Goal: Task Accomplishment & Management: Complete application form

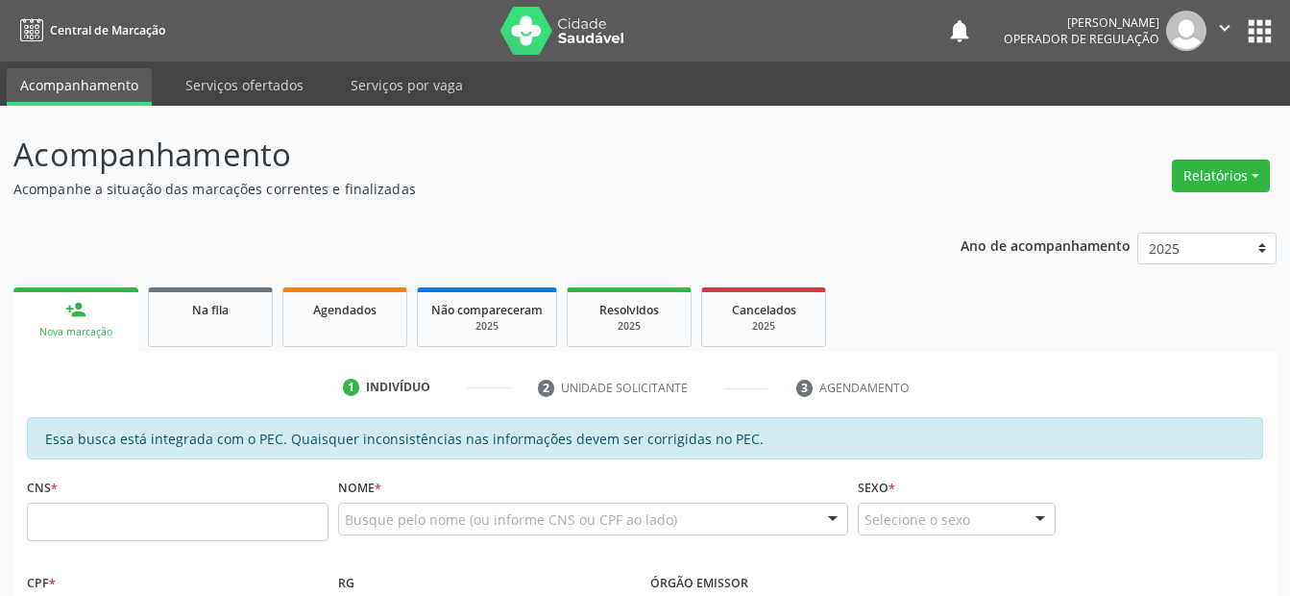
scroll to position [501, 0]
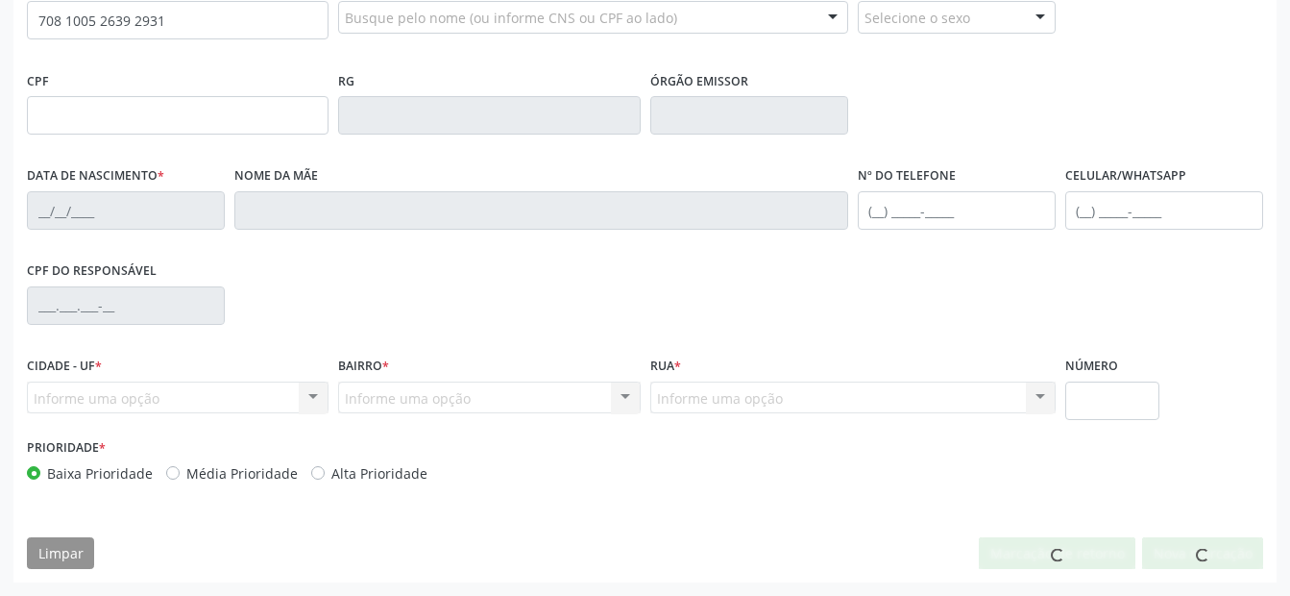
type input "708 1005 2639 2931"
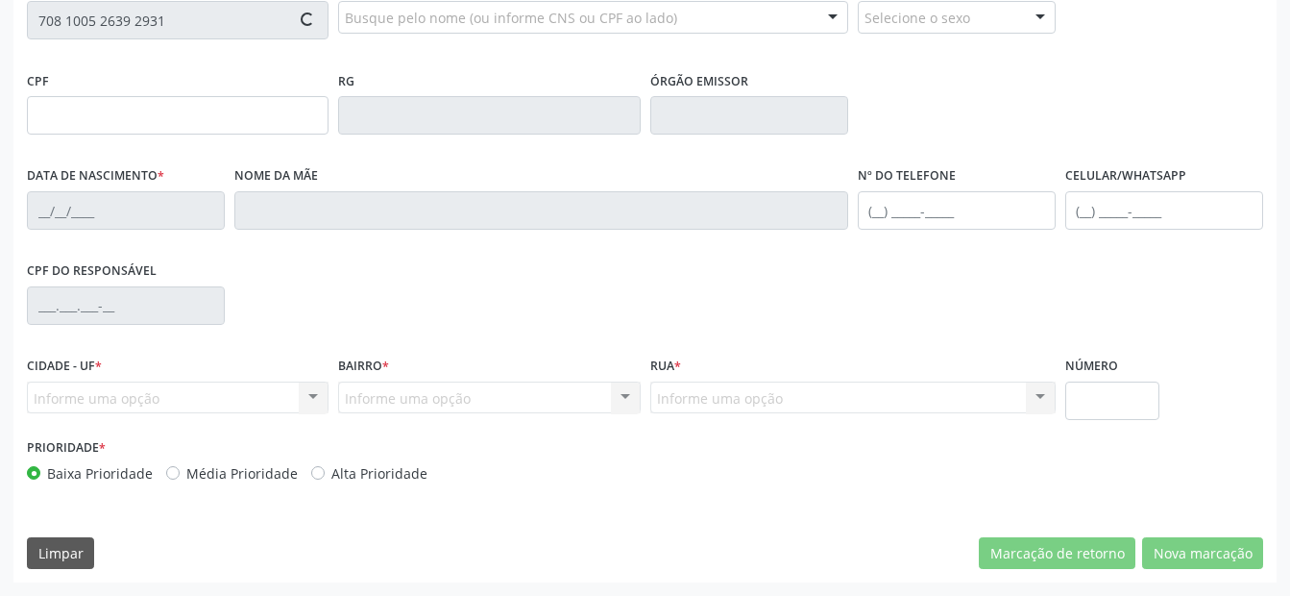
type input "000.355.984-09"
type input "[DATE]"
type input "[PERSON_NAME]"
type input "[PHONE_NUMBER]"
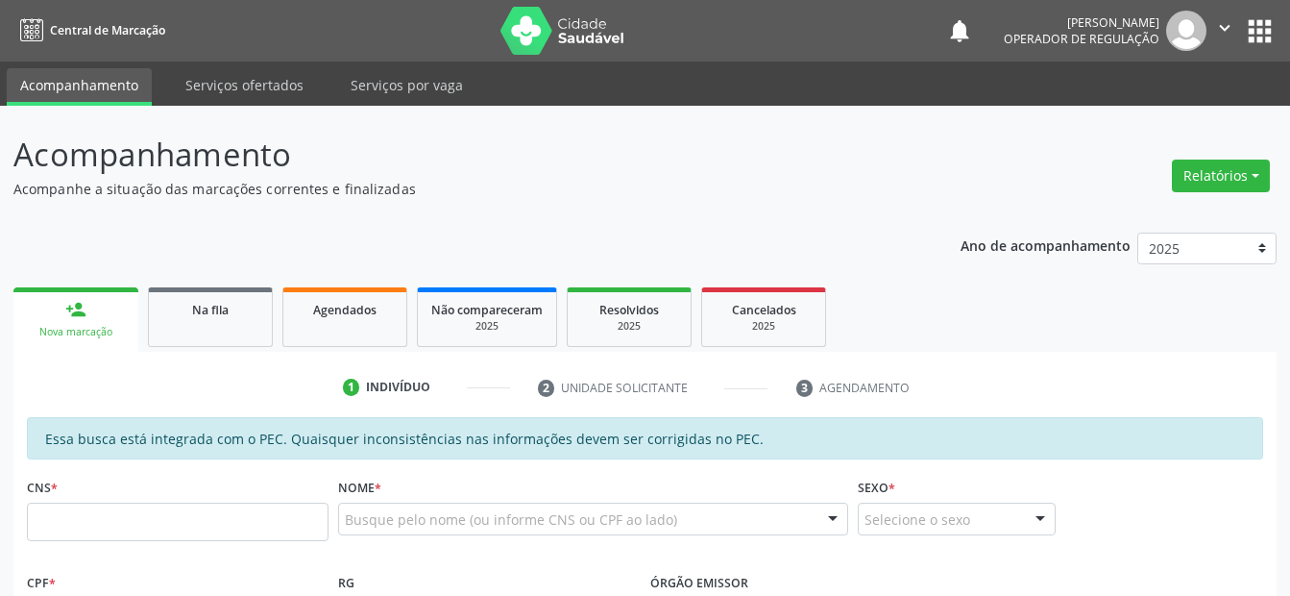
scroll to position [501, 0]
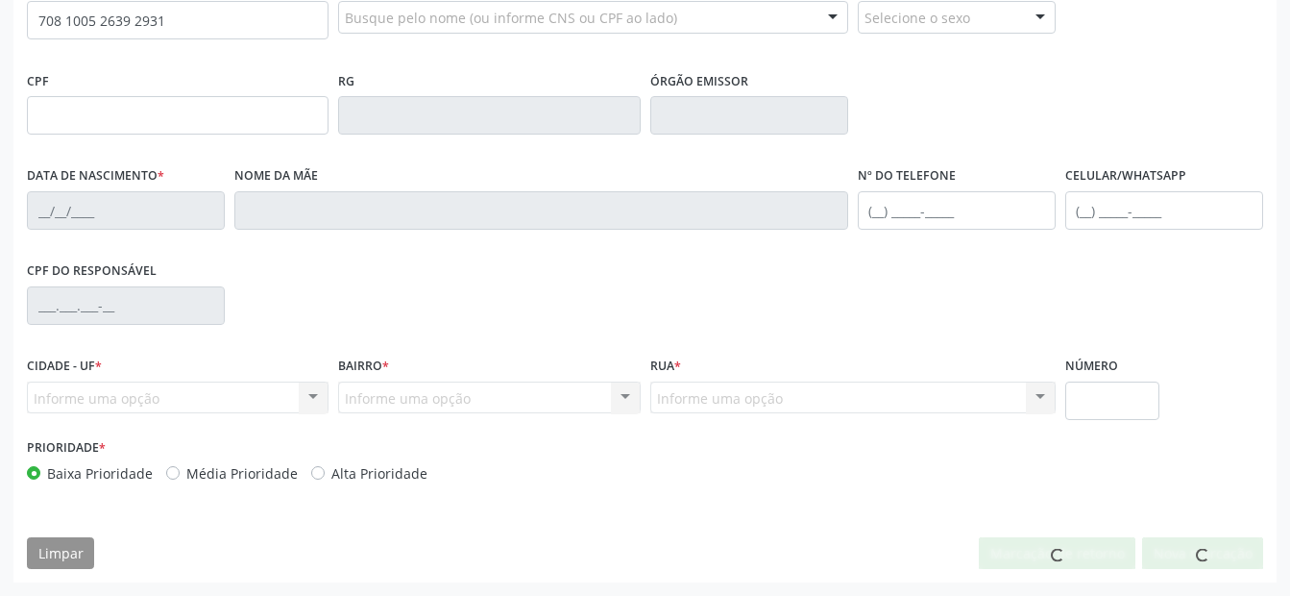
type input "708 1005 2639 2931"
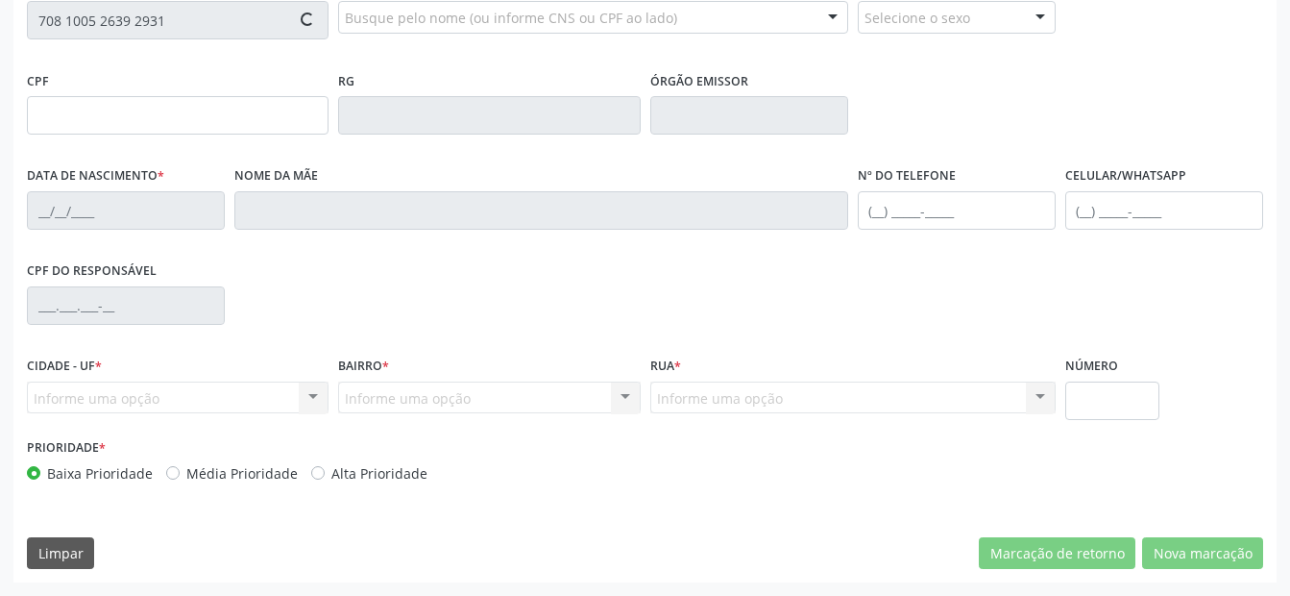
type input "000.355.984-09"
type input "[DATE]"
type input "[PERSON_NAME]"
type input "[PHONE_NUMBER]"
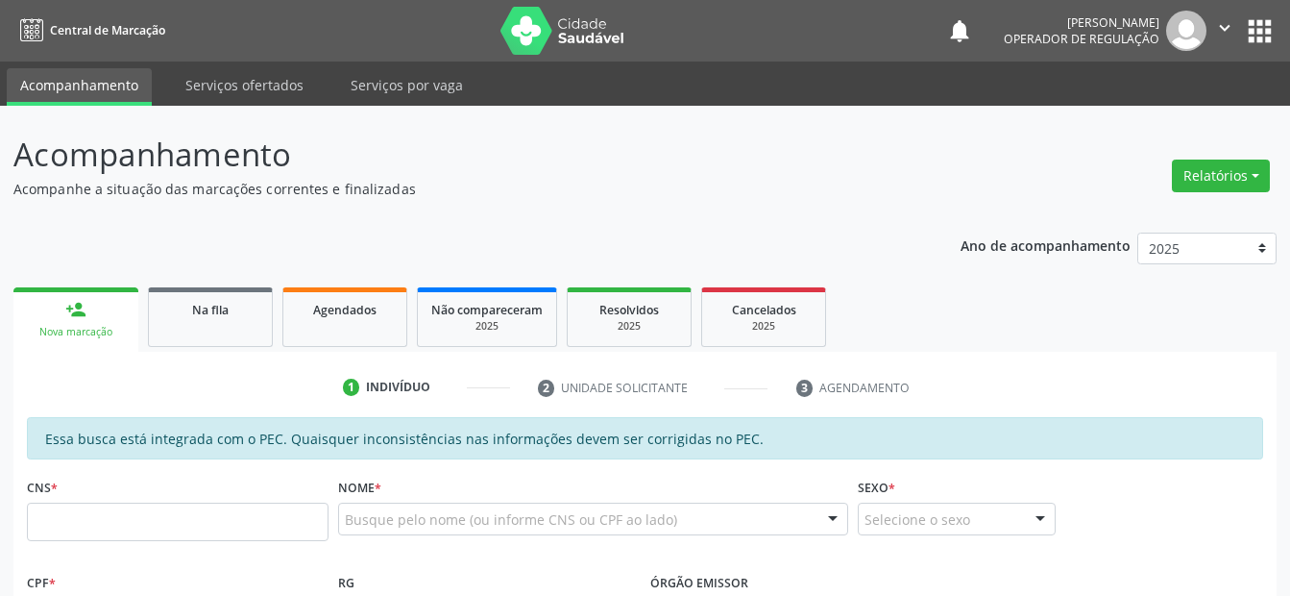
scroll to position [501, 0]
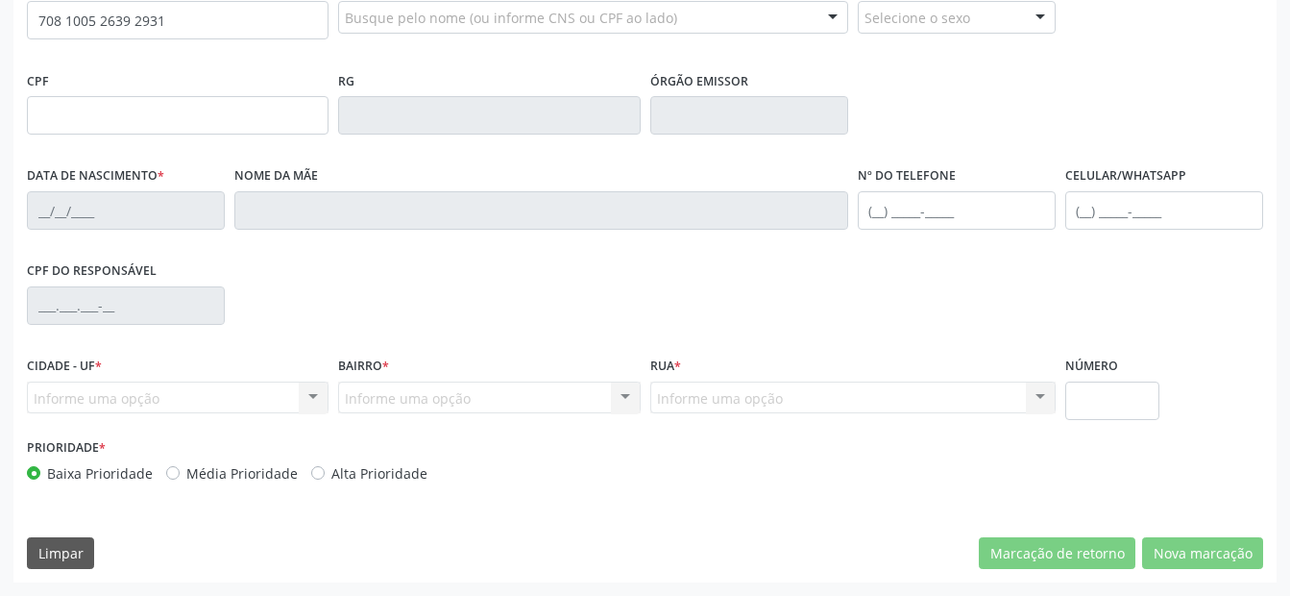
type input "708 1005 2639 2931"
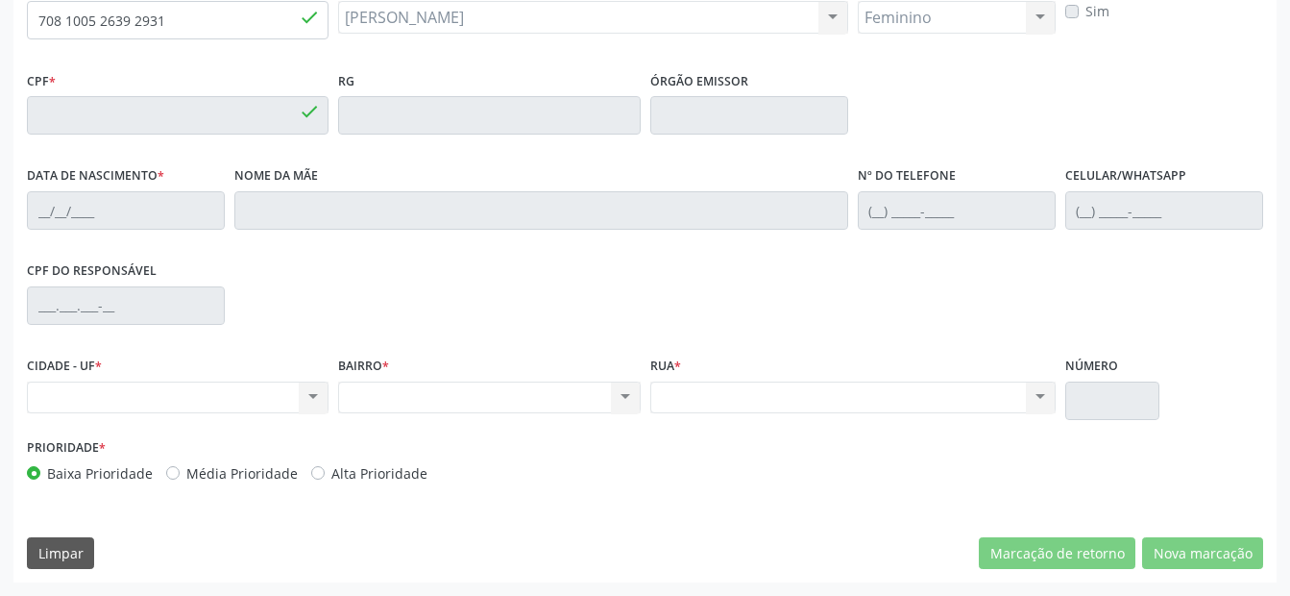
type input "000.355.984-09"
type input "[DATE]"
type input "[PERSON_NAME]"
type input "[PHONE_NUMBER]"
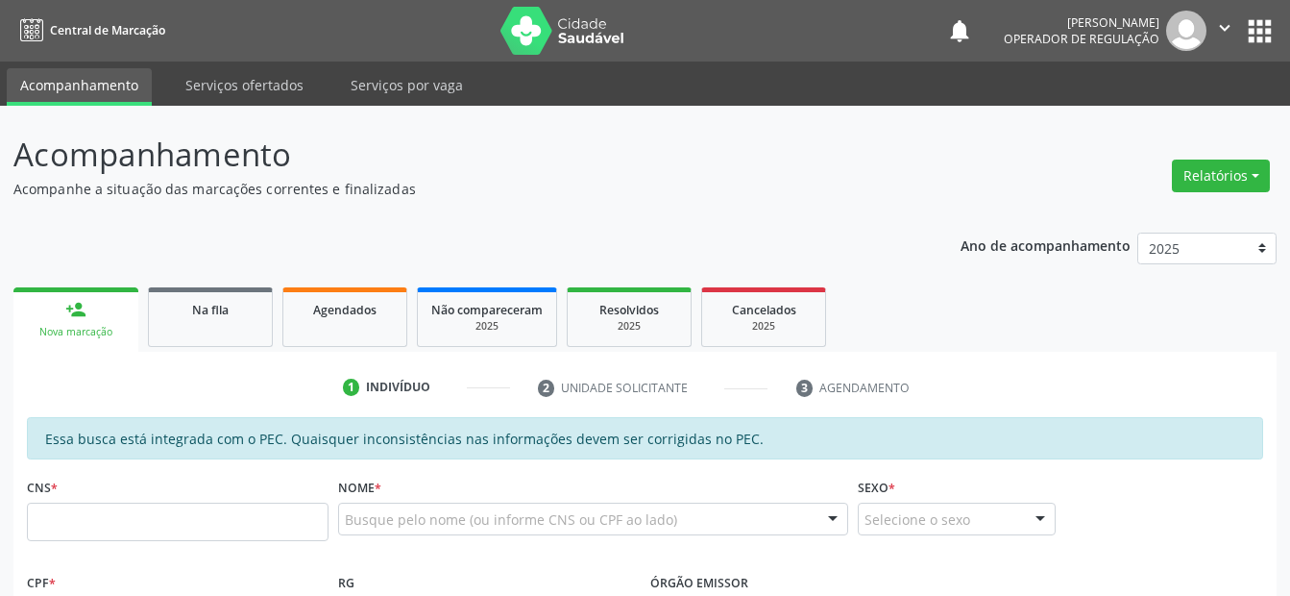
scroll to position [501, 0]
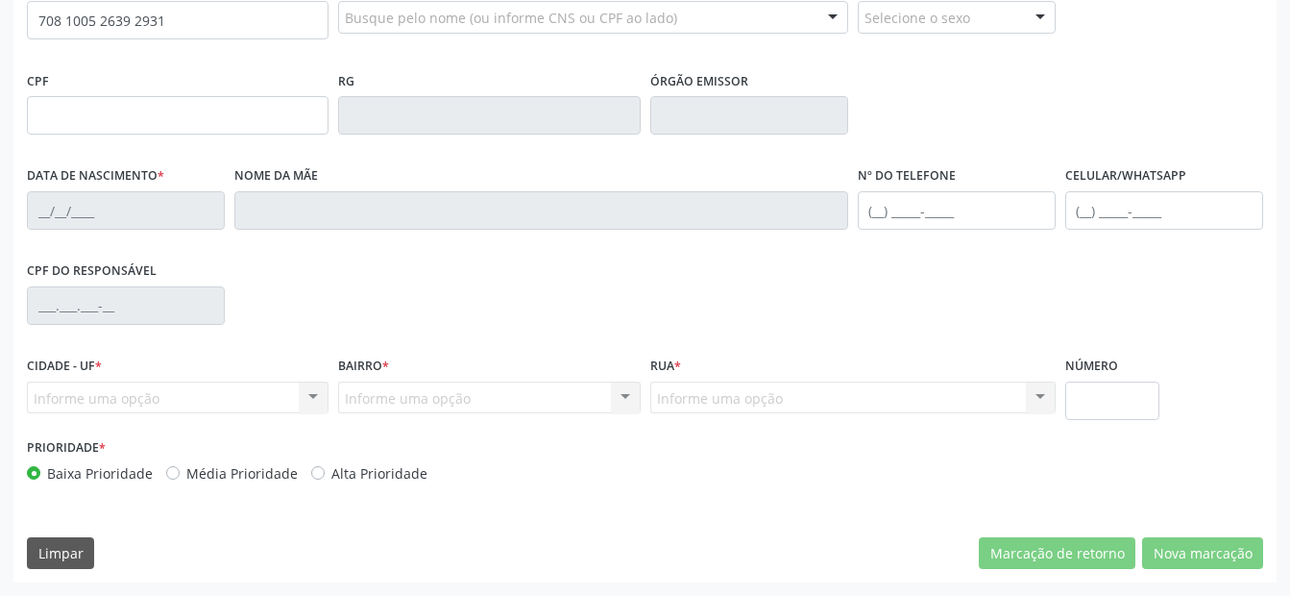
type input "708 1005 2639 2931"
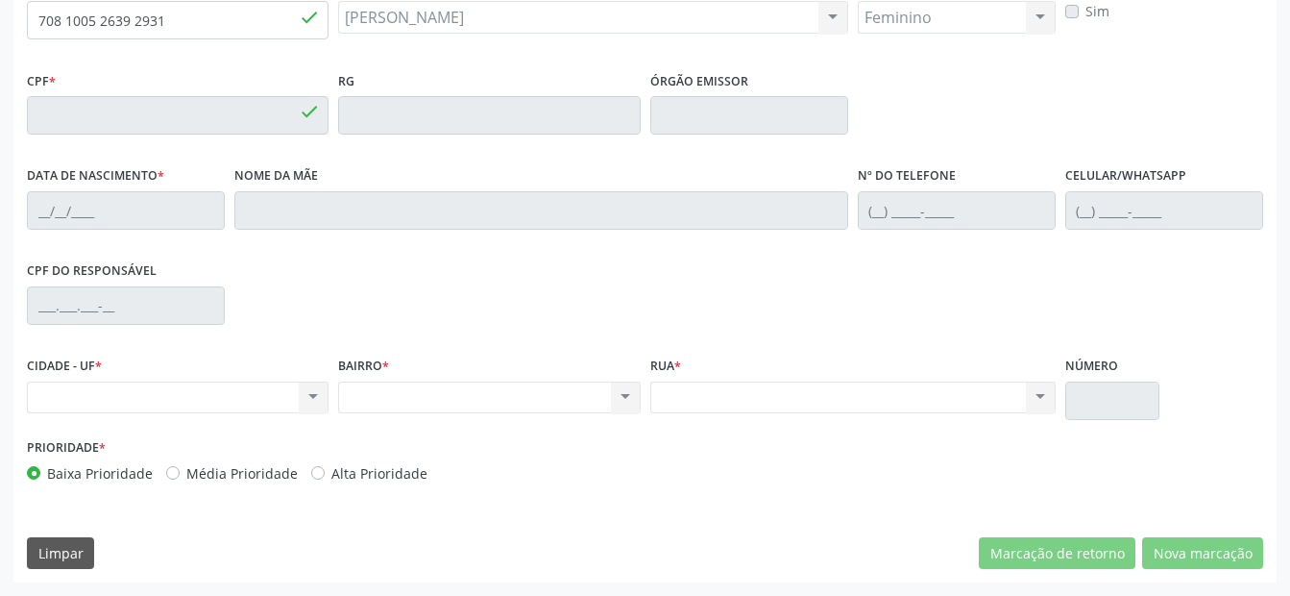
type input "000.355.984-09"
type input "[DATE]"
type input "[PERSON_NAME]"
type input "[PHONE_NUMBER]"
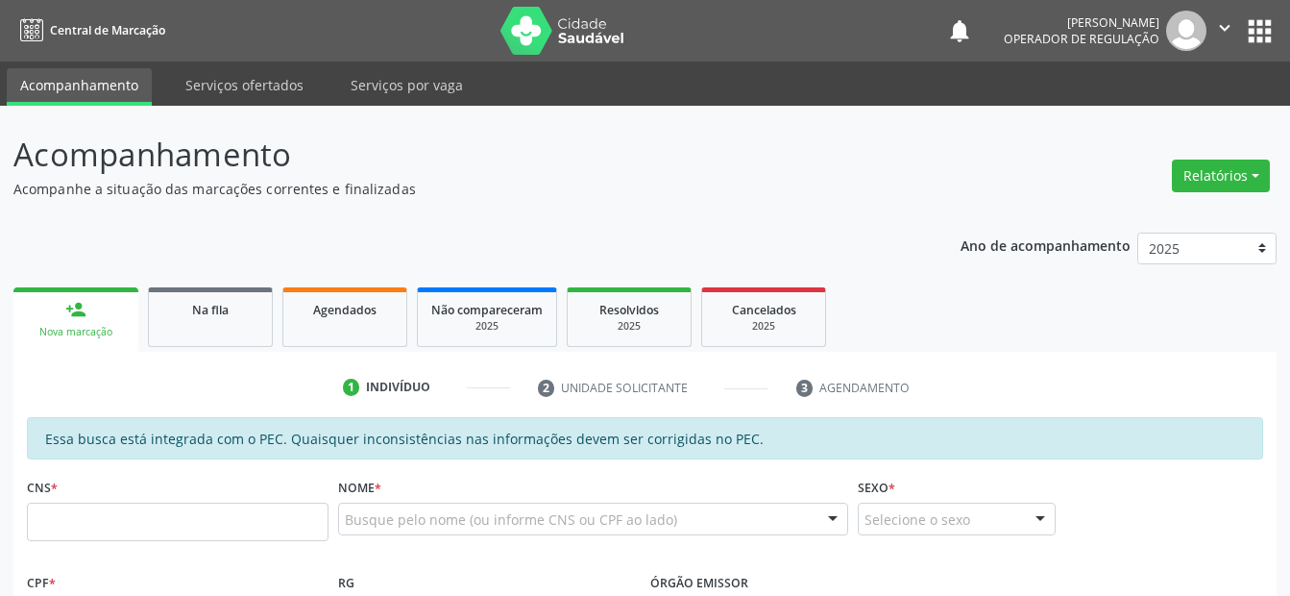
scroll to position [501, 0]
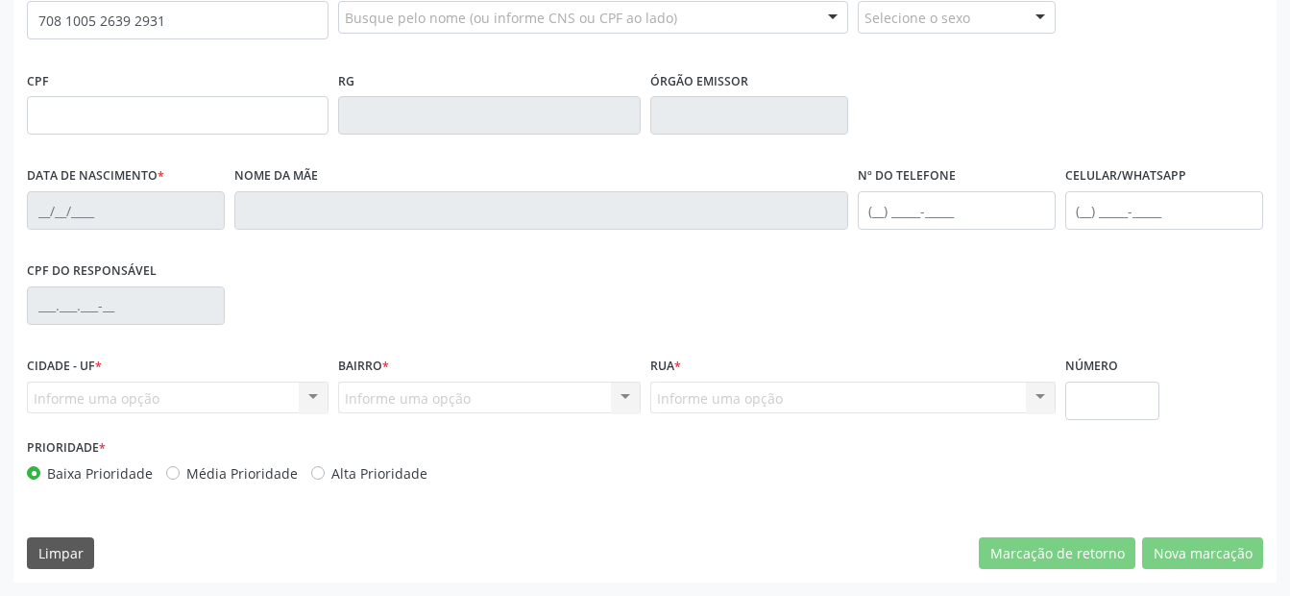
type input "708 1005 2639 2931"
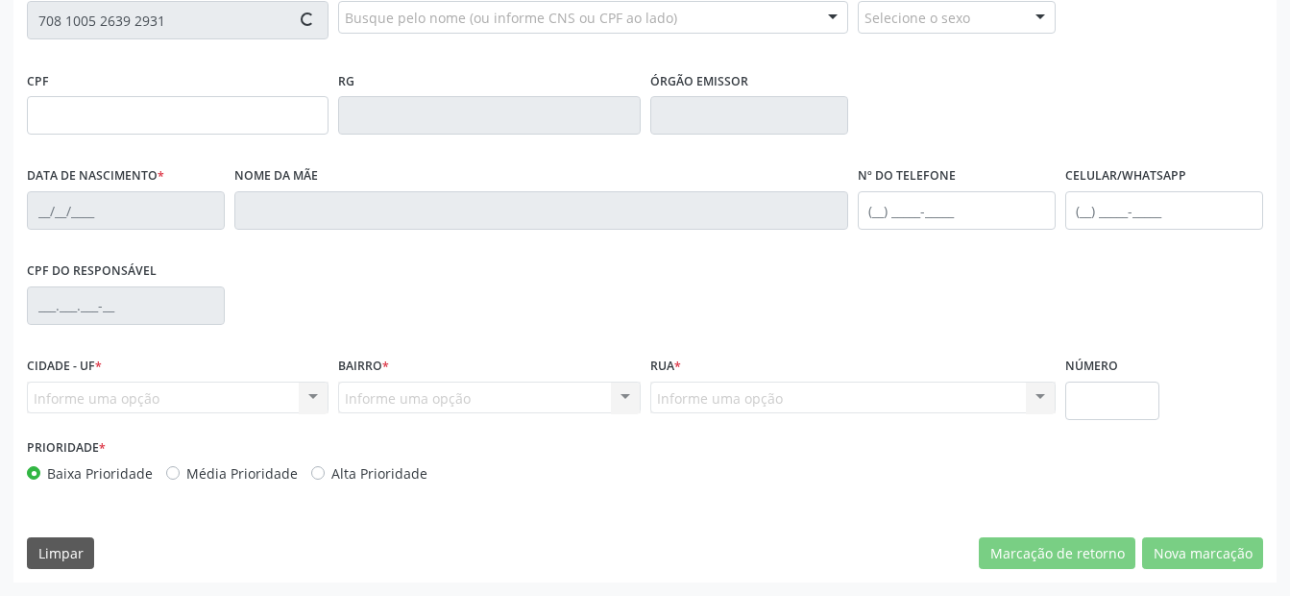
type input "000.355.984-09"
type input "[DATE]"
type input "[PERSON_NAME]"
type input "[PHONE_NUMBER]"
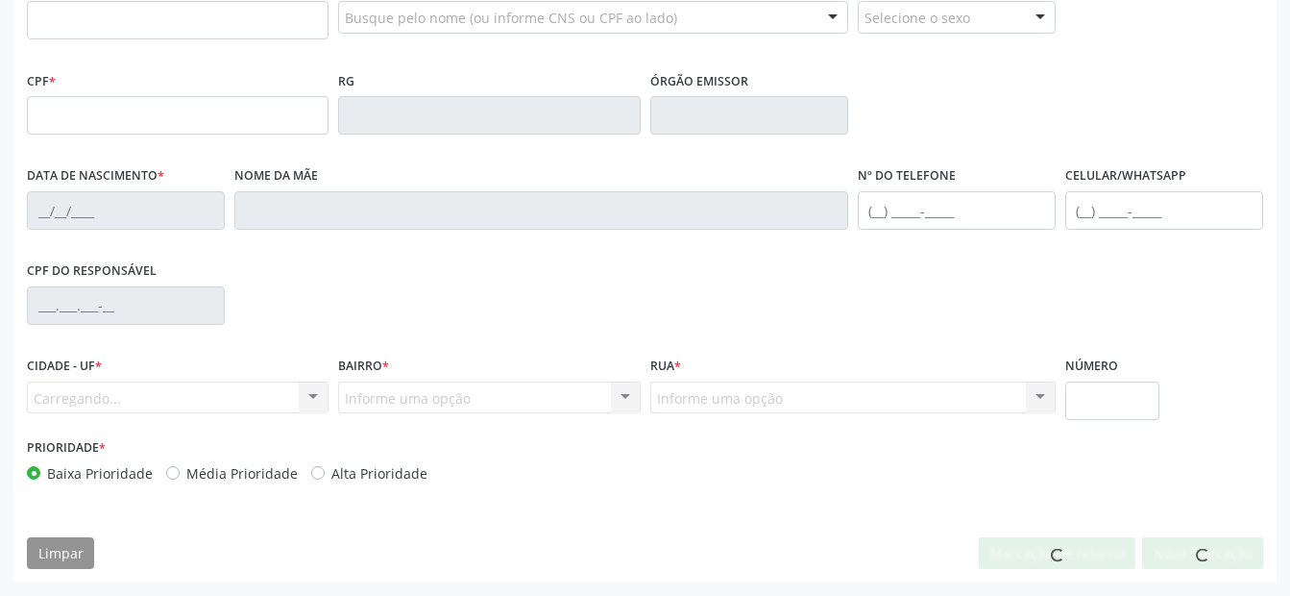
scroll to position [501, 0]
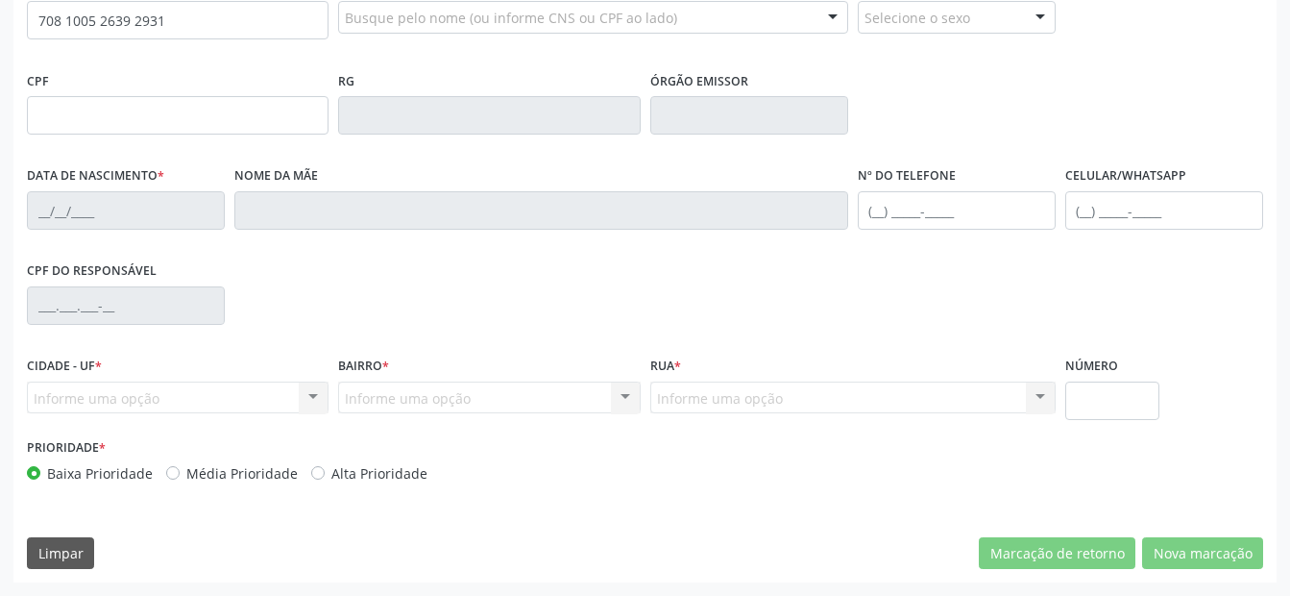
type input "708 1005 2639 2931"
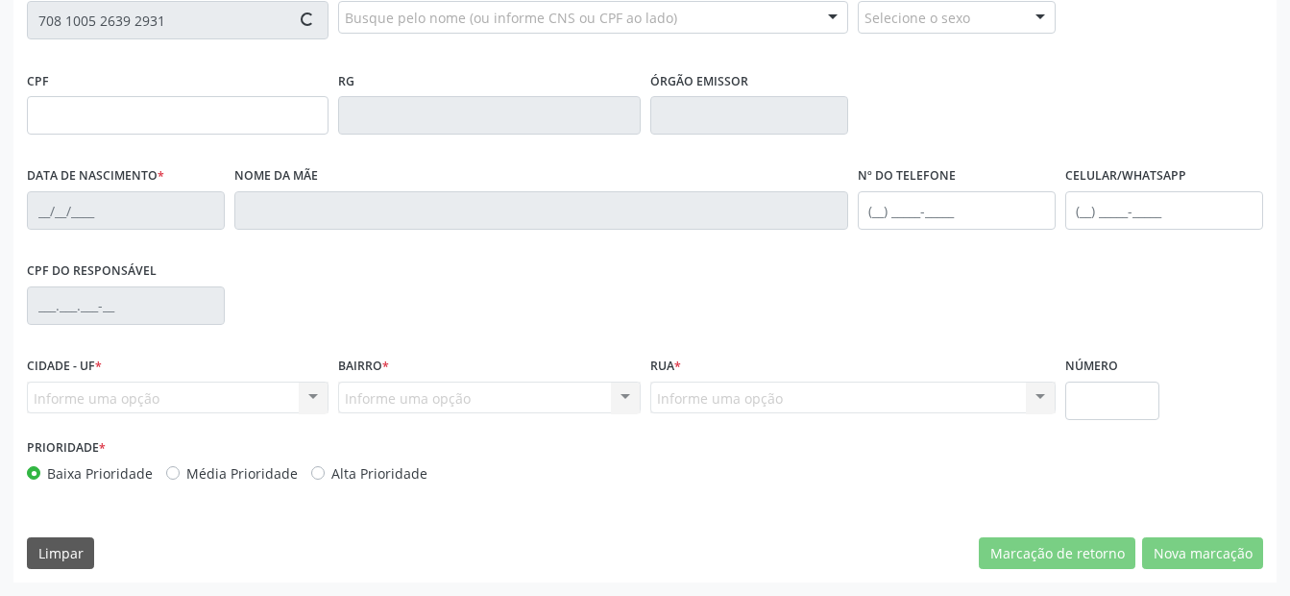
type input "000.355.984-09"
type input "[DATE]"
type input "[PERSON_NAME]"
type input "[PHONE_NUMBER]"
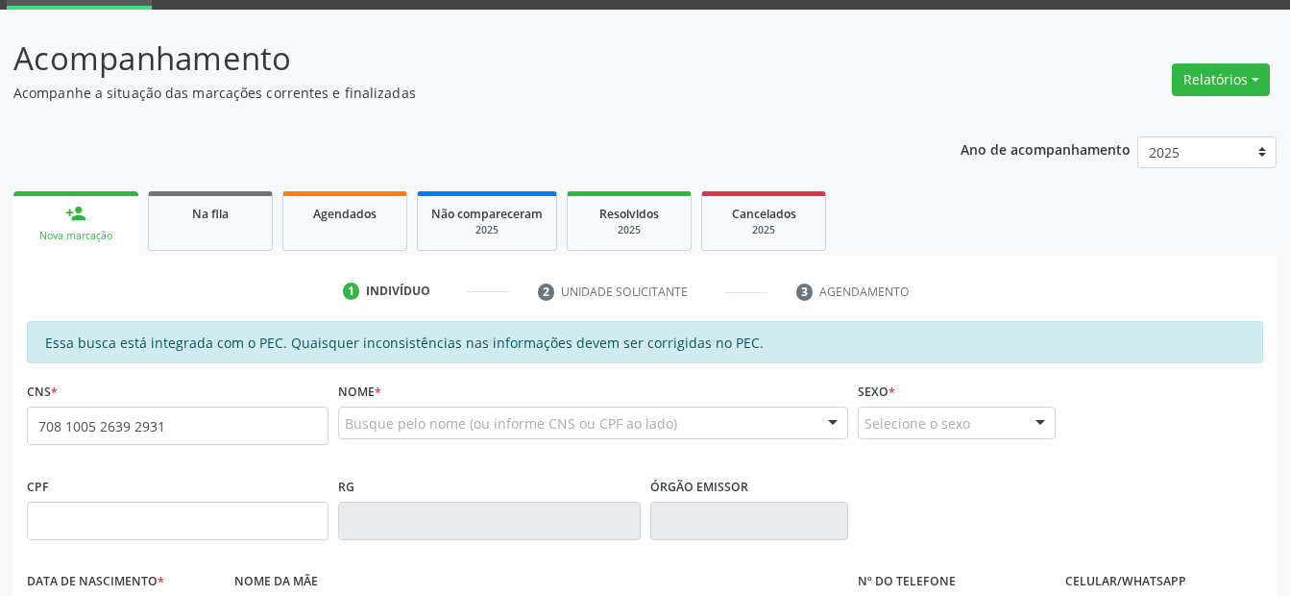
type input "708 1005 2639 2931"
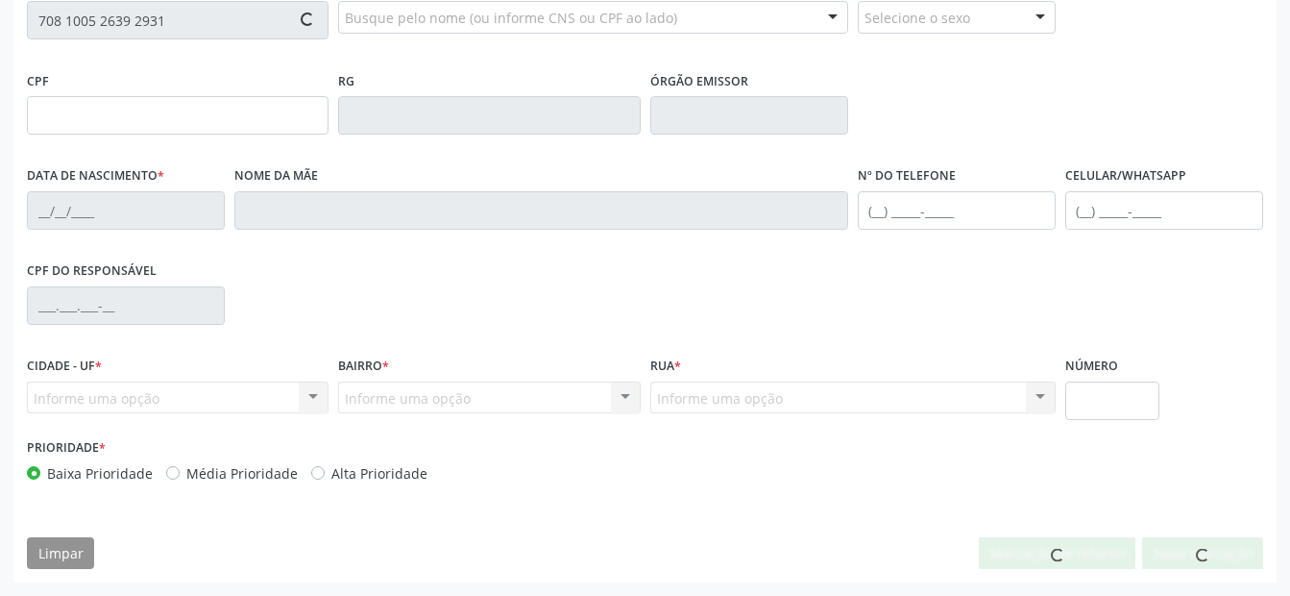
type input "000.355.984-09"
type input "[DATE]"
type input "[PERSON_NAME]"
type input "[PHONE_NUMBER]"
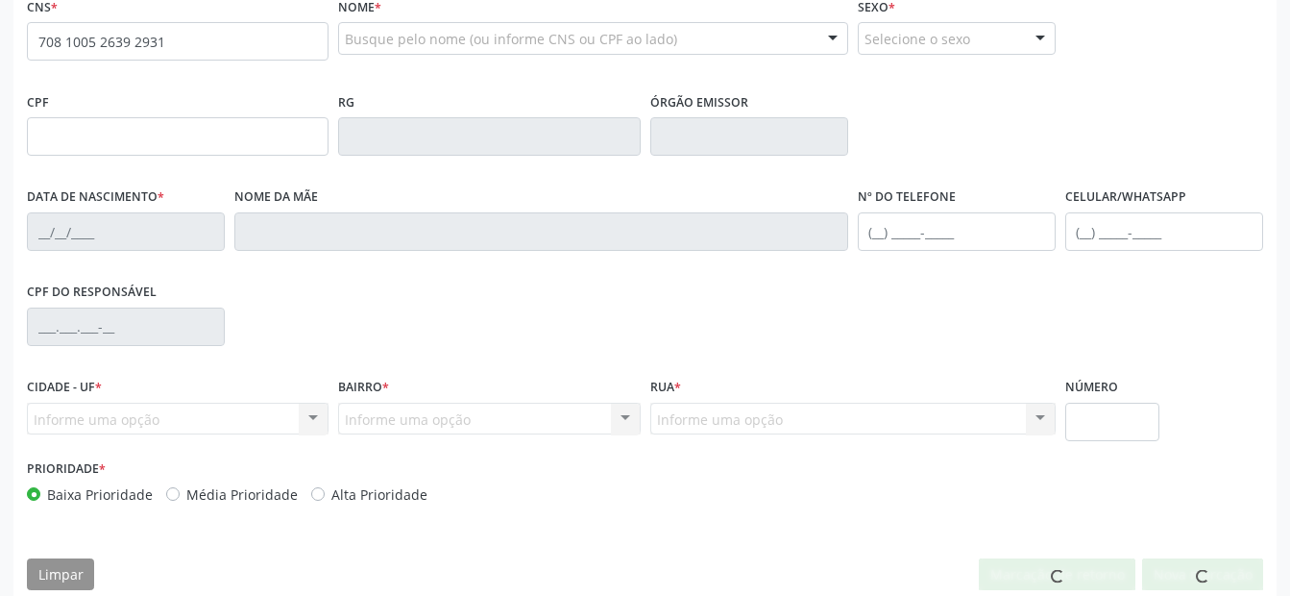
type input "708 1005 2639 2931"
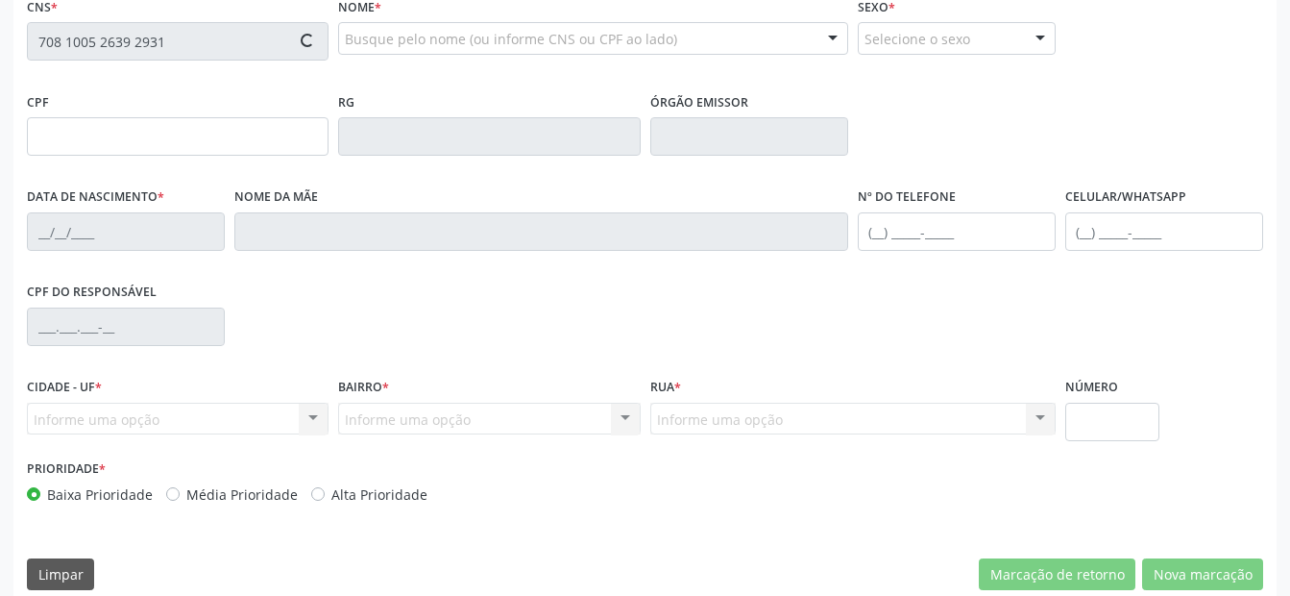
scroll to position [501, 0]
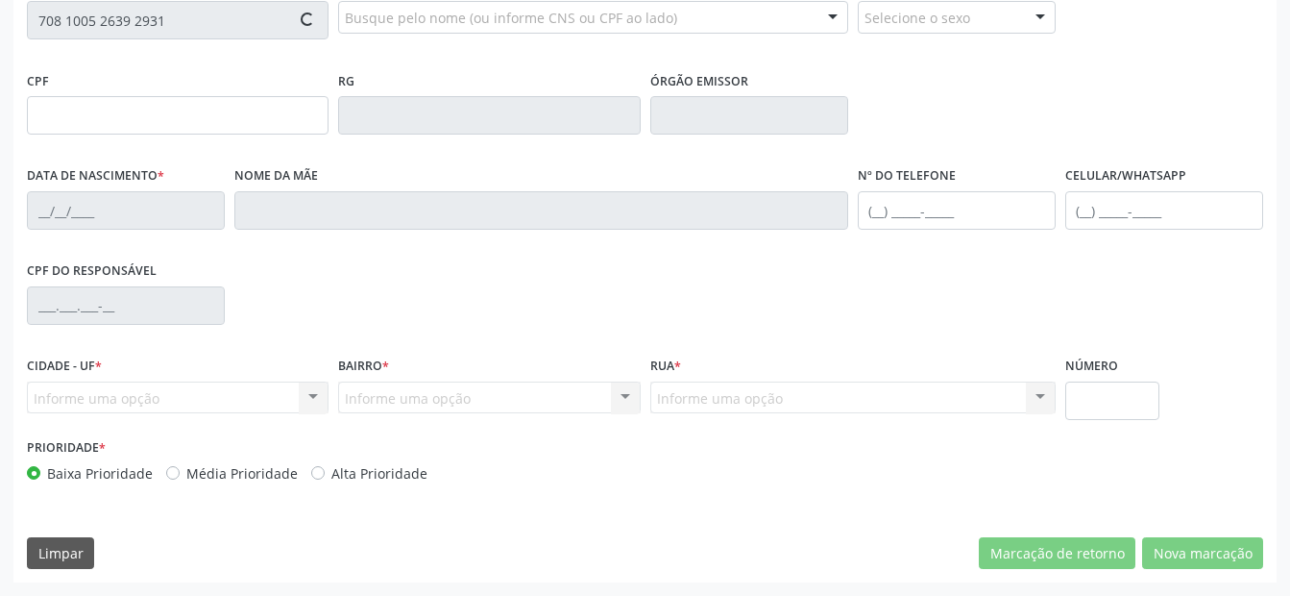
type input "000.355.984-09"
type input "[DATE]"
type input "[PERSON_NAME]"
type input "[PHONE_NUMBER]"
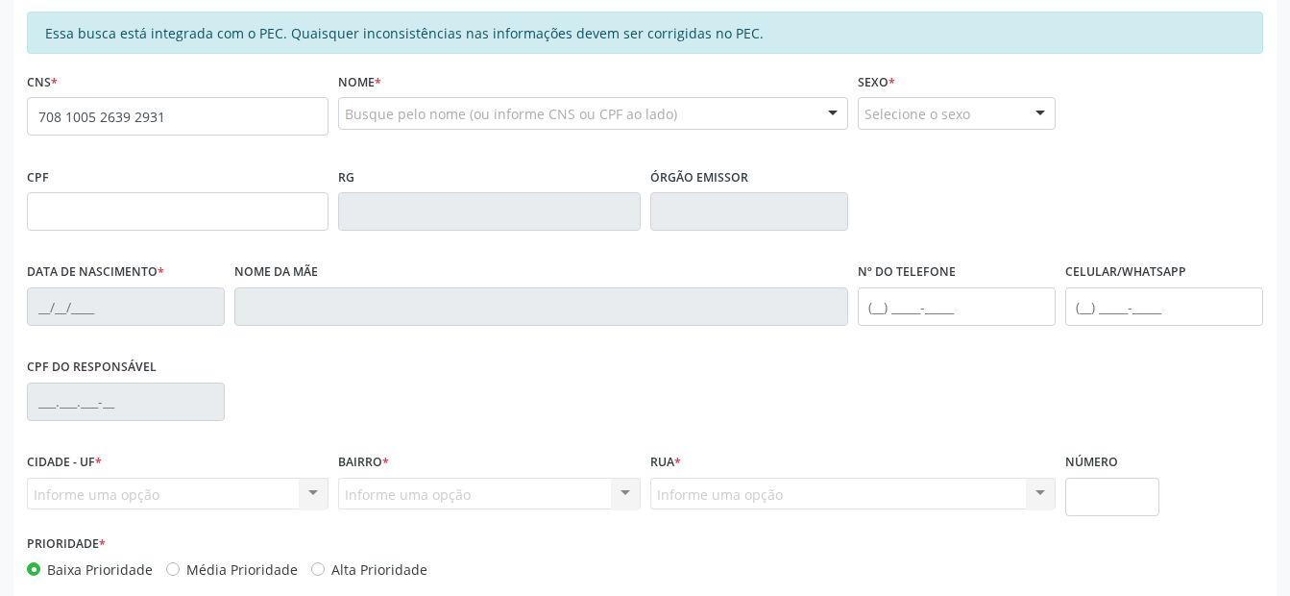
type input "708 1005 2639 2931"
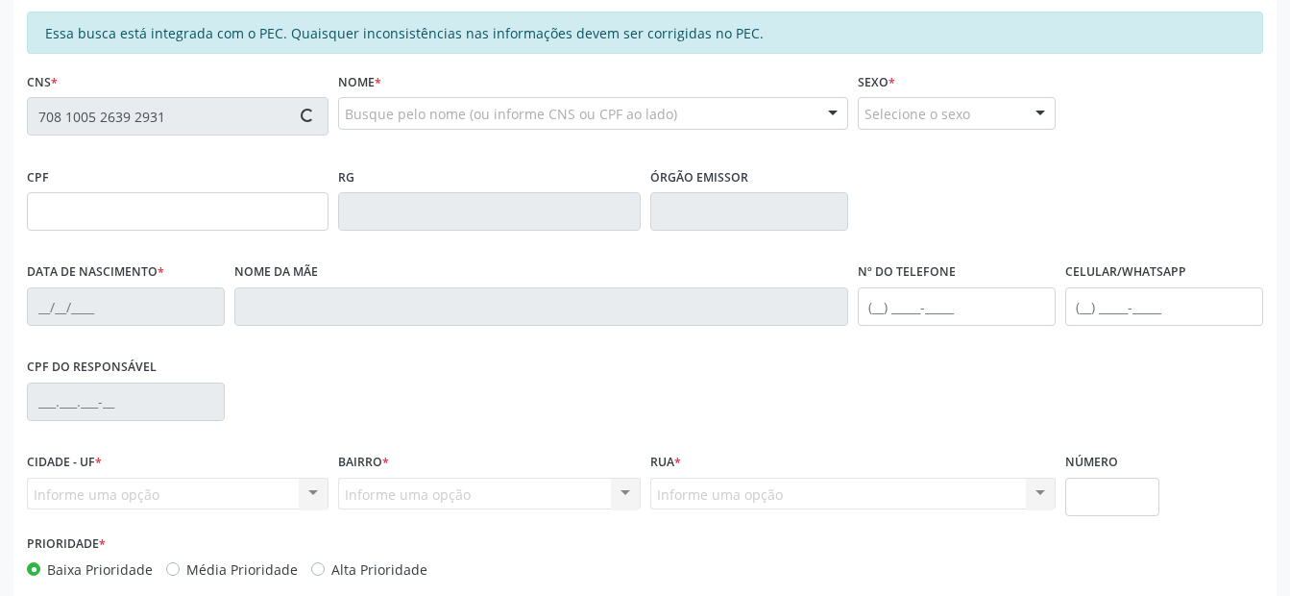
scroll to position [501, 0]
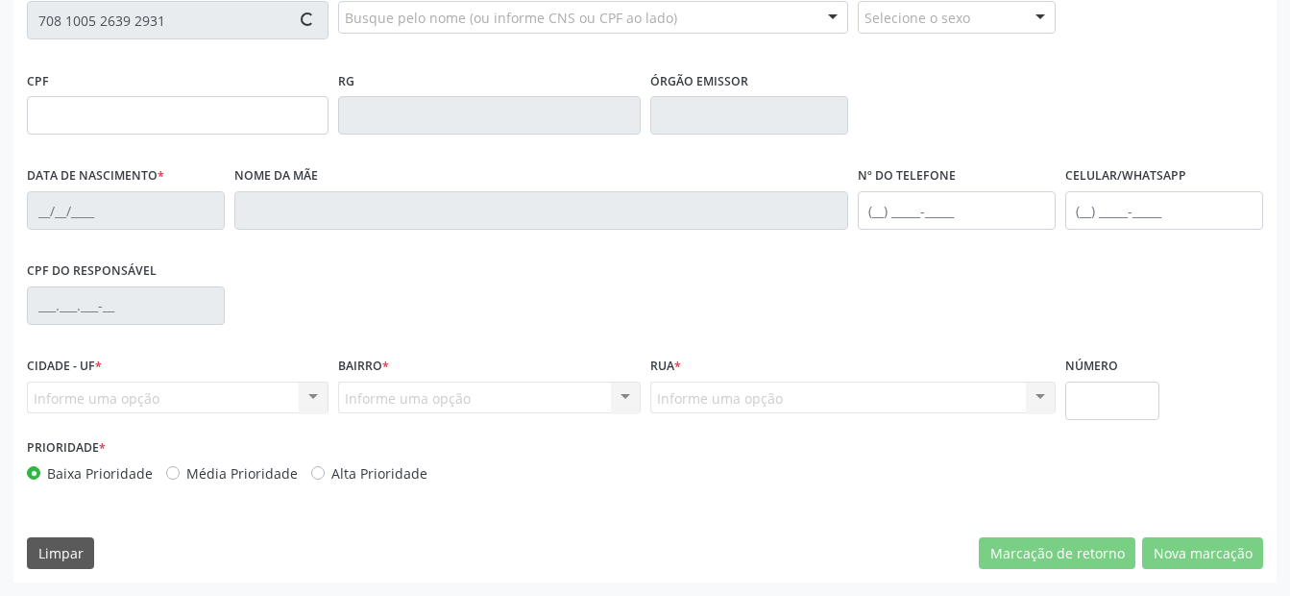
type input "000.355.984-09"
type input "[DATE]"
type input "[PERSON_NAME]"
type input "[PHONE_NUMBER]"
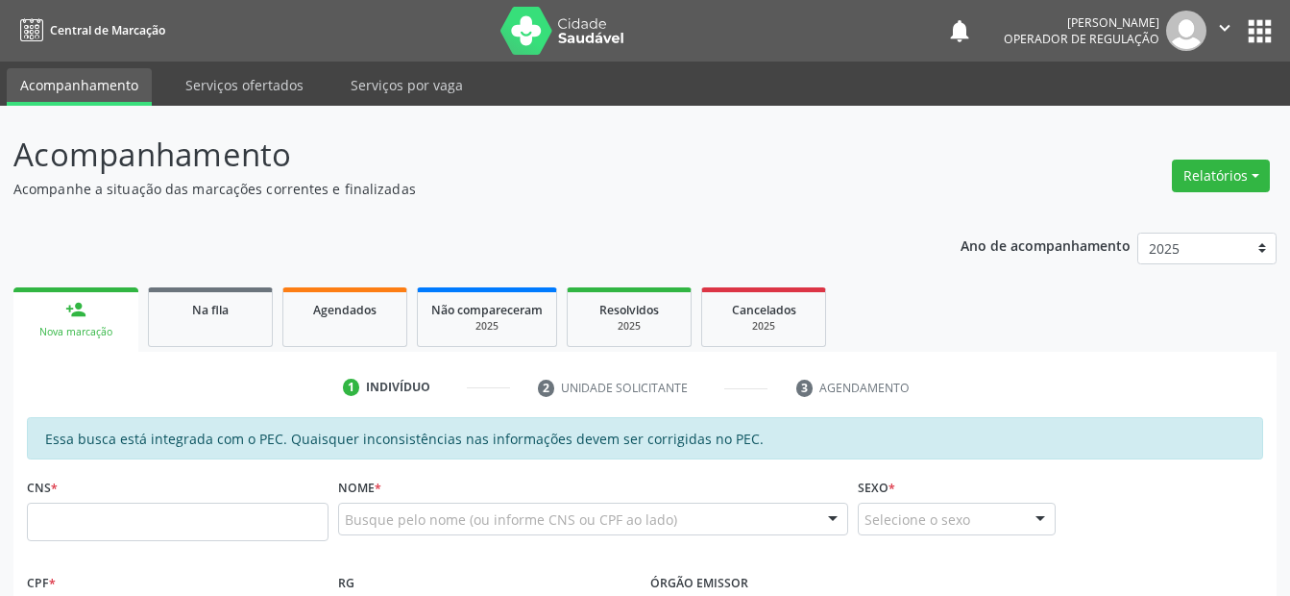
scroll to position [501, 0]
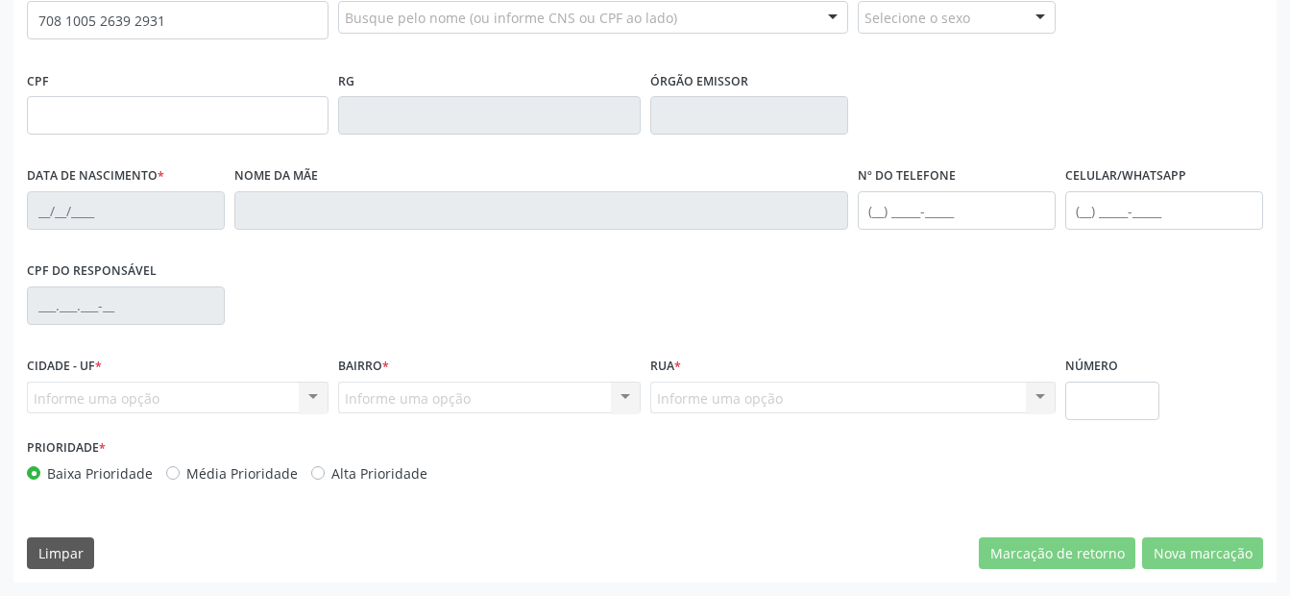
type input "708 1005 2639 2931"
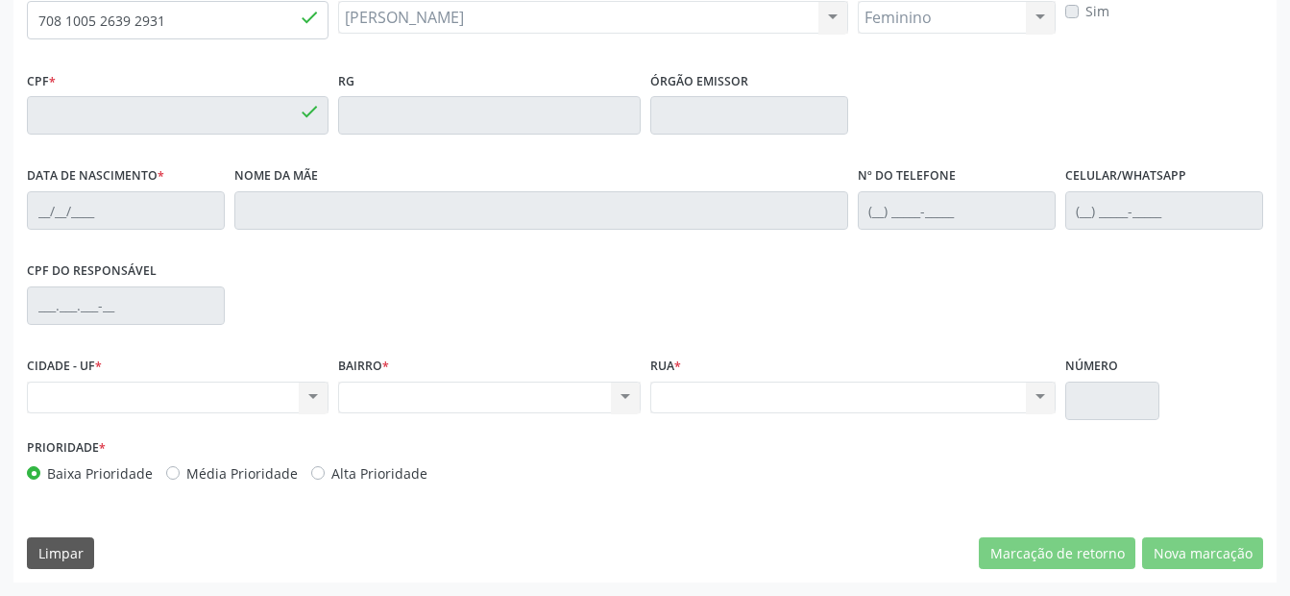
type input "000.355.984-09"
type input "[DATE]"
type input "[PERSON_NAME]"
type input "[PHONE_NUMBER]"
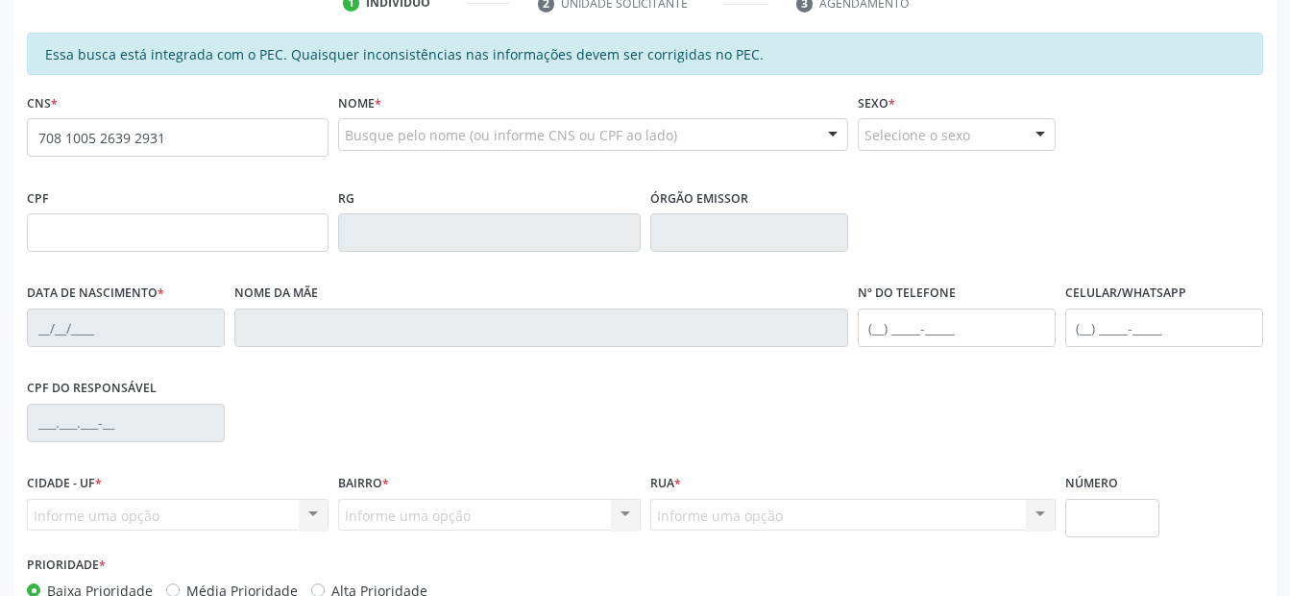
type input "708 1005 2639 2931"
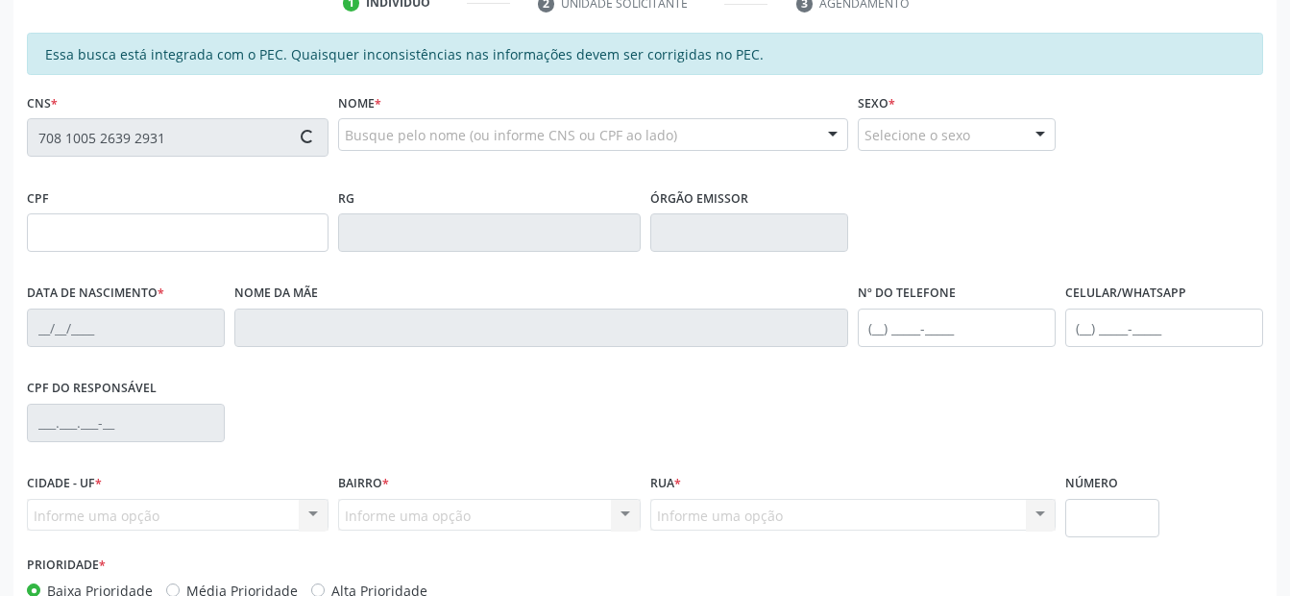
scroll to position [501, 0]
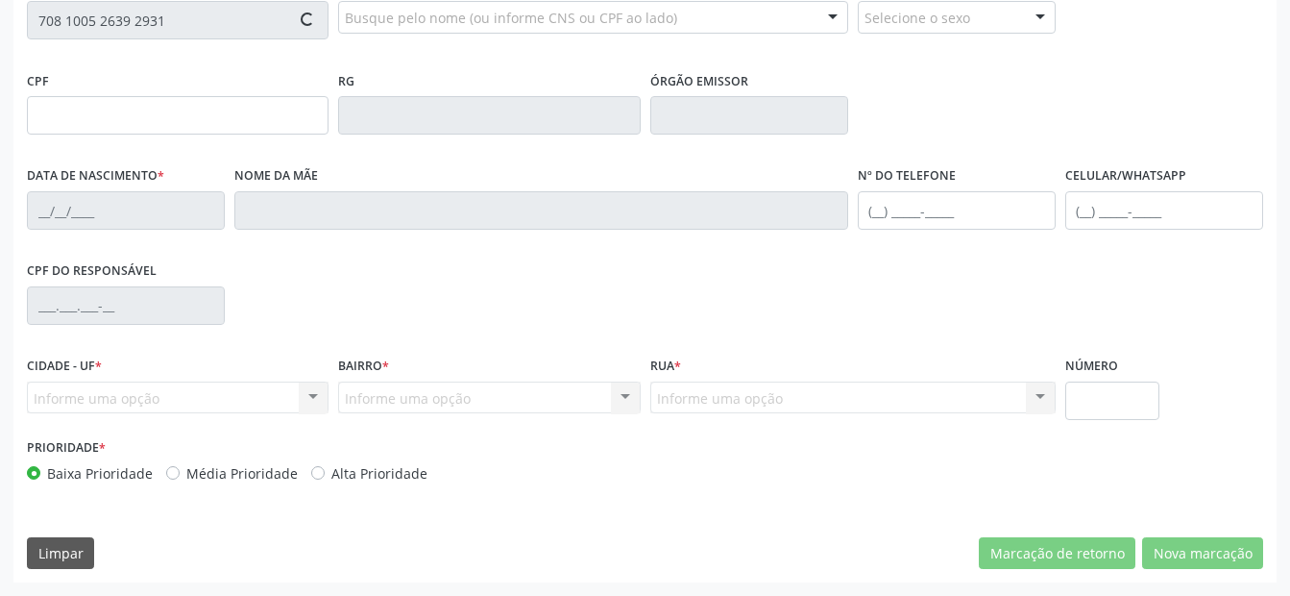
type input "000.355.984-09"
type input "[DATE]"
type input "[PERSON_NAME]"
type input "[PHONE_NUMBER]"
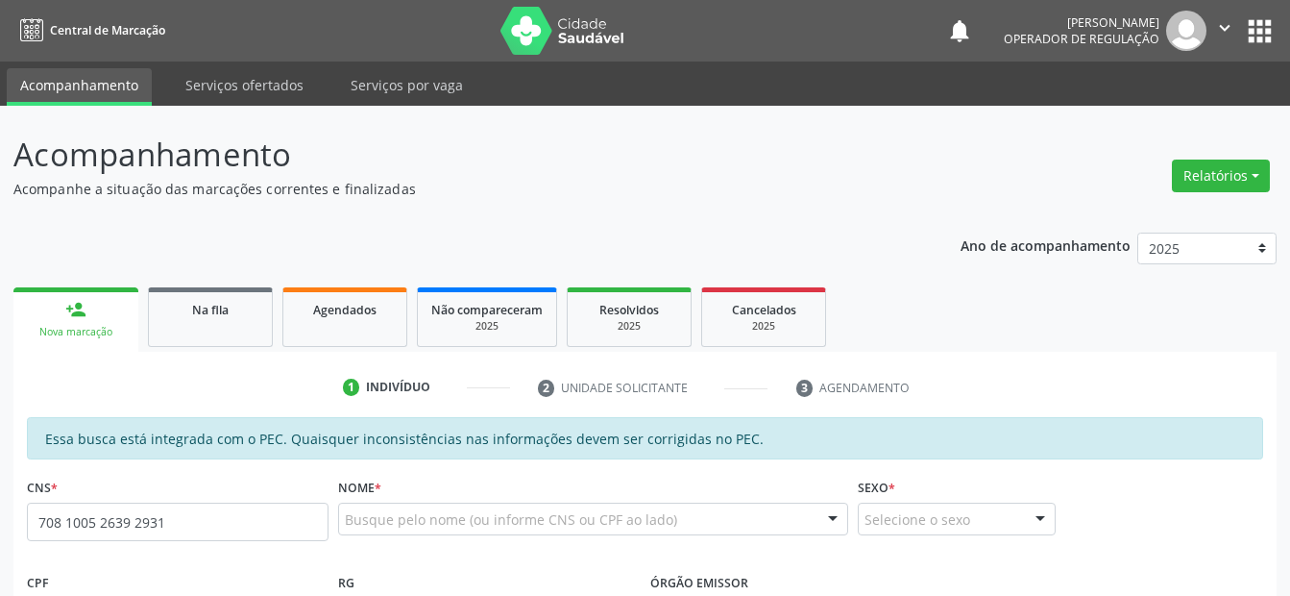
type input "708 1005 2639 2931"
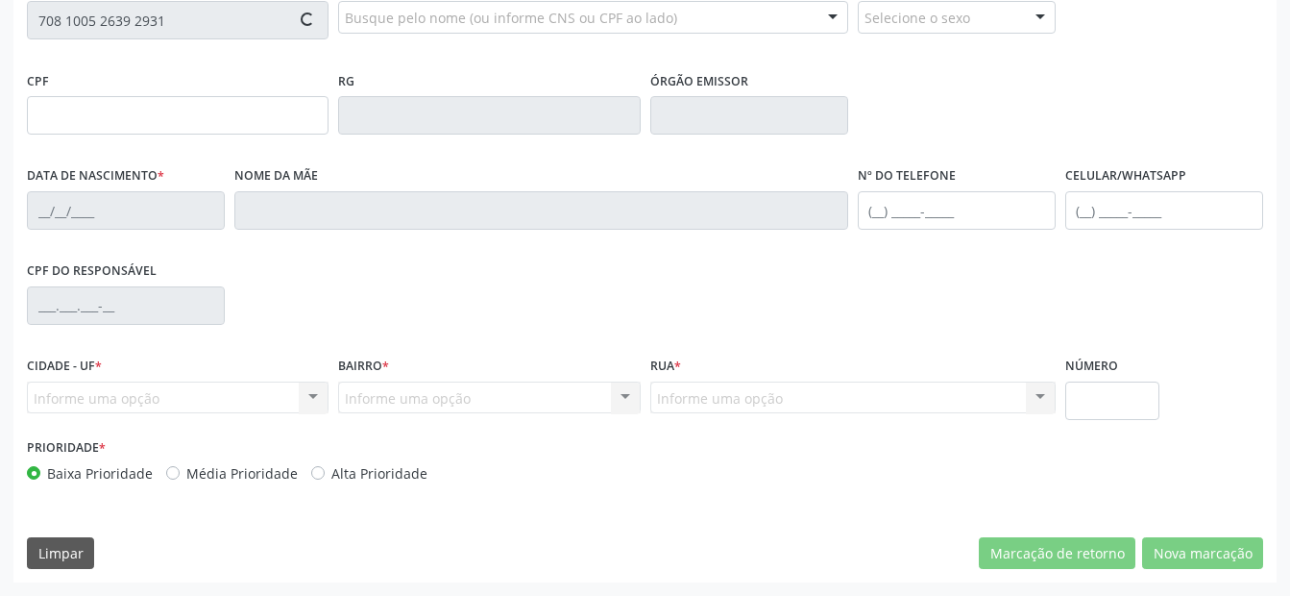
type input "000.355.984-09"
type input "[DATE]"
type input "[PERSON_NAME]"
type input "[PHONE_NUMBER]"
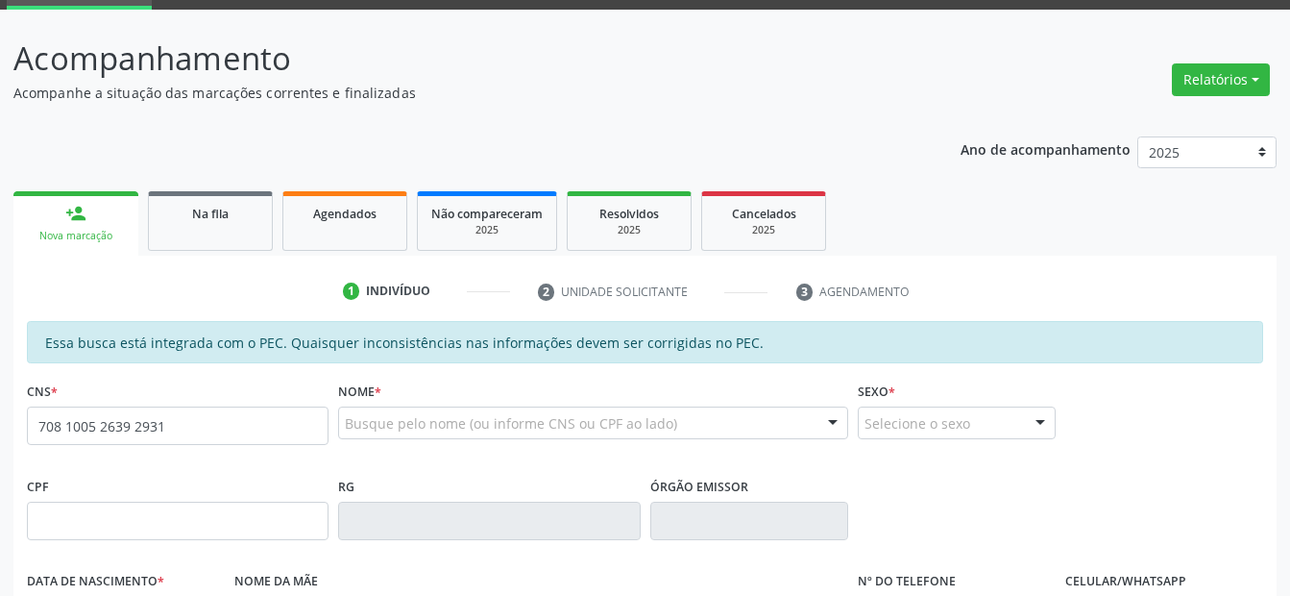
type input "708 1005 2639 2931"
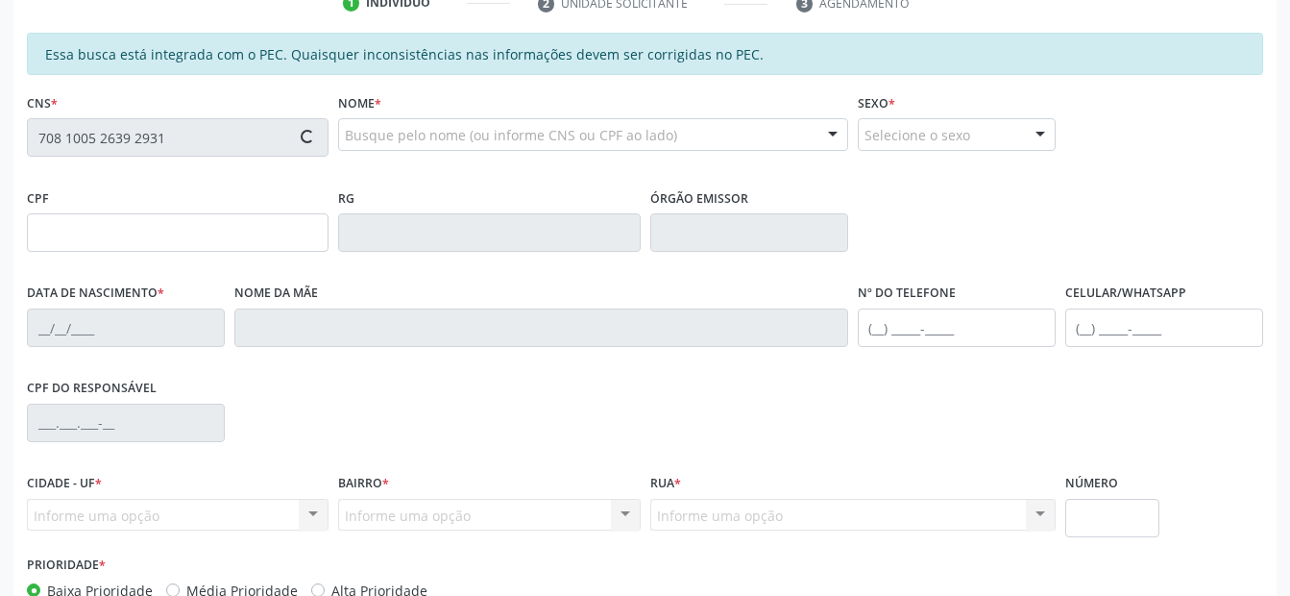
scroll to position [501, 0]
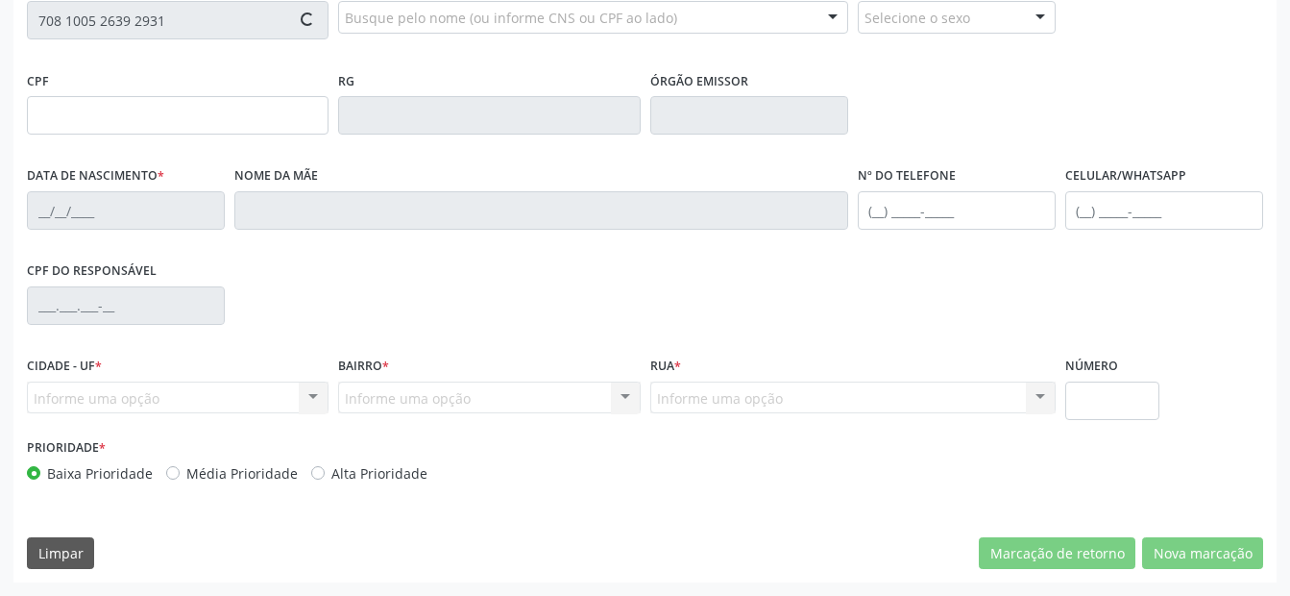
type input "000.355.984-09"
type input "[DATE]"
type input "[PERSON_NAME]"
type input "[PHONE_NUMBER]"
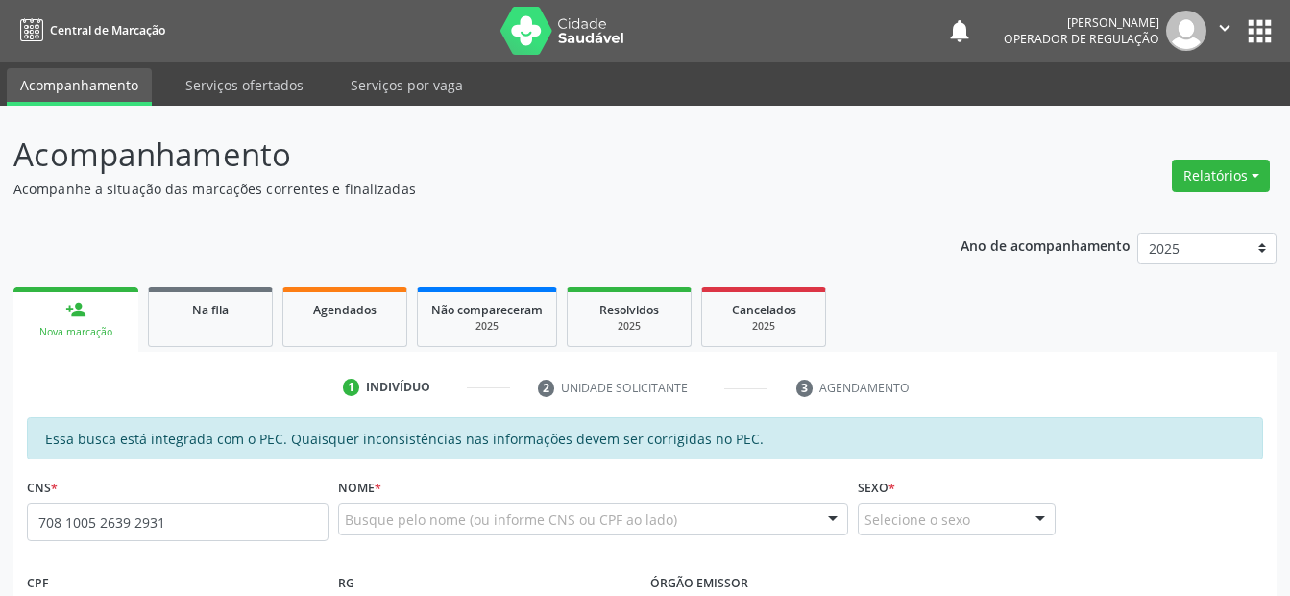
type input "708 1005 2639 2931"
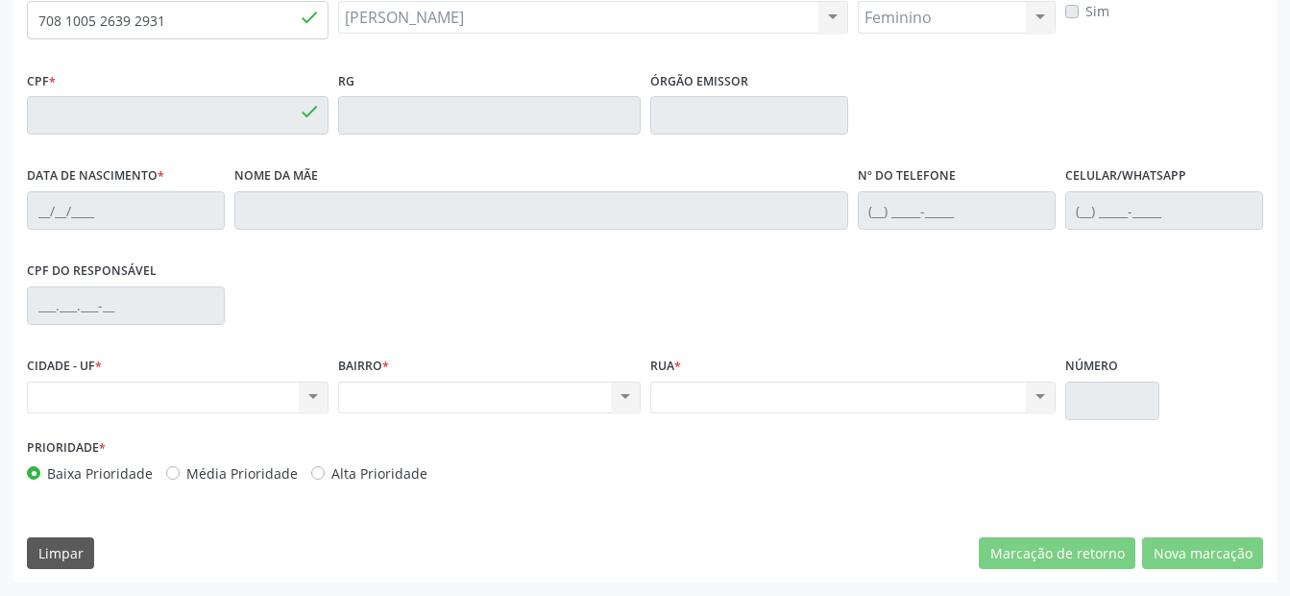
type input "000.355.984-09"
type input "05/08/1931"
type input "Antonia Laura da Conceicao"
type input "(87) 98817-8077"
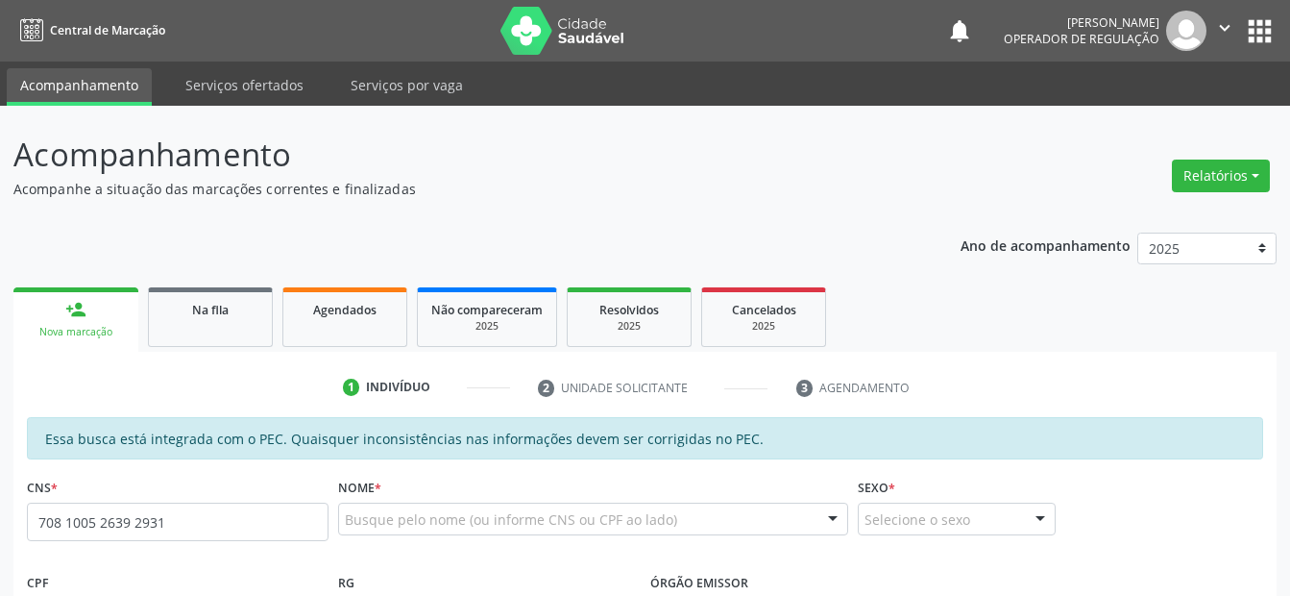
type input "708 1005 2639 2931"
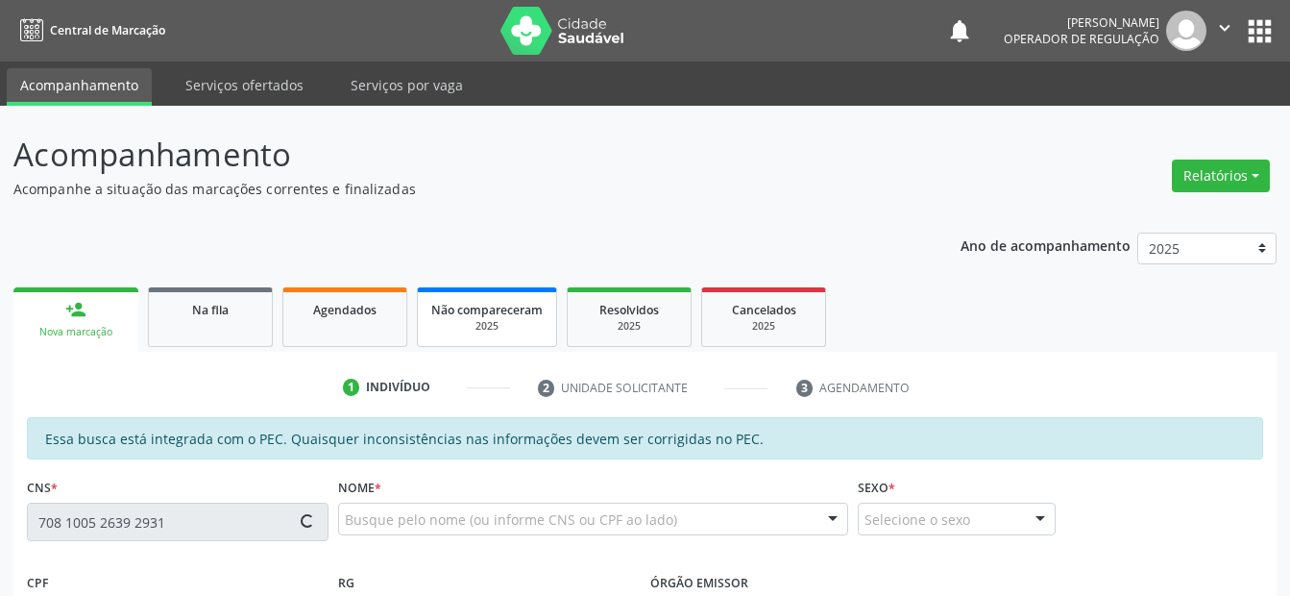
type input "000.355.984-09"
type input "[DATE]"
type input "[PERSON_NAME]"
type input "[PHONE_NUMBER]"
type input "S/N"
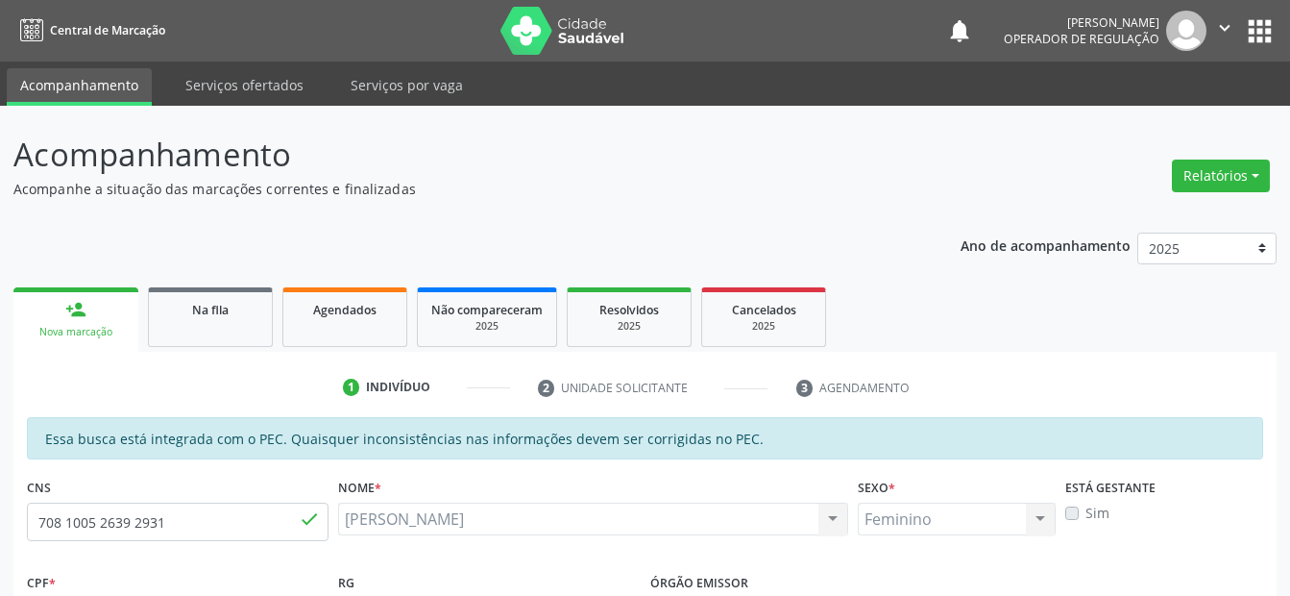
scroll to position [501, 0]
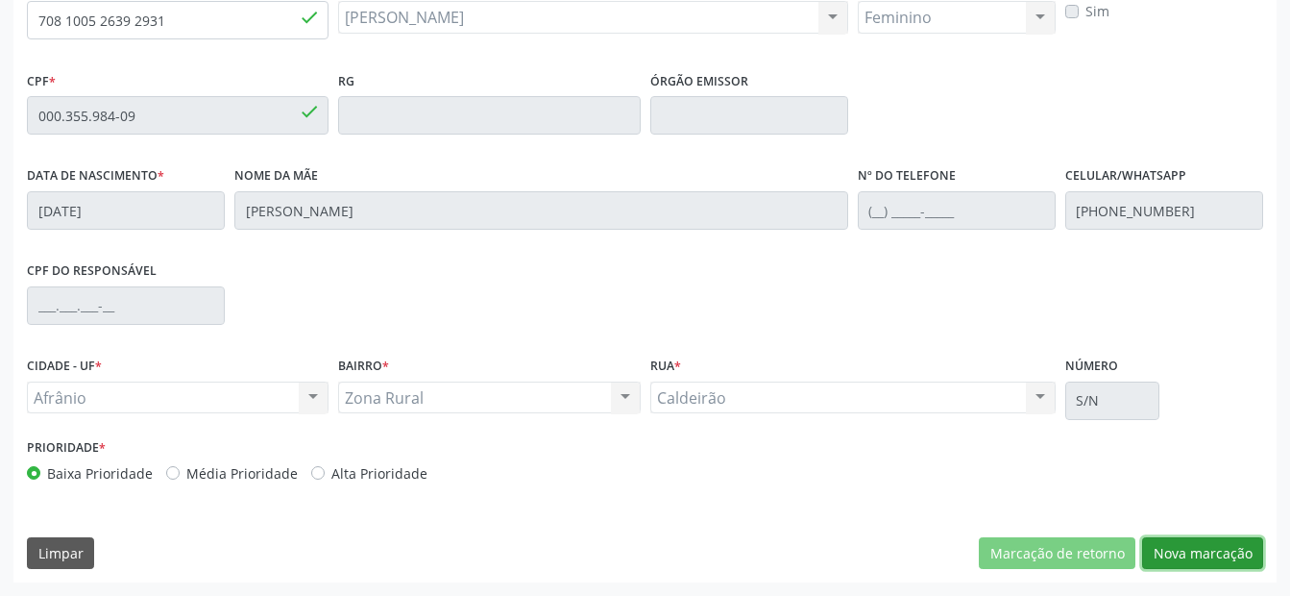
click at [1227, 560] on button "Nova marcação" at bounding box center [1202, 553] width 121 height 33
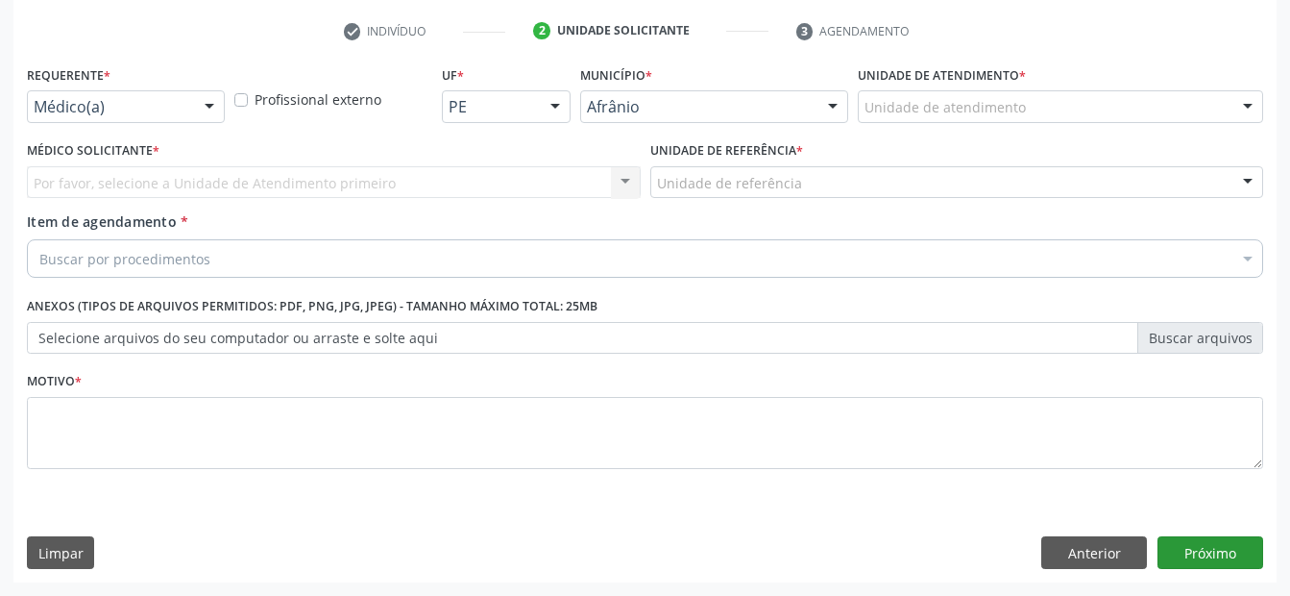
scroll to position [356, 0]
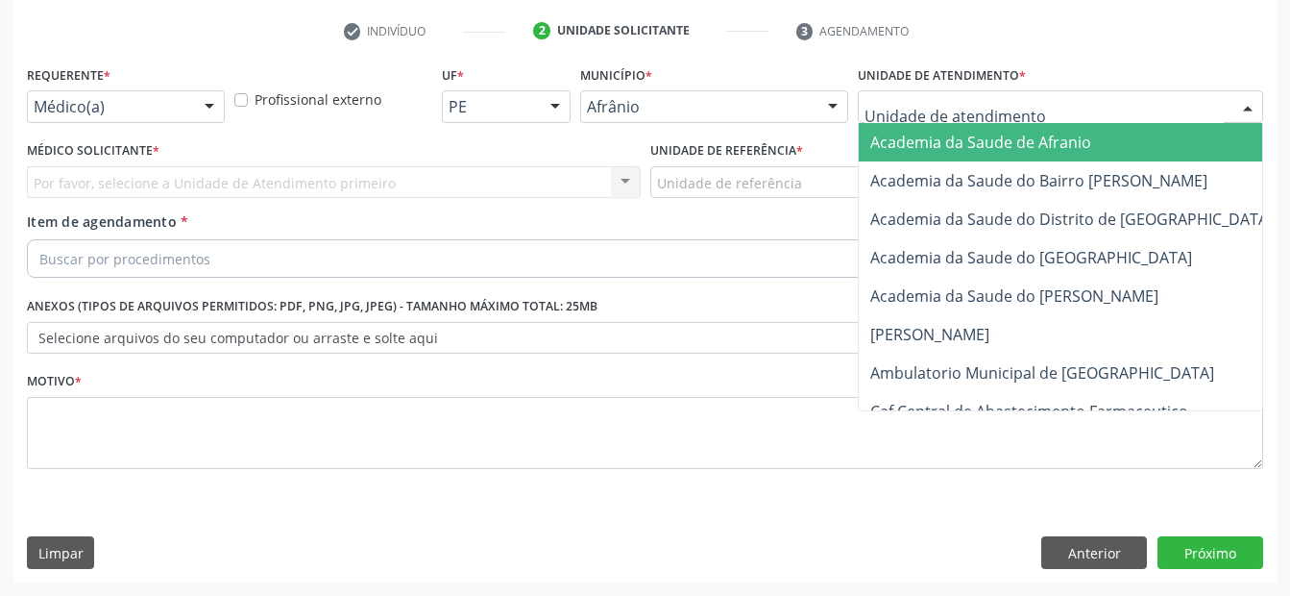
click at [1007, 119] on div at bounding box center [1060, 106] width 405 height 33
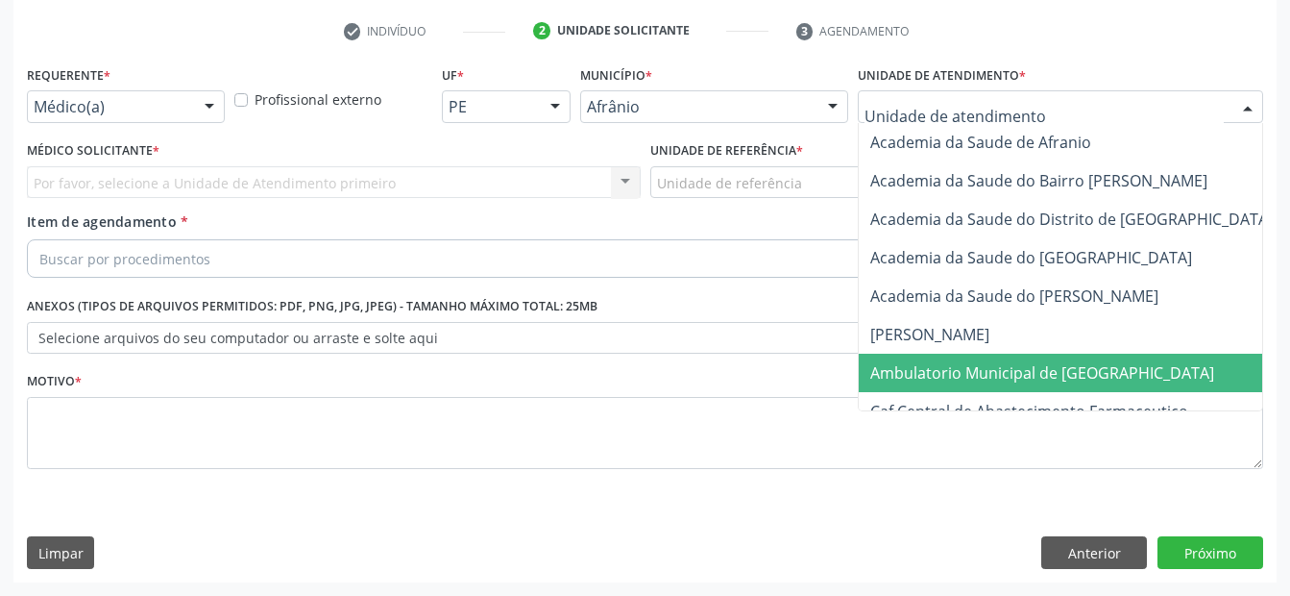
click at [974, 365] on span "Ambulatorio Municipal de [GEOGRAPHIC_DATA]" at bounding box center [1042, 372] width 344 height 21
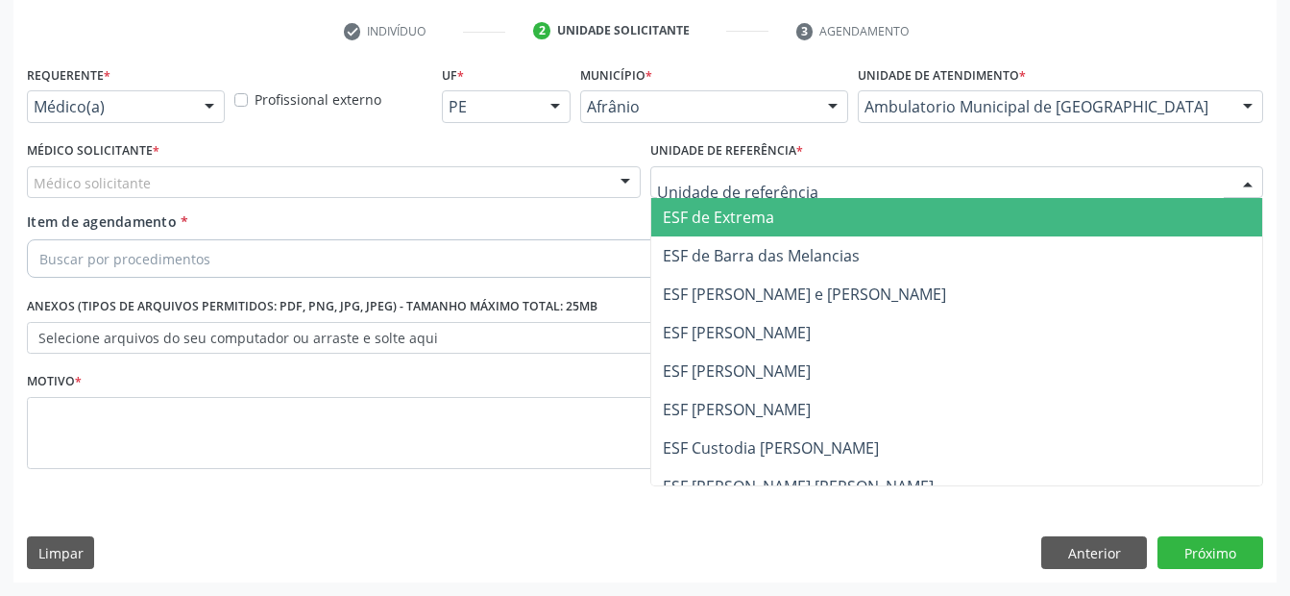
click at [742, 209] on span "ESF de Extrema" at bounding box center [718, 217] width 111 height 21
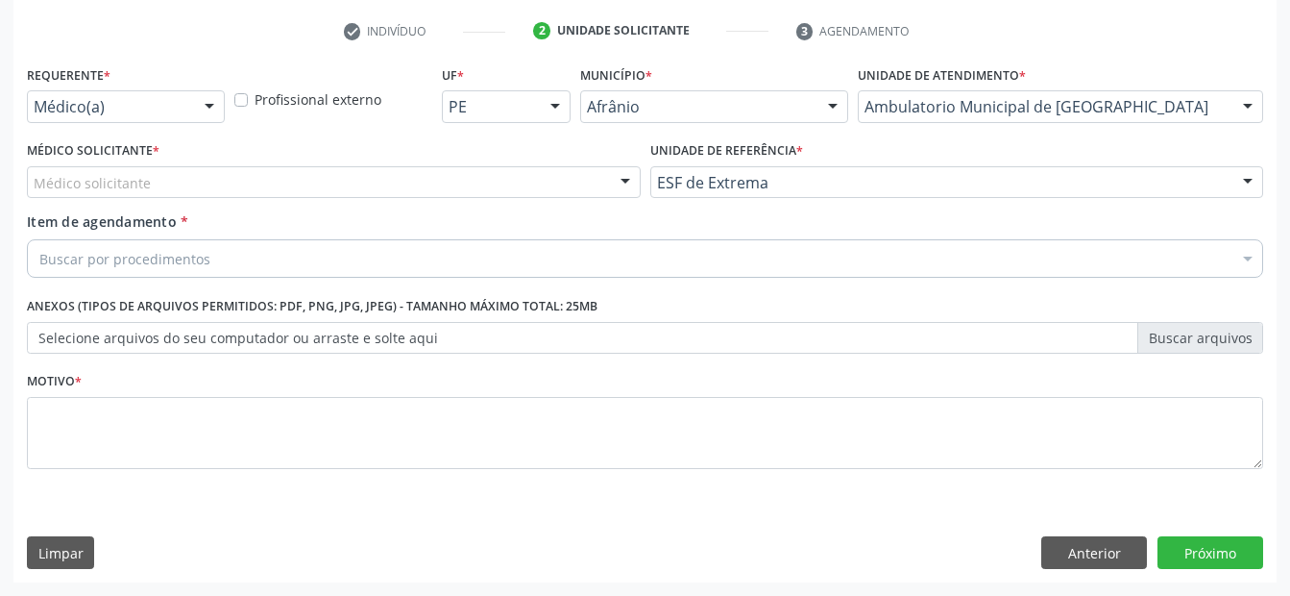
click at [481, 184] on div "Médico solicitante" at bounding box center [334, 182] width 614 height 33
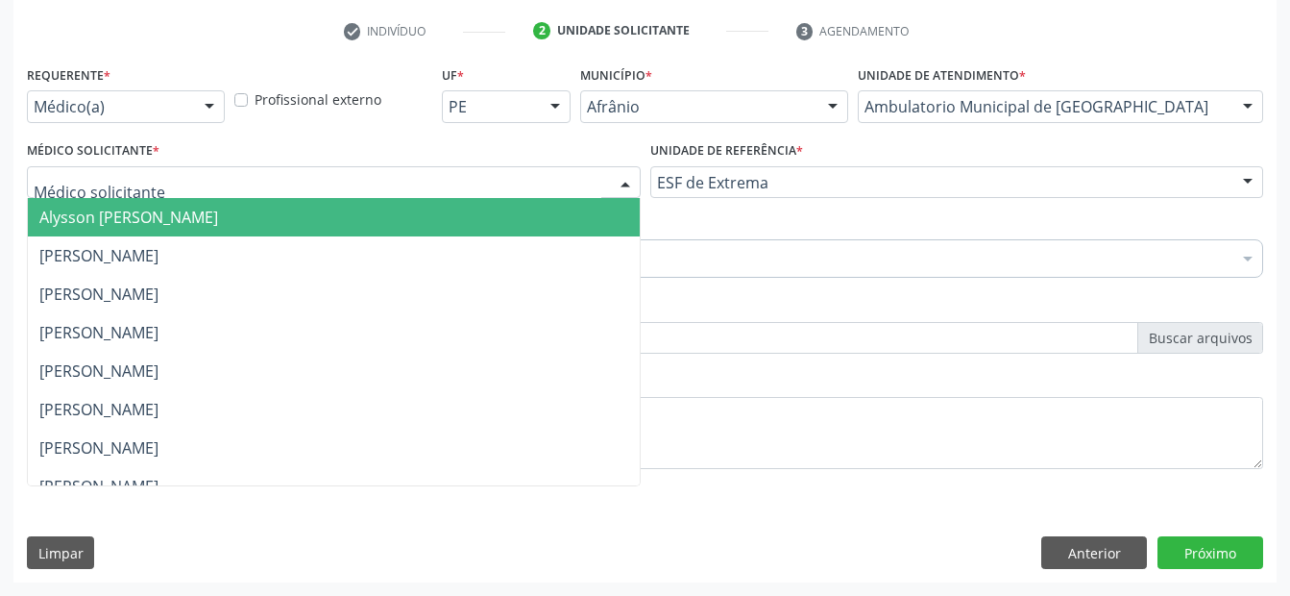
click at [463, 216] on span "Alysson [PERSON_NAME]" at bounding box center [334, 217] width 612 height 38
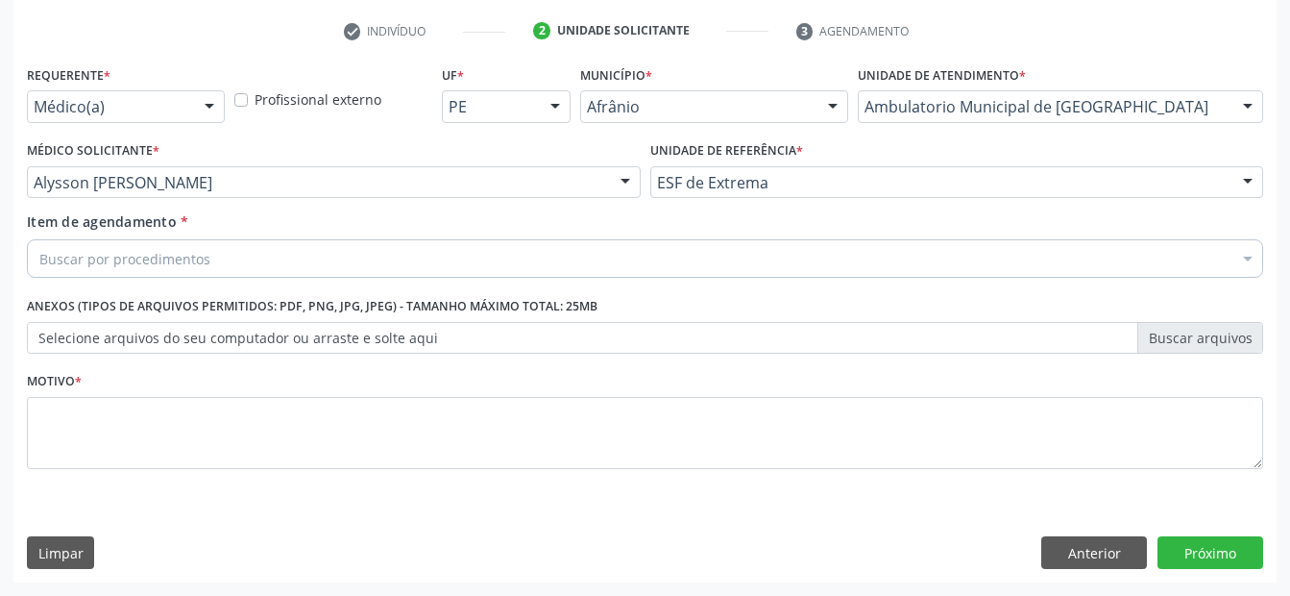
click at [293, 251] on div "Buscar por procedimentos" at bounding box center [645, 258] width 1236 height 38
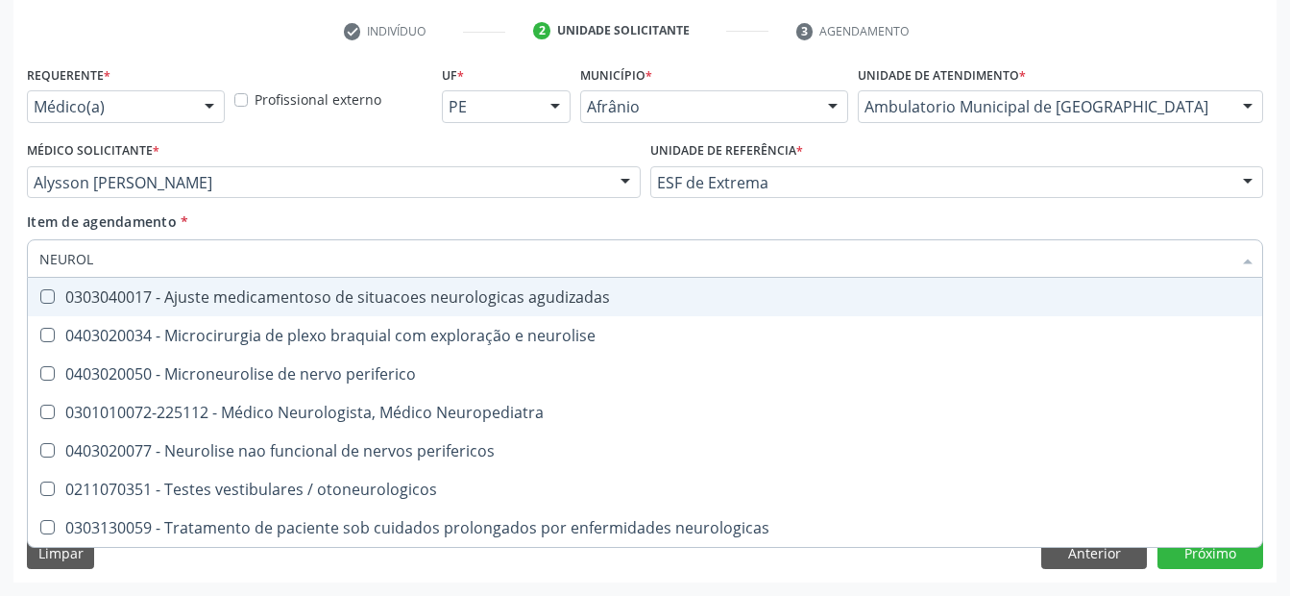
type input "NEUROLO"
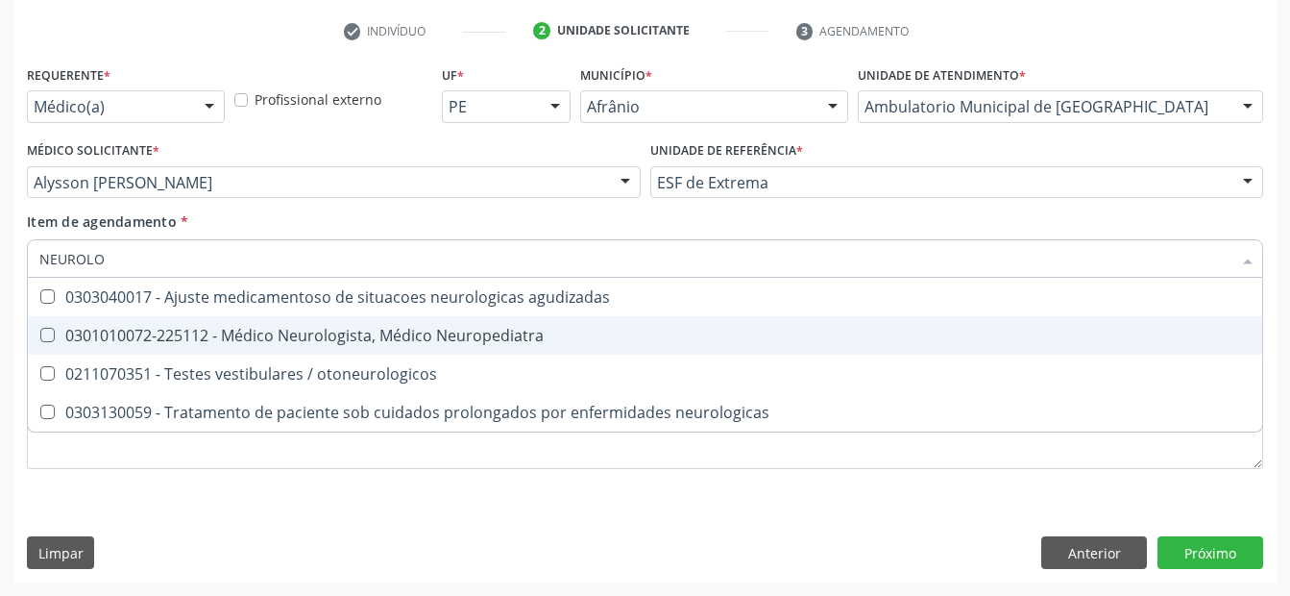
click at [315, 341] on div "0301010072-225112 - Médico Neurologista, Médico Neuropediatra" at bounding box center [644, 335] width 1211 height 15
checkbox Neuropediatra "true"
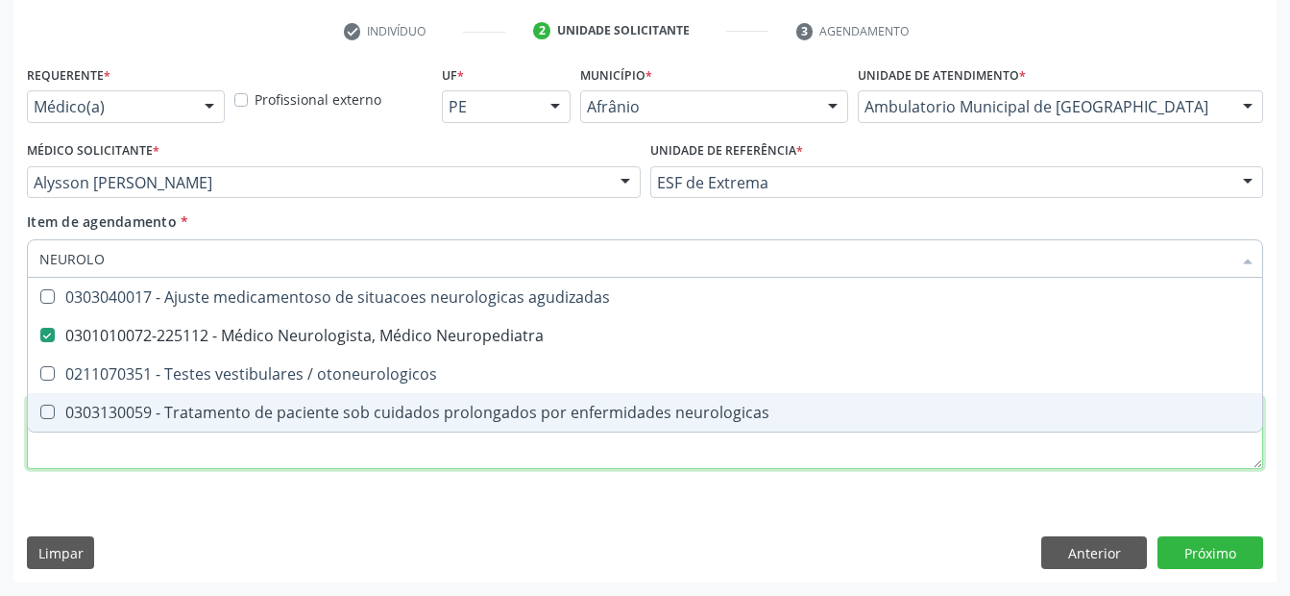
click at [243, 438] on div "Requerente * Médico(a) Médico(a) Enfermeiro(a) Paciente Nenhum resultado encont…" at bounding box center [645, 278] width 1236 height 435
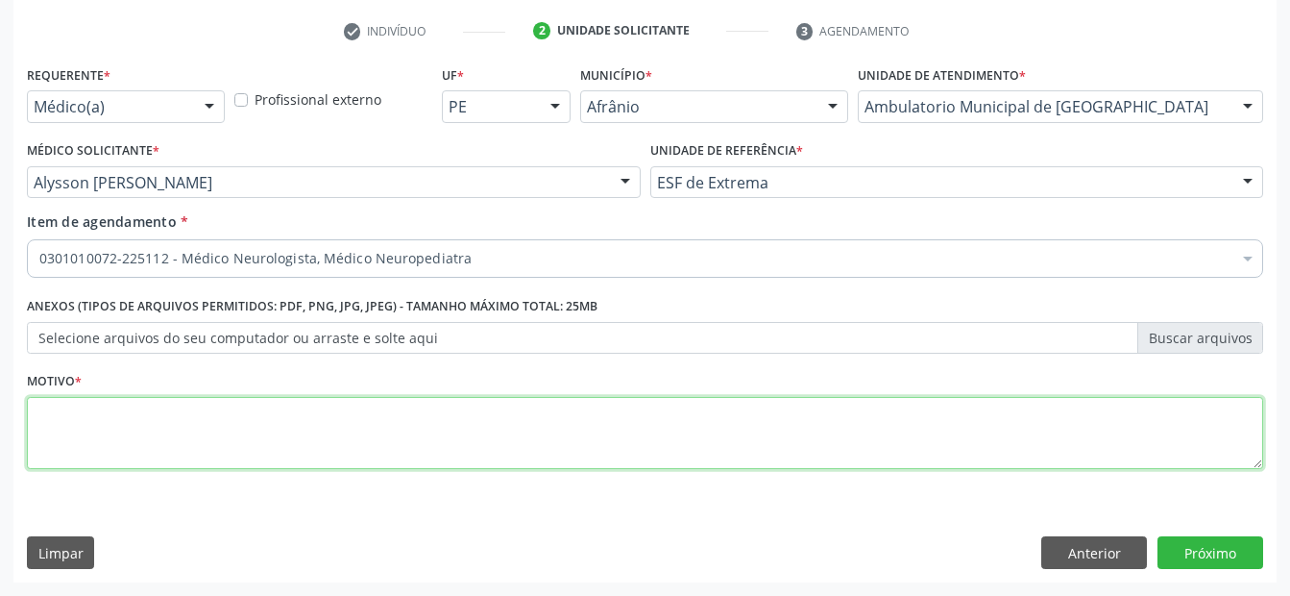
click at [243, 438] on li "Não selecionados" at bounding box center [778, 444] width 1501 height 51
type textarea "N"
type textarea "ENCAMINHO AO NEUROLOGISTA"
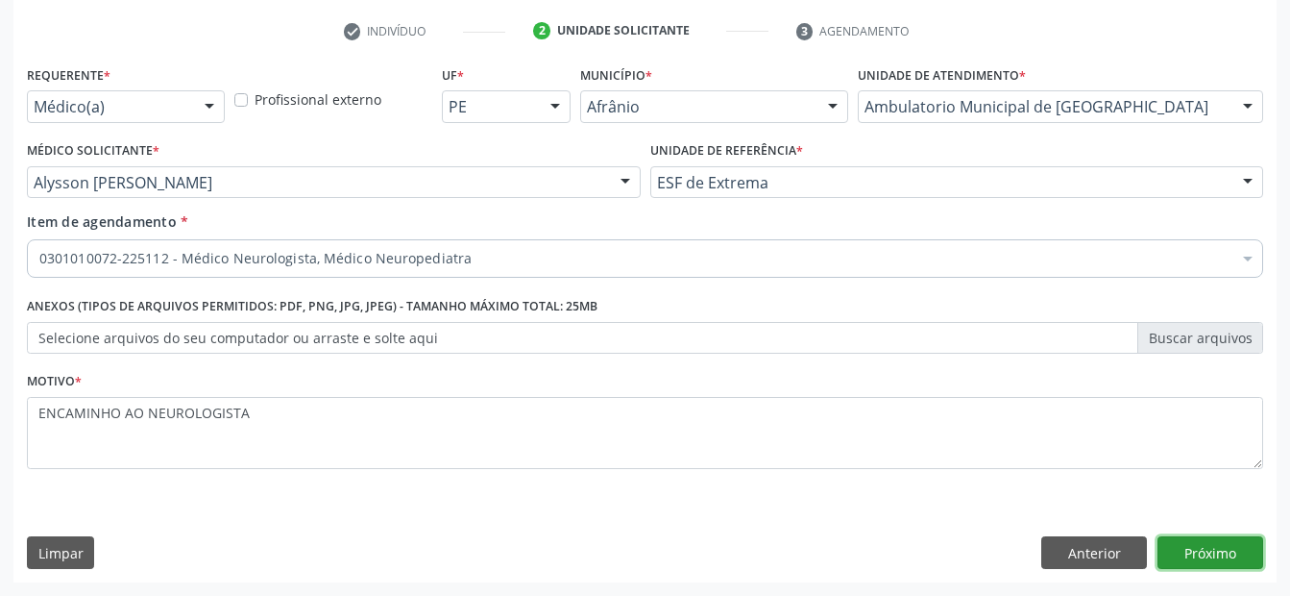
click at [1225, 554] on button "Próximo" at bounding box center [1210, 552] width 106 height 33
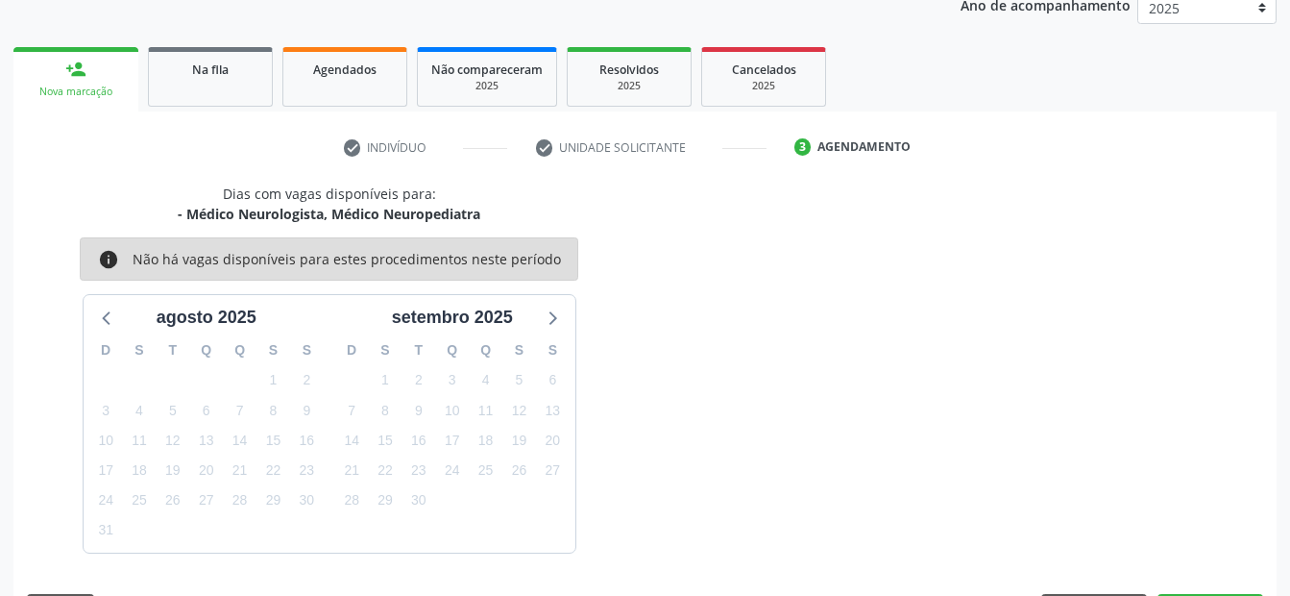
scroll to position [297, 0]
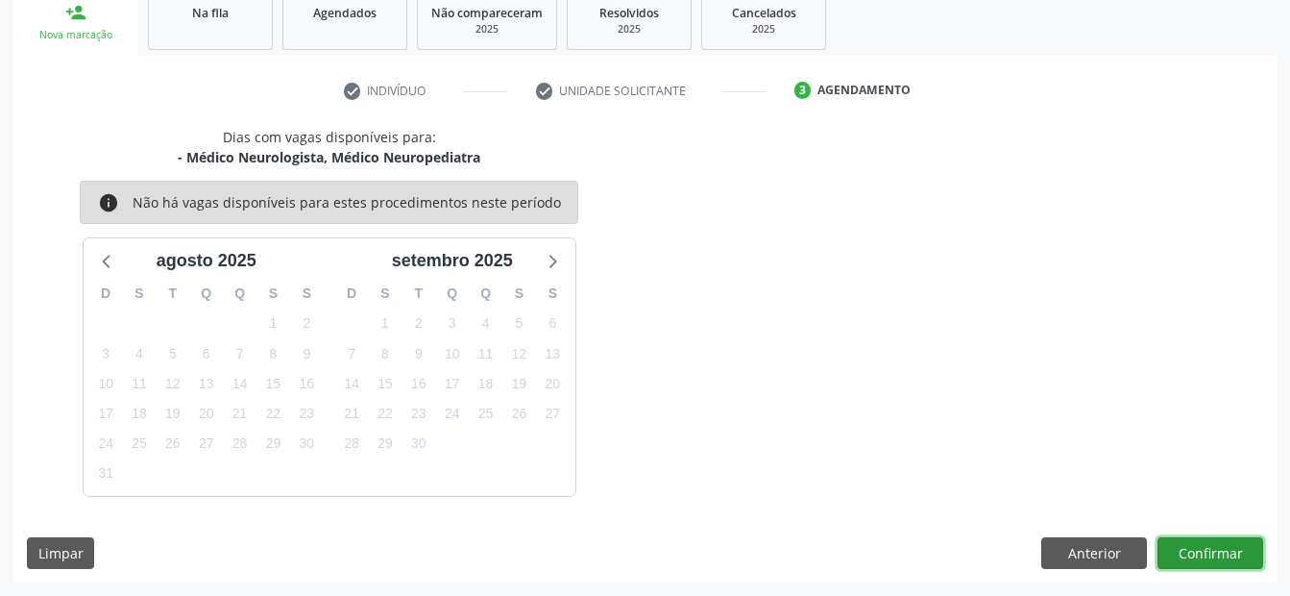
click at [1247, 544] on button "Confirmar" at bounding box center [1210, 553] width 106 height 33
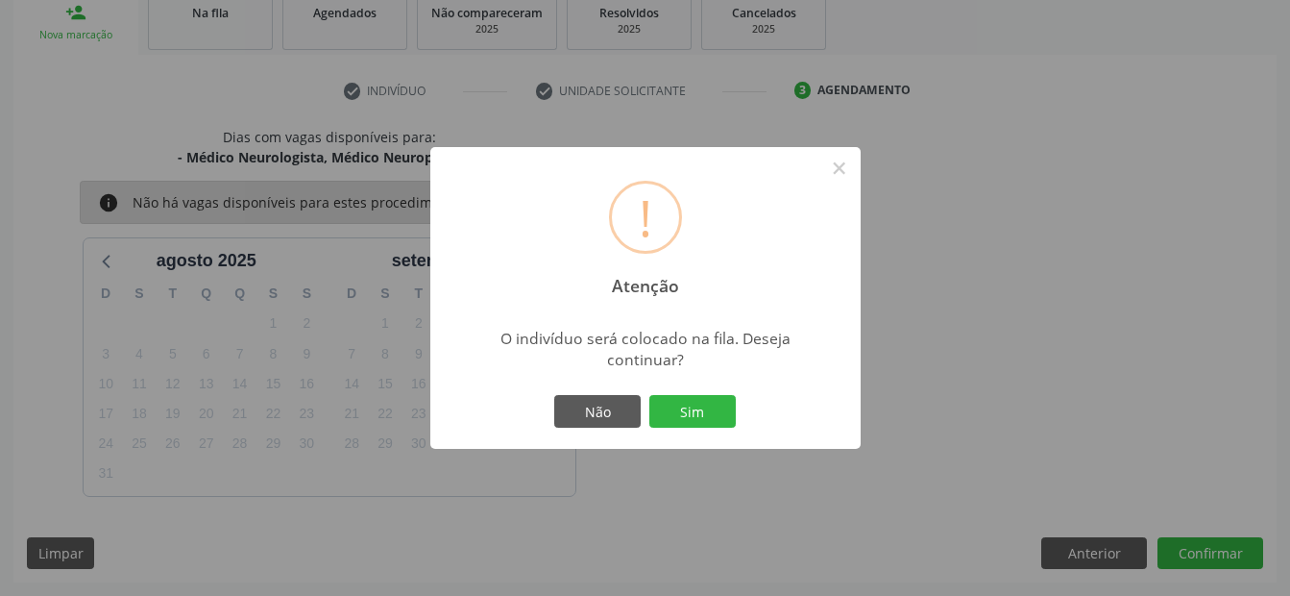
click at [736, 407] on div "Não Sim" at bounding box center [645, 411] width 190 height 40
click at [675, 415] on button "Sim" at bounding box center [692, 411] width 86 height 33
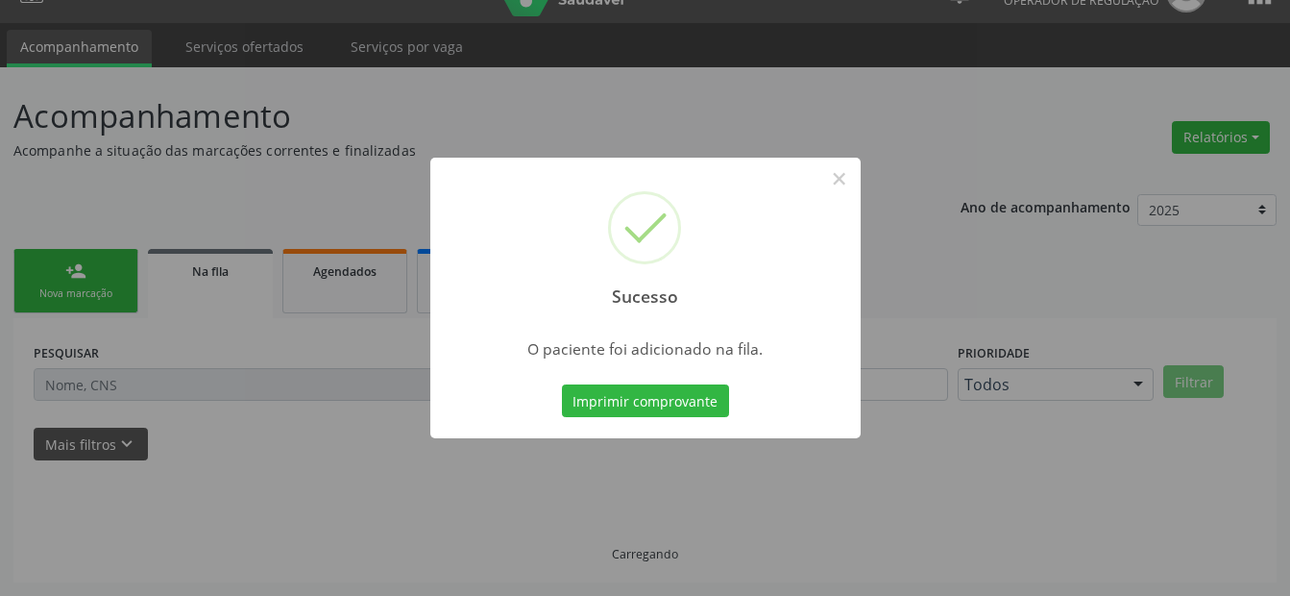
scroll to position [38, 0]
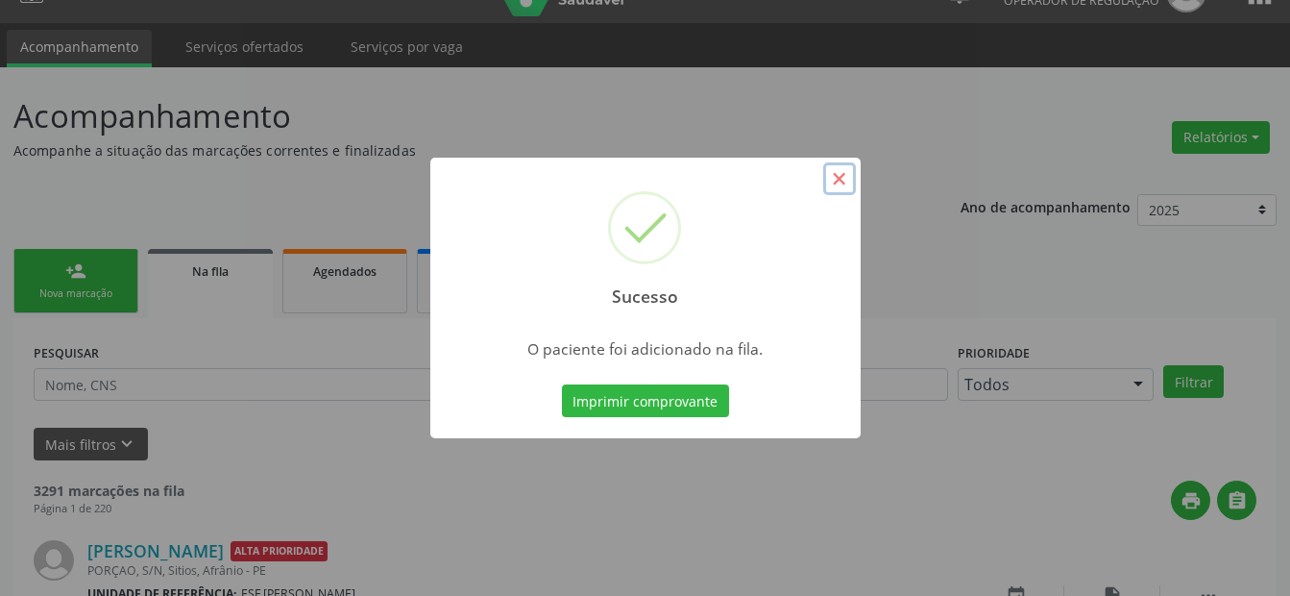
click at [832, 175] on button "×" at bounding box center [839, 178] width 33 height 33
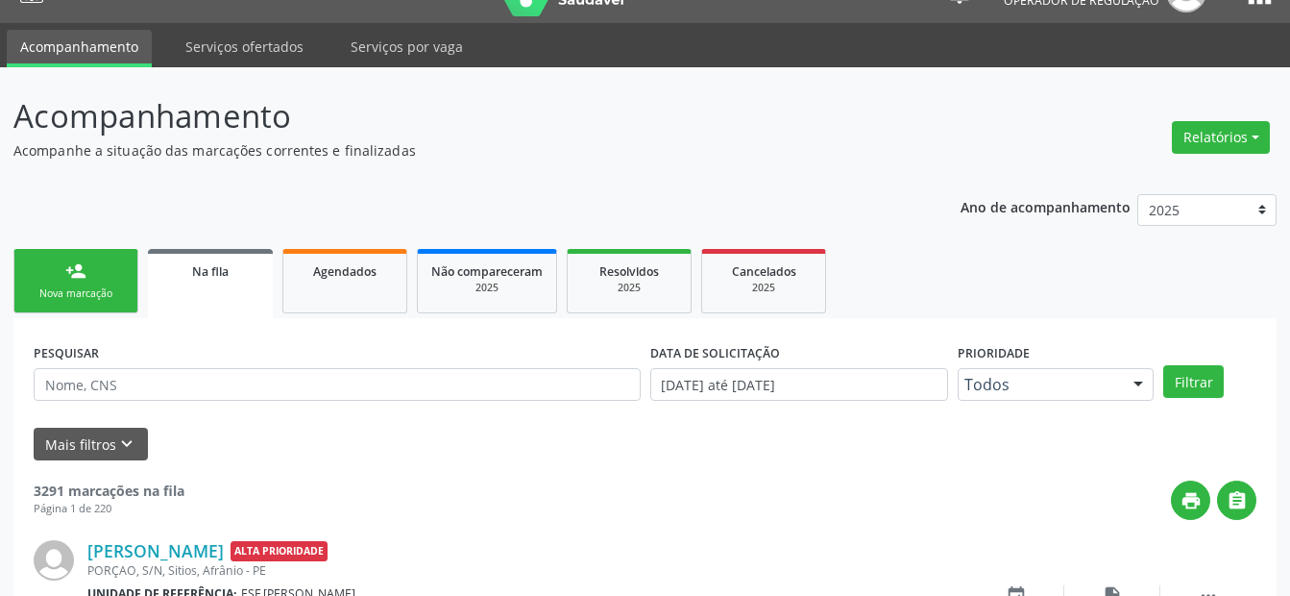
click at [94, 267] on link "person_add Nova marcação" at bounding box center [75, 281] width 125 height 64
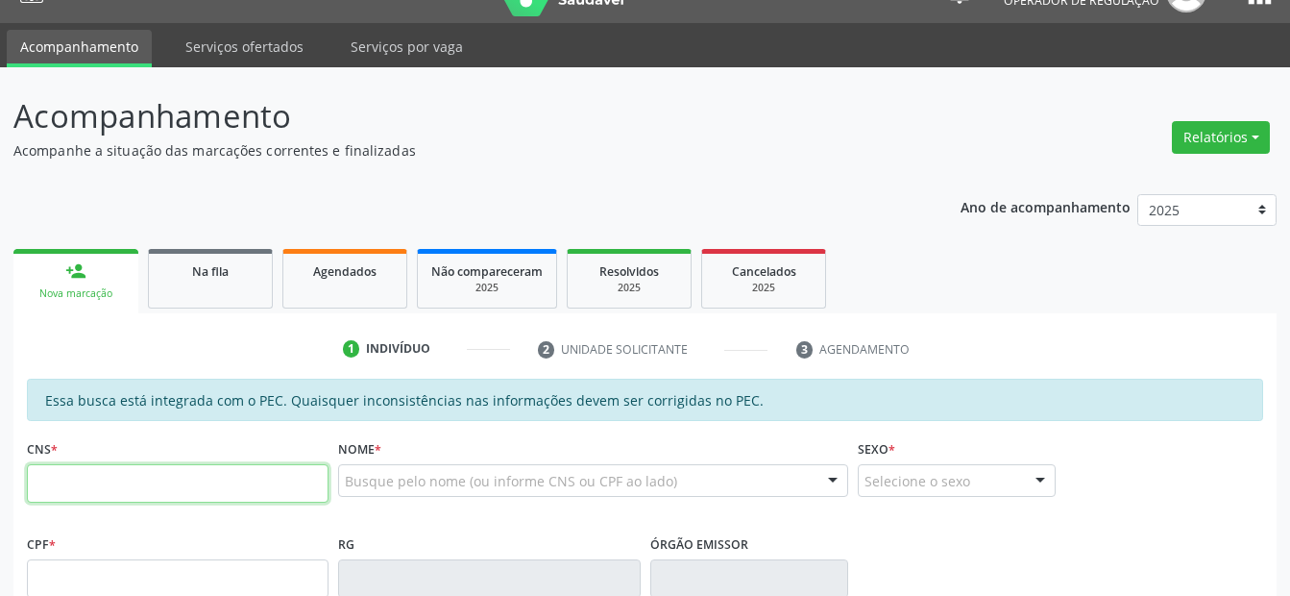
click at [207, 468] on input "text" at bounding box center [178, 483] width 302 height 38
type input "701 0038 9012 4995"
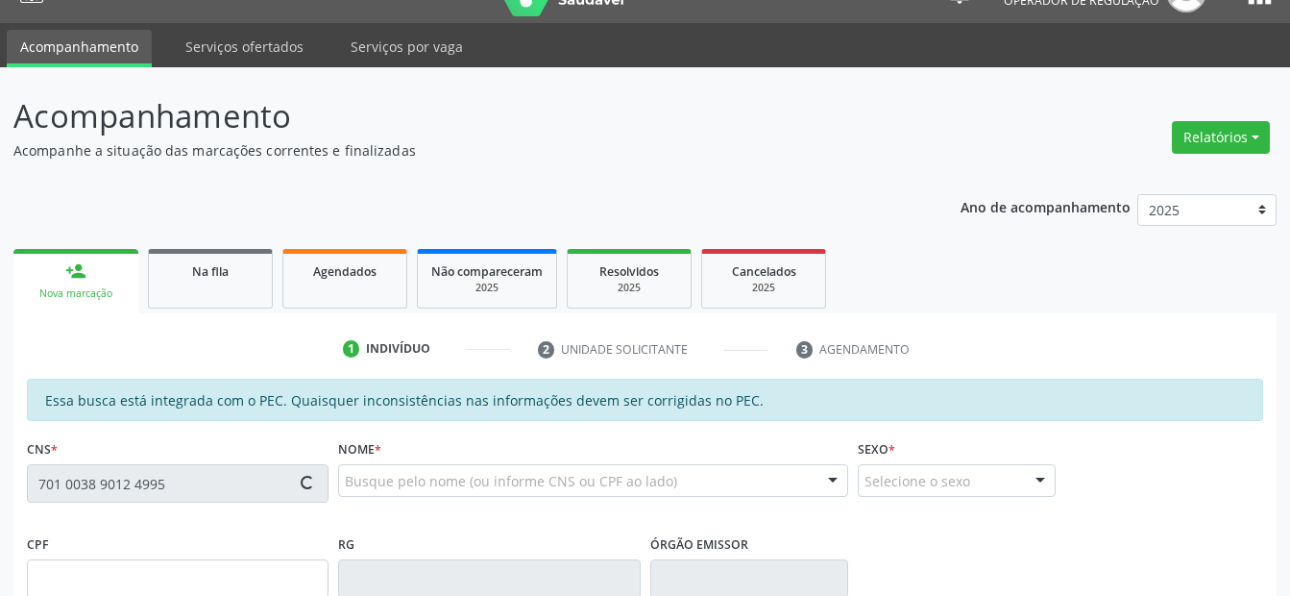
type input "042.255.754-46"
type input "10/07/1979"
type input "Josefa Maria da Conceicao"
type input "(99) 8839-8936"
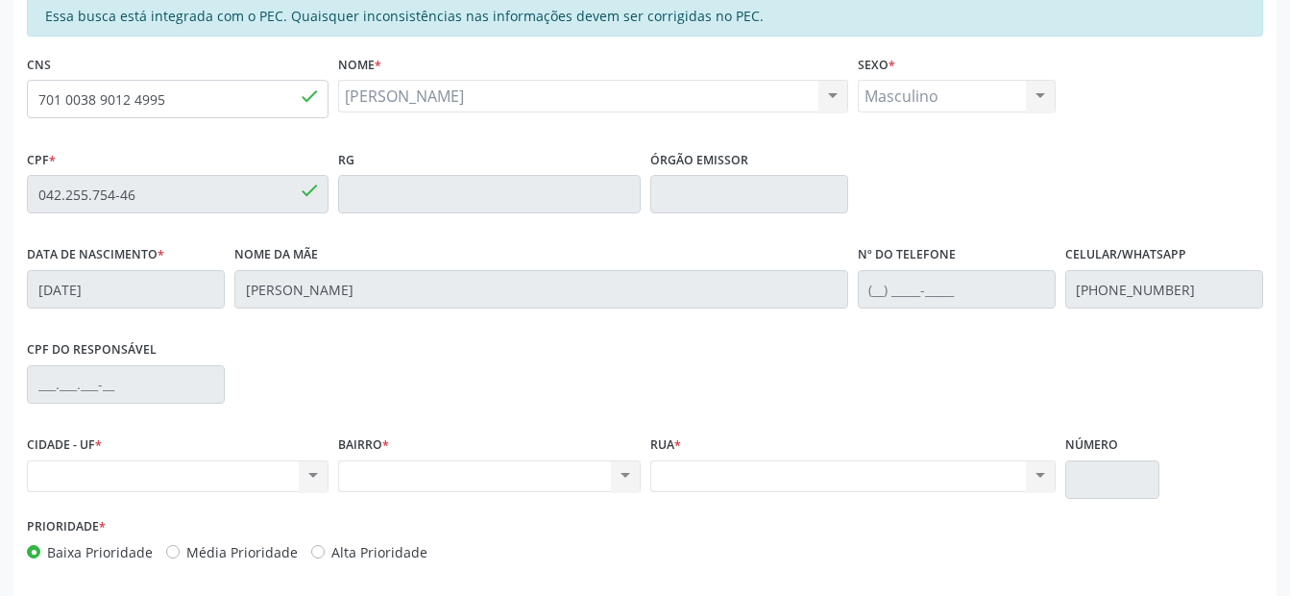
scroll to position [501, 0]
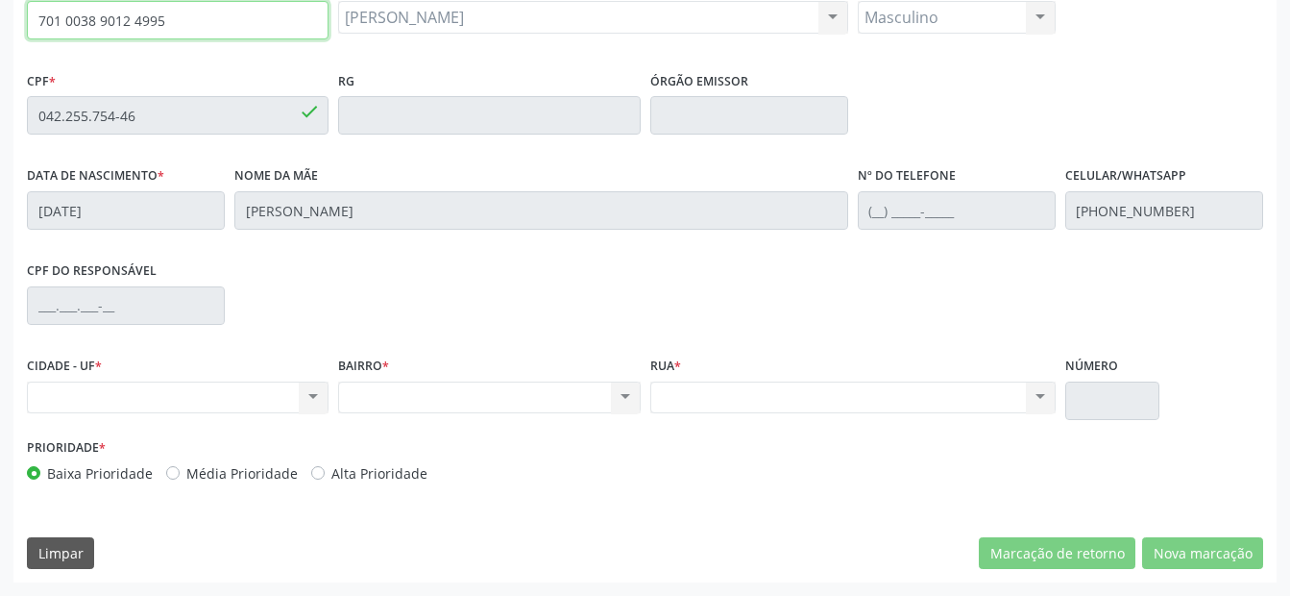
drag, startPoint x: 171, startPoint y: 22, endPoint x: -4, endPoint y: 26, distance: 174.9
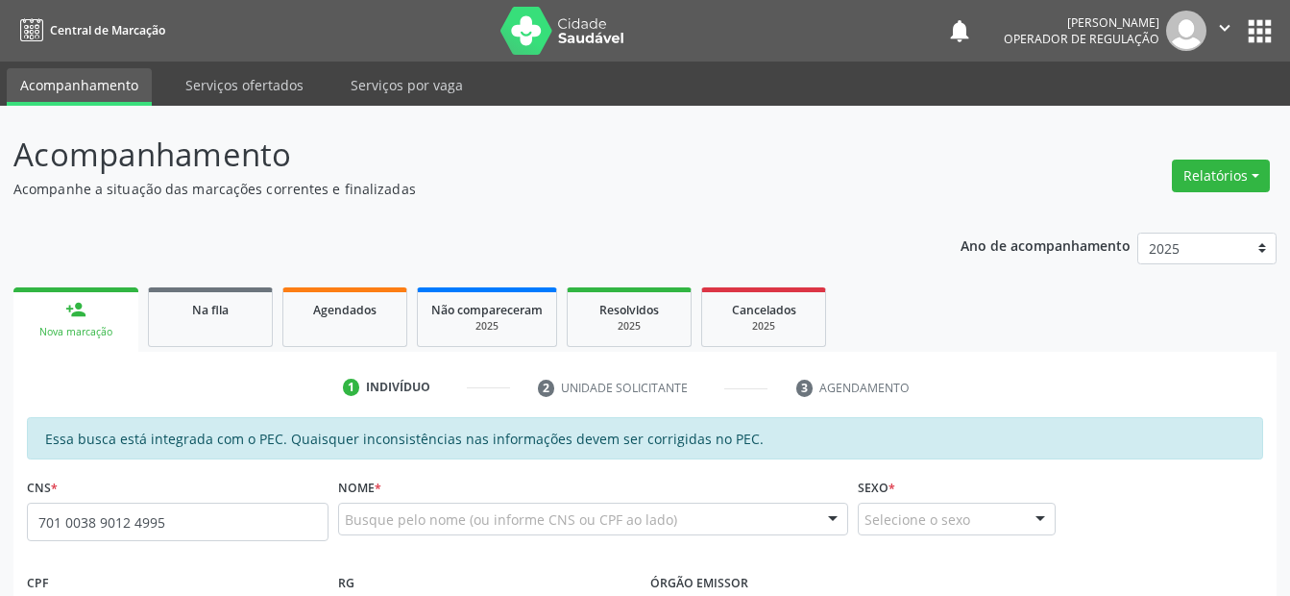
type input "701 0038 9012 4995"
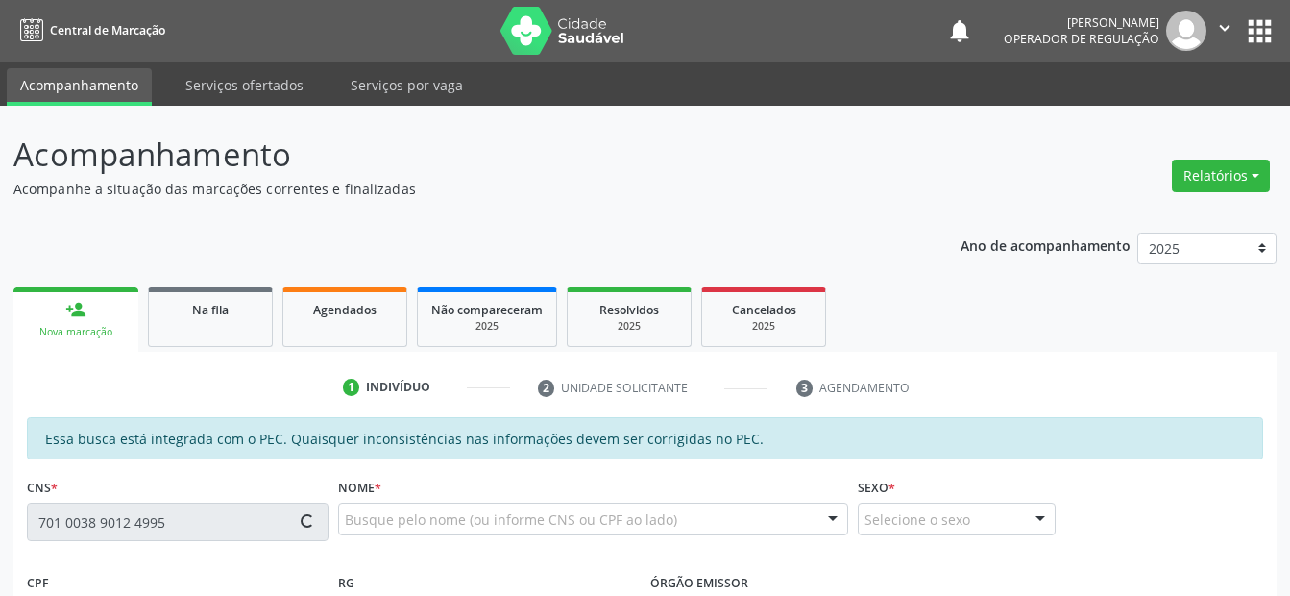
type input "042.255.754-46"
type input "[DATE]"
type input "[PERSON_NAME]"
type input "[PHONE_NUMBER]"
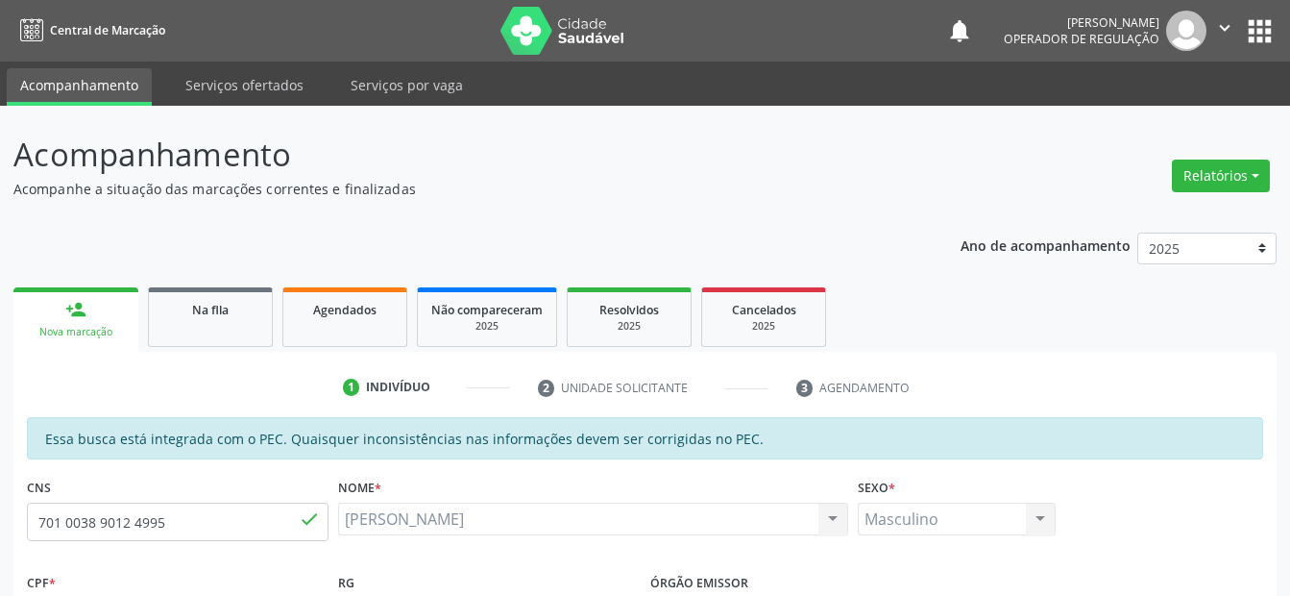
scroll to position [501, 0]
type input "701 0038 9012 4995"
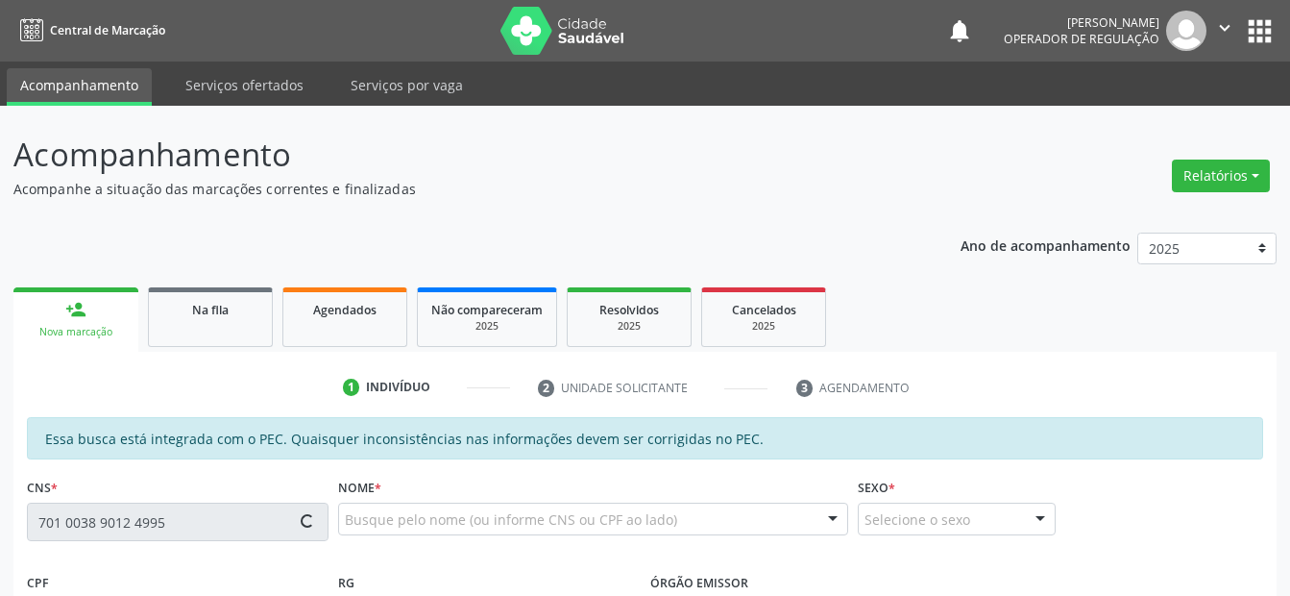
scroll to position [501, 0]
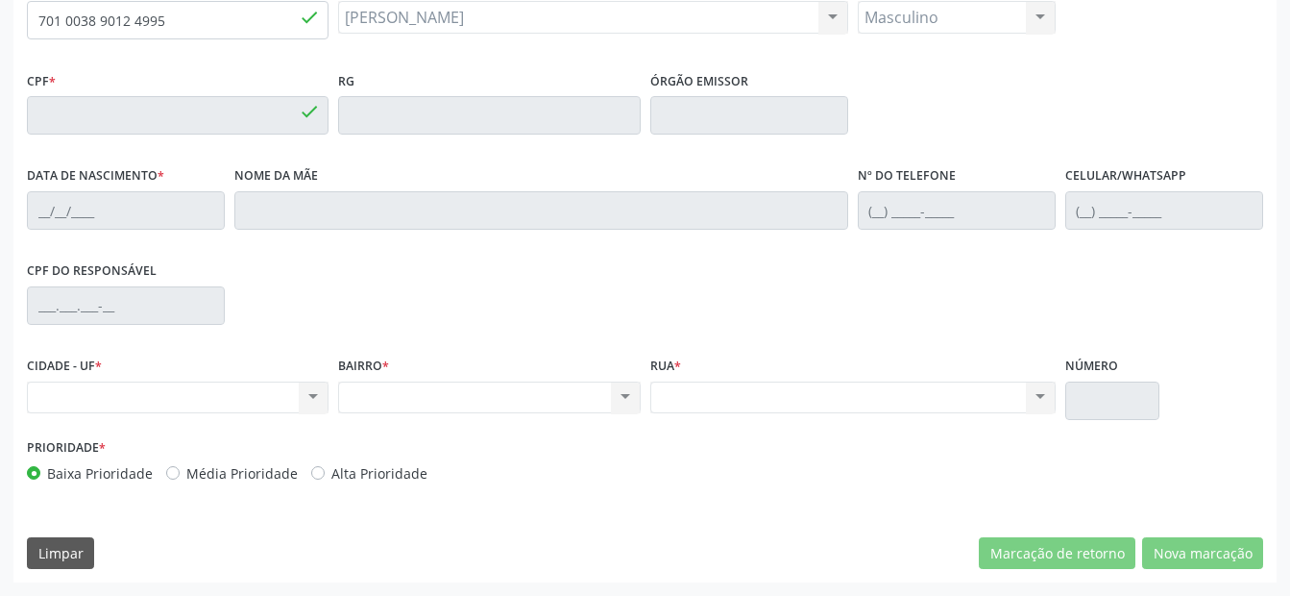
type input "042.255.754-46"
type input "[DATE]"
type input "[PERSON_NAME]"
type input "[PHONE_NUMBER]"
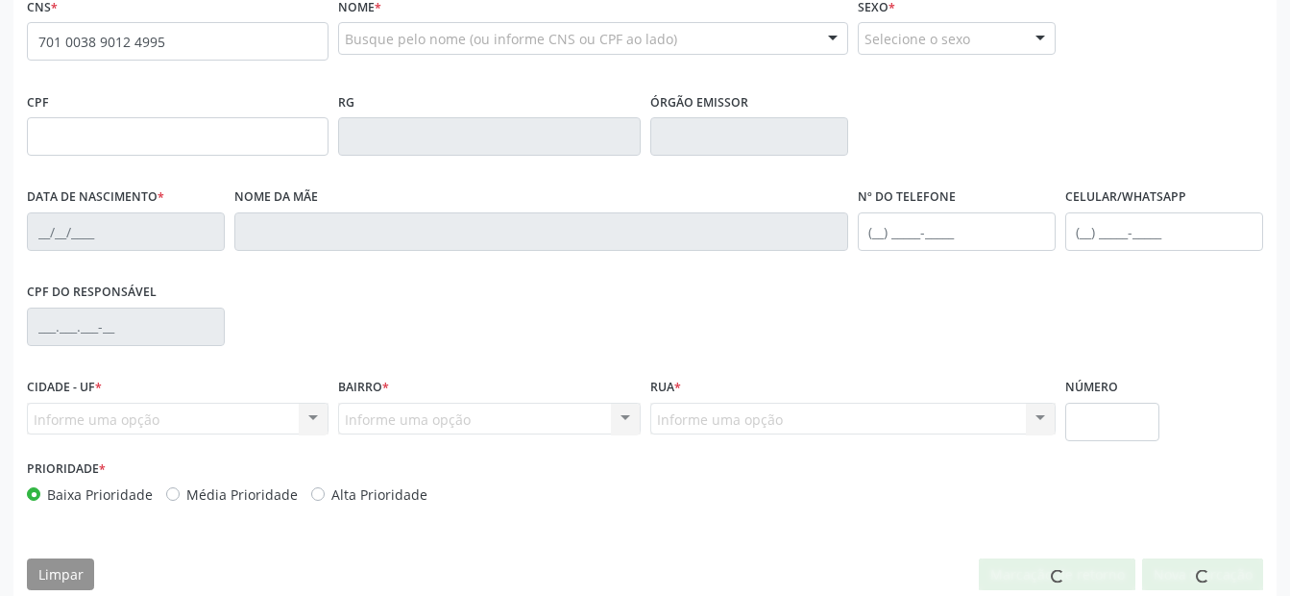
type input "701 0038 9012 4995"
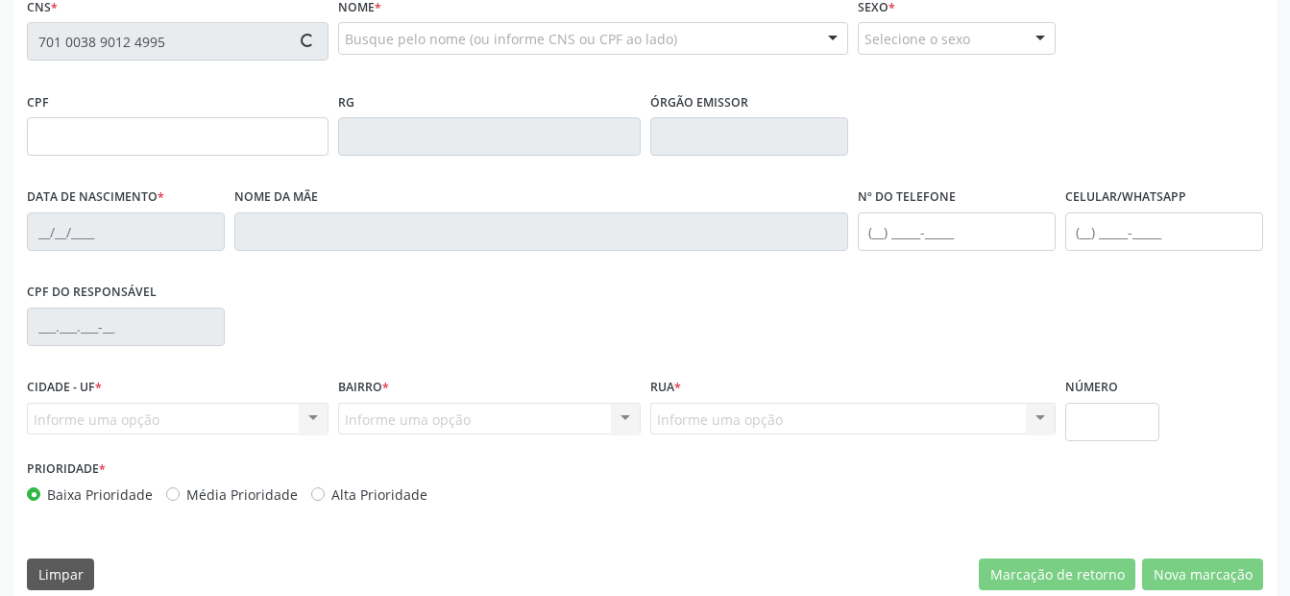
scroll to position [501, 0]
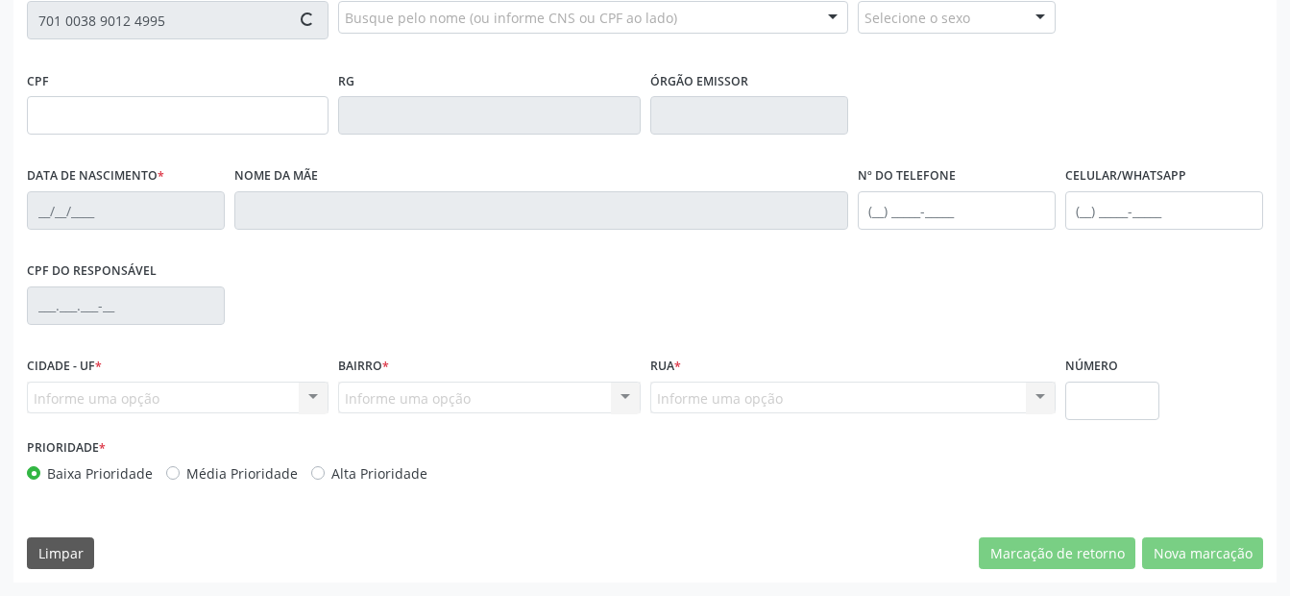
type input "042.255.754-46"
type input "[DATE]"
type input "[PERSON_NAME]"
type input "[PHONE_NUMBER]"
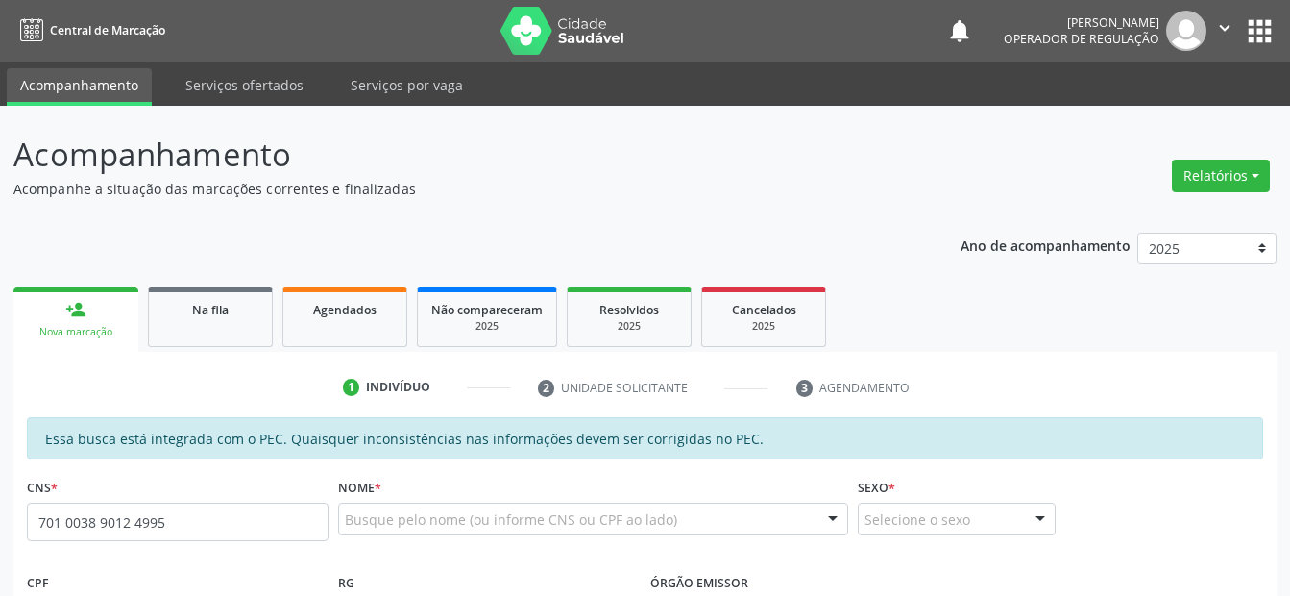
type input "701 0038 9012 4995"
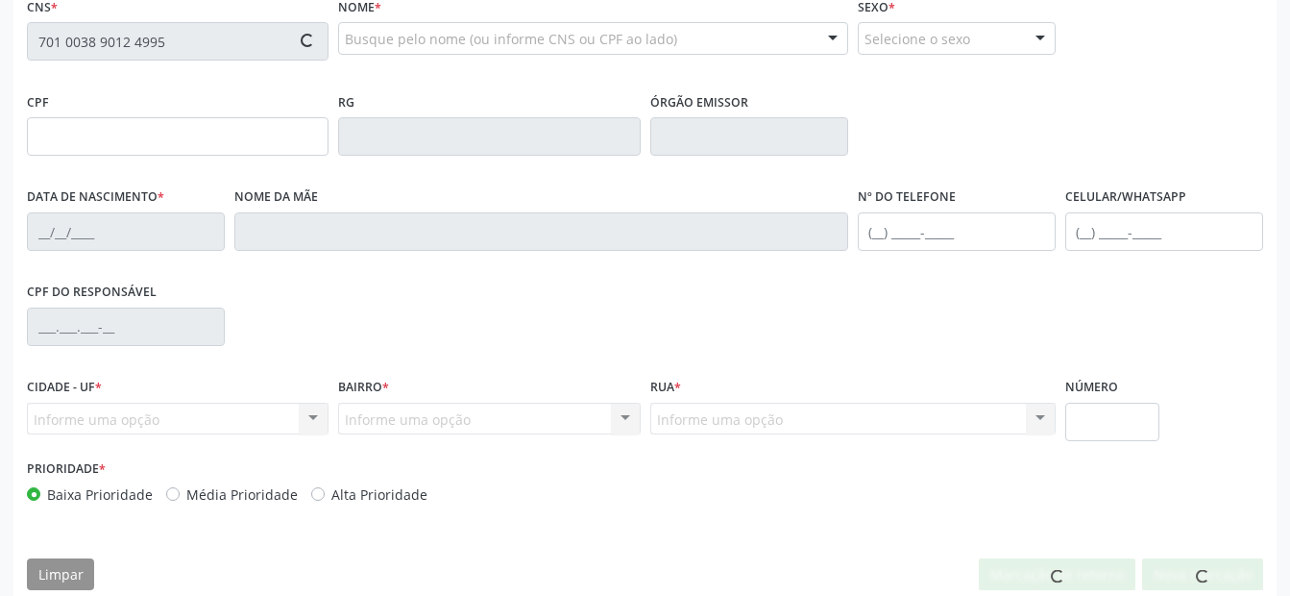
scroll to position [501, 0]
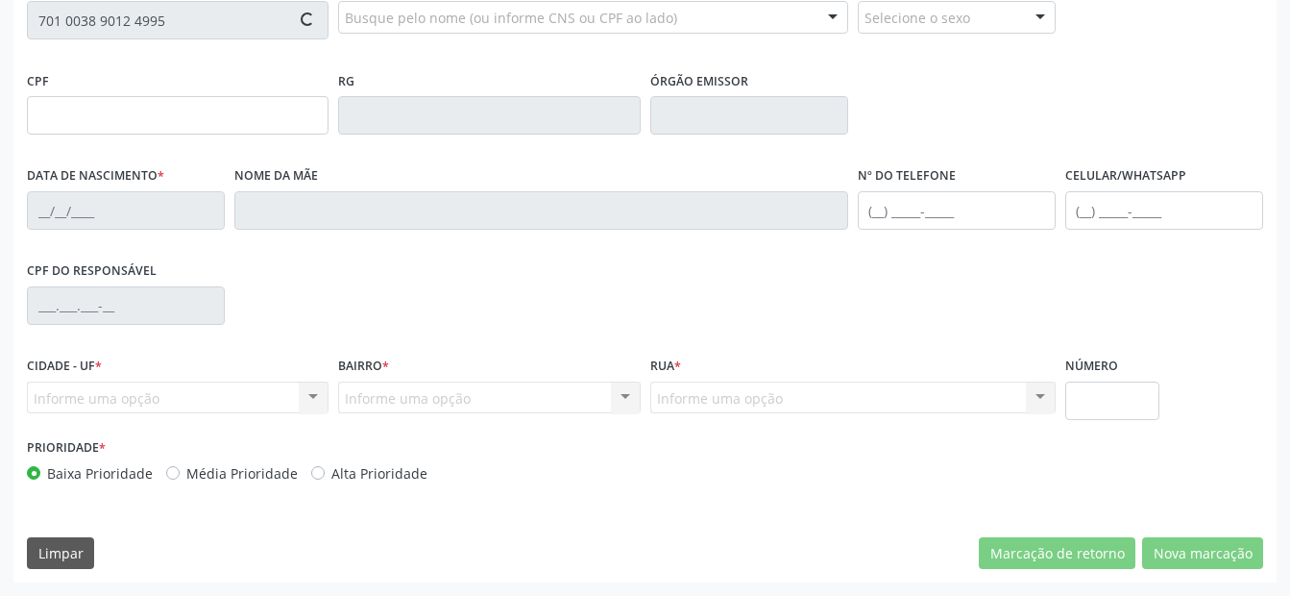
type input "042.255.754-46"
type input "[DATE]"
type input "[PERSON_NAME]"
type input "[PHONE_NUMBER]"
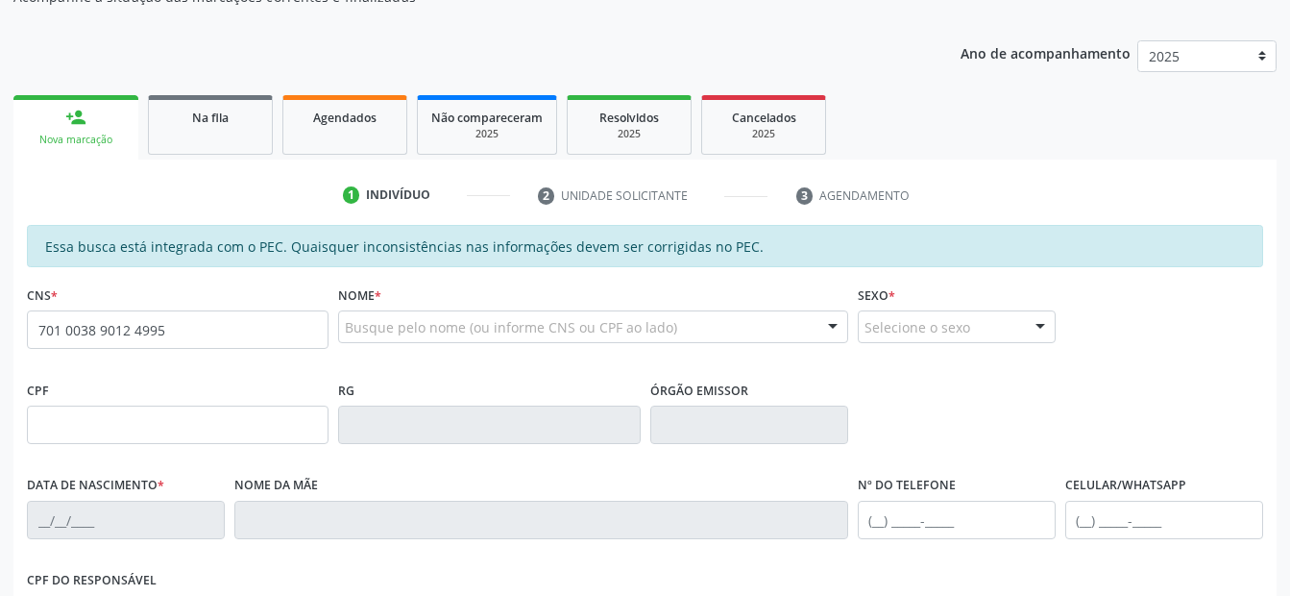
type input "701 0038 9012 4995"
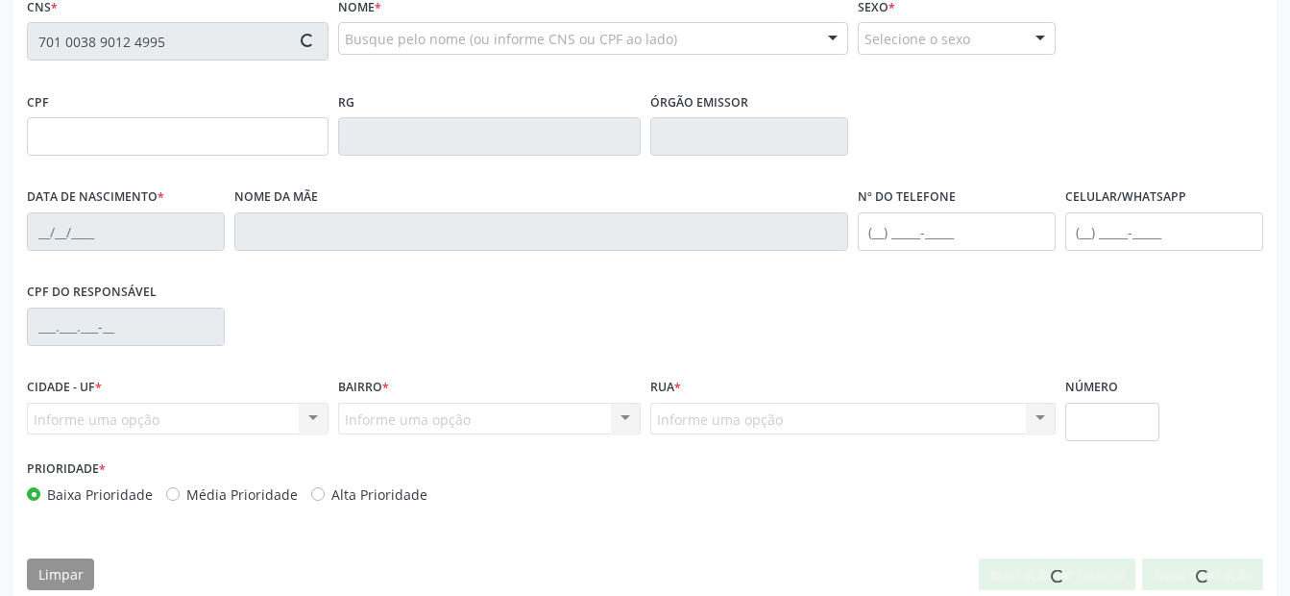
scroll to position [501, 0]
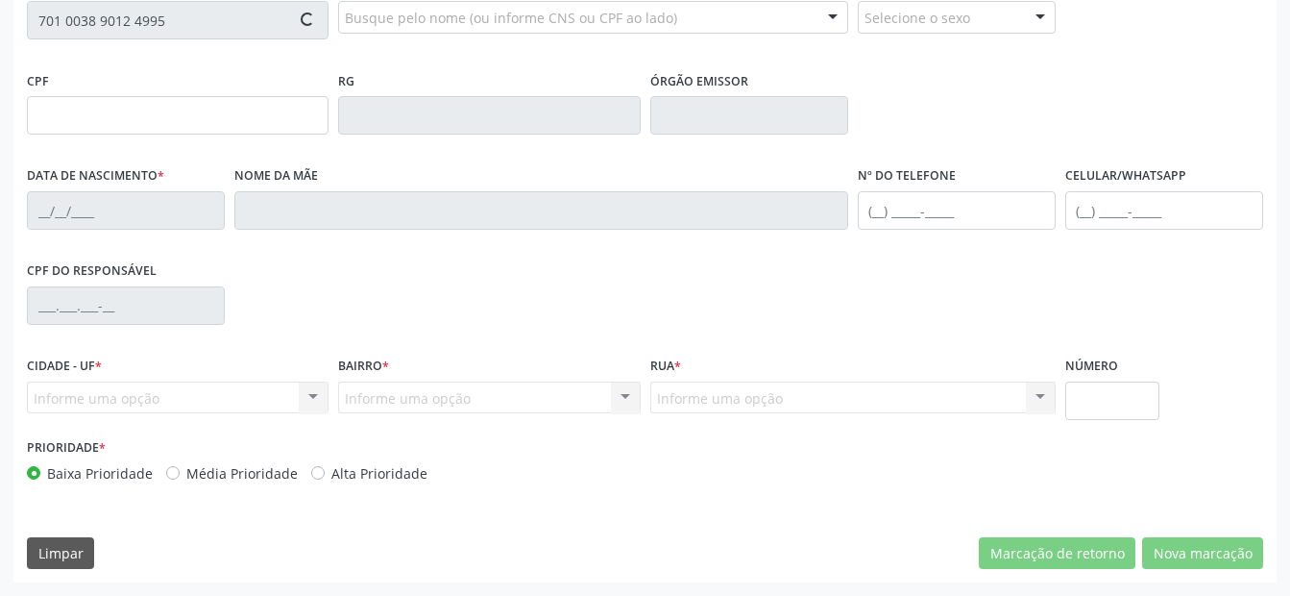
type input "042.255.754-46"
type input "10/07/1979"
type input "Josefa Maria da Conceicao"
type input "(99) 8839-8936"
type input "S/N"
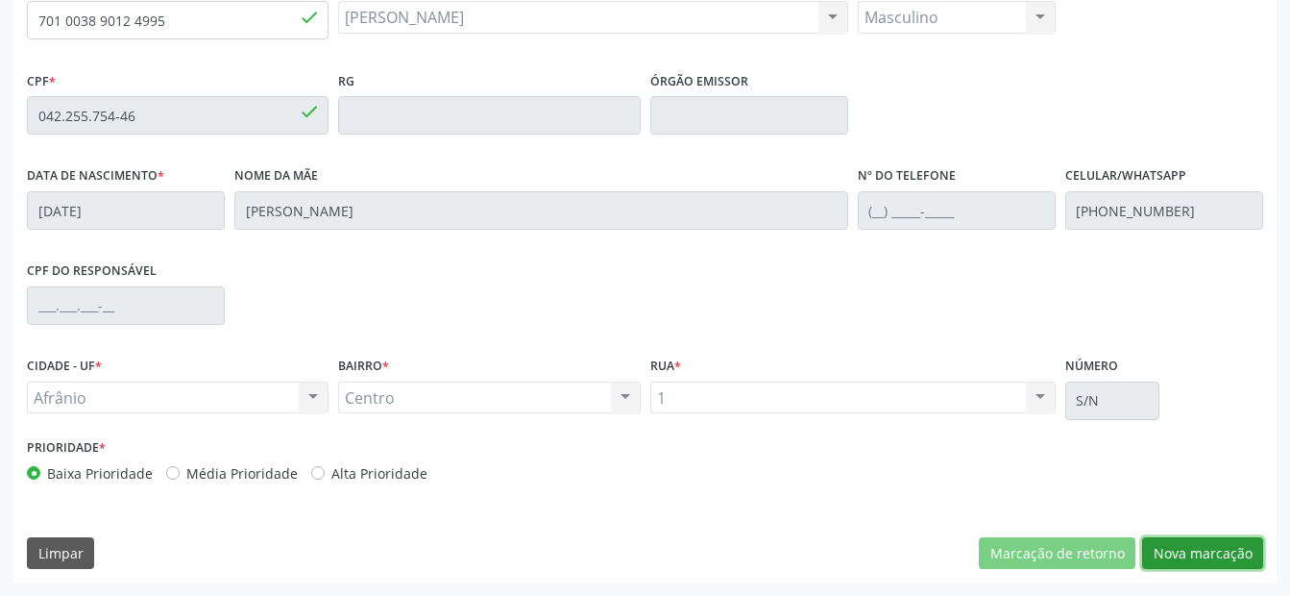
click at [1249, 564] on button "Nova marcação" at bounding box center [1202, 553] width 121 height 33
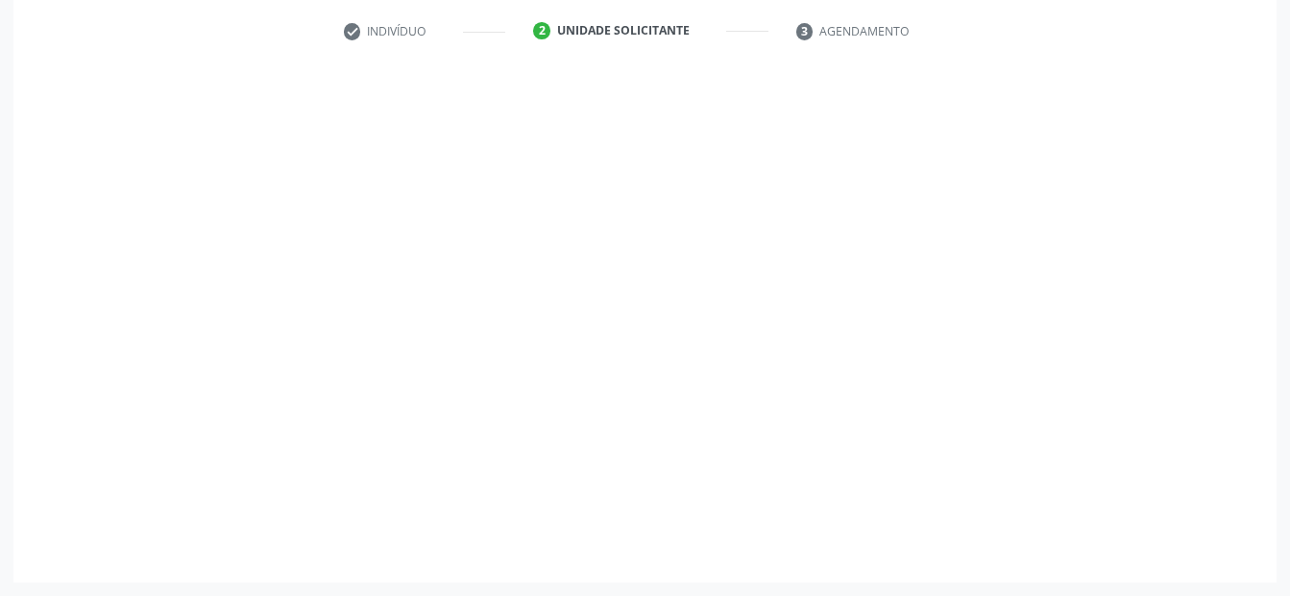
scroll to position [356, 0]
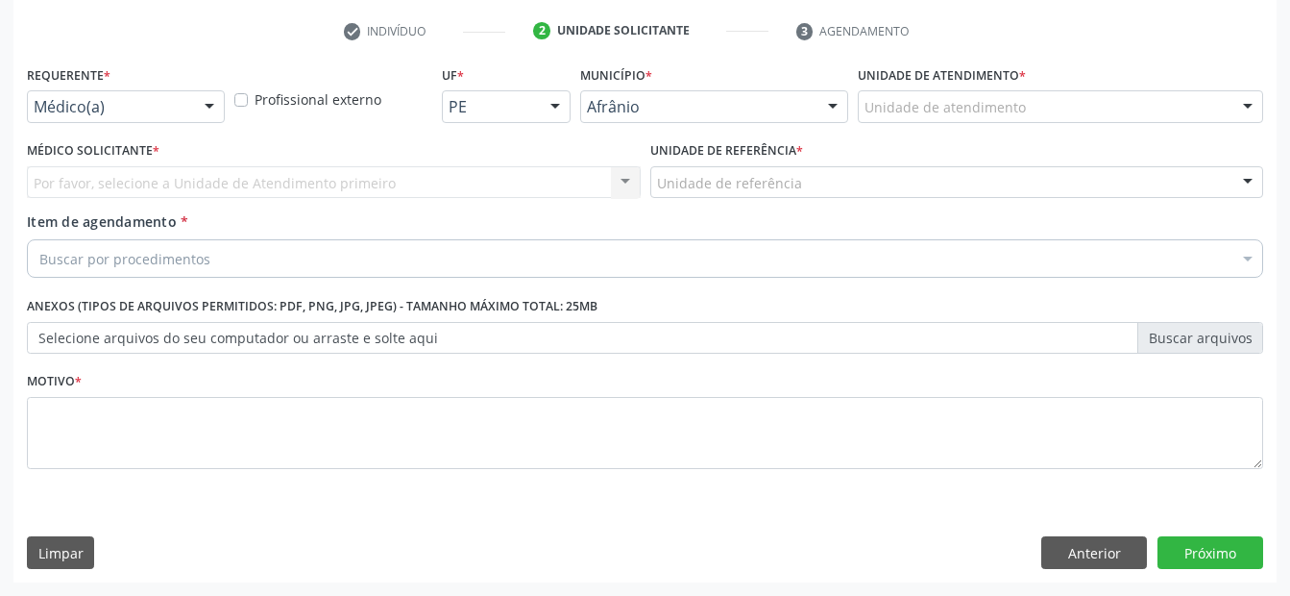
click at [1131, 89] on div "Unidade de atendimento * Unidade de atendimento Academia da Saude de Afranio Ac…" at bounding box center [1060, 91] width 405 height 61
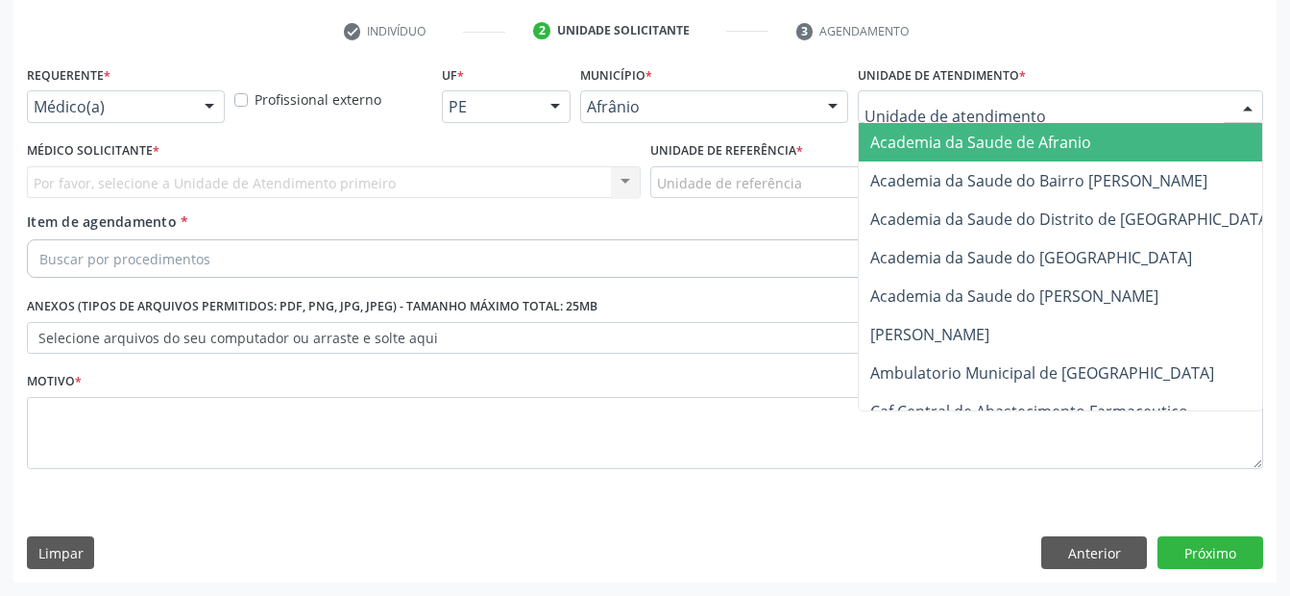
click at [1121, 111] on div at bounding box center [1060, 106] width 405 height 33
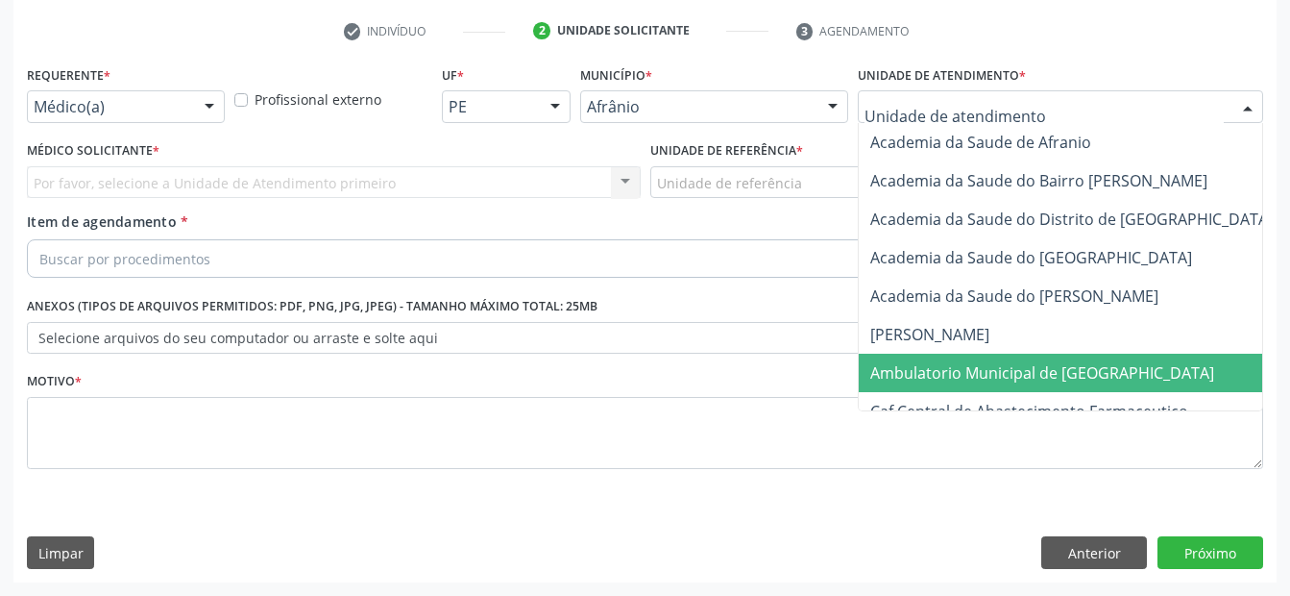
click at [1007, 364] on span "Ambulatorio Municipal de [GEOGRAPHIC_DATA]" at bounding box center [1042, 372] width 344 height 21
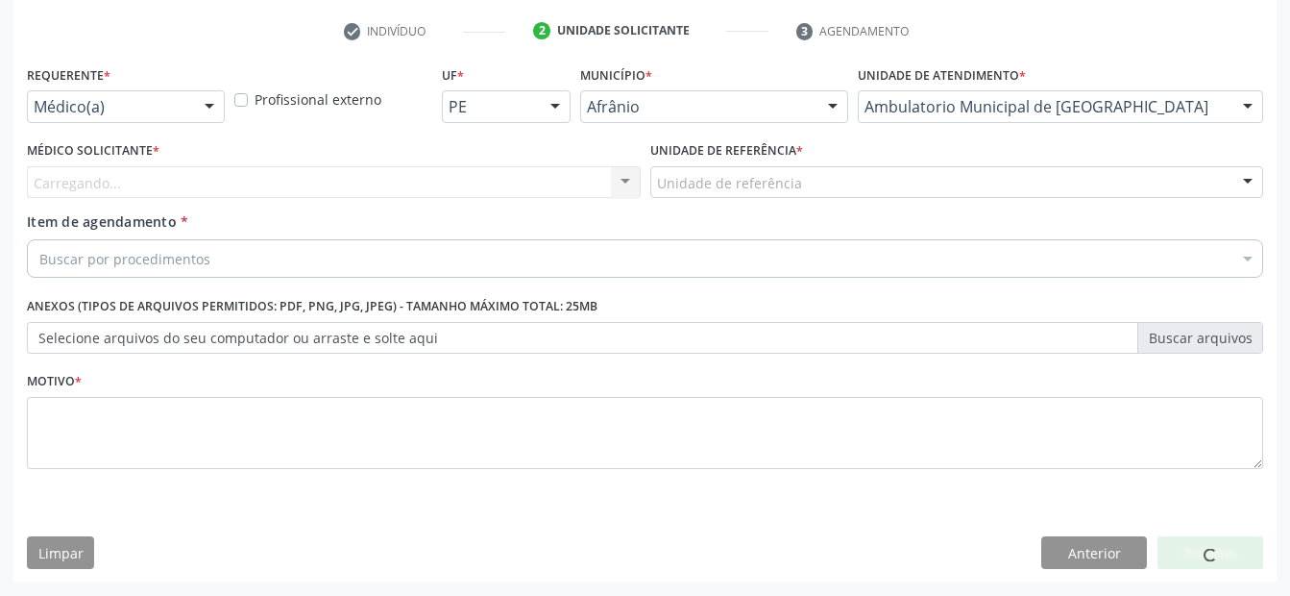
click at [823, 193] on div "Unidade de referência" at bounding box center [957, 182] width 614 height 33
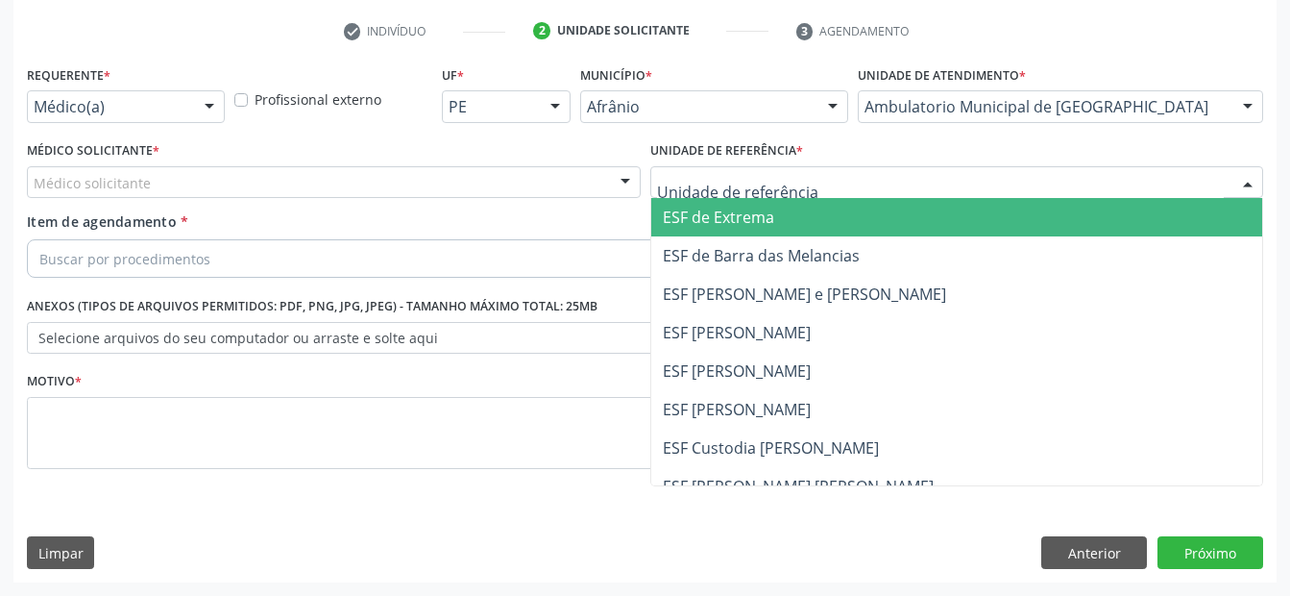
click at [815, 207] on span "ESF de Extrema" at bounding box center [957, 217] width 612 height 38
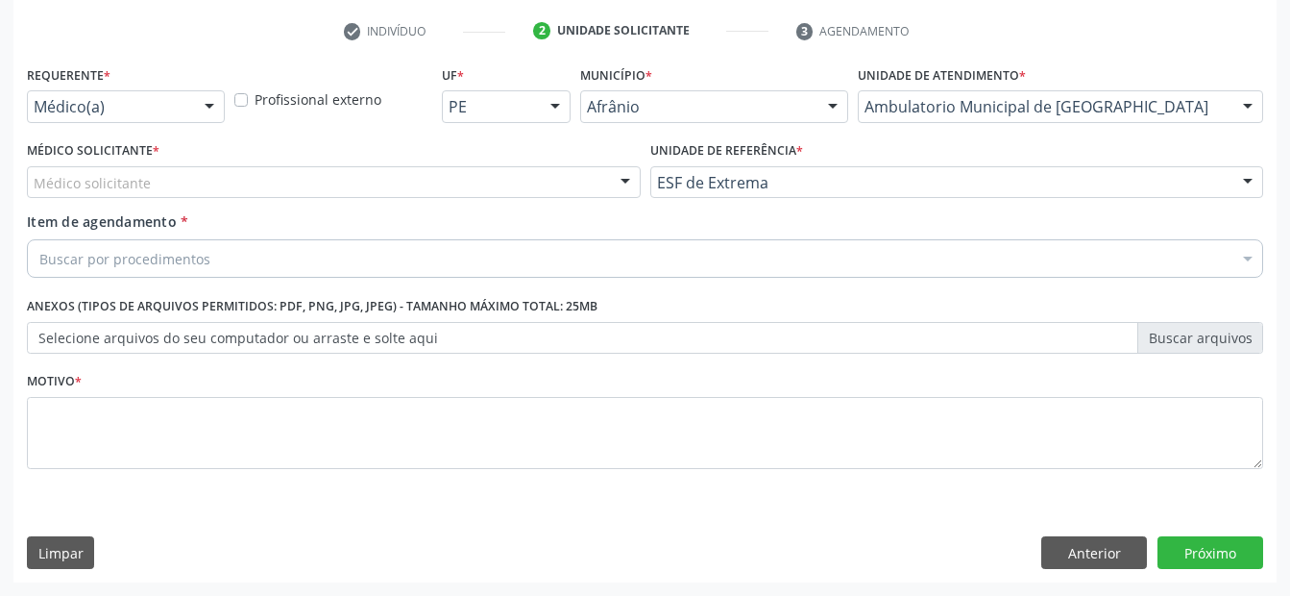
click at [486, 194] on div "Médico solicitante" at bounding box center [334, 182] width 614 height 33
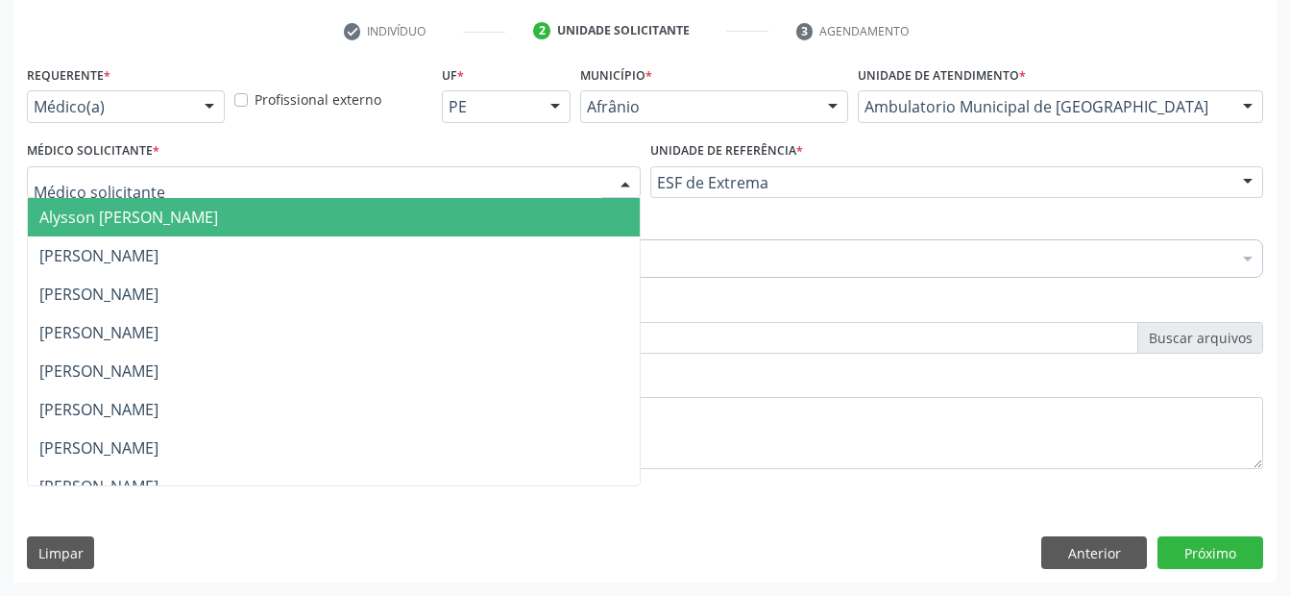
click at [488, 218] on span "Alysson [PERSON_NAME]" at bounding box center [334, 217] width 612 height 38
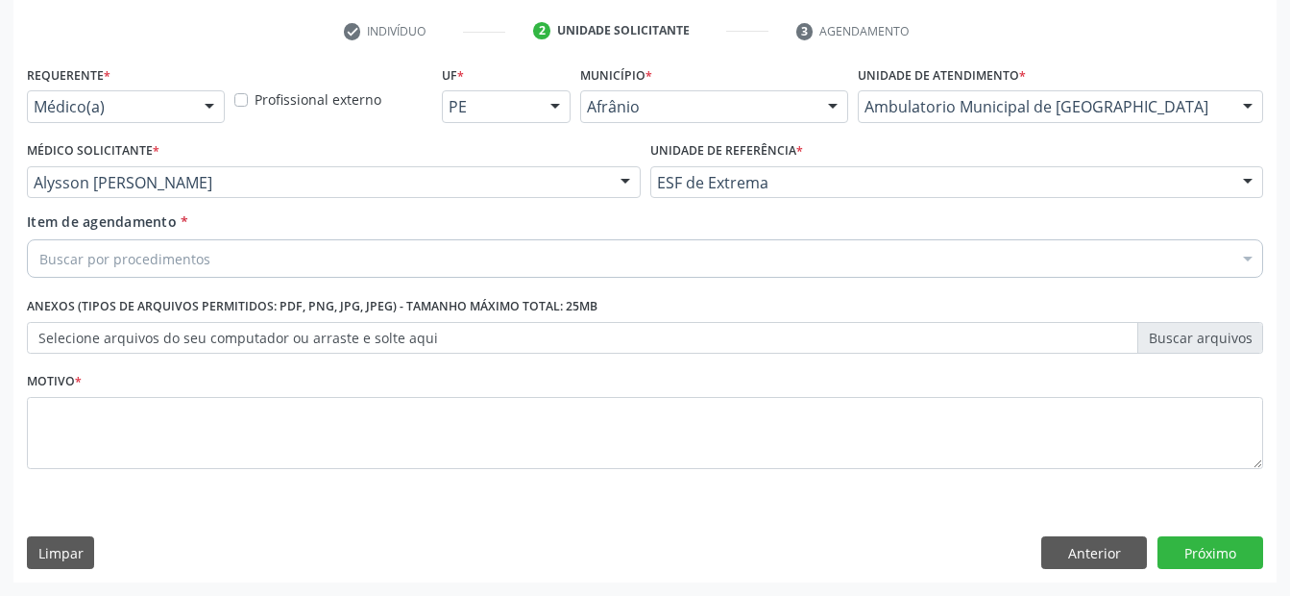
click at [438, 266] on div "Buscar por procedimentos" at bounding box center [645, 258] width 1236 height 38
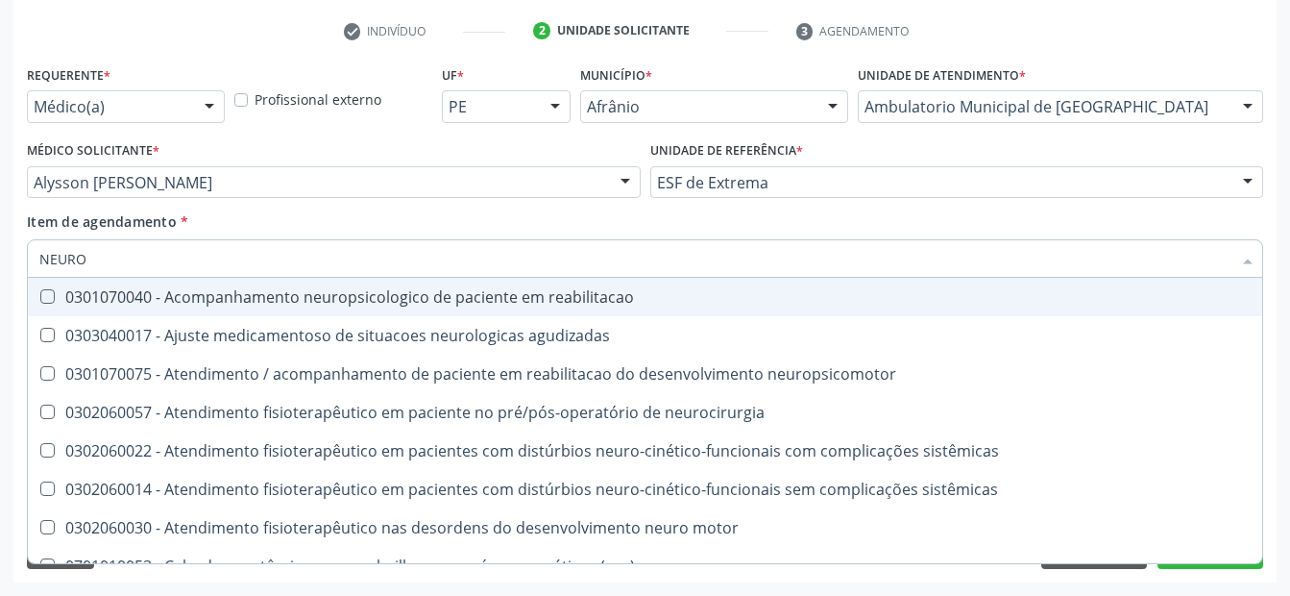
type input "NEUROL"
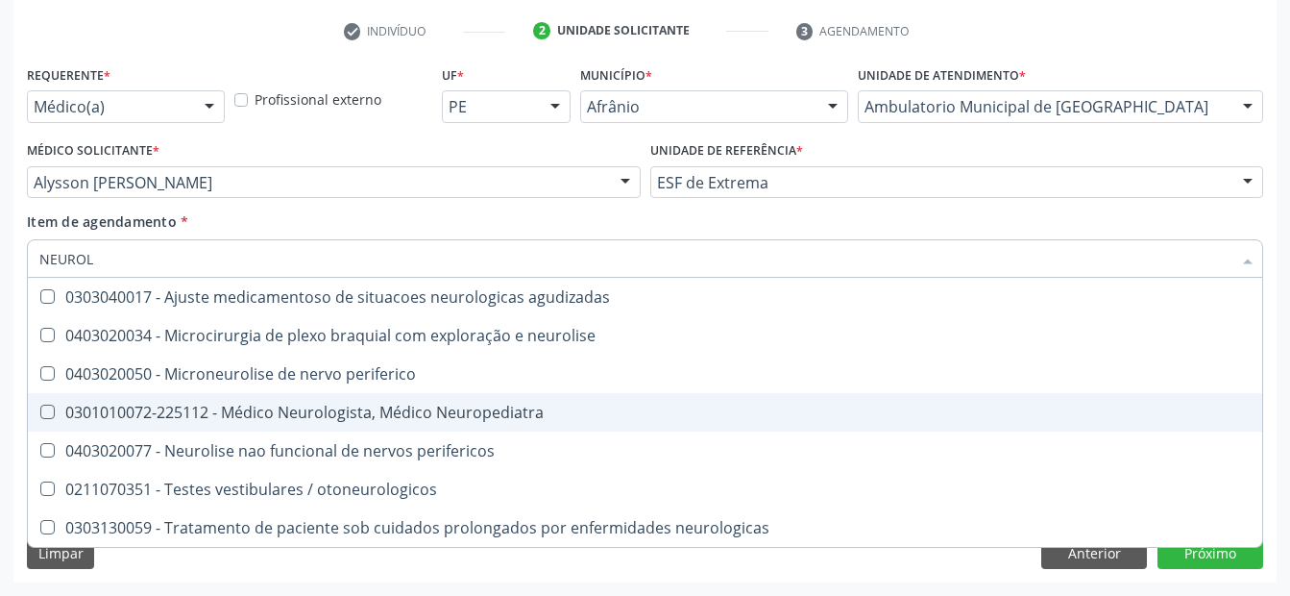
click at [410, 404] on div "0301010072-225112 - Médico Neurologista, Médico Neuropediatra" at bounding box center [644, 411] width 1211 height 15
checkbox Neuropediatra "true"
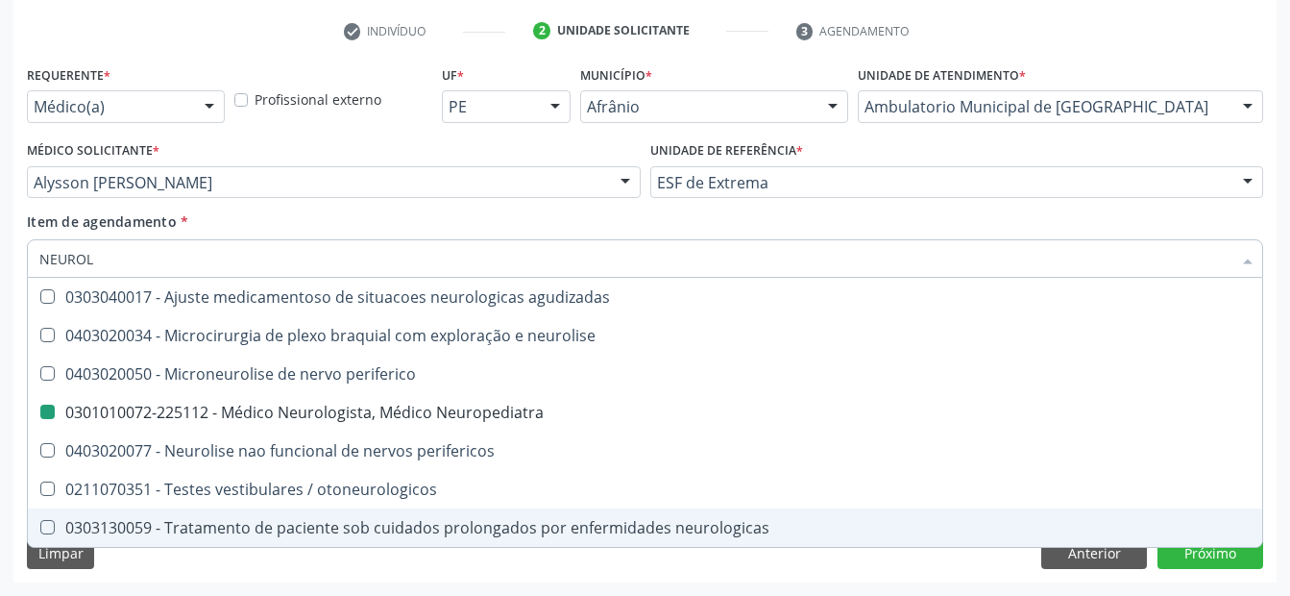
click at [447, 584] on div "Acompanhamento Acompanhe a situação das marcações correntes e finalizadas Relat…" at bounding box center [645, 172] width 1290 height 846
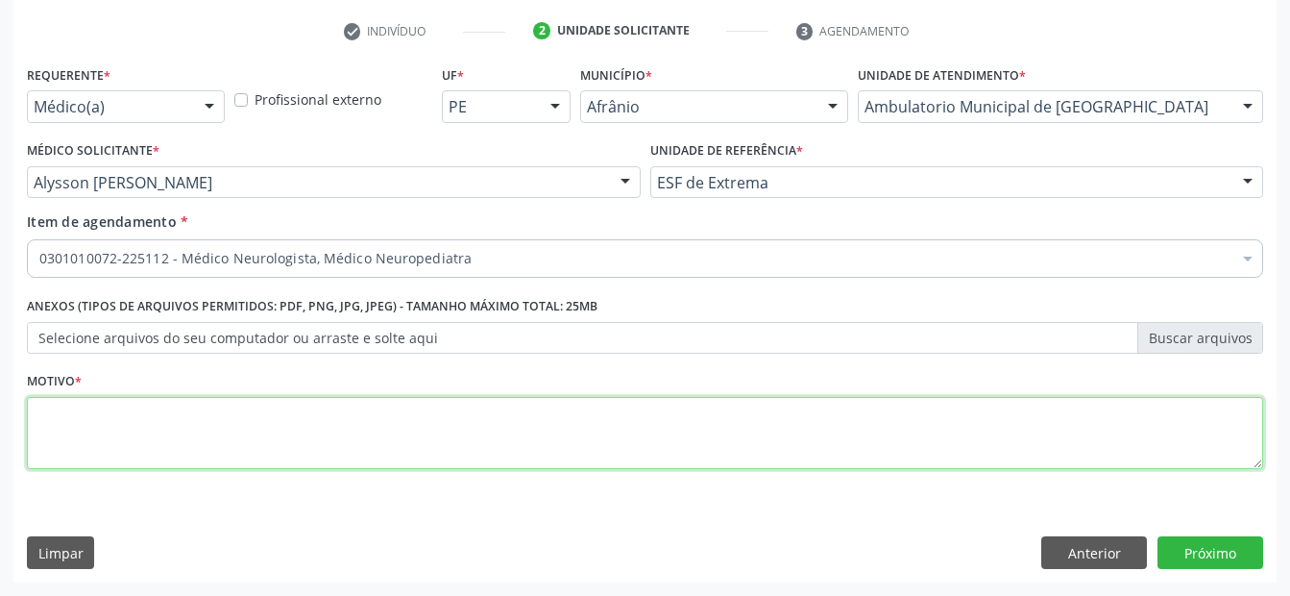
click at [370, 430] on textarea at bounding box center [645, 433] width 1236 height 73
type textarea "CONSULTA COM NEUROLOGISTA"
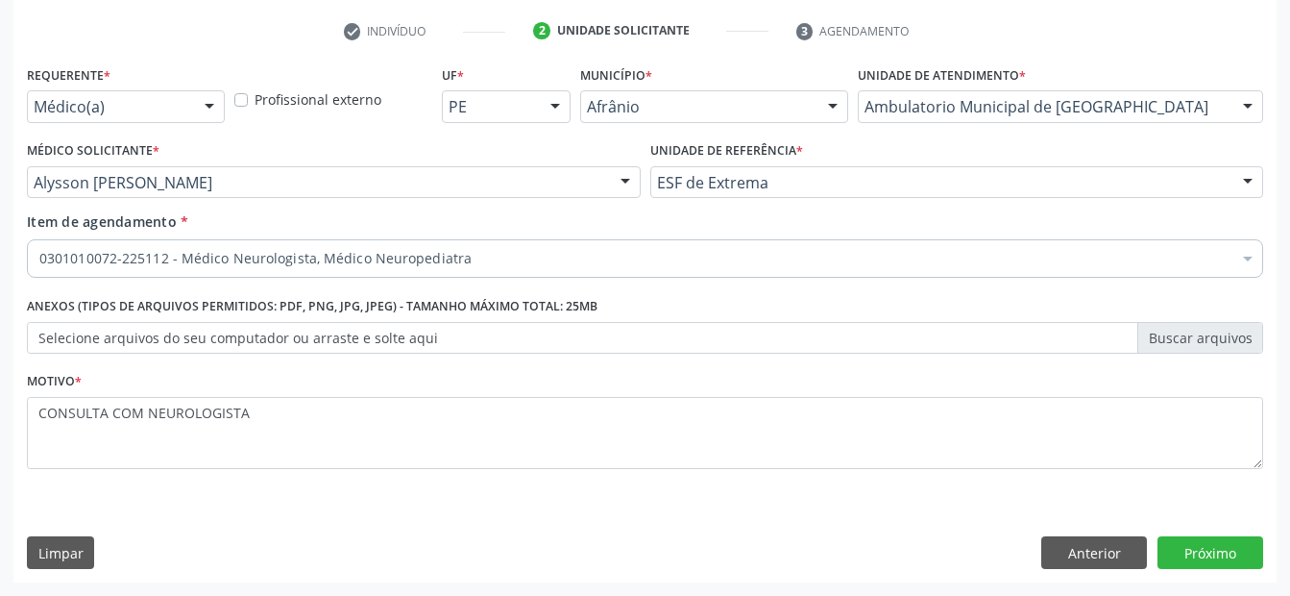
click at [1151, 539] on div "Anterior Próximo" at bounding box center [1152, 552] width 222 height 33
click at [1168, 557] on button "Próximo" at bounding box center [1210, 552] width 106 height 33
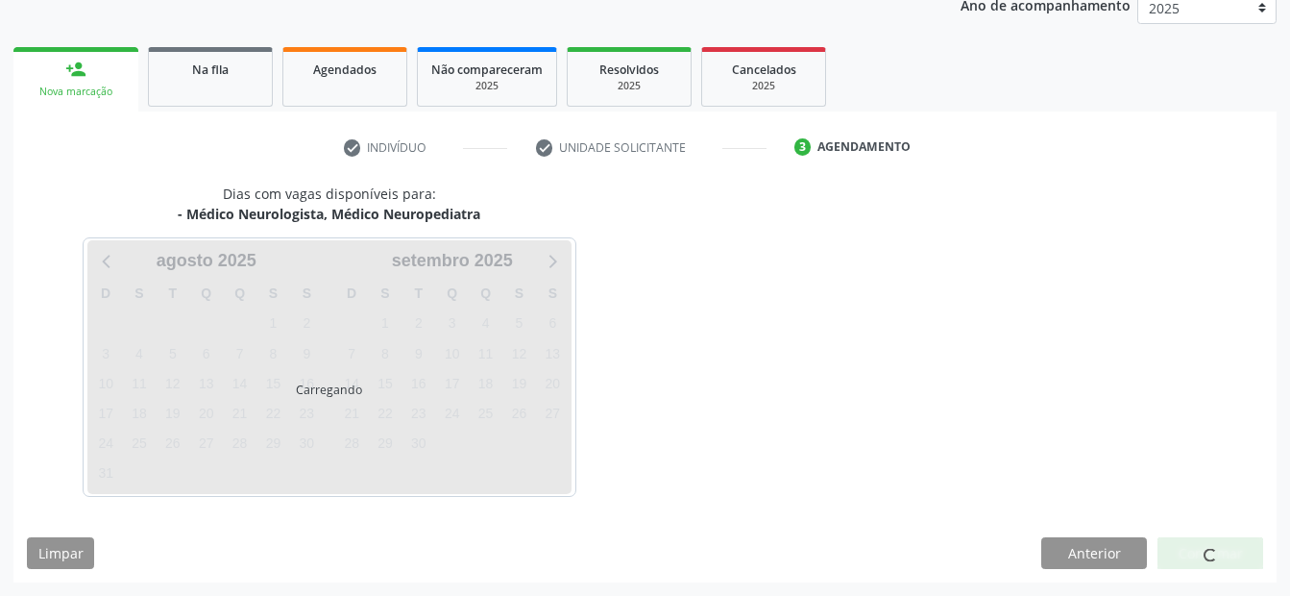
click at [1170, 554] on div at bounding box center [1210, 553] width 106 height 33
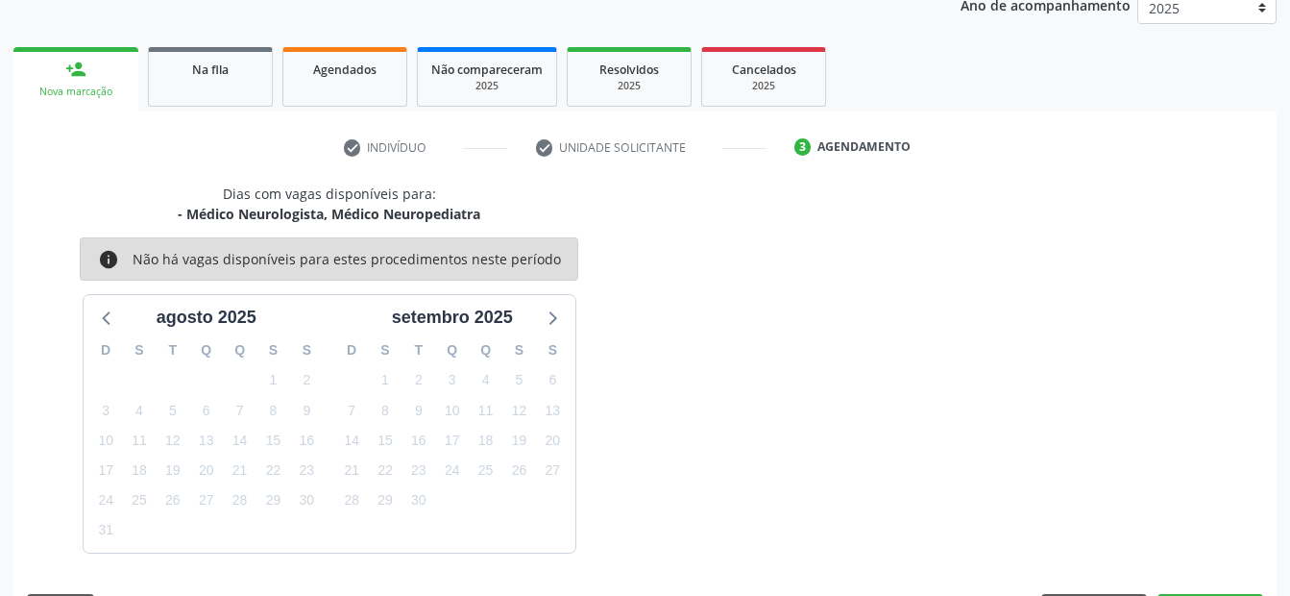
scroll to position [297, 0]
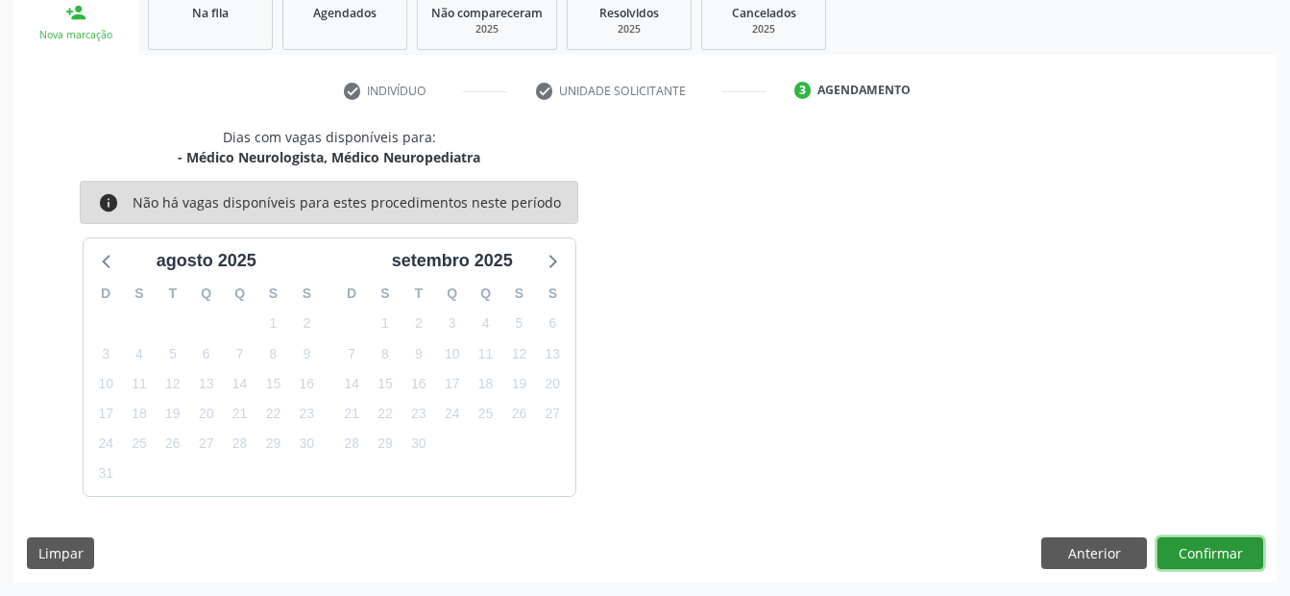
click at [1174, 551] on button "Confirmar" at bounding box center [1210, 553] width 106 height 33
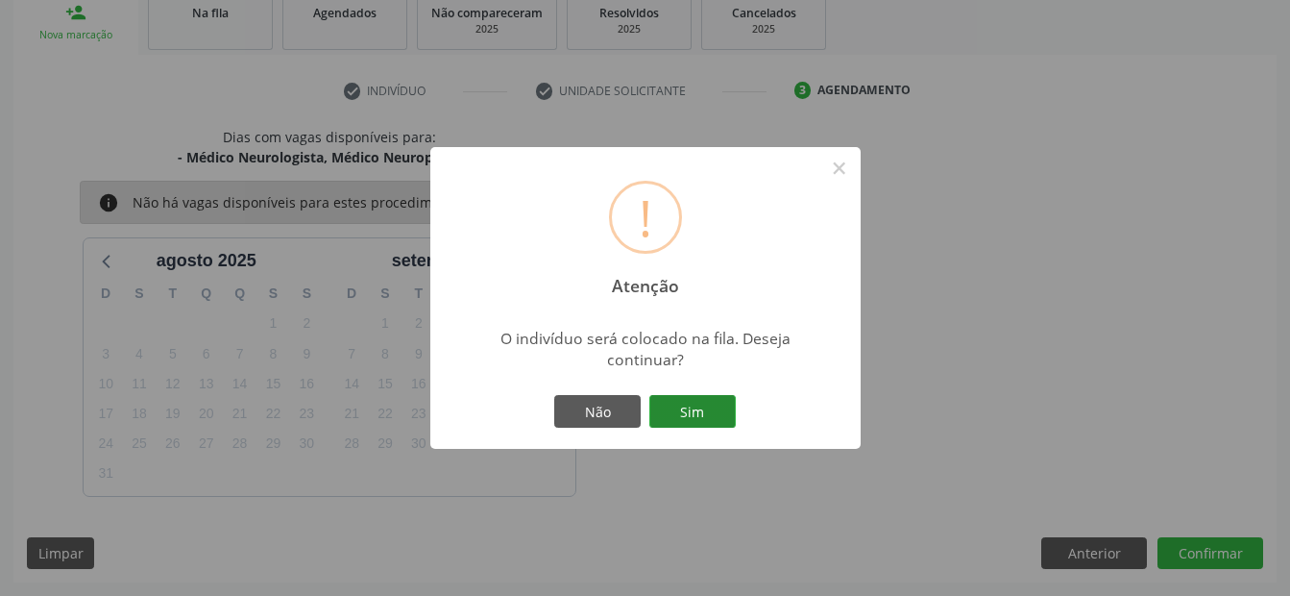
click at [707, 403] on button "Sim" at bounding box center [692, 411] width 86 height 33
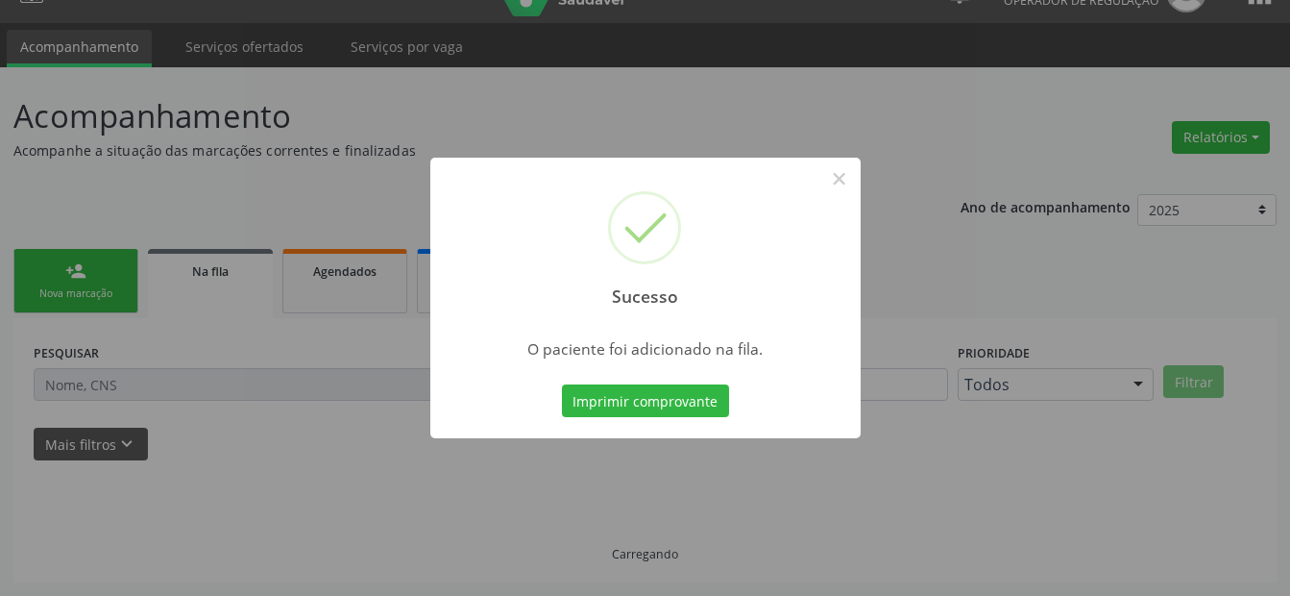
scroll to position [38, 0]
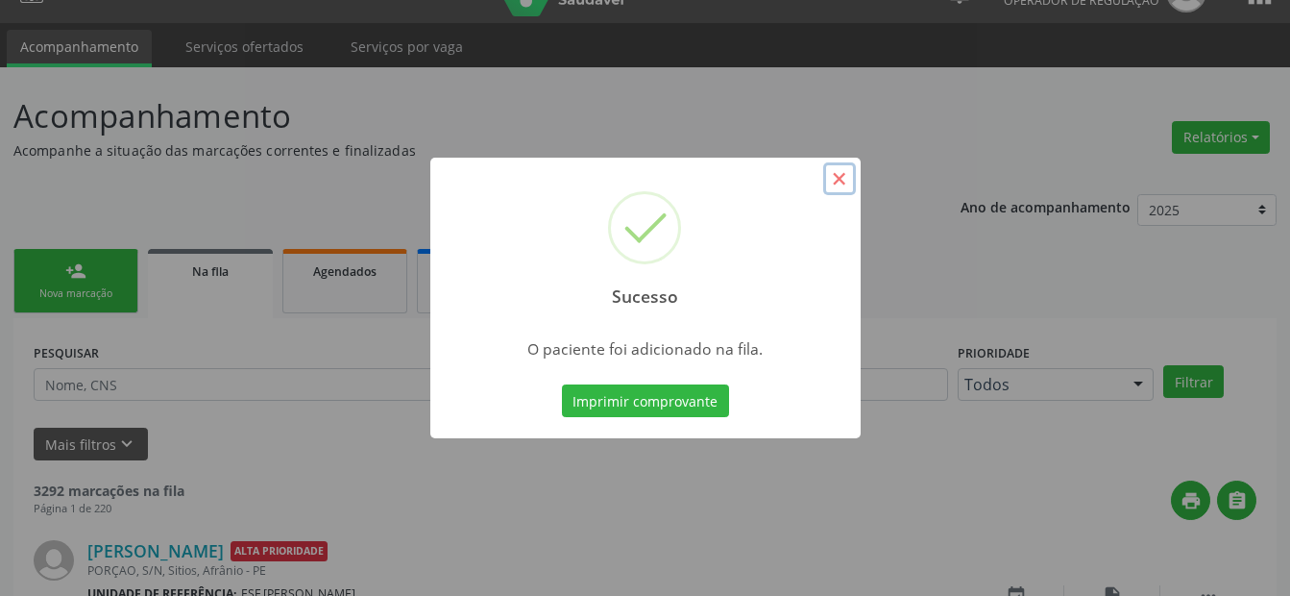
click at [839, 178] on button "×" at bounding box center [839, 178] width 33 height 33
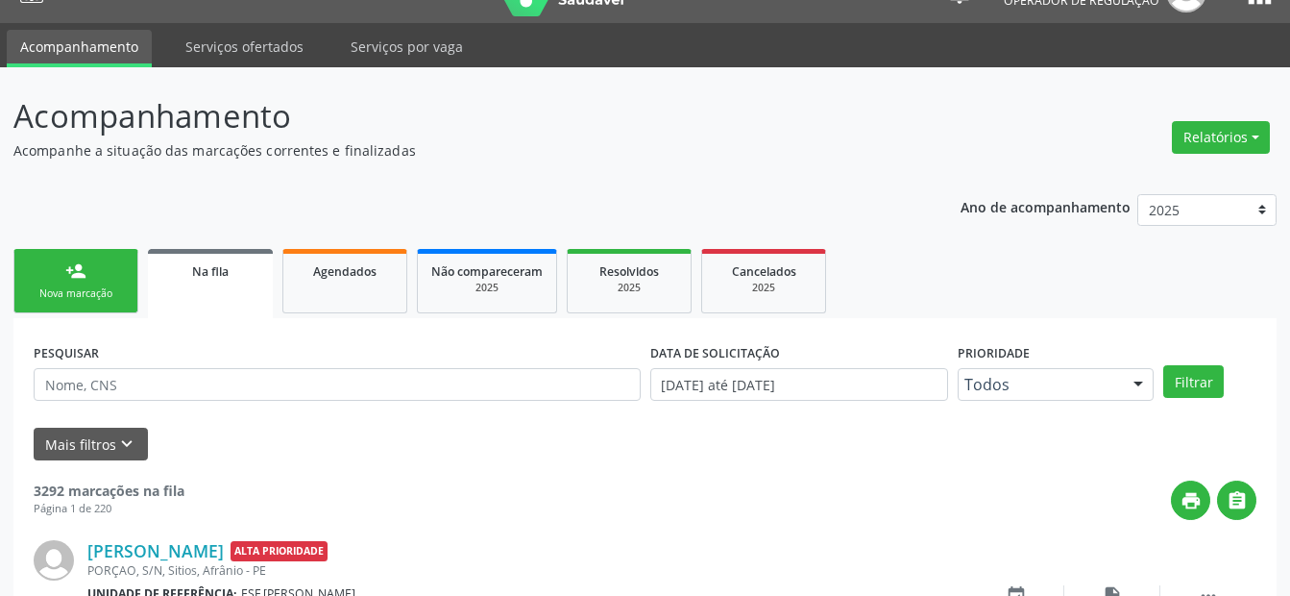
click at [111, 289] on div "Nova marcação" at bounding box center [76, 293] width 96 height 14
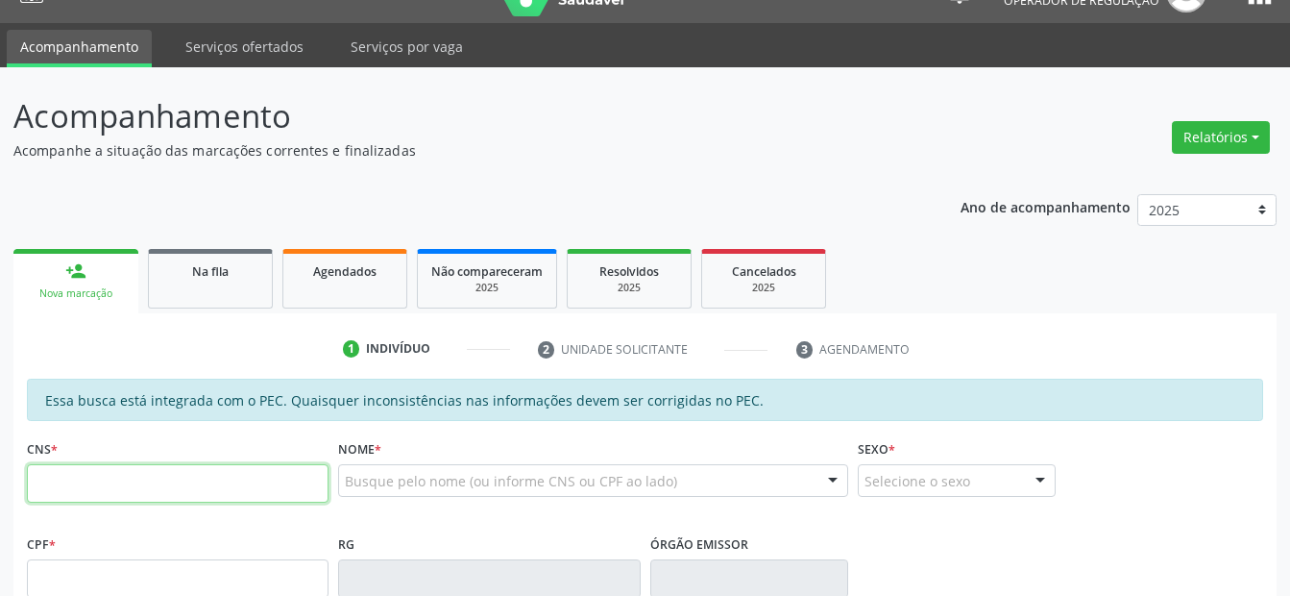
click at [157, 484] on input "text" at bounding box center [178, 483] width 302 height 38
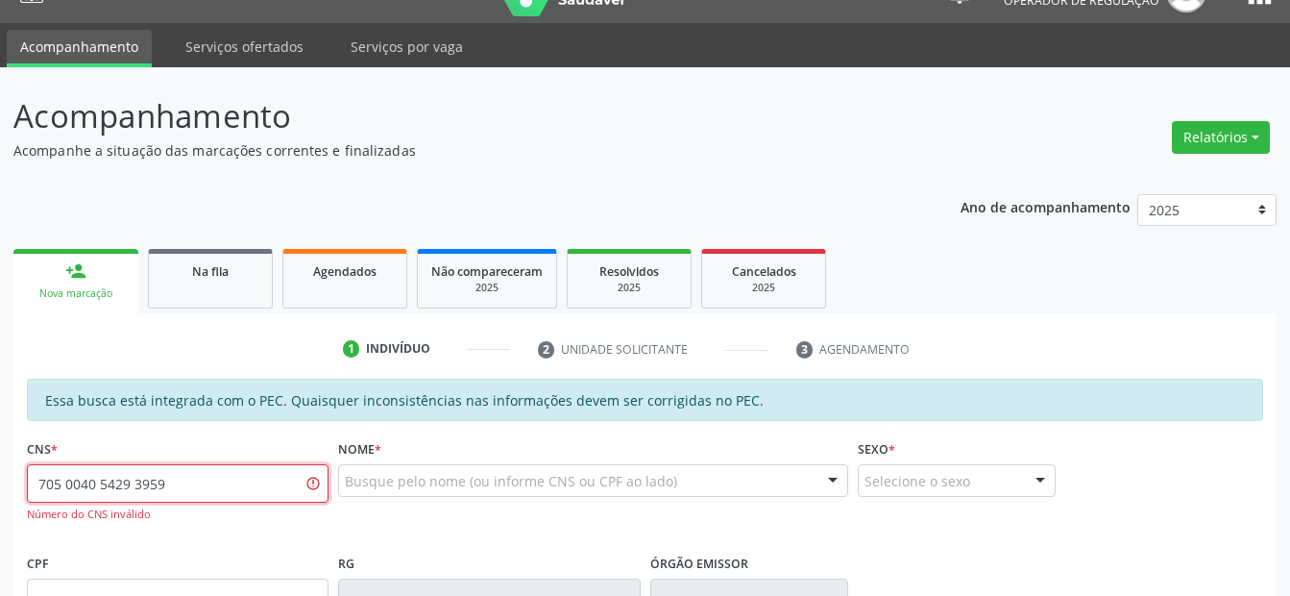
type input "705 0040 5429 3959"
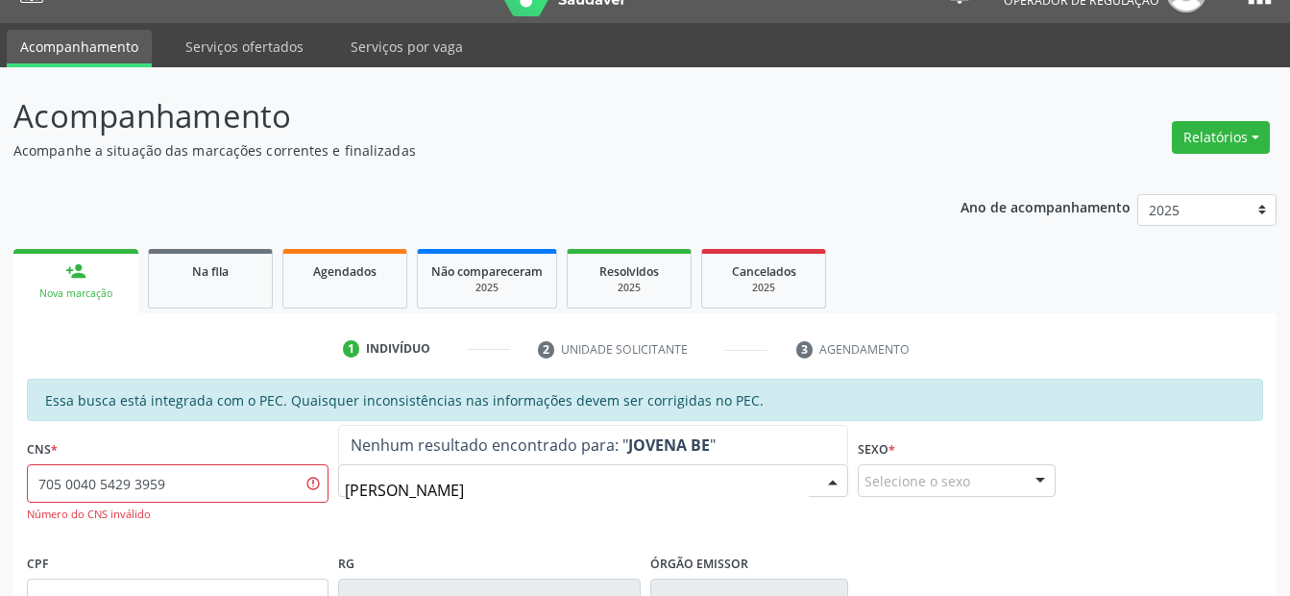
type input "JOVENA BENE"
drag, startPoint x: 463, startPoint y: 490, endPoint x: 337, endPoint y: 495, distance: 125.9
click at [337, 495] on div "Nome * JOVENA BENE Nenhum resultado encontrado para: " JOVENA BENE " Não há nen…" at bounding box center [592, 491] width 519 height 114
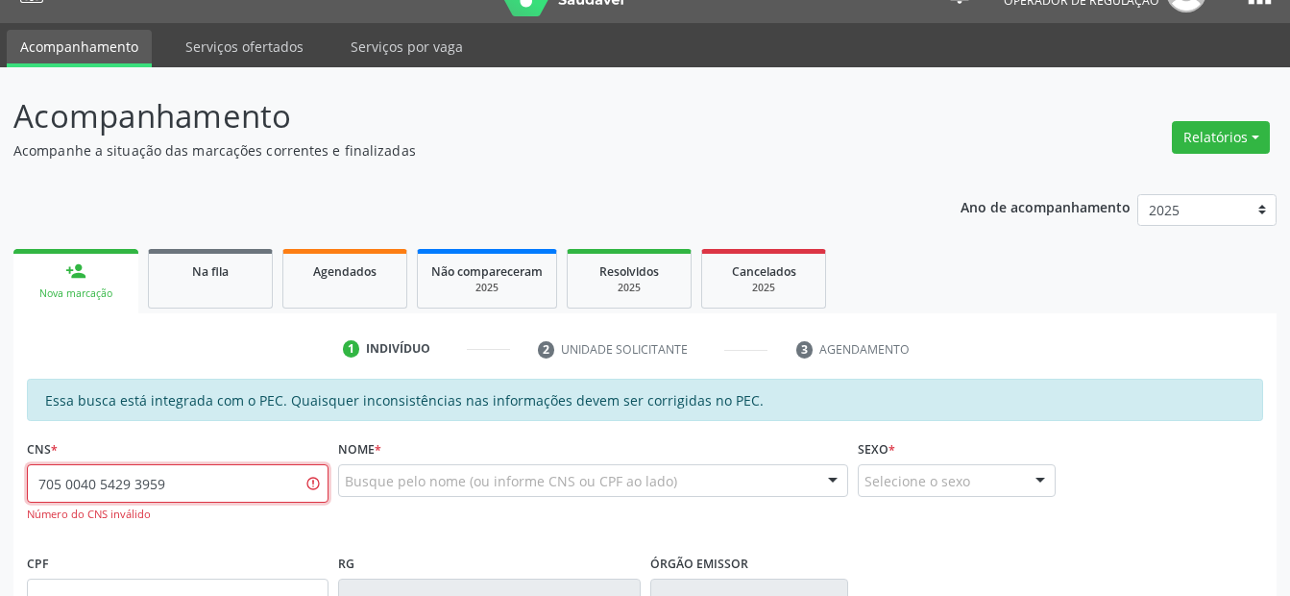
drag, startPoint x: 25, startPoint y: 483, endPoint x: -4, endPoint y: 481, distance: 28.9
click at [0, 481] on html "Central de Marcação notifications Italo Souza Coelho Operador de regulação  Co…" at bounding box center [645, 260] width 1290 height 596
type input "705 0040 5429 3959"
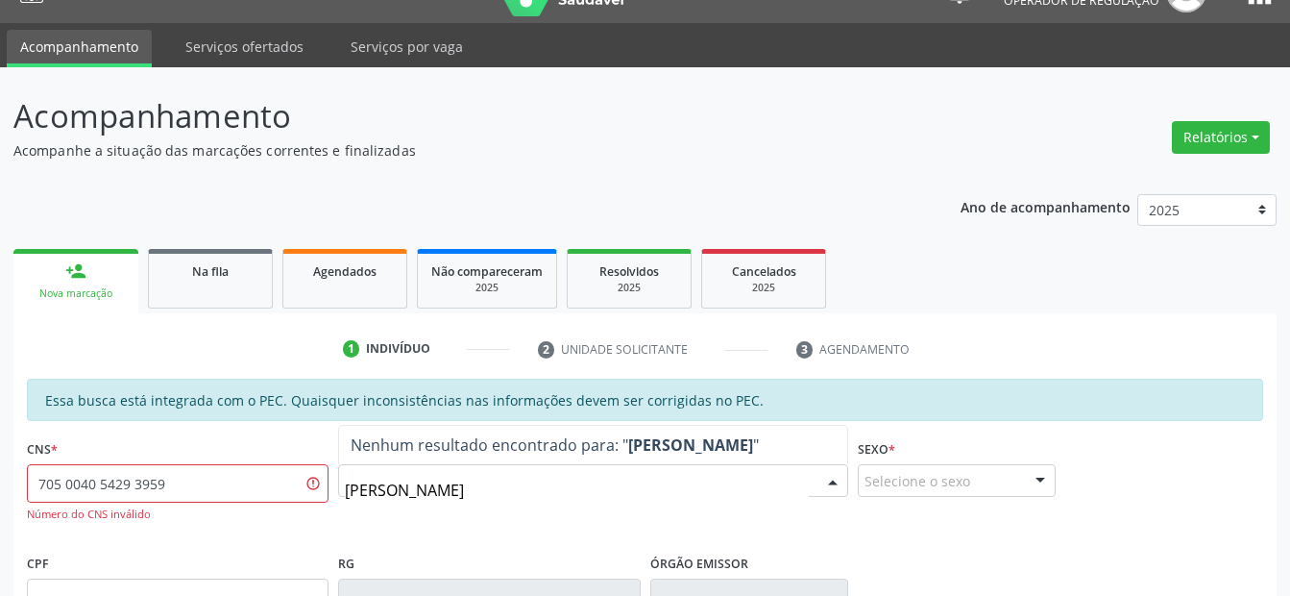
drag, startPoint x: 469, startPoint y: 483, endPoint x: 278, endPoint y: 483, distance: 191.1
click at [279, 482] on div "CNS * 705 0040 5429 3959 Número do CNS inválido Nome * JUVENA BENE Nenhum resul…" at bounding box center [645, 491] width 1246 height 114
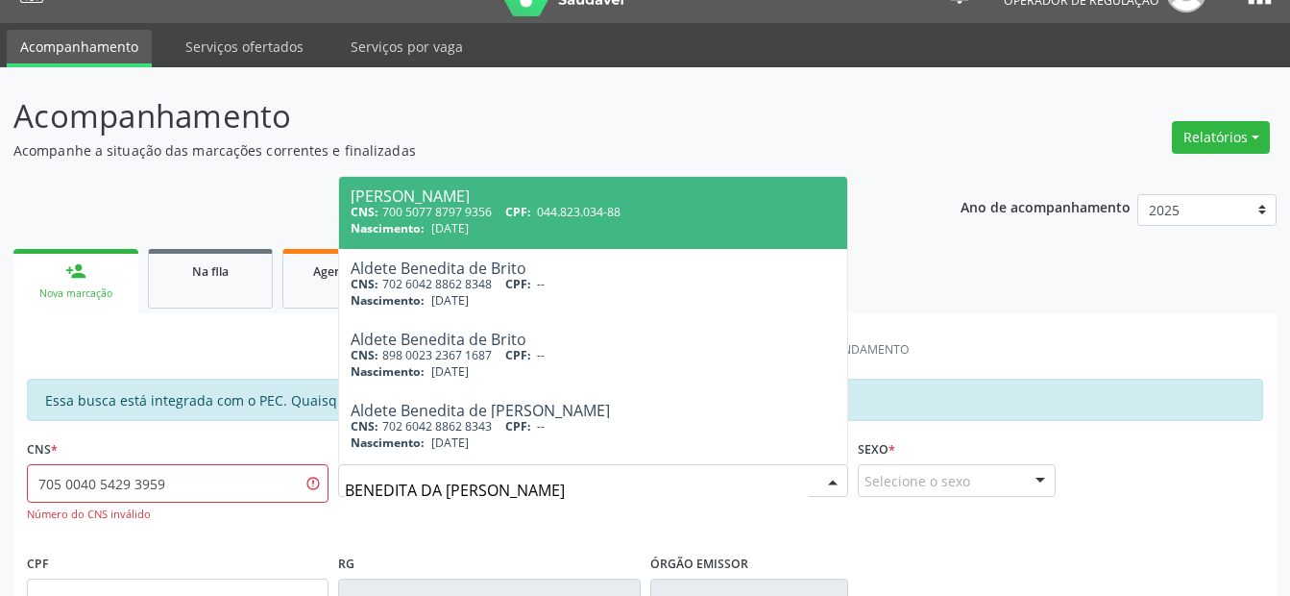
type input "BENEDITA DA PAIXÃO"
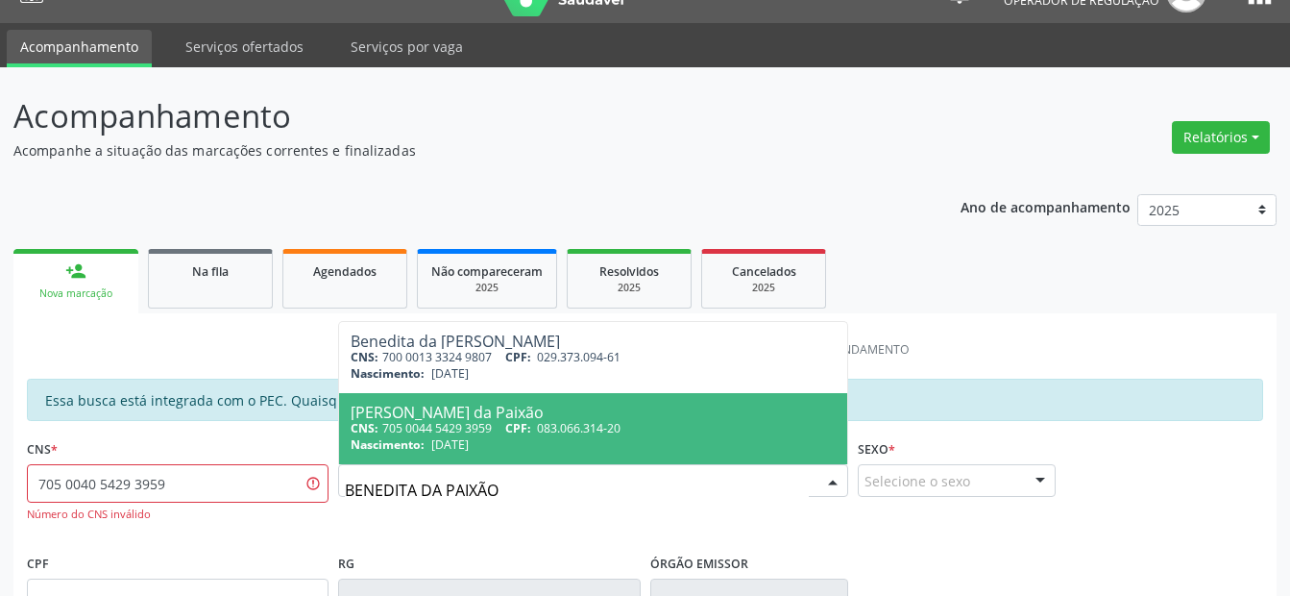
click at [441, 425] on div "CNS: 705 0044 5429 3959 CPF: 083.066.314-20" at bounding box center [593, 428] width 484 height 16
type input "705 0044 5429 3959"
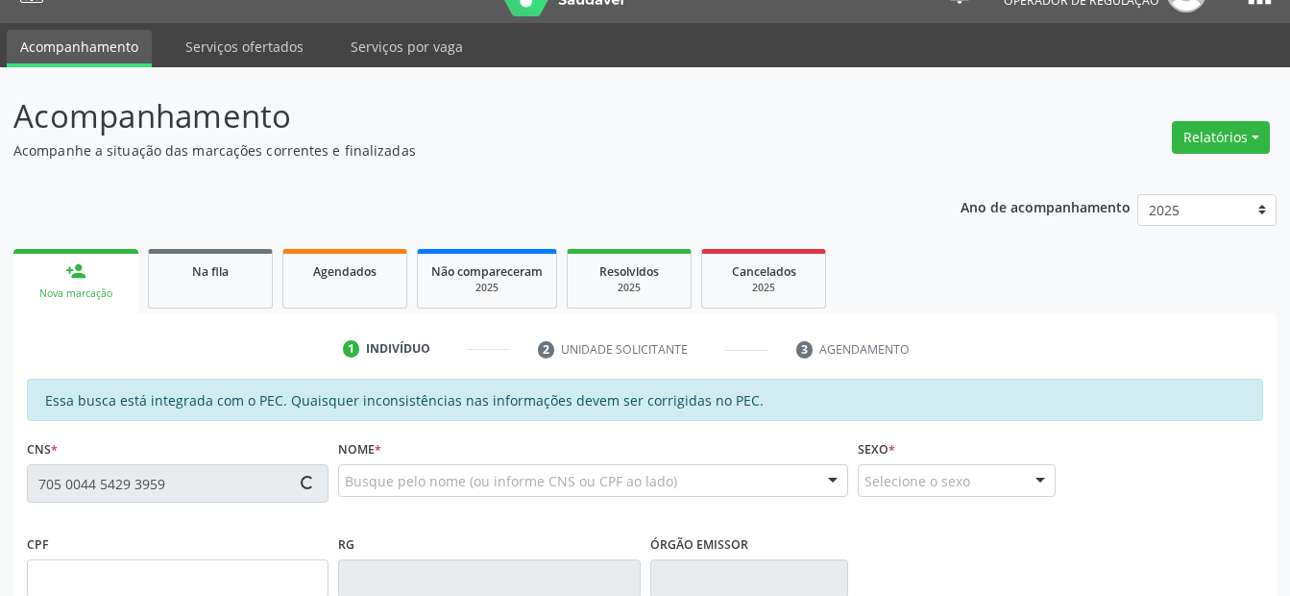
type input "083.066.314-20"
type input "13/02/1984"
type input "Benedita Irene da Paixão"
type input "(87) 98868-2803"
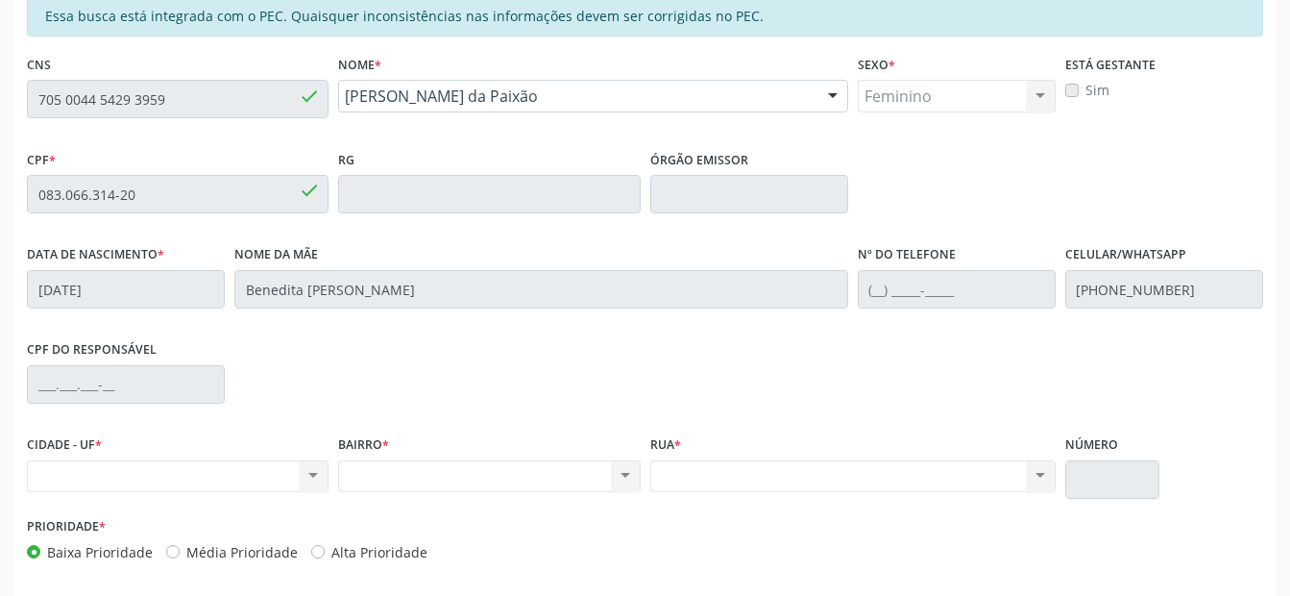
scroll to position [231, 0]
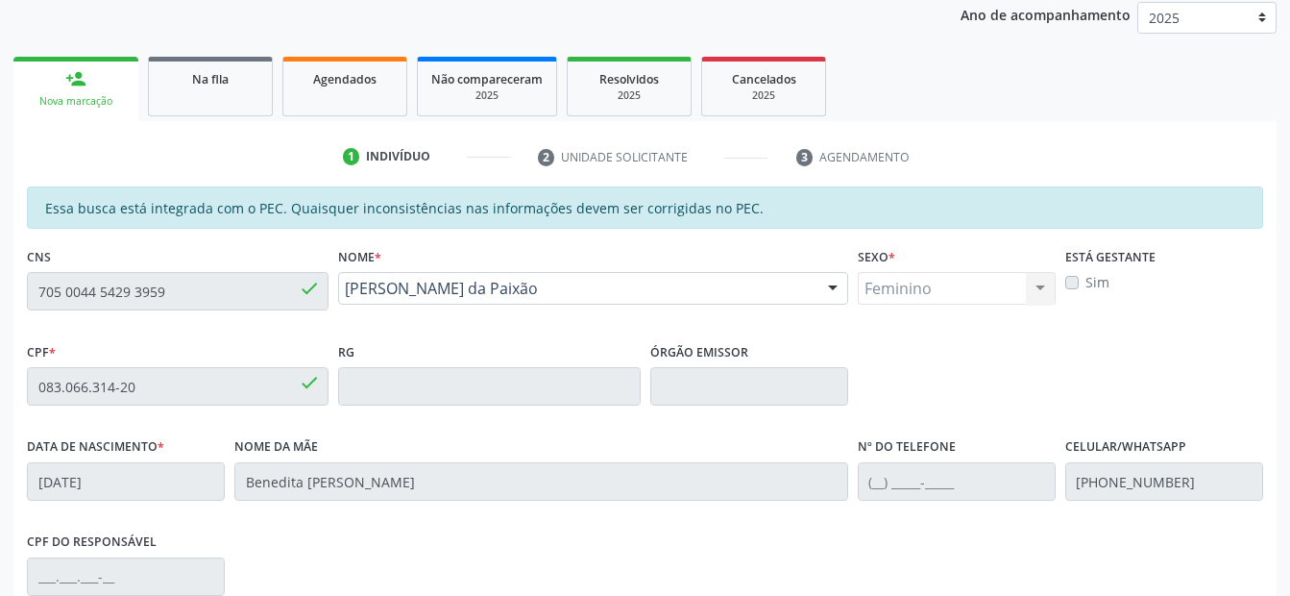
click at [0, 306] on html "Central de Marcação notifications Italo Souza Coelho Operador de regulação  Co…" at bounding box center [645, 67] width 1290 height 596
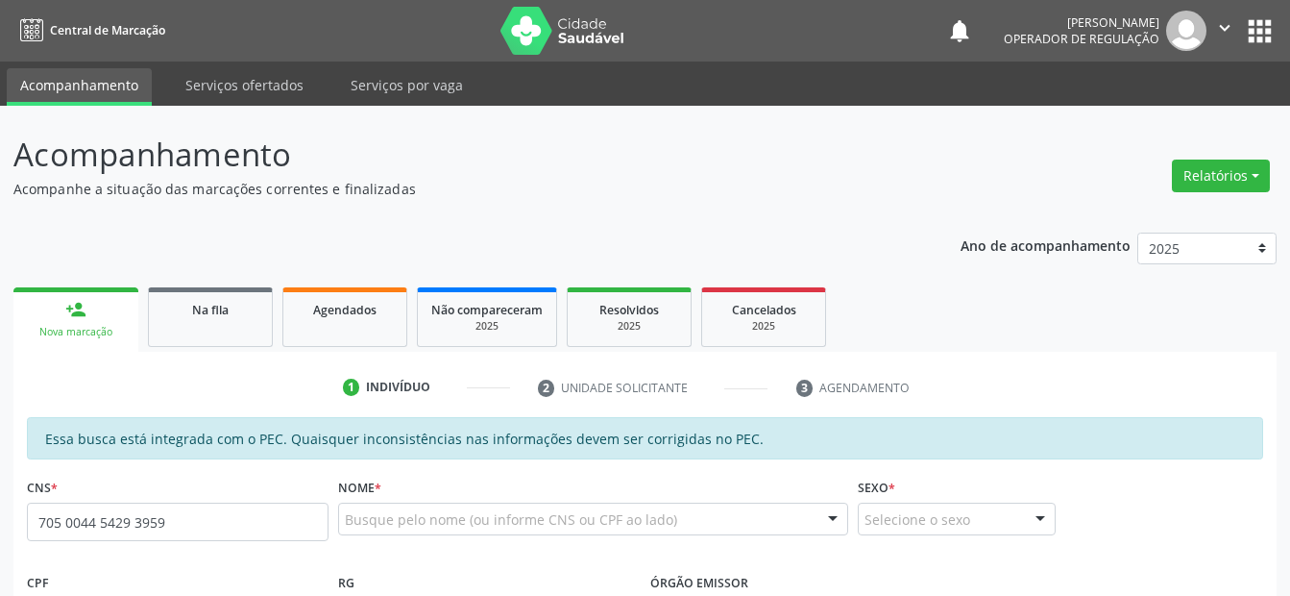
type input "705 0044 5429 3959"
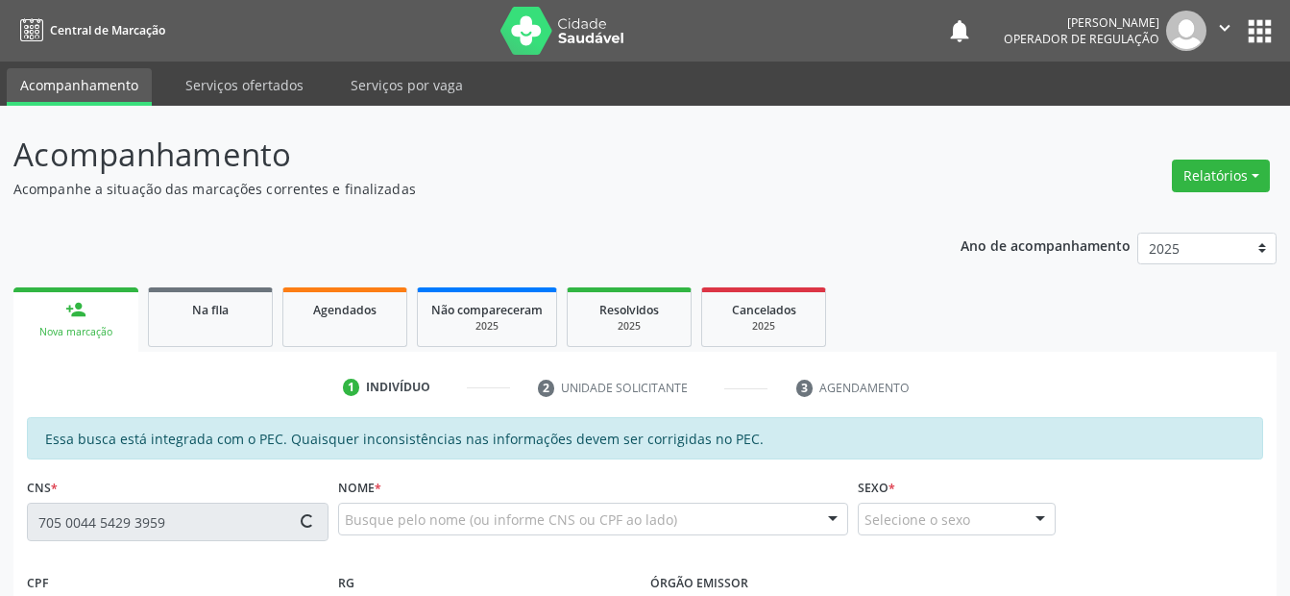
type input "083.066.314-20"
type input "[DATE]"
type input "Benedita [PERSON_NAME]"
type input "[PHONE_NUMBER]"
type input "S/N"
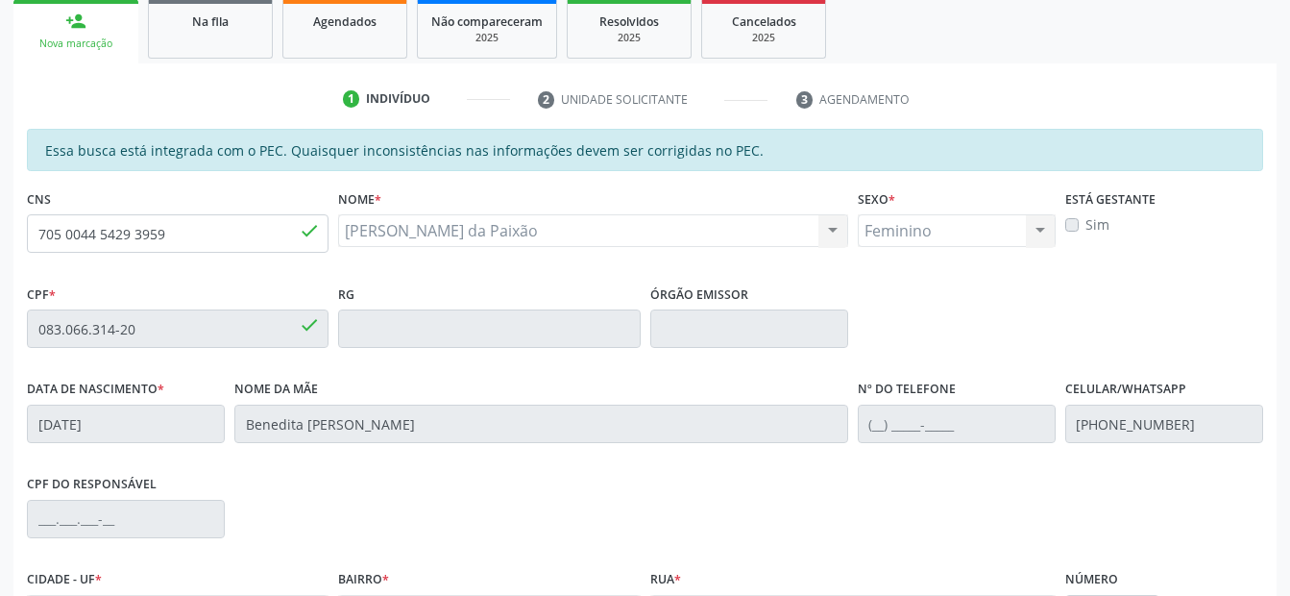
scroll to position [501, 0]
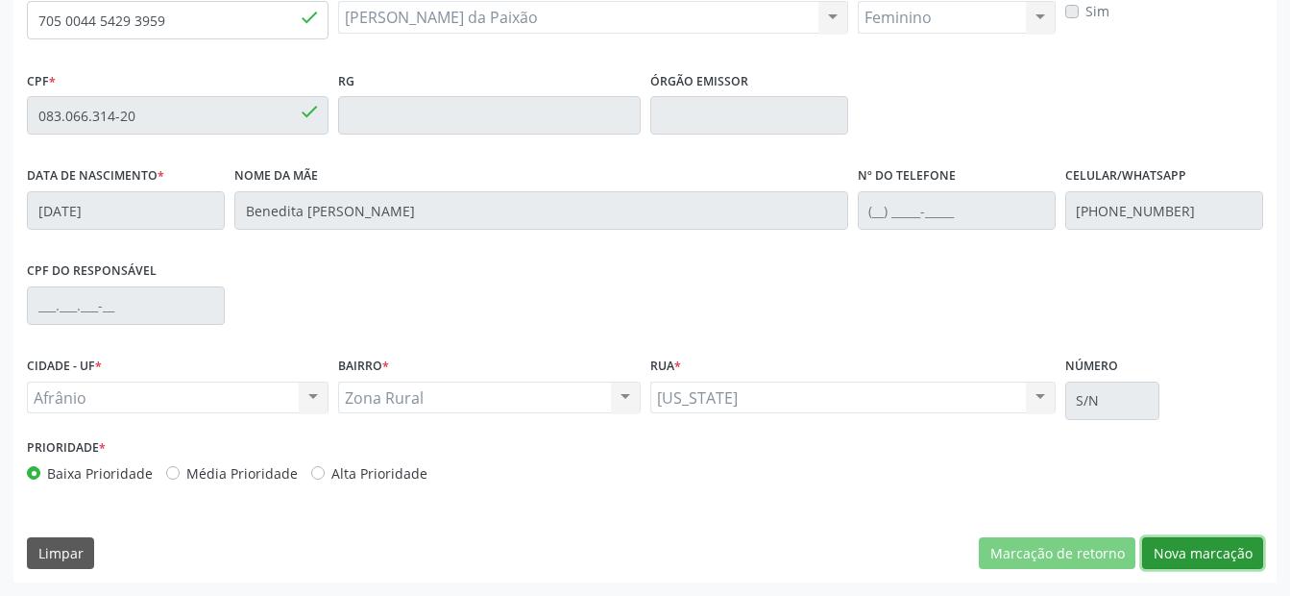
click at [1176, 547] on button "Nova marcação" at bounding box center [1202, 553] width 121 height 33
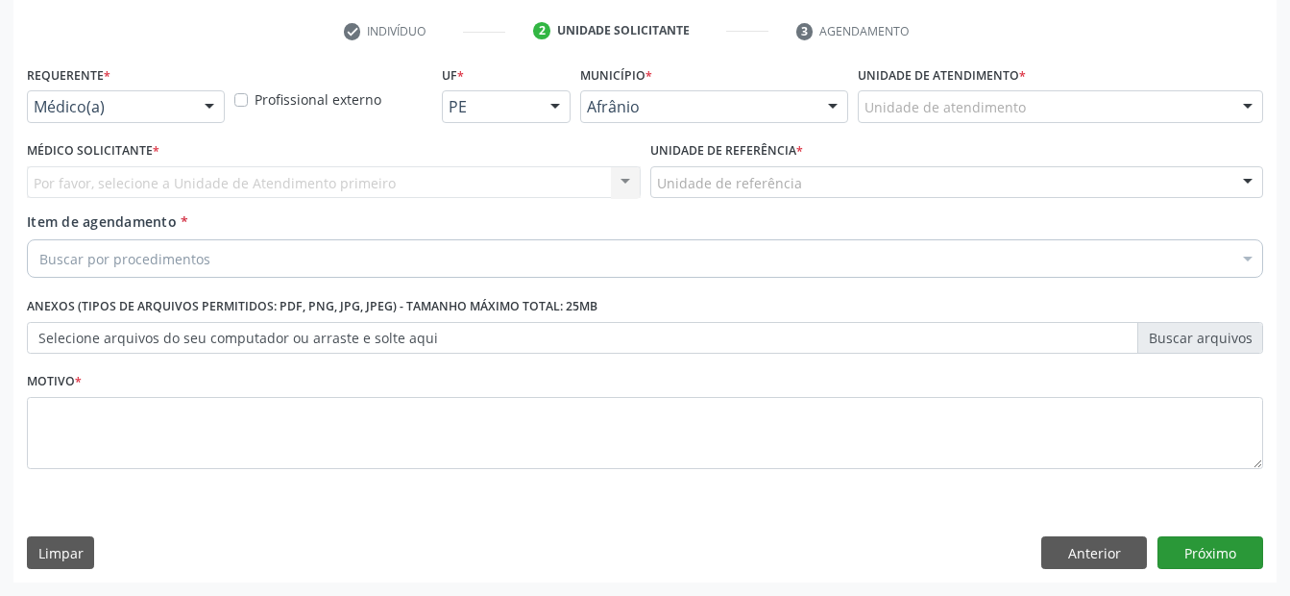
scroll to position [356, 0]
drag, startPoint x: 1090, startPoint y: 94, endPoint x: 1060, endPoint y: 175, distance: 86.0
click at [1090, 93] on div "Unidade de atendimento" at bounding box center [1060, 106] width 405 height 33
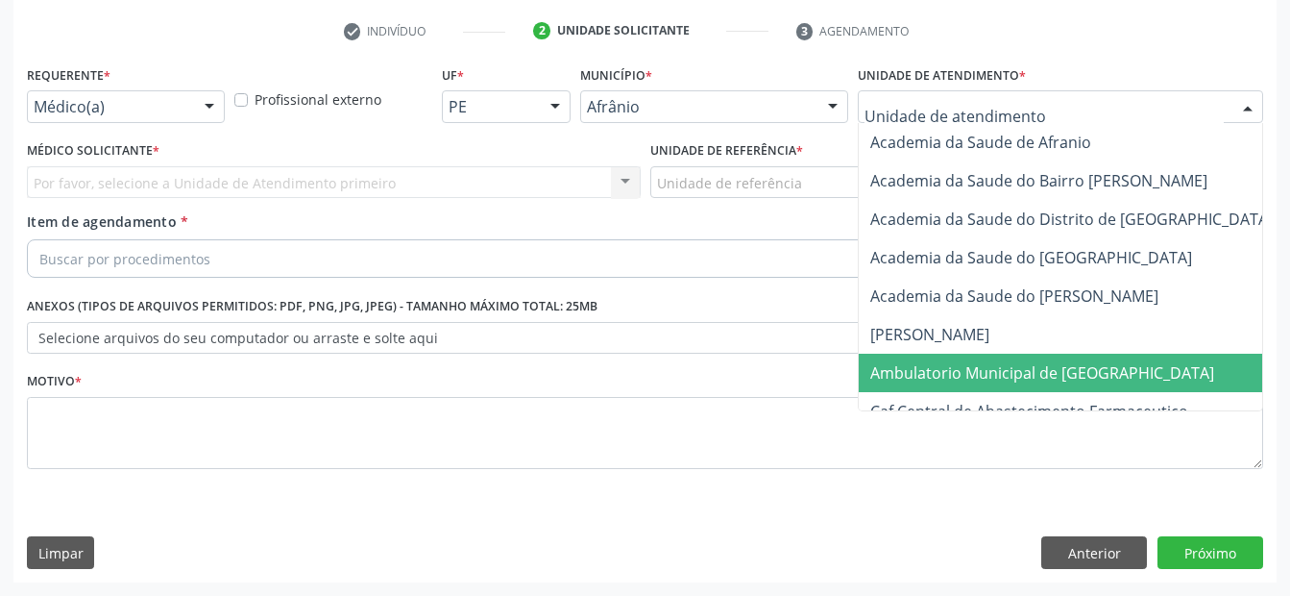
click at [998, 367] on span "Ambulatorio Municipal de [GEOGRAPHIC_DATA]" at bounding box center [1042, 372] width 344 height 21
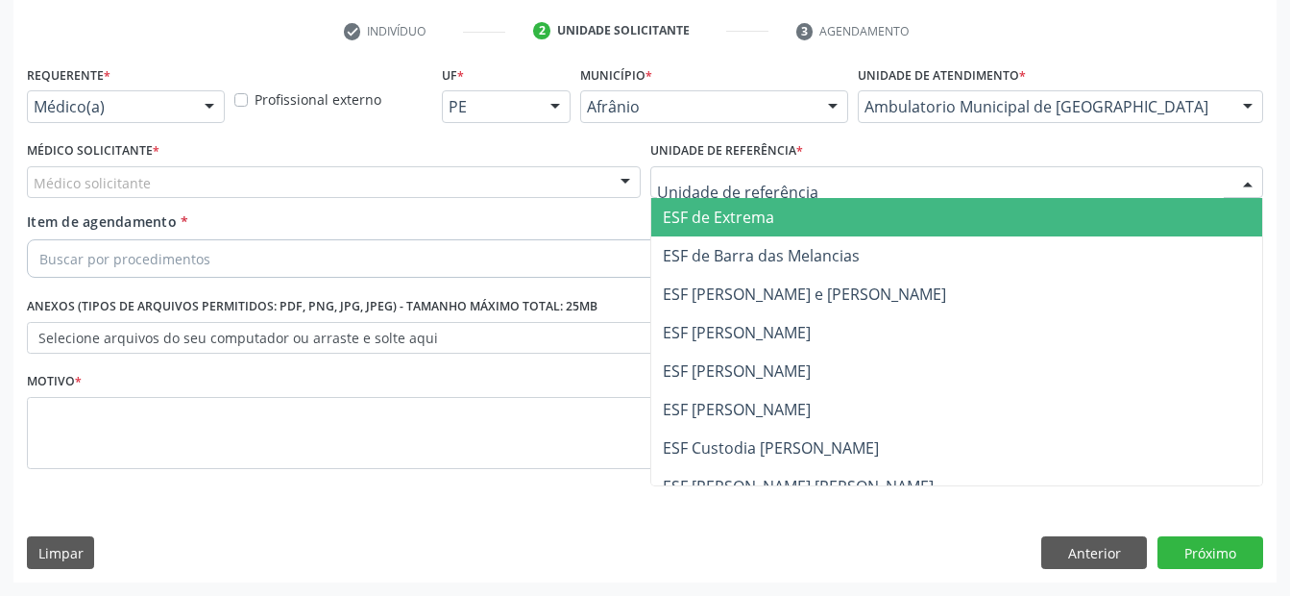
click at [886, 183] on div at bounding box center [957, 182] width 614 height 33
drag, startPoint x: 858, startPoint y: 219, endPoint x: 619, endPoint y: 194, distance: 240.5
click at [857, 219] on span "ESF de Extrema" at bounding box center [957, 217] width 612 height 38
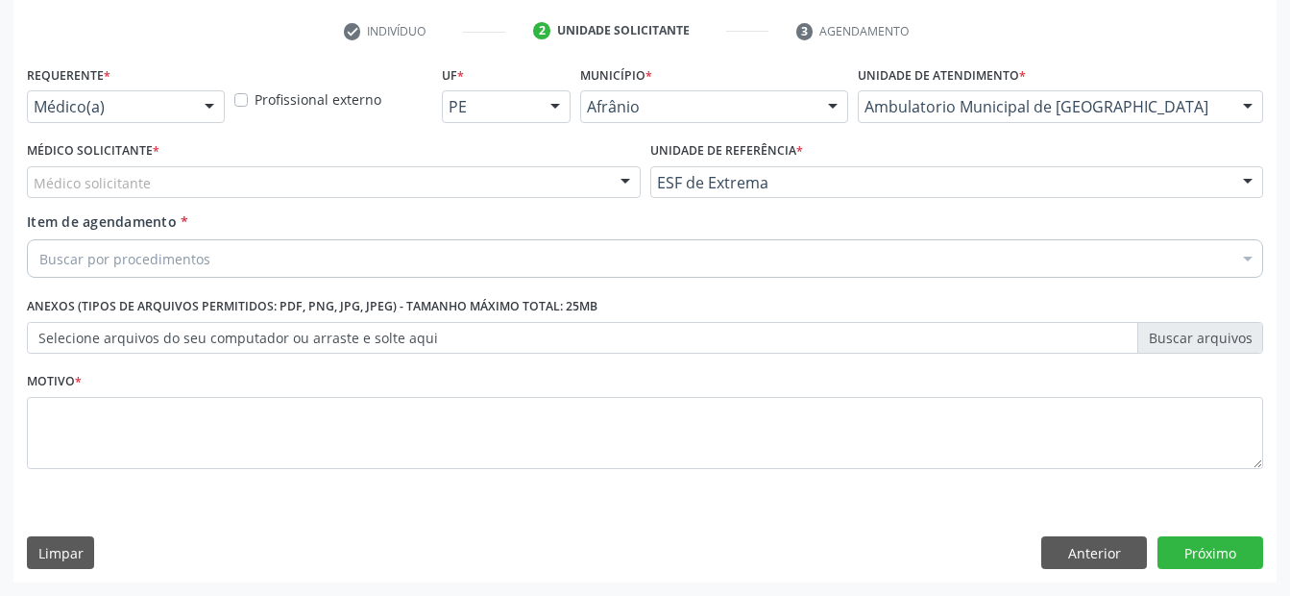
click at [519, 186] on div "Médico solicitante" at bounding box center [334, 182] width 614 height 33
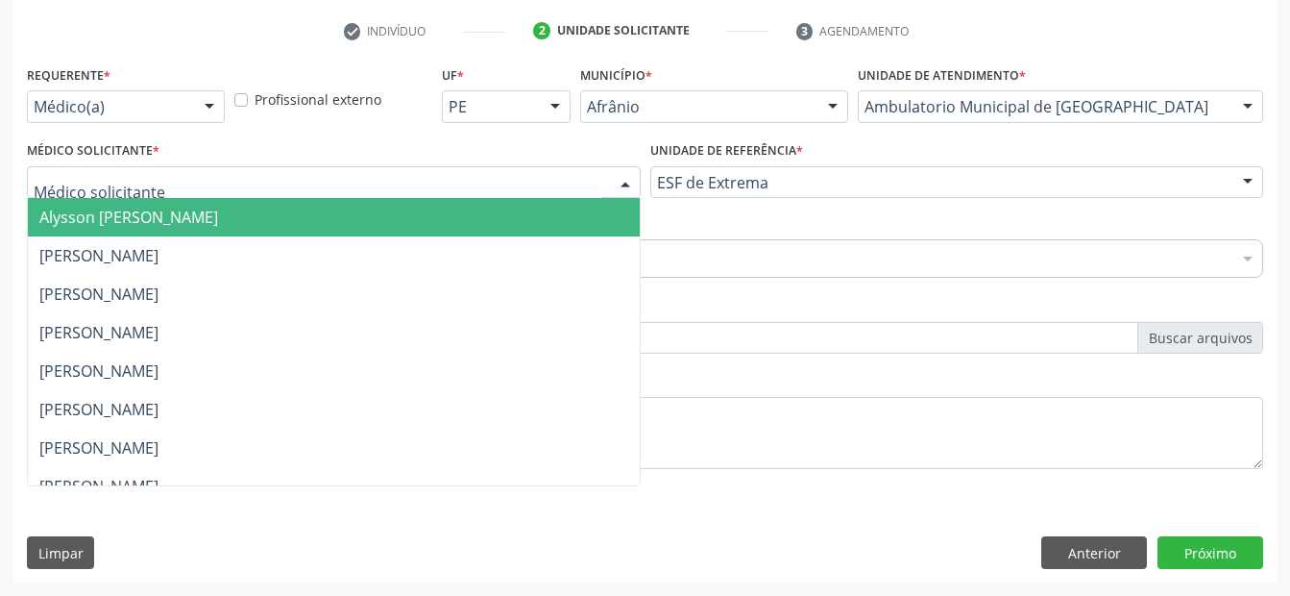
click at [512, 217] on span "Alysson [PERSON_NAME]" at bounding box center [334, 217] width 612 height 38
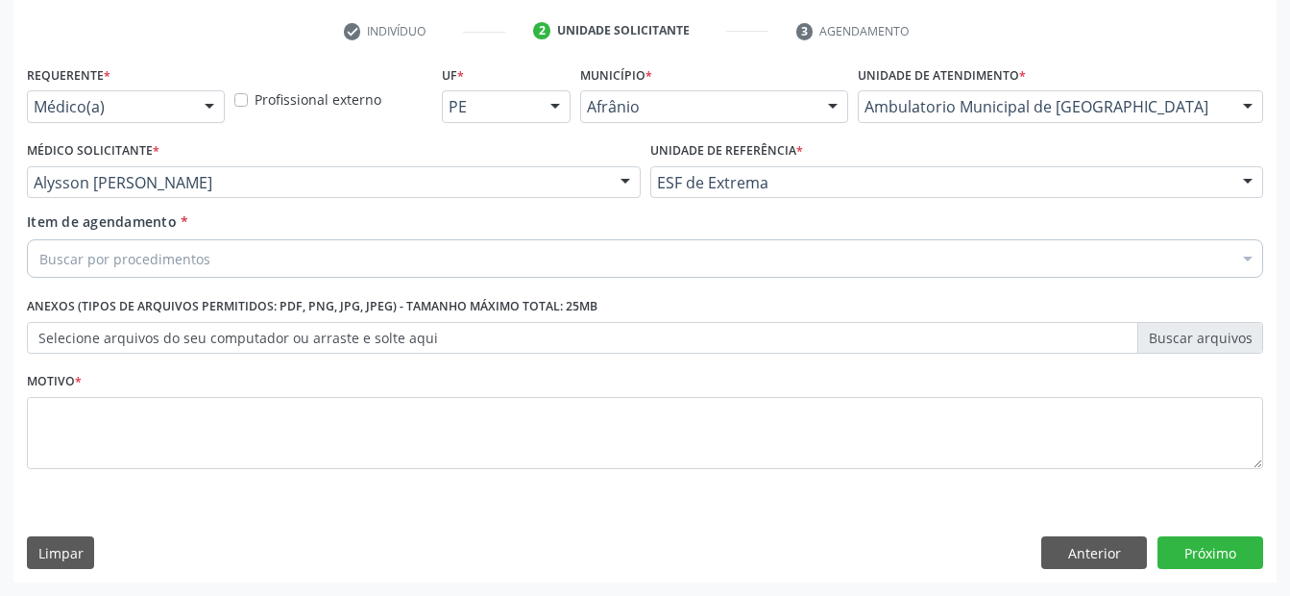
click at [438, 250] on div "Buscar por procedimentos" at bounding box center [645, 258] width 1236 height 38
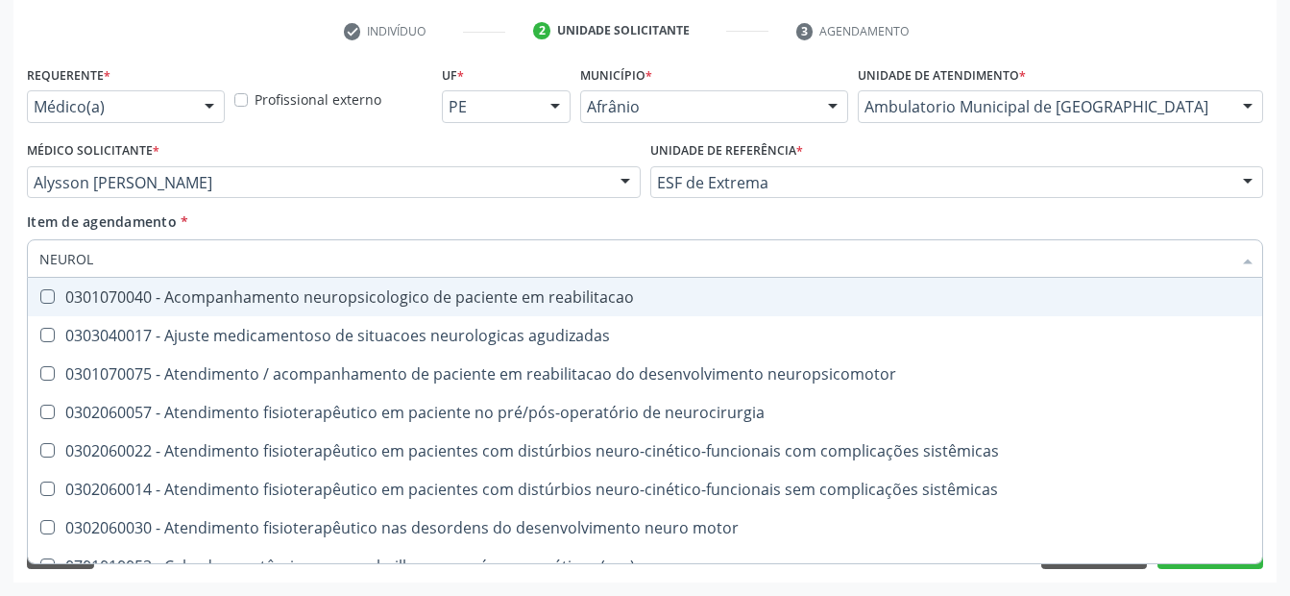
type input "NEUROLO"
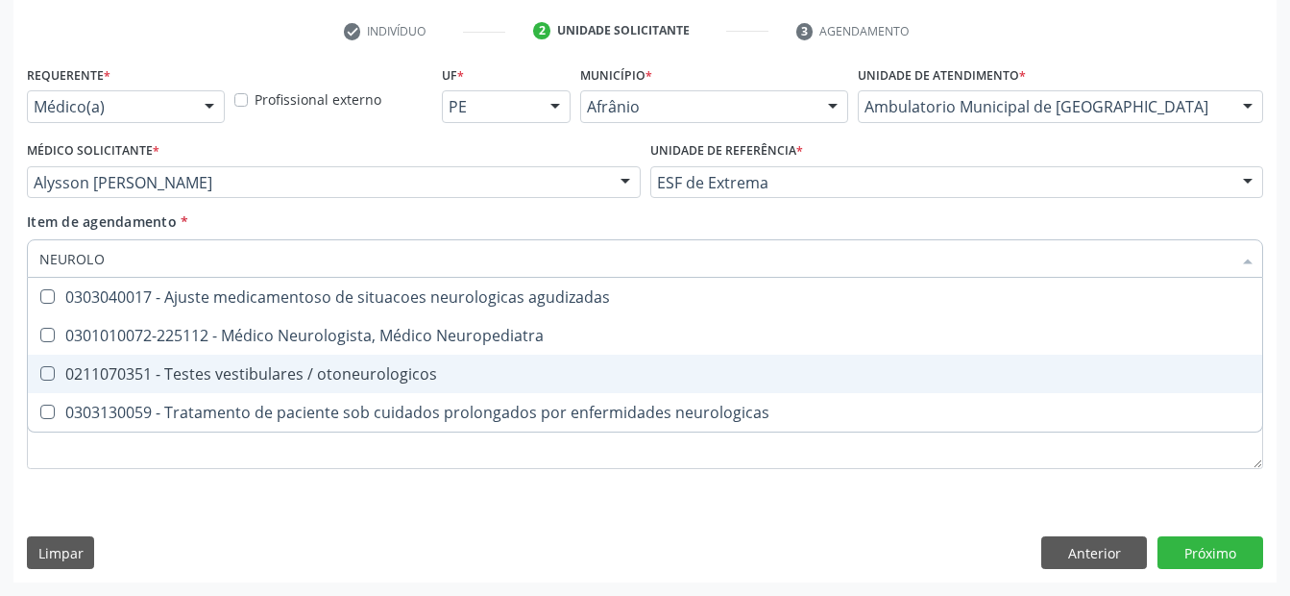
click at [377, 354] on span "0211070351 - Testes vestibulares / otoneurologicos" at bounding box center [645, 373] width 1234 height 38
click at [375, 361] on span "0211070351 - Testes vestibulares / otoneurologicos" at bounding box center [645, 373] width 1234 height 38
checkbox otoneurologicos "false"
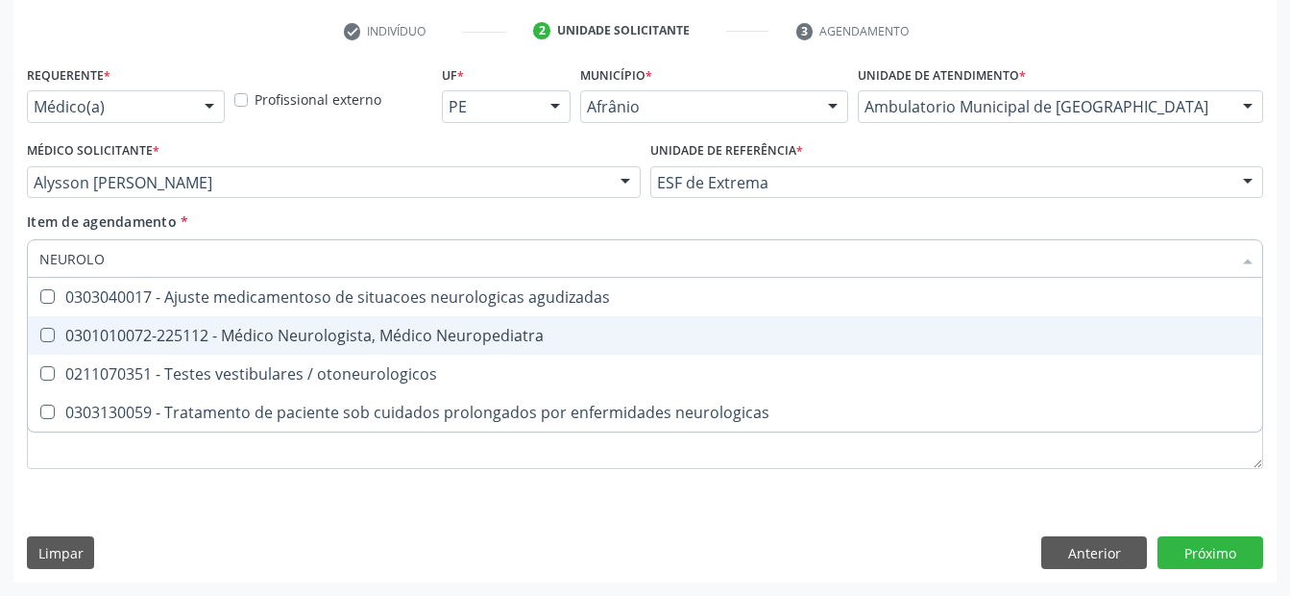
click at [384, 332] on div "0301010072-225112 - Médico Neurologista, Médico Neuropediatra" at bounding box center [644, 335] width 1211 height 15
checkbox Neuropediatra "true"
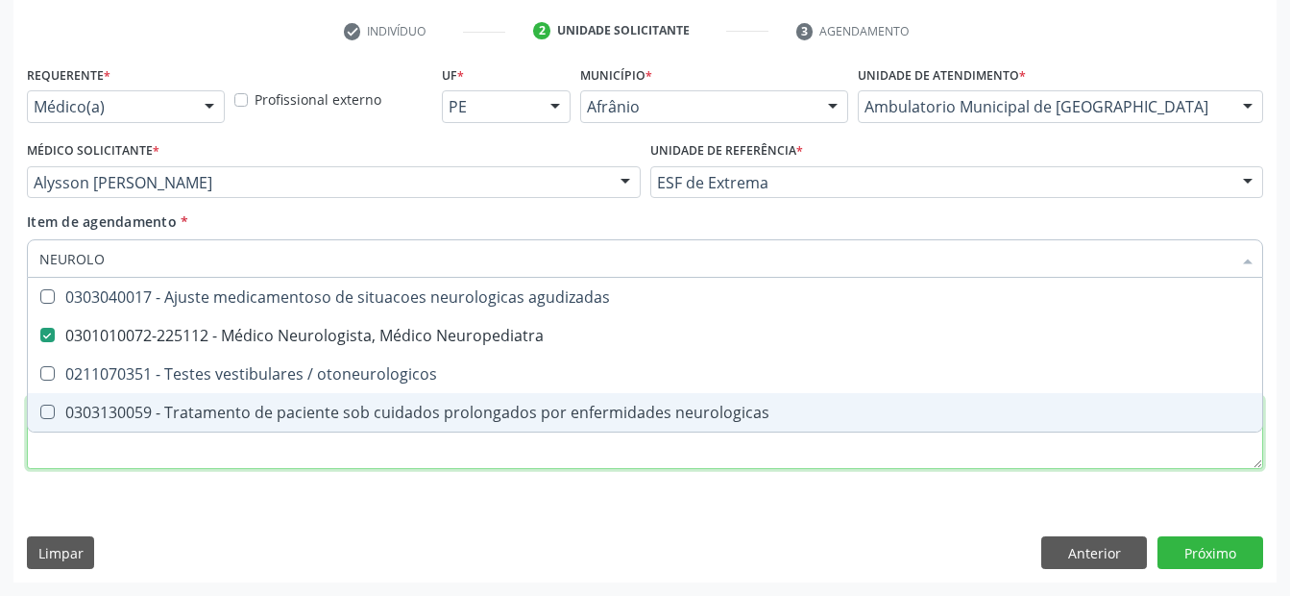
click at [320, 437] on div "Requerente * Médico(a) Médico(a) Enfermeiro(a) Paciente Nenhum resultado encont…" at bounding box center [645, 278] width 1236 height 435
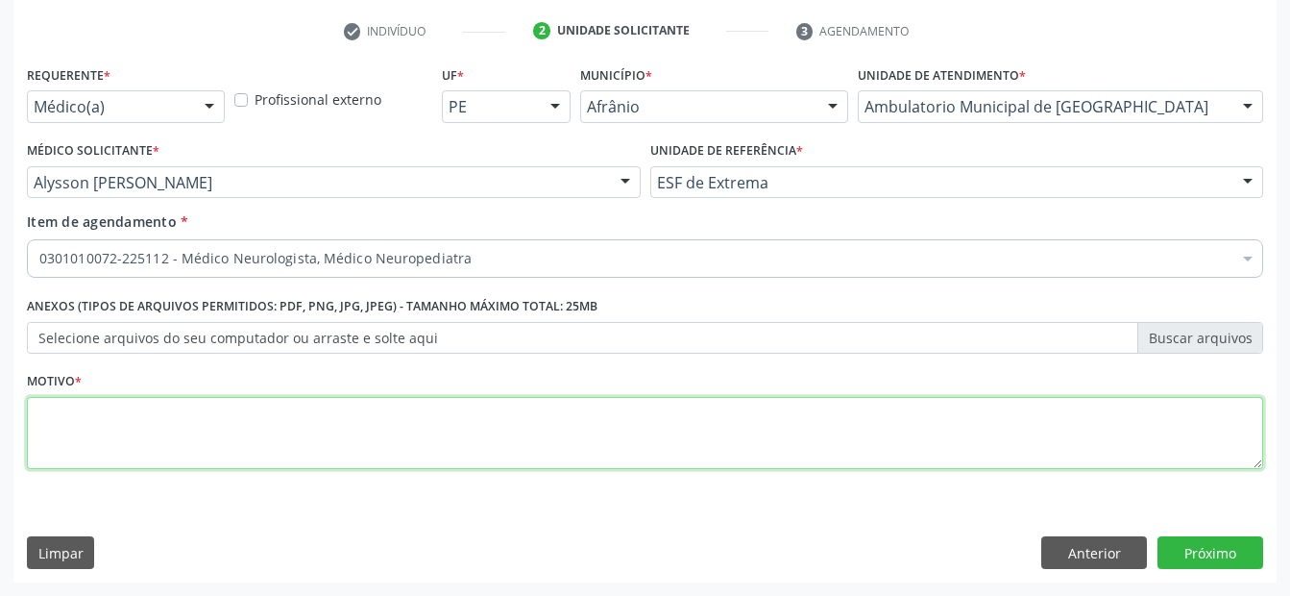
click at [320, 443] on div "Requerente * Médico(a) Médico(a) Enfermeiro(a) Paciente Nenhum resultado encont…" at bounding box center [645, 278] width 1236 height 435
type textarea "ENCAMINHO AO NEUROLOGISTA"
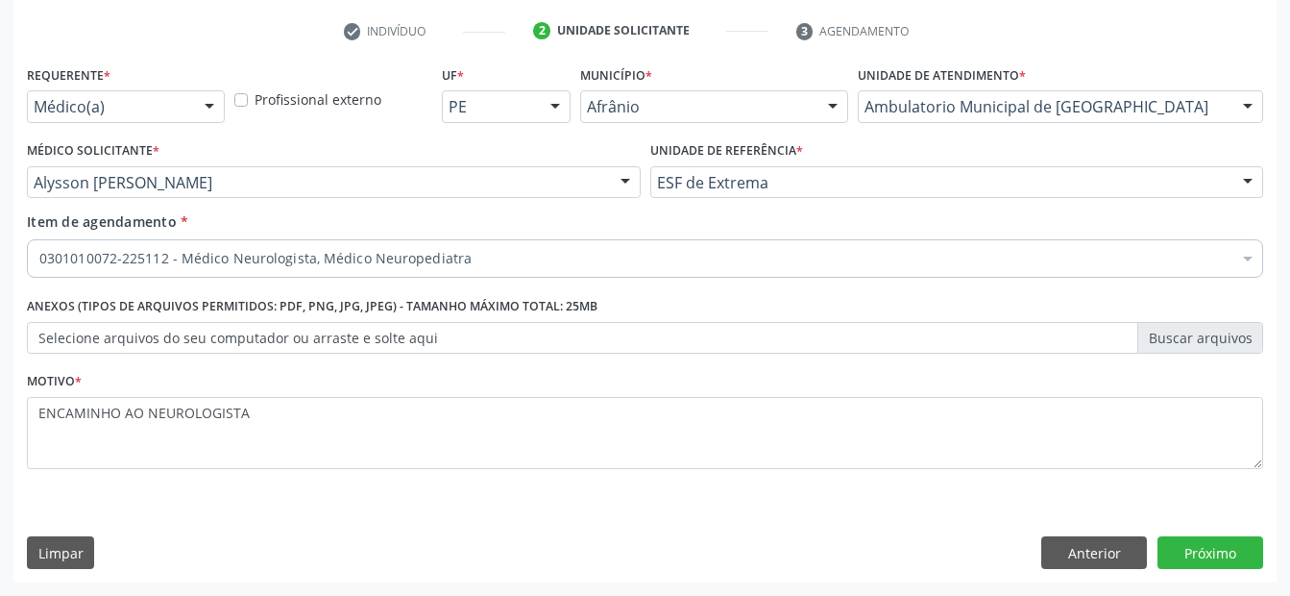
click at [1218, 535] on div "Requerente * Médico(a) Médico(a) Enfermeiro(a) Paciente Nenhum resultado encont…" at bounding box center [644, 322] width 1263 height 522
click at [1212, 547] on button "Próximo" at bounding box center [1210, 552] width 106 height 33
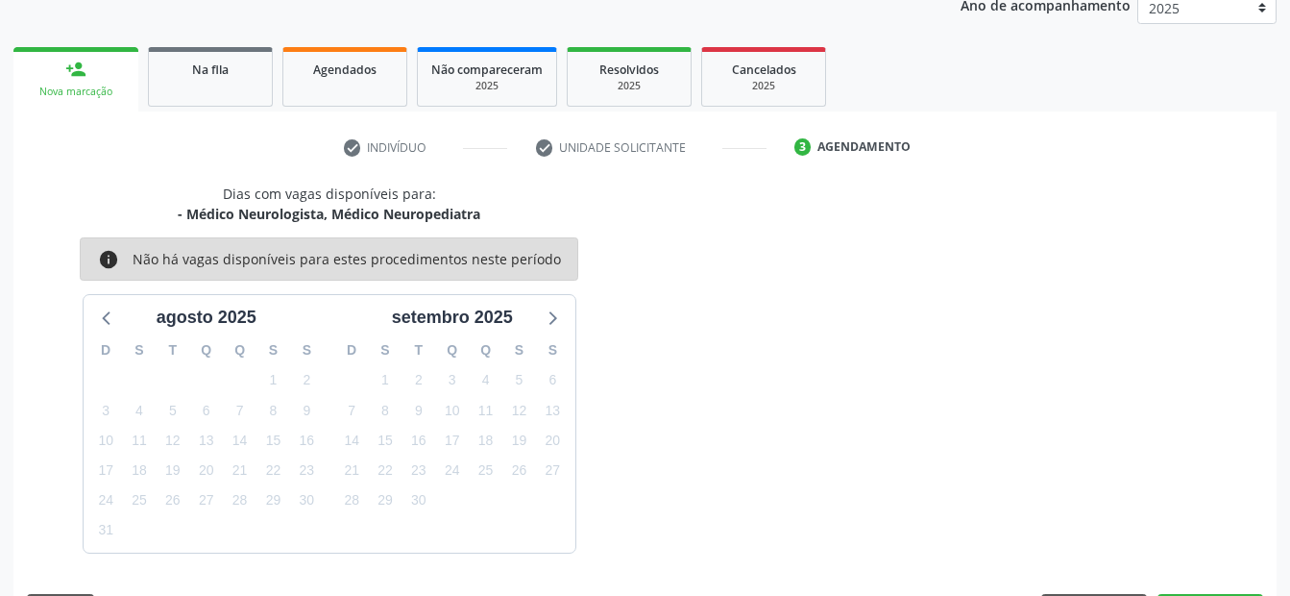
scroll to position [297, 0]
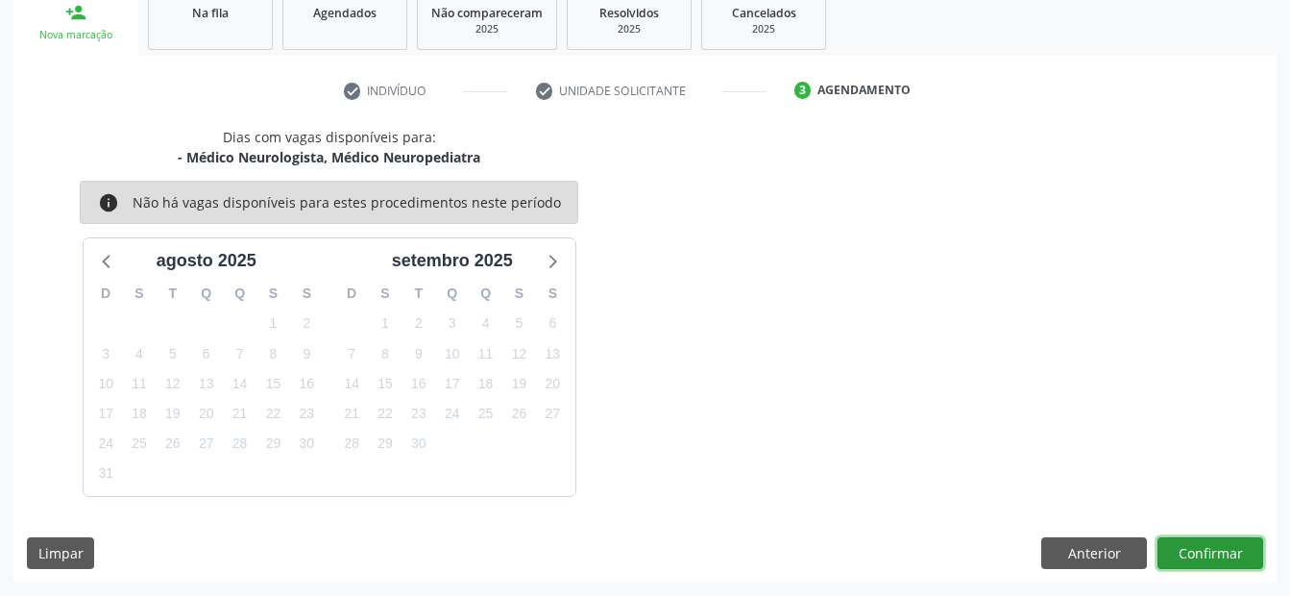
click at [1193, 540] on button "Confirmar" at bounding box center [1210, 553] width 106 height 33
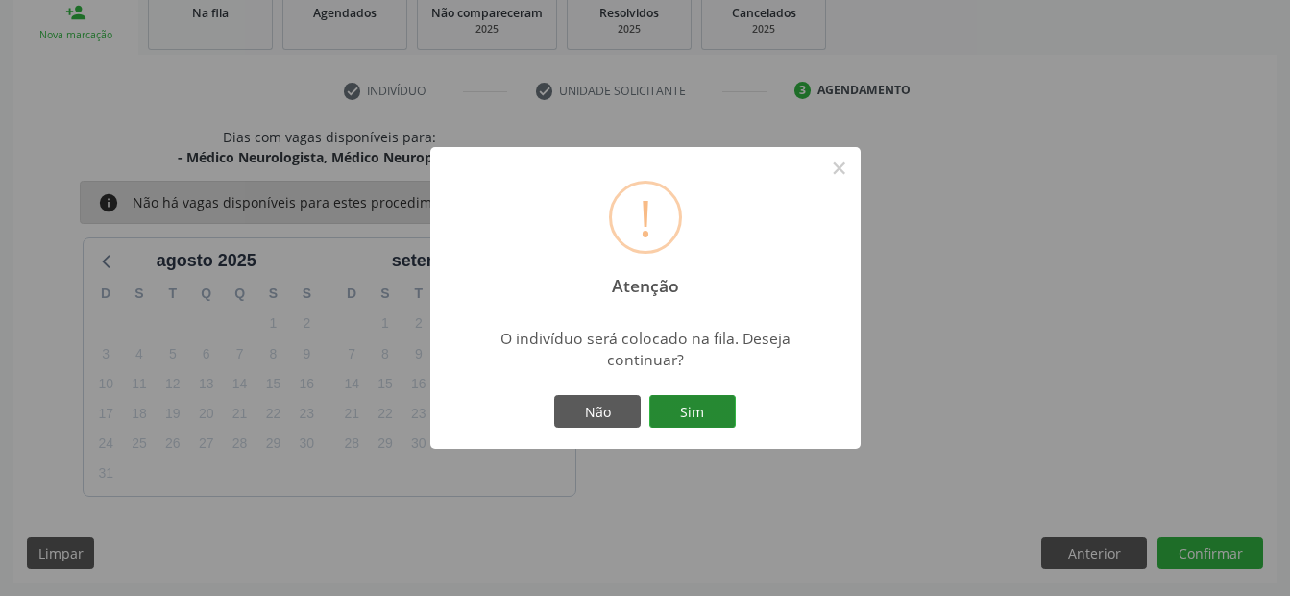
click at [683, 408] on button "Sim" at bounding box center [692, 411] width 86 height 33
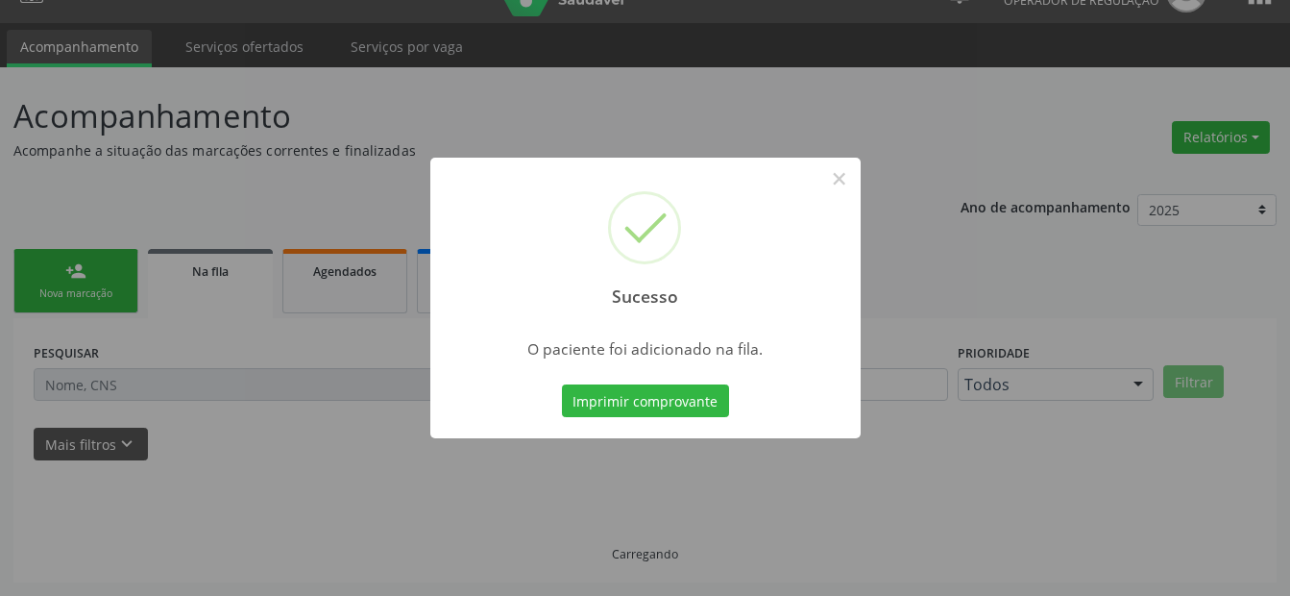
scroll to position [38, 0]
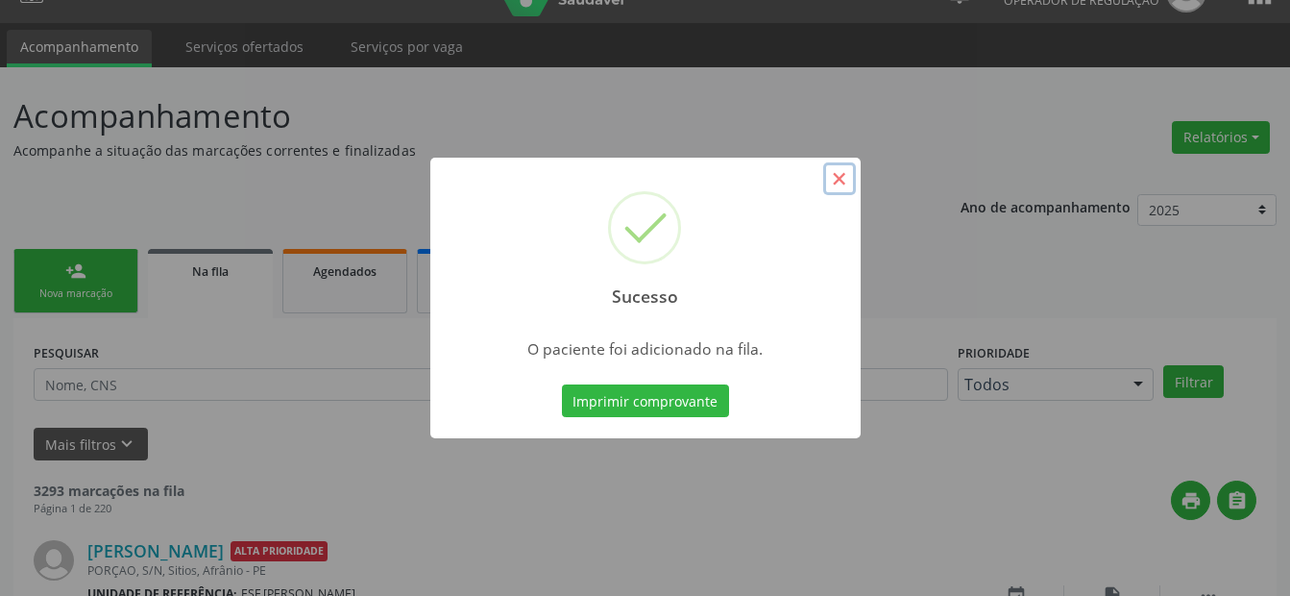
click at [844, 180] on button "×" at bounding box center [839, 178] width 33 height 33
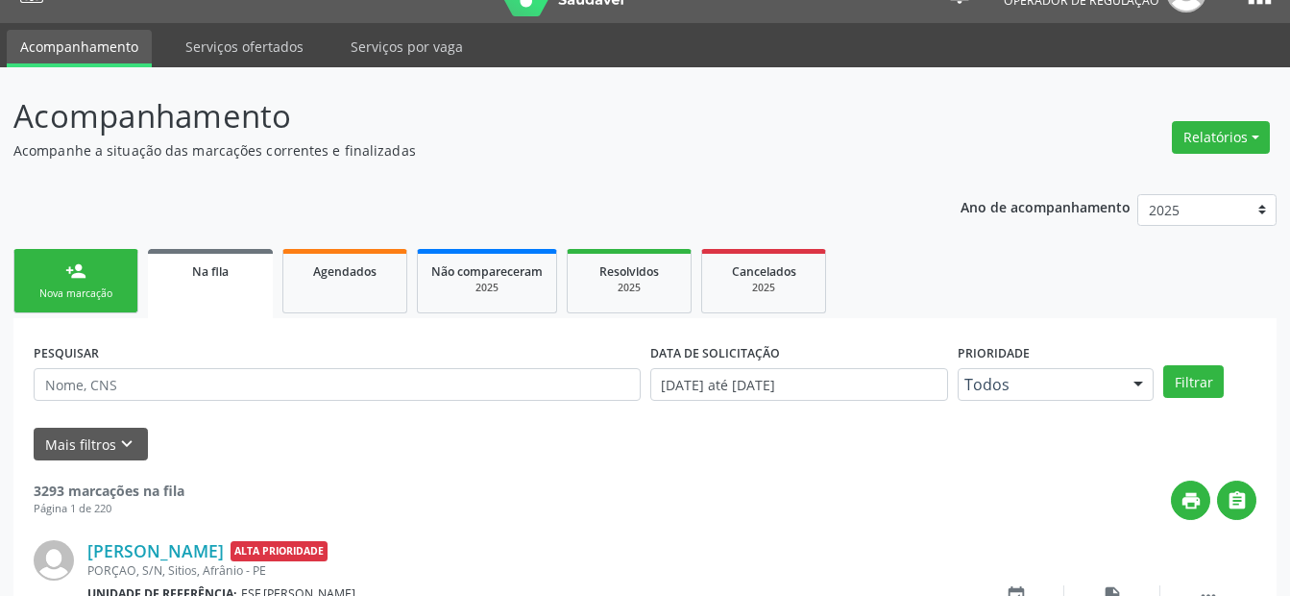
click at [108, 292] on div "Nova marcação" at bounding box center [76, 293] width 96 height 14
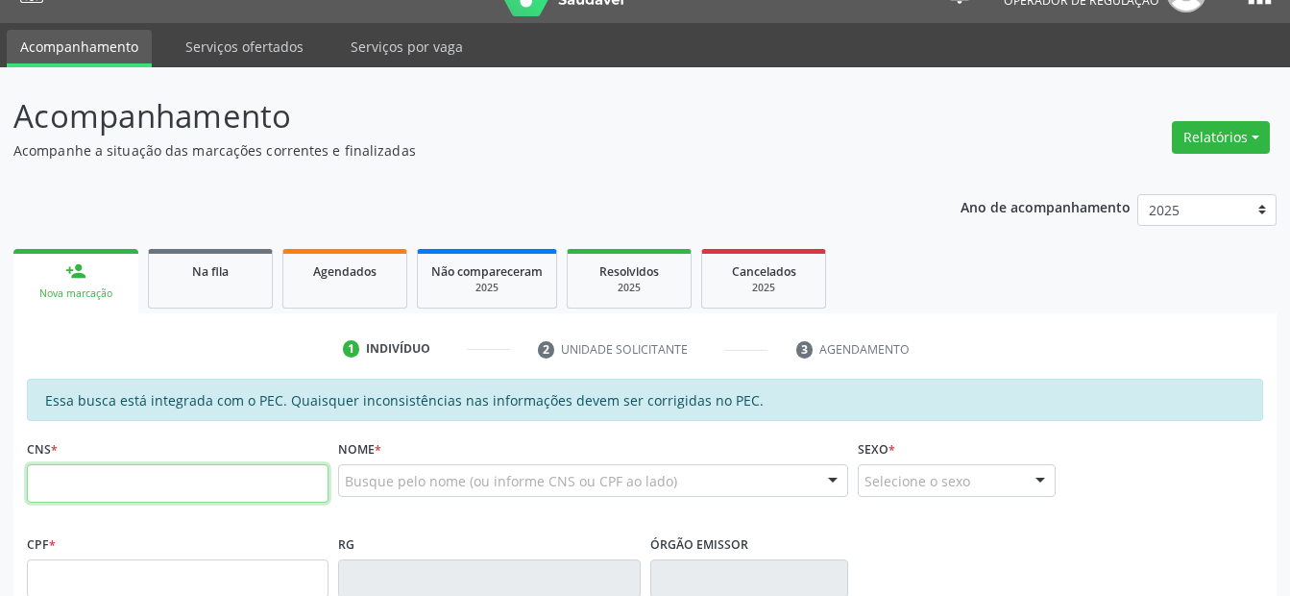
click at [103, 478] on input "text" at bounding box center [178, 483] width 302 height 38
type input "898 0034 0318 4082"
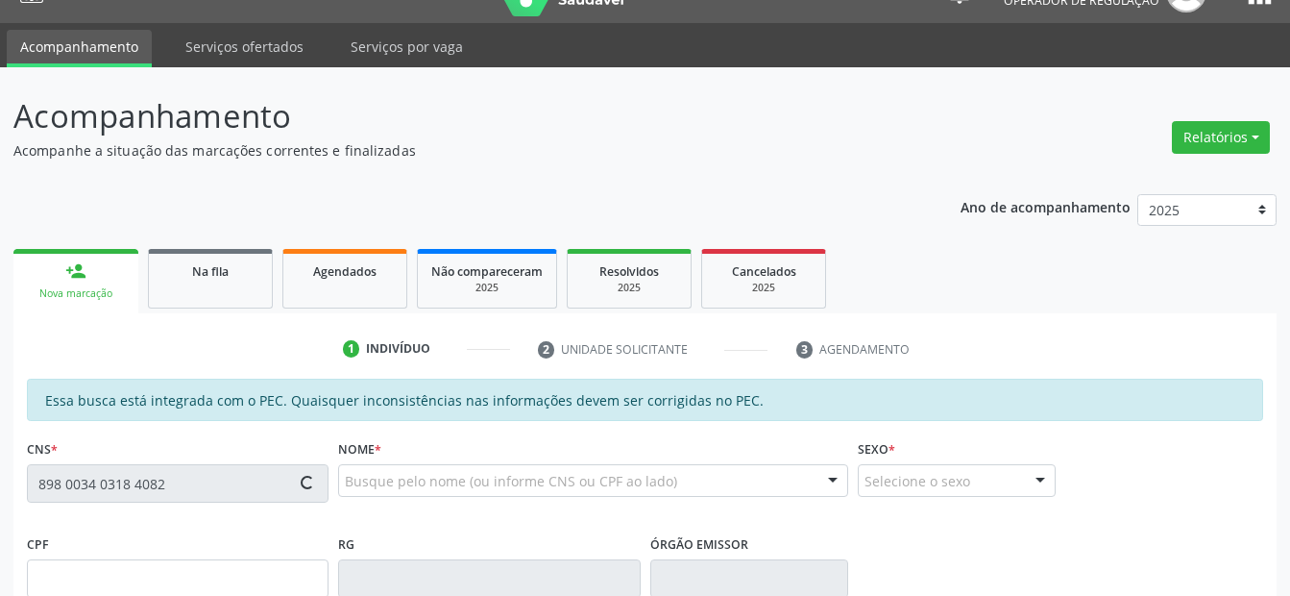
type input "142.424.304-18"
type input "[DATE]"
type input "[PERSON_NAME]"
type input "[PHONE_NUMBER]"
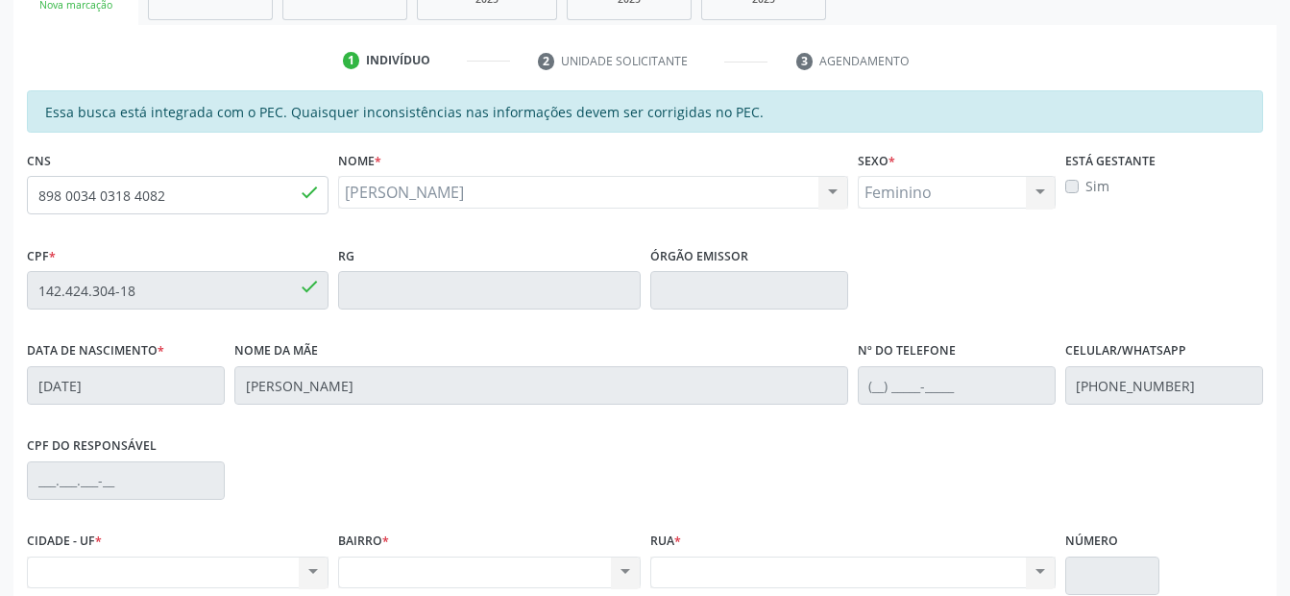
scroll to position [501, 0]
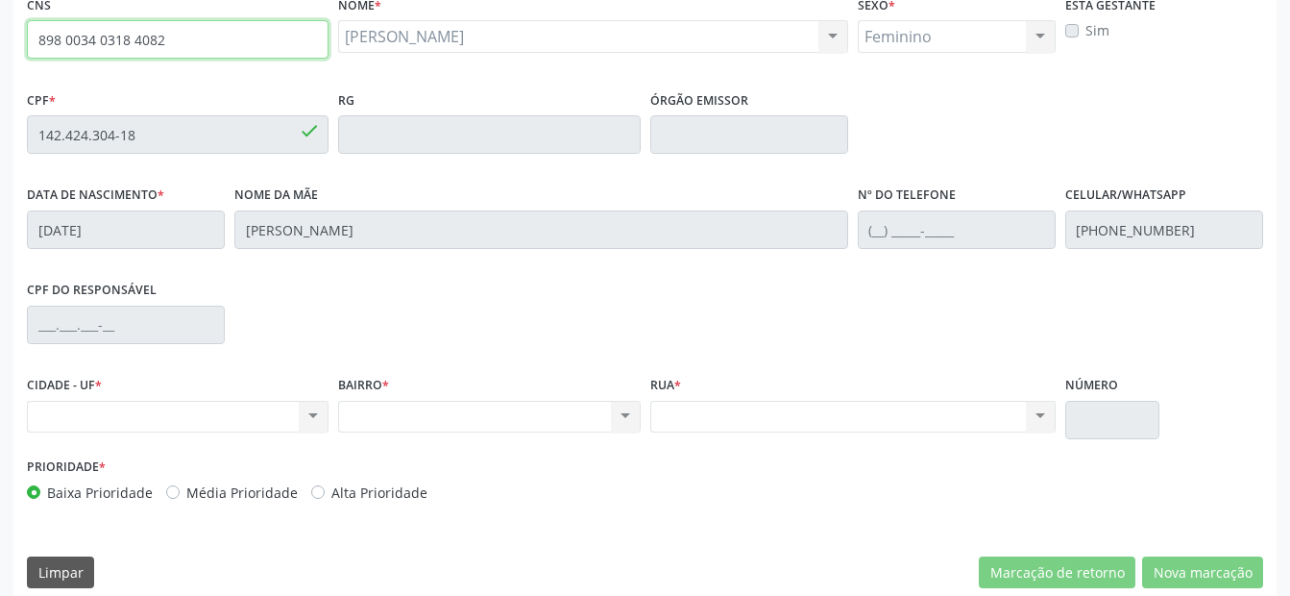
drag, startPoint x: 144, startPoint y: 16, endPoint x: 0, endPoint y: 22, distance: 144.2
click at [3, 20] on div "Acompanhamento Acompanhe a situação das marcações correntes e finalizadas Relat…" at bounding box center [645, 118] width 1290 height 991
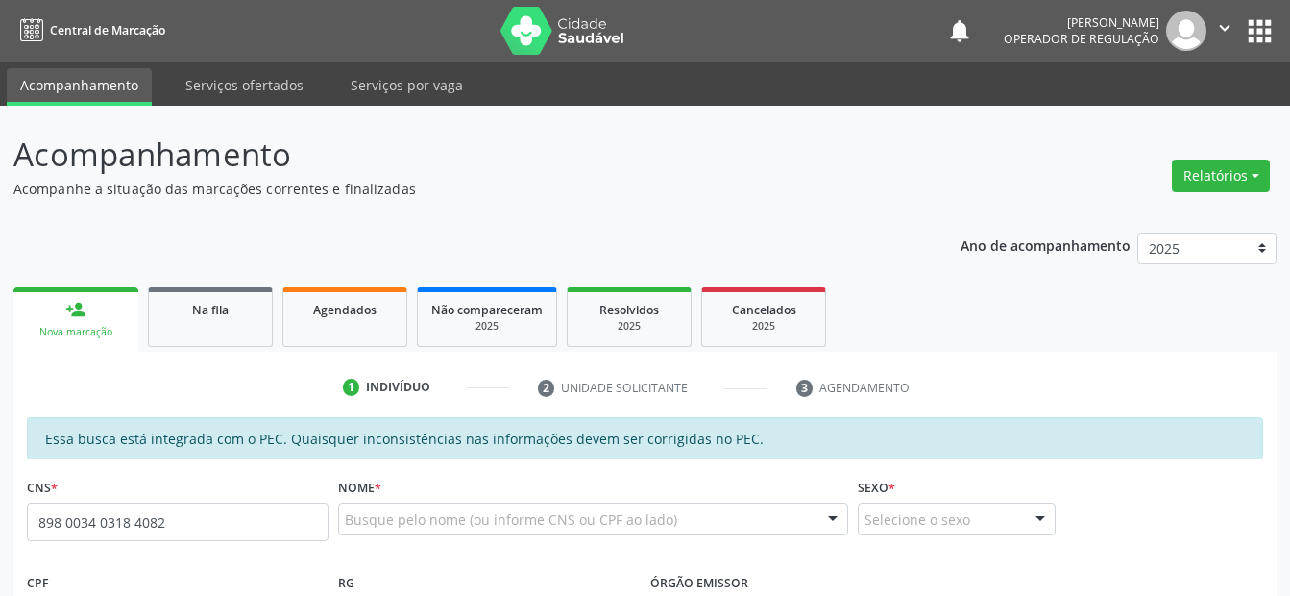
type input "898 0034 0318 4082"
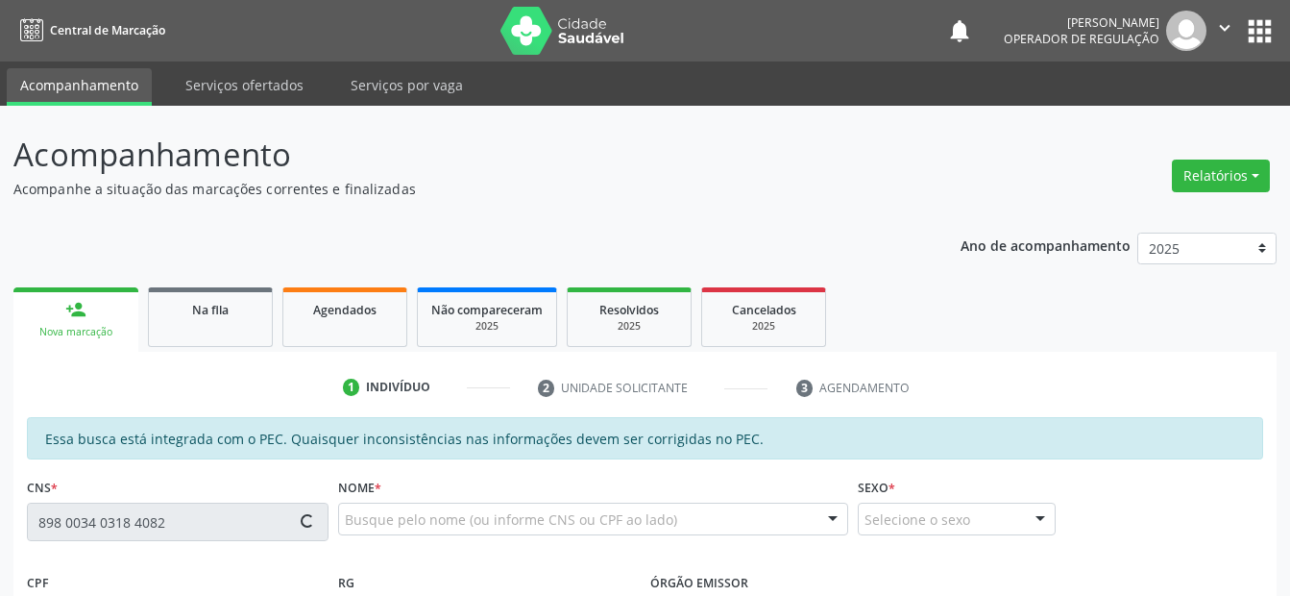
scroll to position [501, 0]
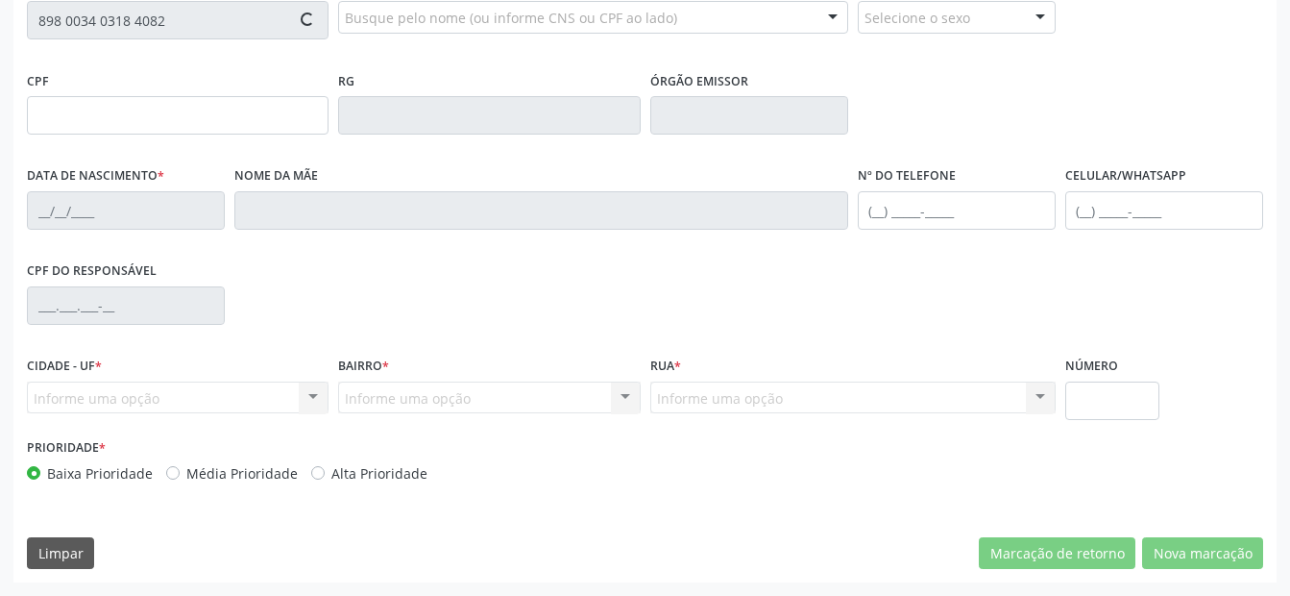
type input "142.424.304-18"
type input "[DATE]"
type input "[PERSON_NAME]"
type input "[PHONE_NUMBER]"
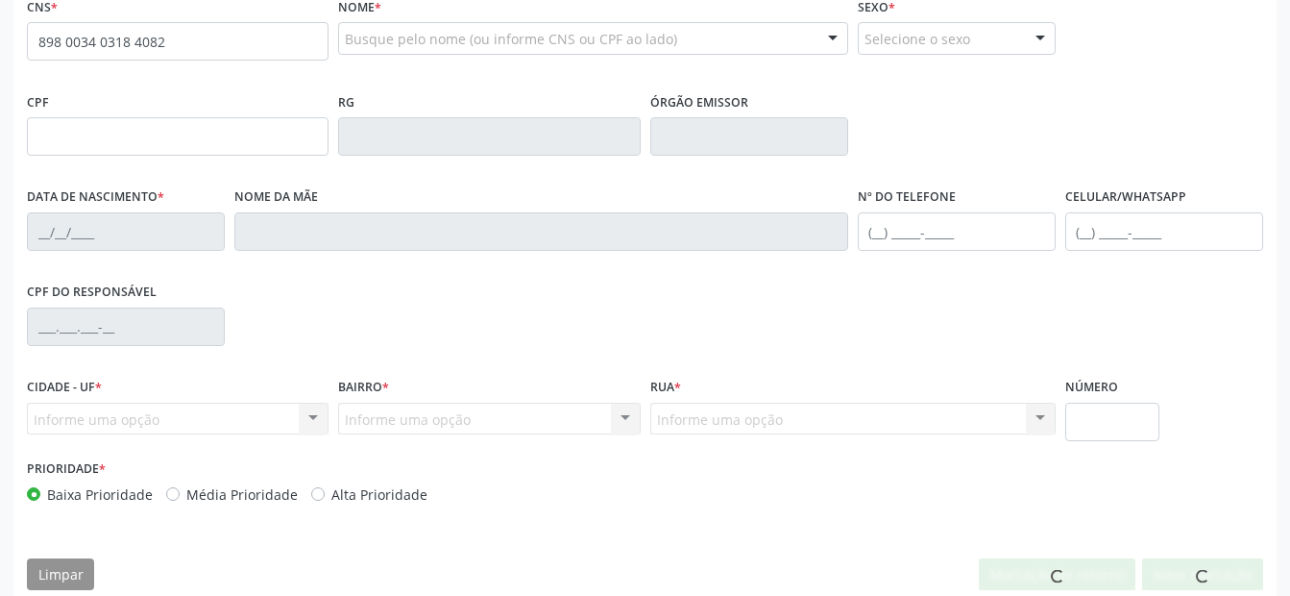
type input "898 0034 0318 4082"
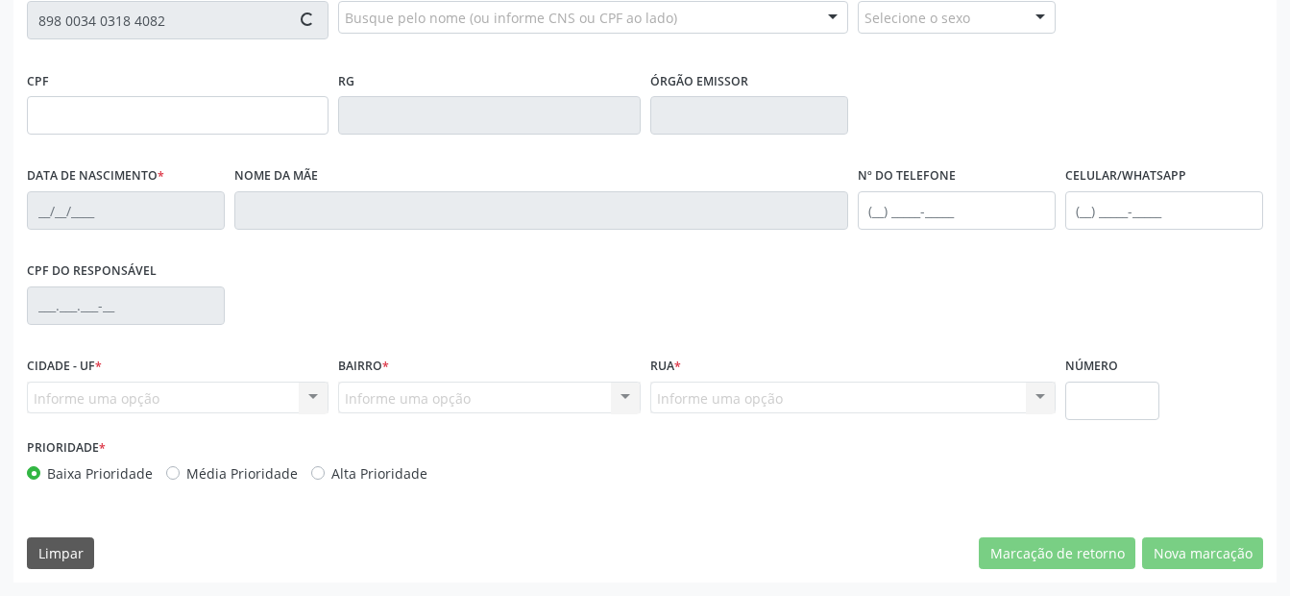
type input "142.424.304-18"
type input "[DATE]"
type input "[PERSON_NAME]"
type input "[PHONE_NUMBER]"
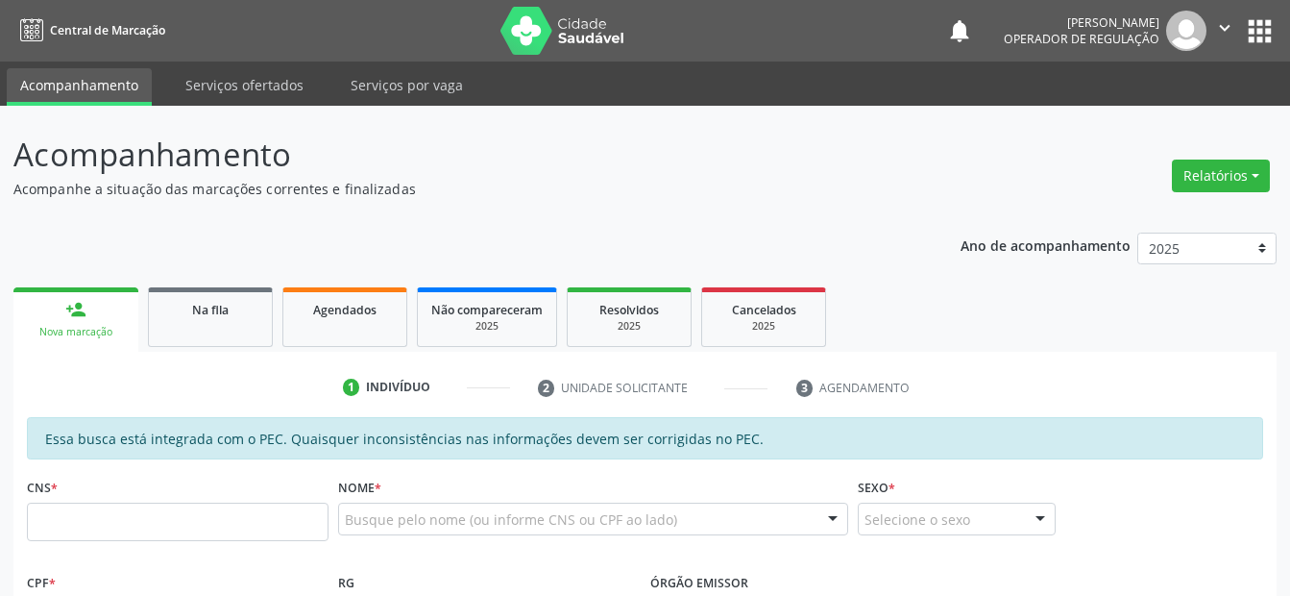
scroll to position [501, 0]
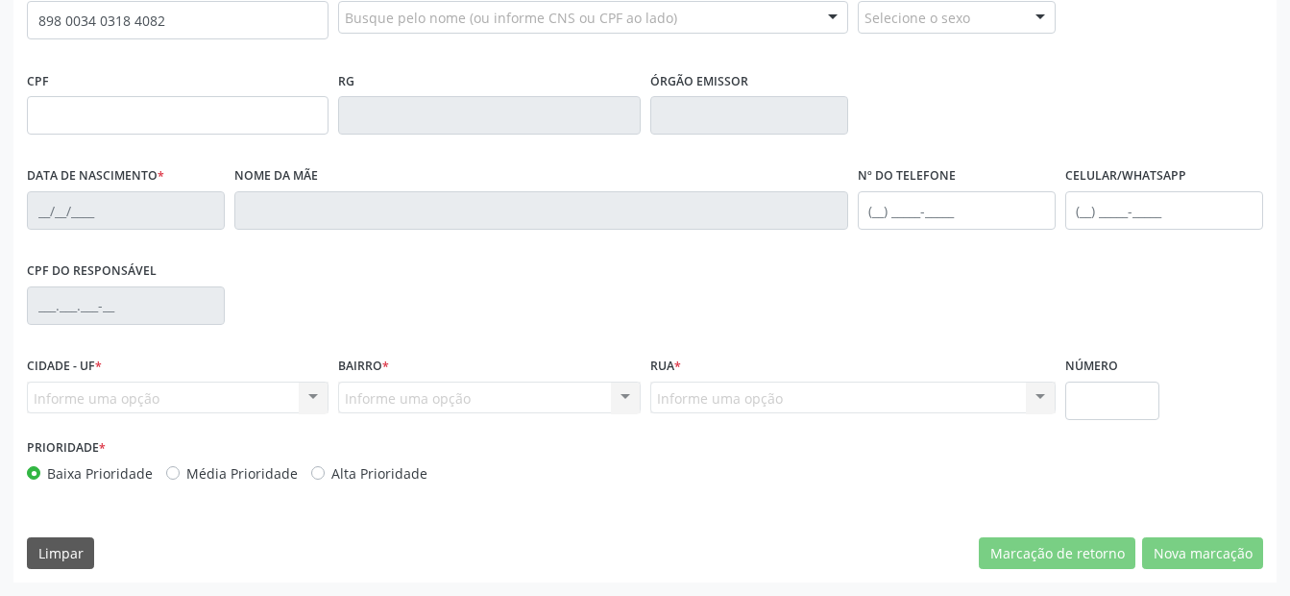
type input "898 0034 0318 4082"
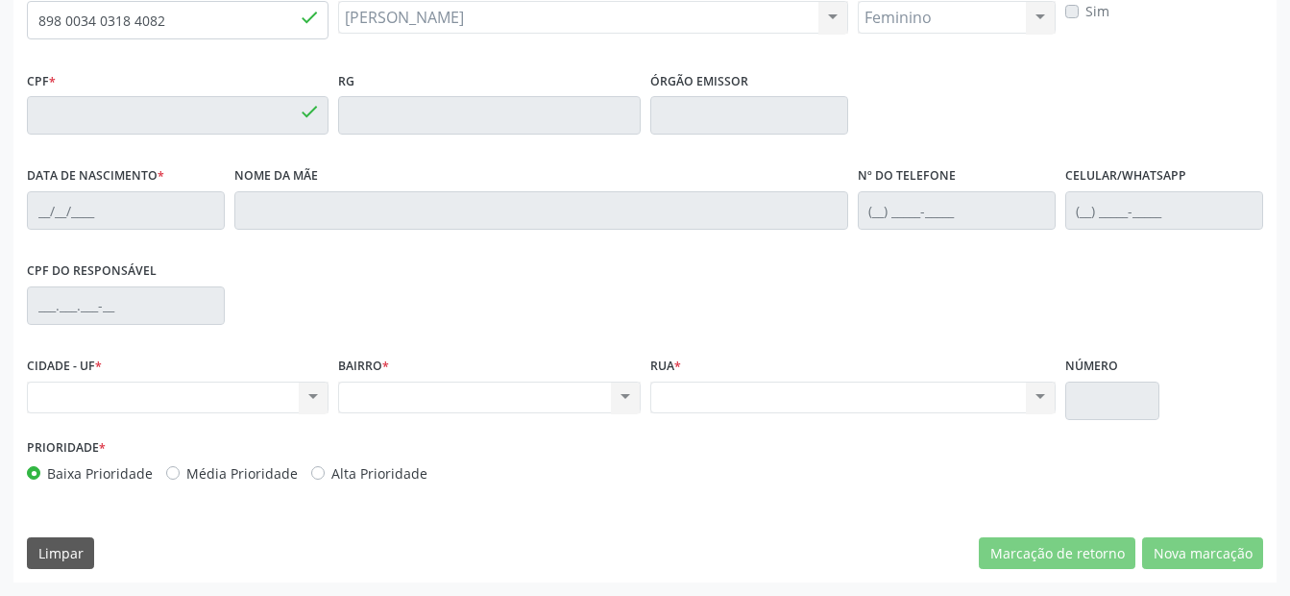
type input "142.424.304-18"
type input "[DATE]"
type input "[PERSON_NAME]"
type input "[PHONE_NUMBER]"
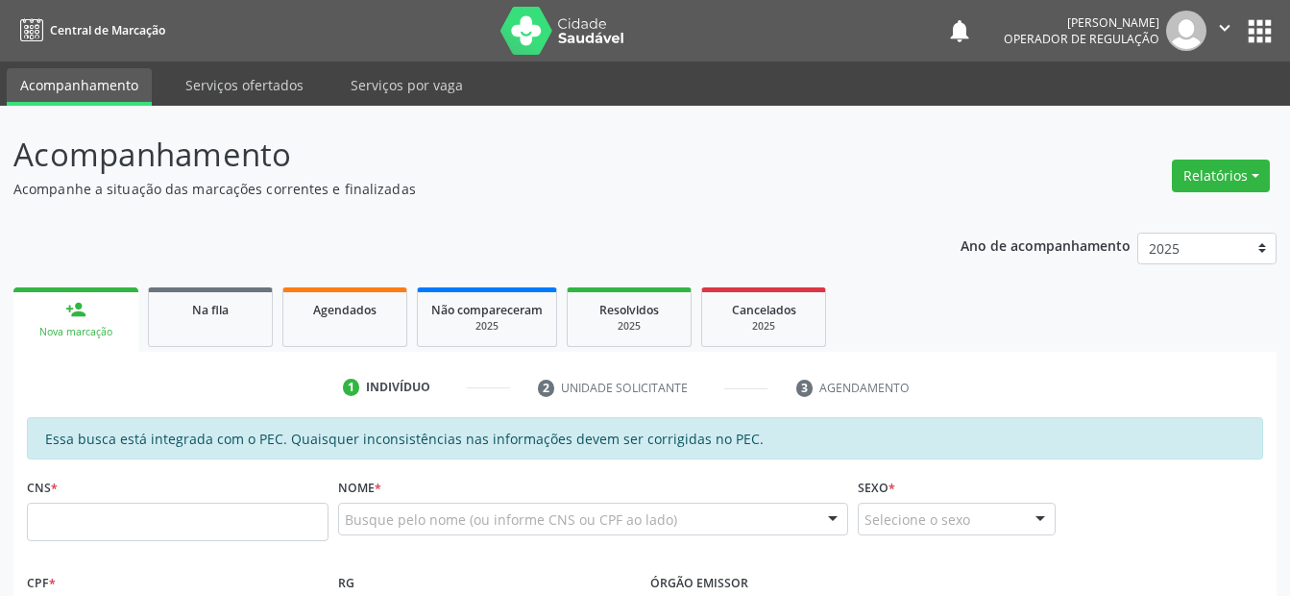
scroll to position [501, 0]
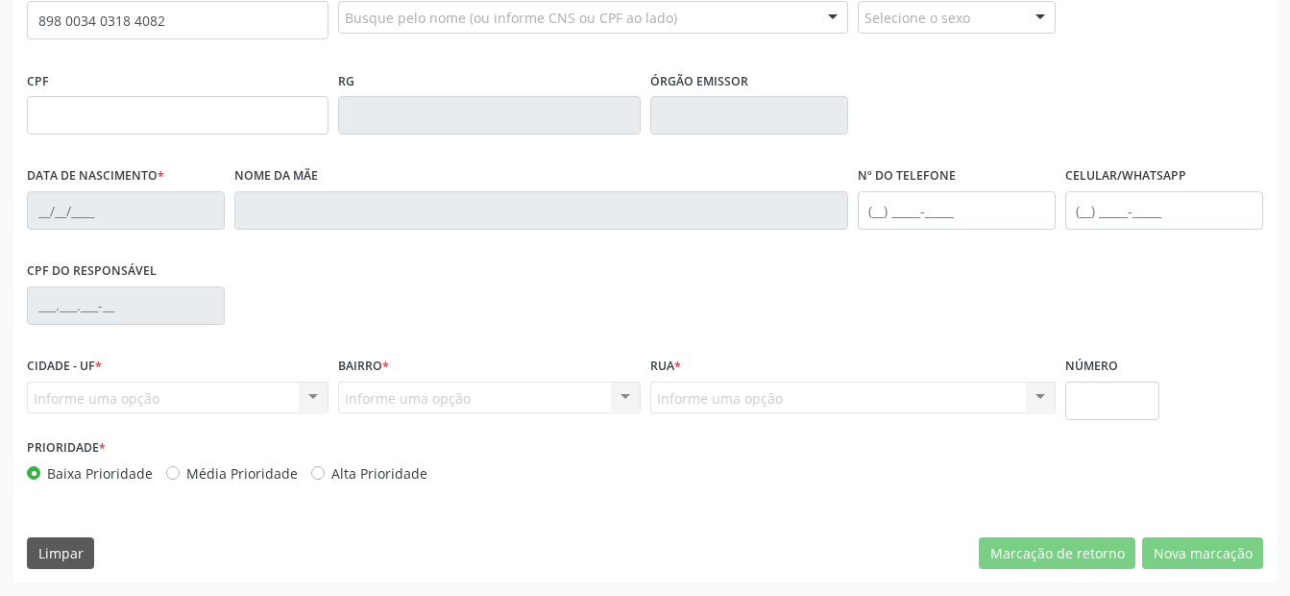
type input "898 0034 0318 4082"
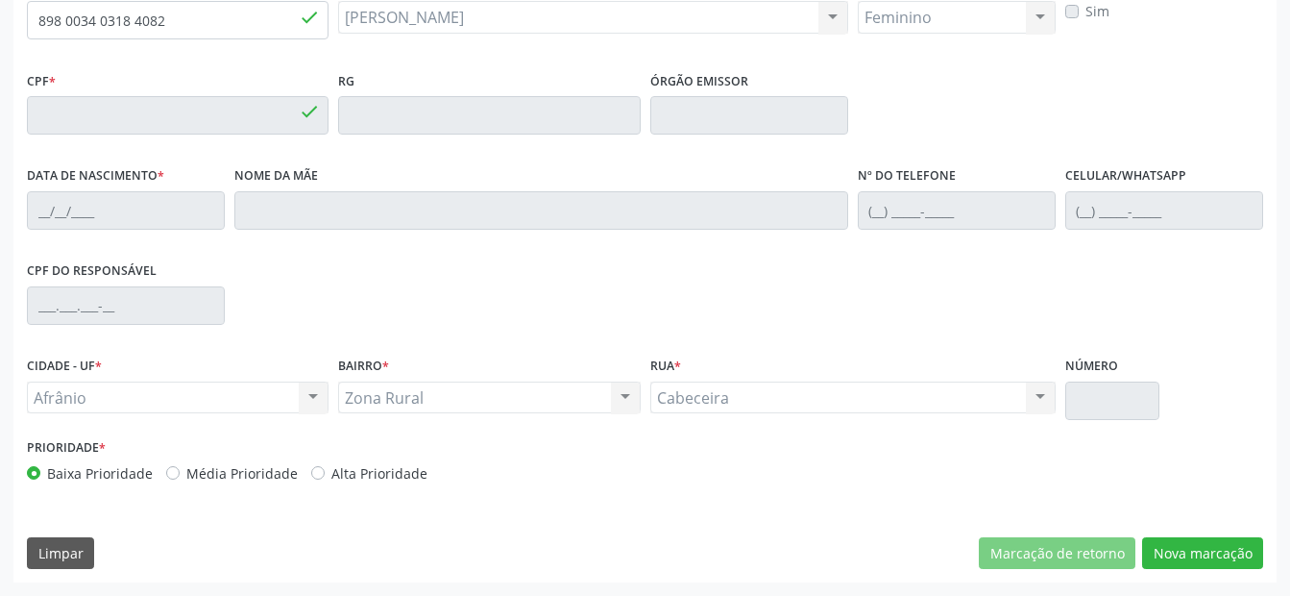
type input "142.424.304-18"
type input "[DATE]"
type input "[PERSON_NAME]"
type input "[PHONE_NUMBER]"
type input "S/N"
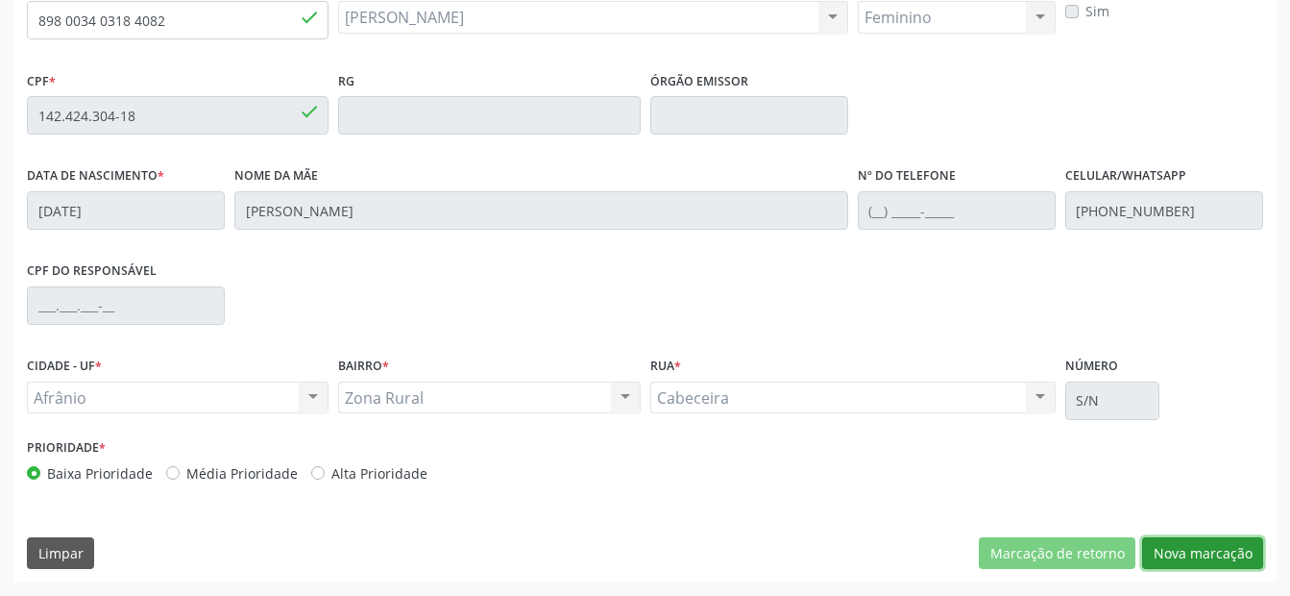
click at [1198, 545] on button "Nova marcação" at bounding box center [1202, 553] width 121 height 33
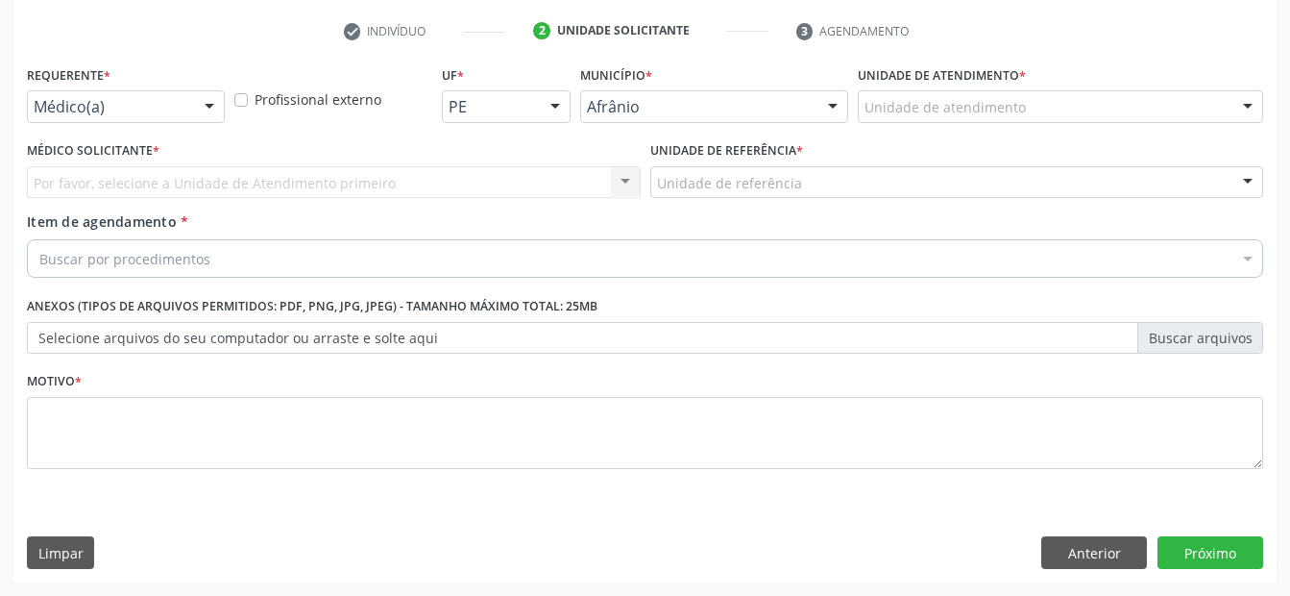
scroll to position [356, 0]
click at [1082, 109] on div "Unidade de atendimento" at bounding box center [1060, 106] width 405 height 33
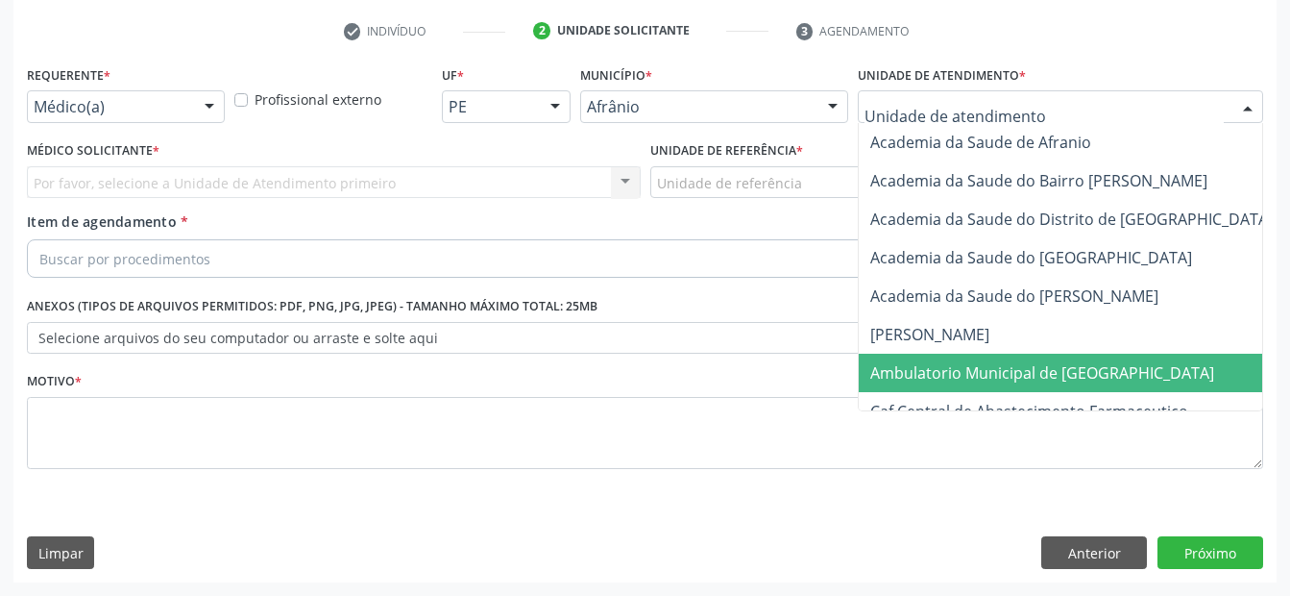
click at [1026, 371] on span "Ambulatorio Municipal de [GEOGRAPHIC_DATA]" at bounding box center [1042, 372] width 344 height 21
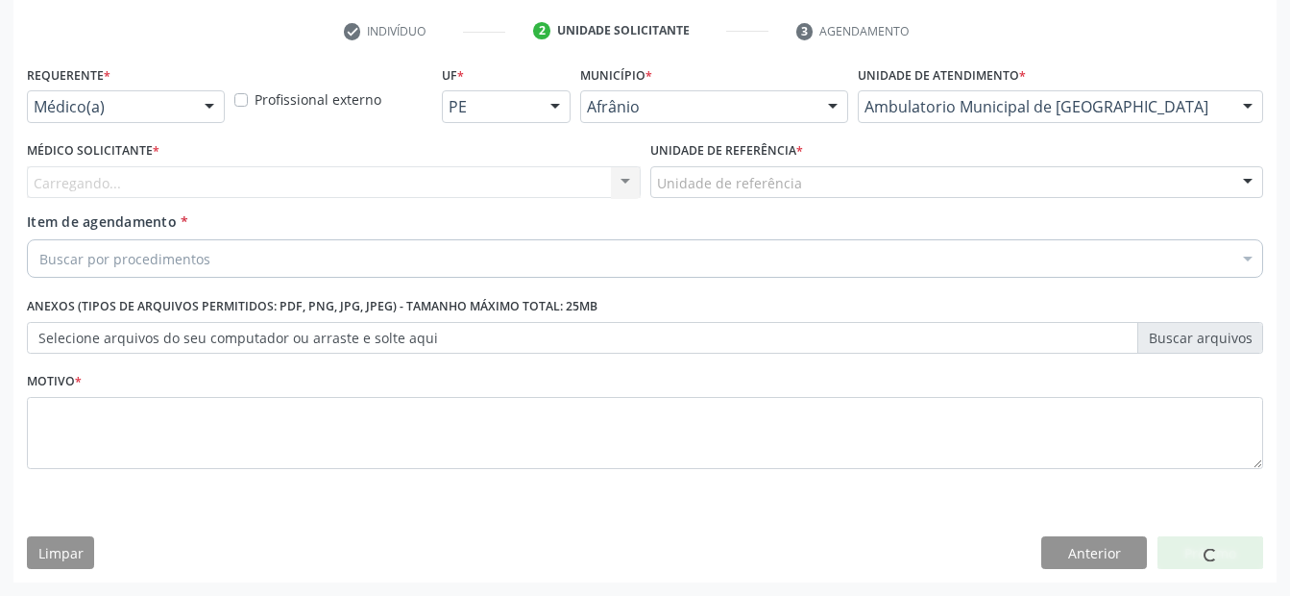
click at [798, 187] on div "Unidade de referência" at bounding box center [957, 182] width 614 height 33
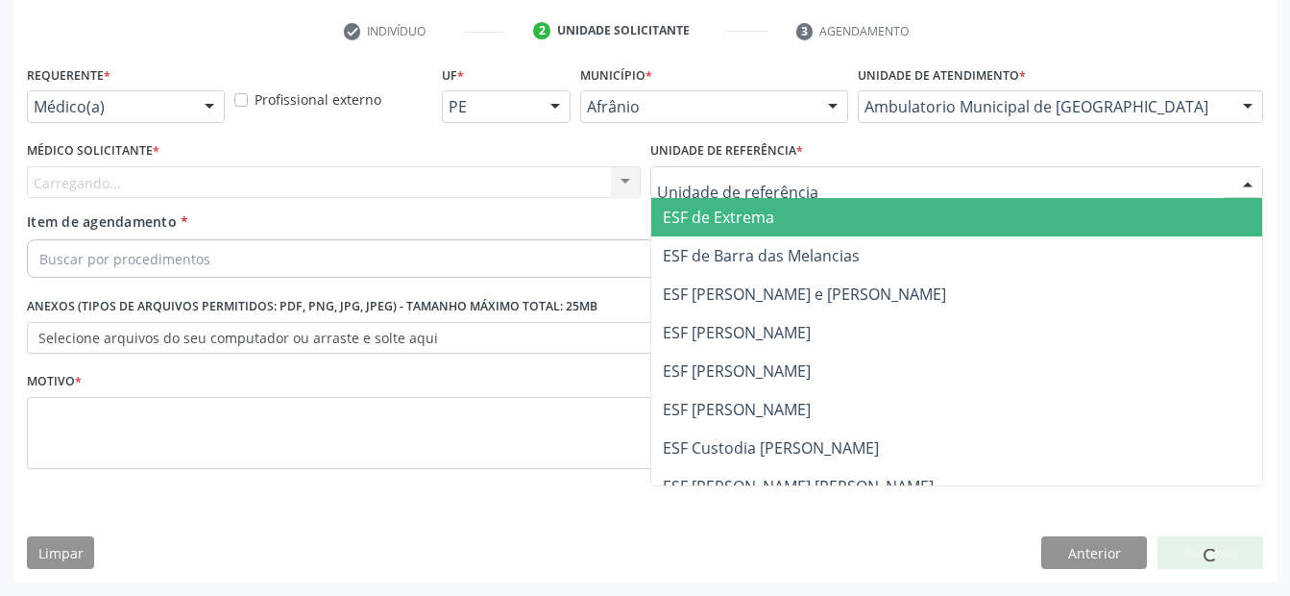
click at [766, 214] on span "ESF de Extrema" at bounding box center [718, 217] width 111 height 21
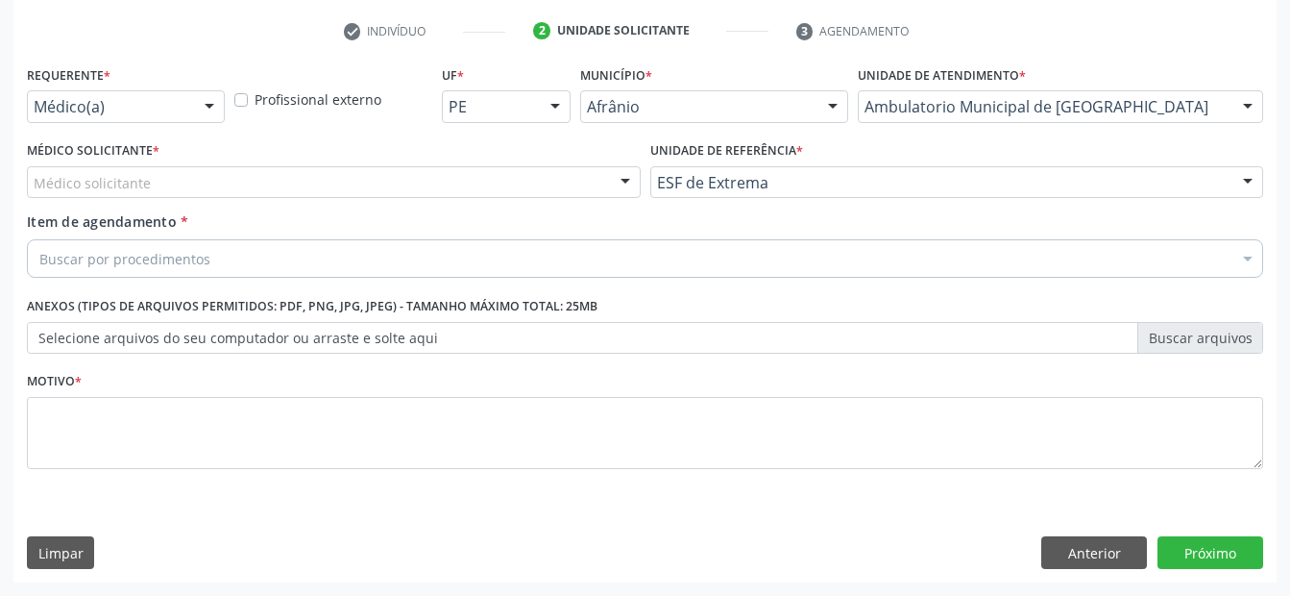
click at [528, 186] on div "Médico solicitante" at bounding box center [334, 182] width 614 height 33
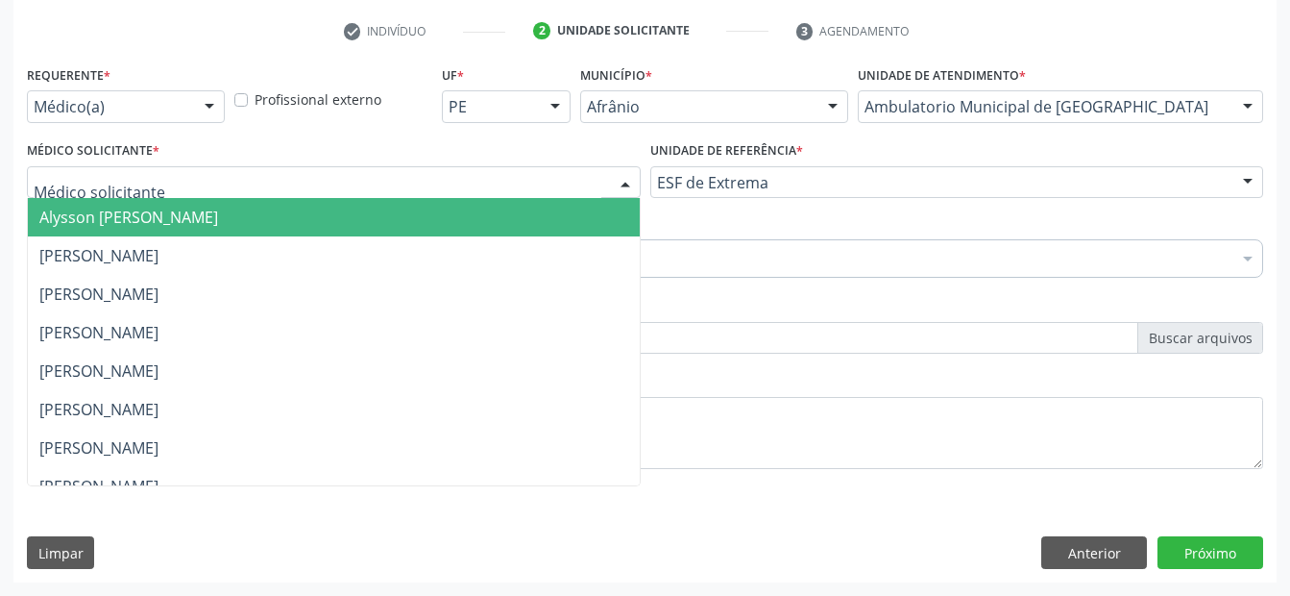
drag, startPoint x: 523, startPoint y: 212, endPoint x: 493, endPoint y: 238, distance: 40.2
click at [521, 217] on span "Alysson [PERSON_NAME]" at bounding box center [334, 217] width 612 height 38
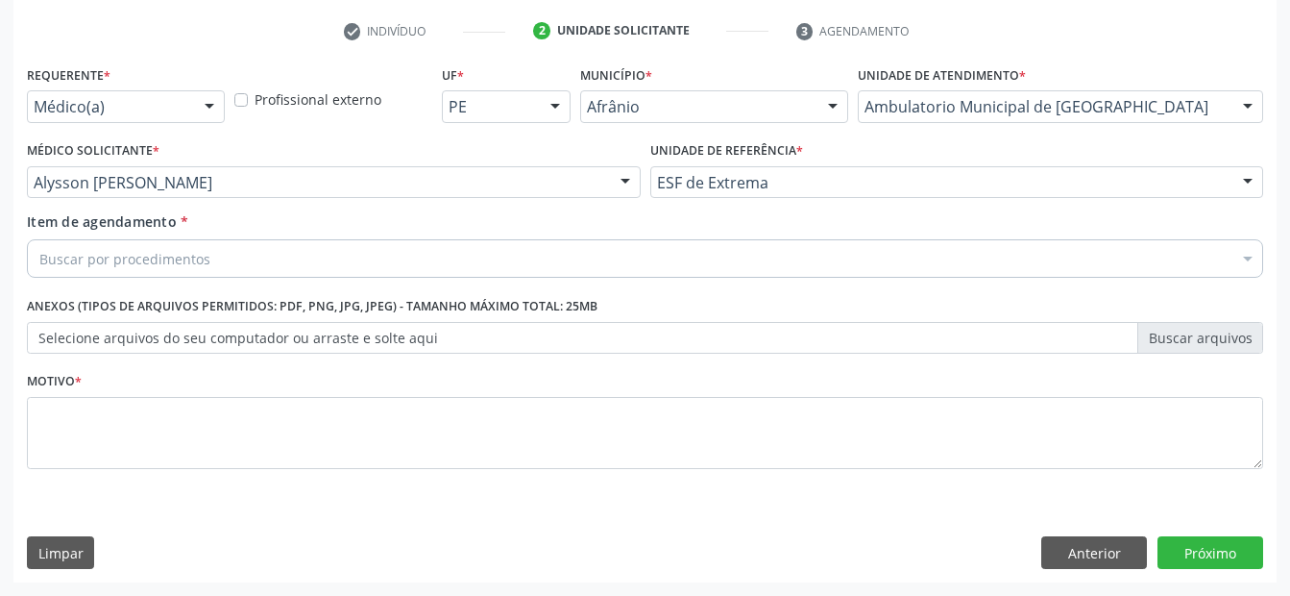
click at [453, 271] on div "Buscar por procedimentos" at bounding box center [645, 258] width 1236 height 38
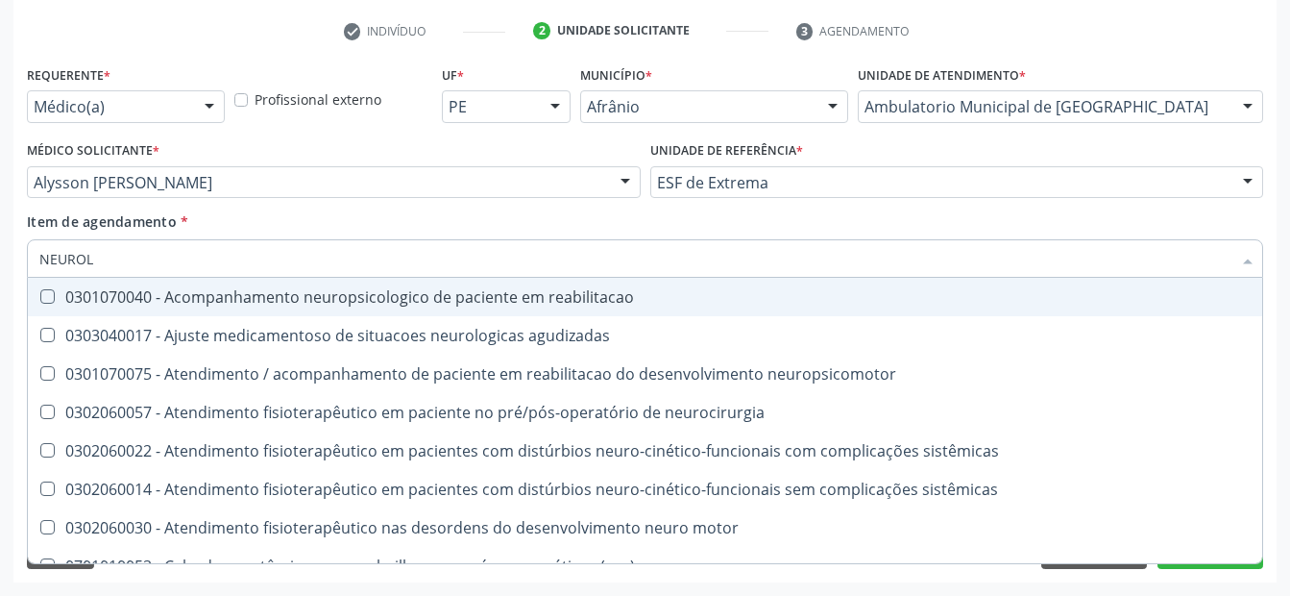
type input "NEUROLO"
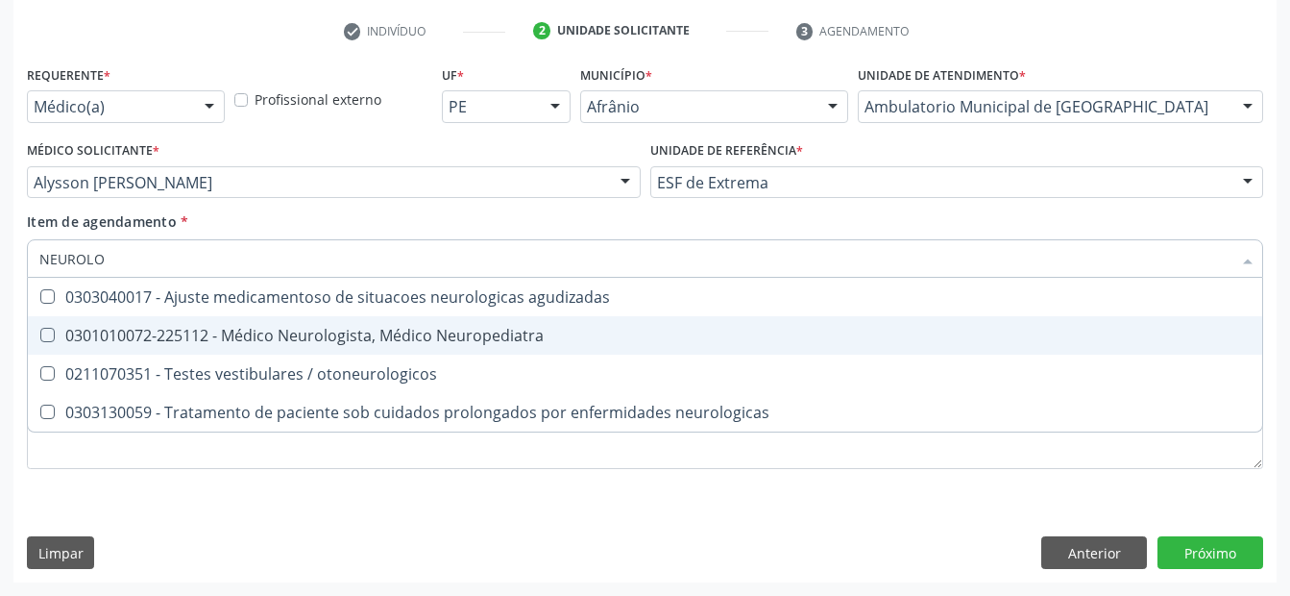
click at [610, 335] on div "0301010072-225112 - Médico Neurologista, Médico Neuropediatra" at bounding box center [644, 335] width 1211 height 15
checkbox Neuropediatra "true"
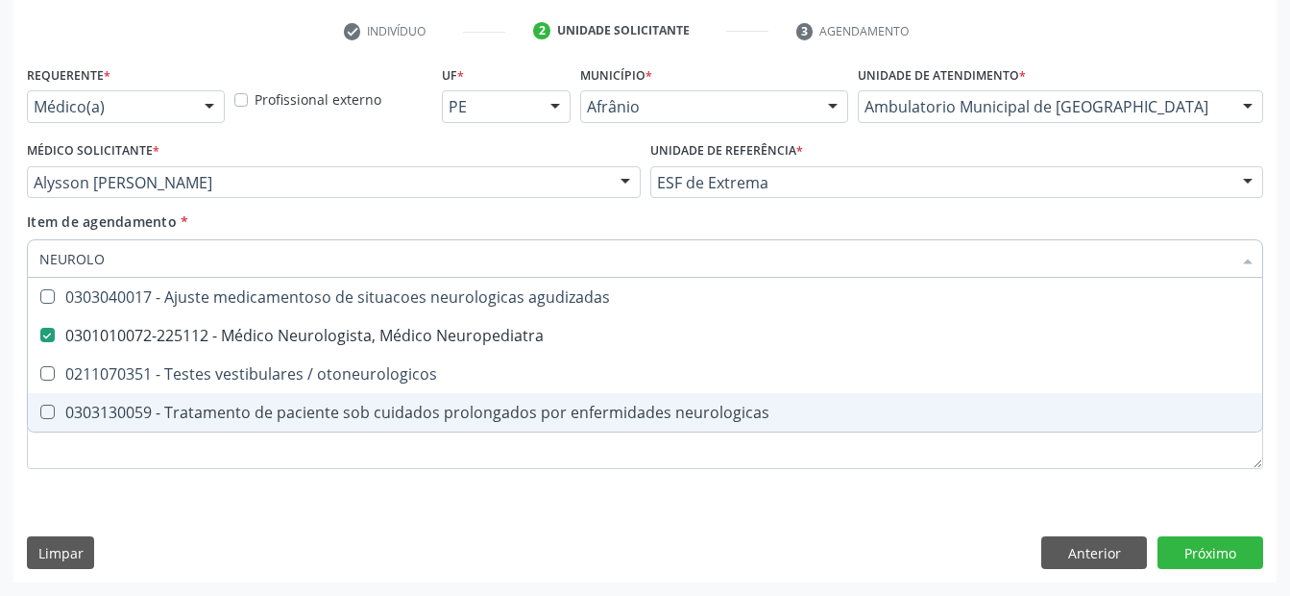
click at [355, 472] on div "Requerente * Médico(a) Médico(a) Enfermeiro(a) Paciente Nenhum resultado encont…" at bounding box center [645, 278] width 1236 height 435
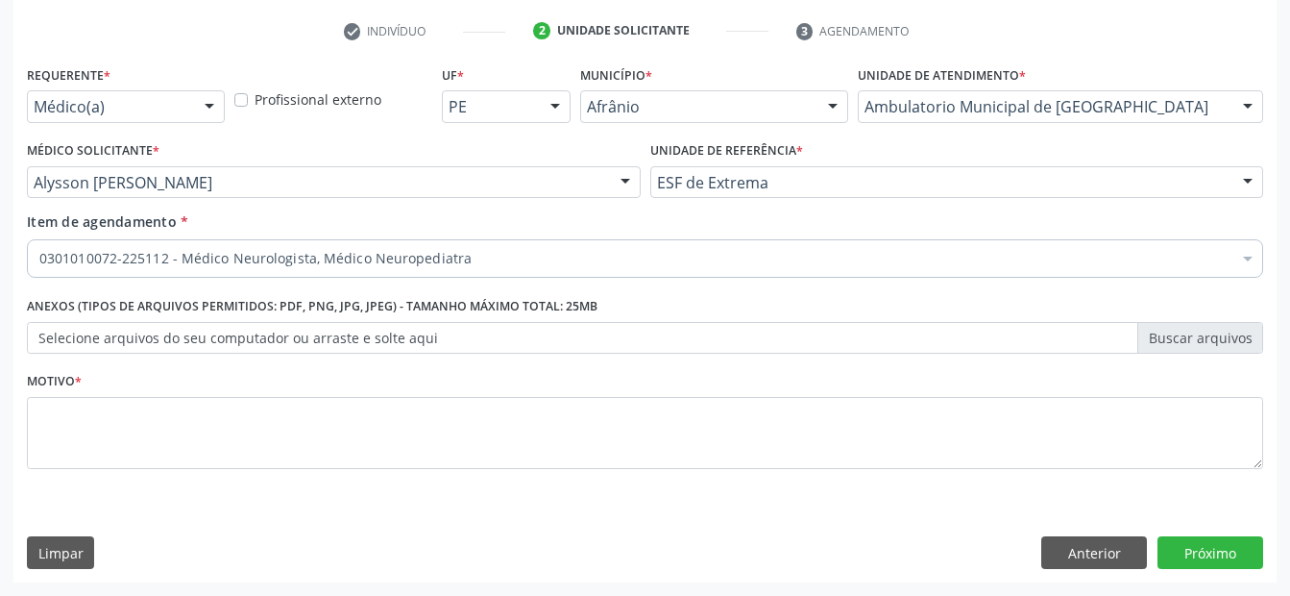
click at [361, 458] on li "Não selecionados" at bounding box center [778, 444] width 1501 height 51
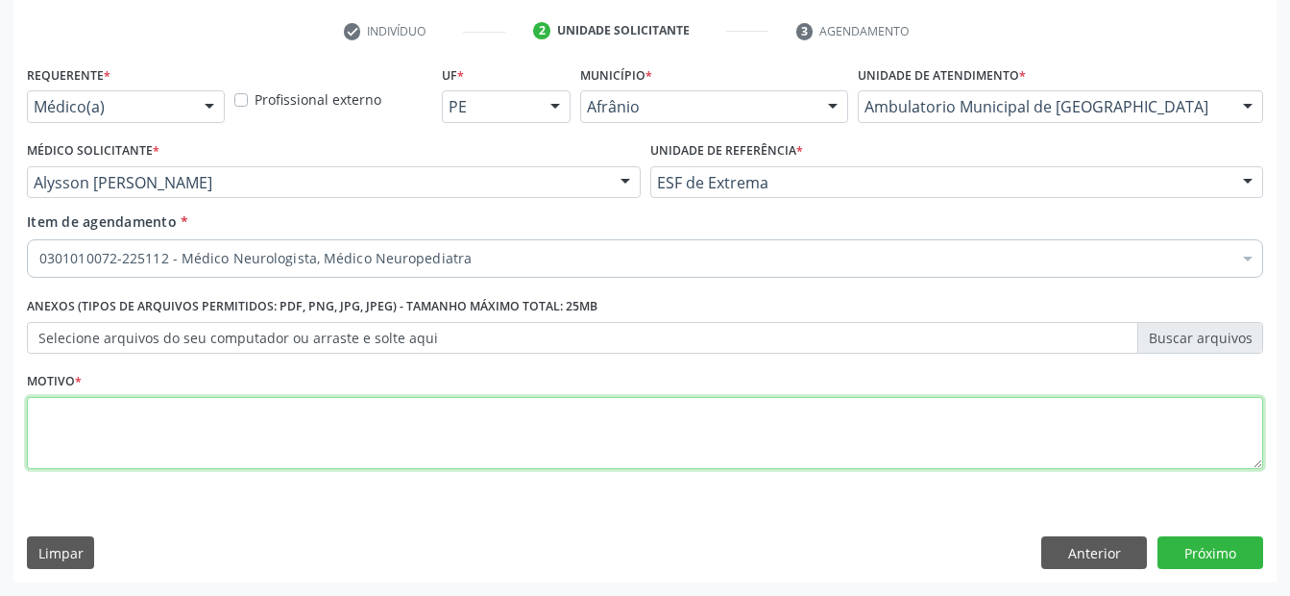
click at [368, 458] on textarea at bounding box center [645, 433] width 1236 height 73
type textarea "ENXAQUECA , ENCAMINHO AO NEUROLOGISTA"
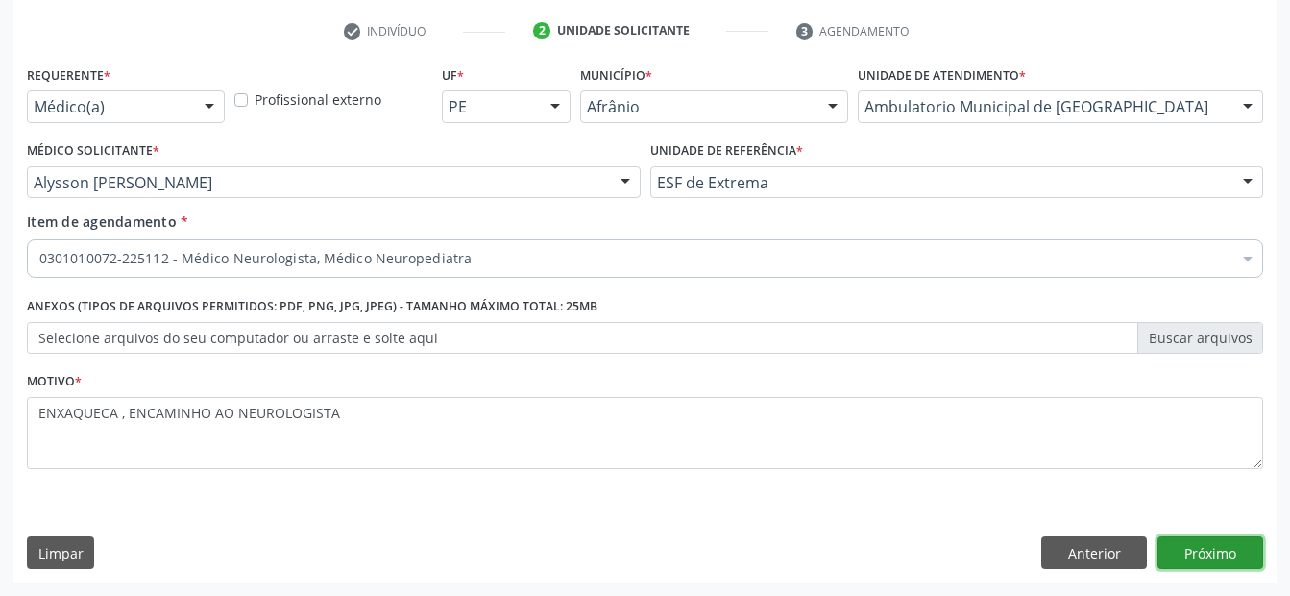
click at [1242, 548] on button "Próximo" at bounding box center [1210, 552] width 106 height 33
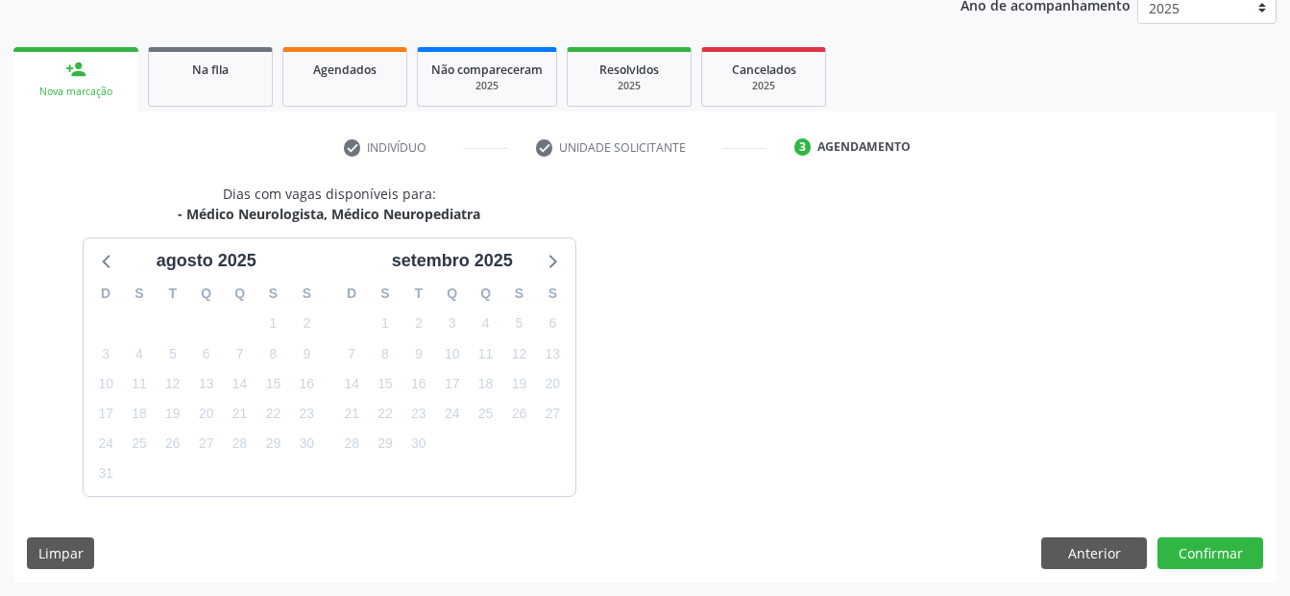
scroll to position [297, 0]
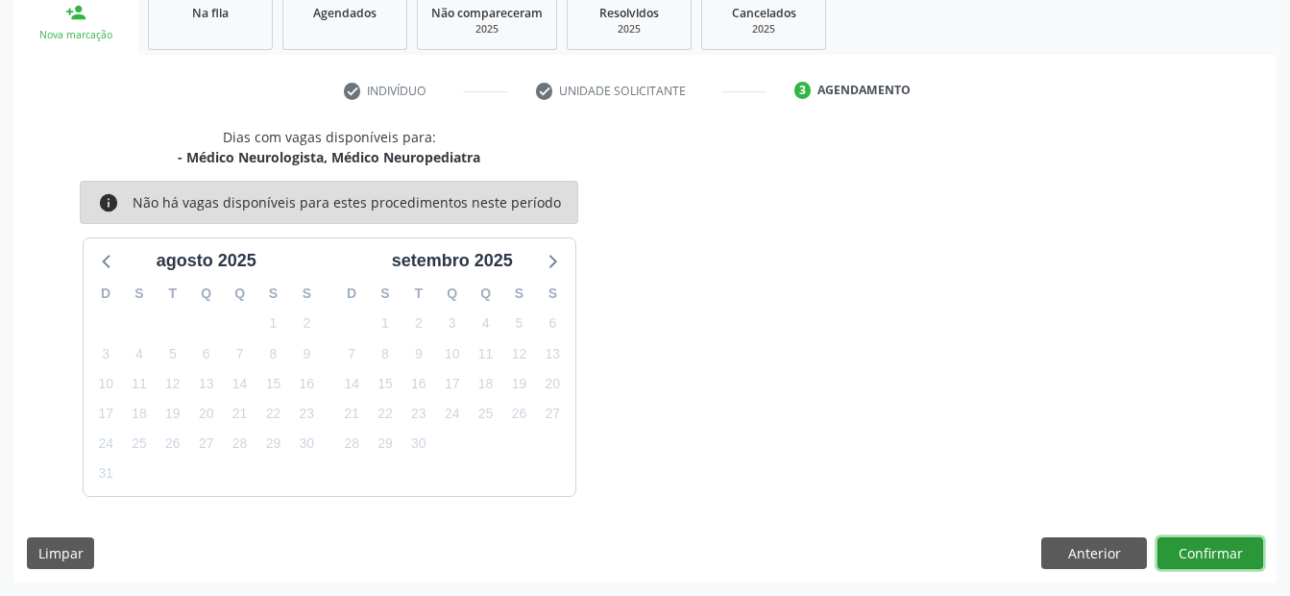
click at [1197, 547] on button "Confirmar" at bounding box center [1210, 553] width 106 height 33
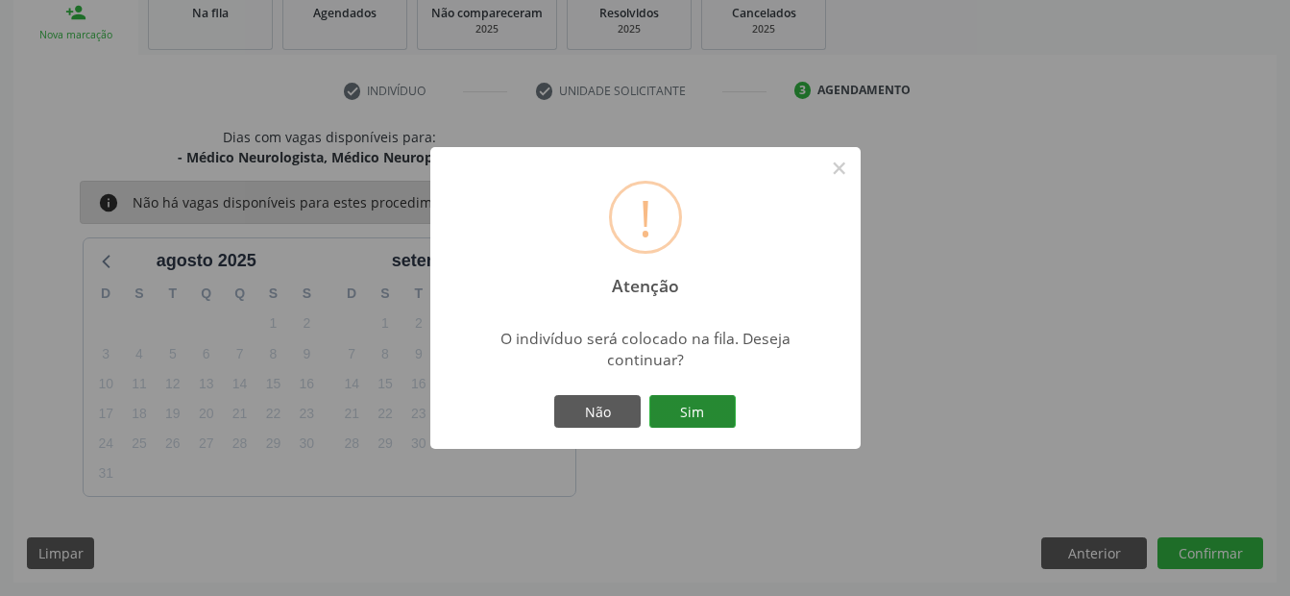
click at [730, 414] on button "Sim" at bounding box center [692, 411] width 86 height 33
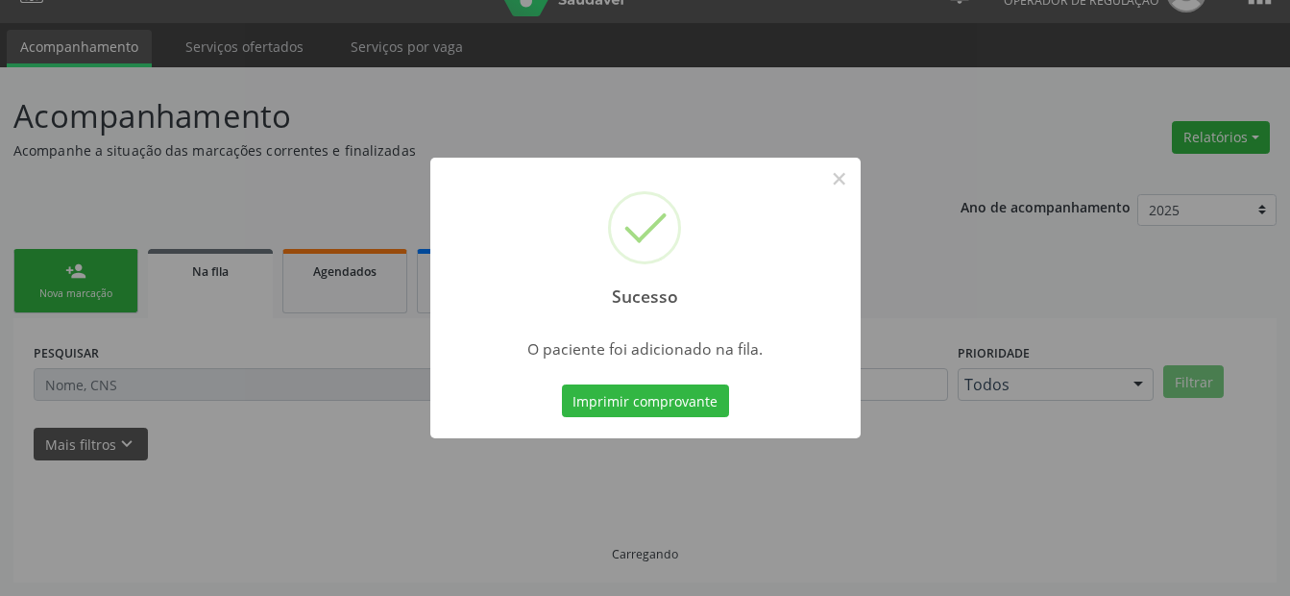
scroll to position [38, 0]
click at [841, 168] on button "×" at bounding box center [839, 178] width 33 height 33
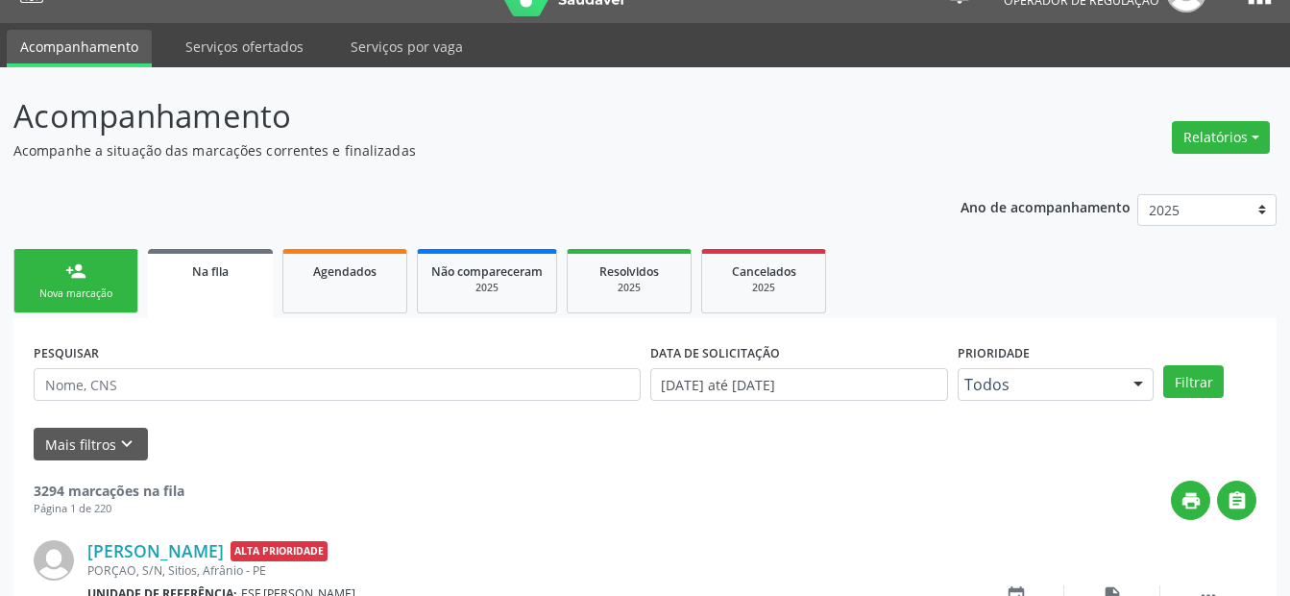
click at [45, 266] on link "person_add Nova marcação" at bounding box center [75, 281] width 125 height 64
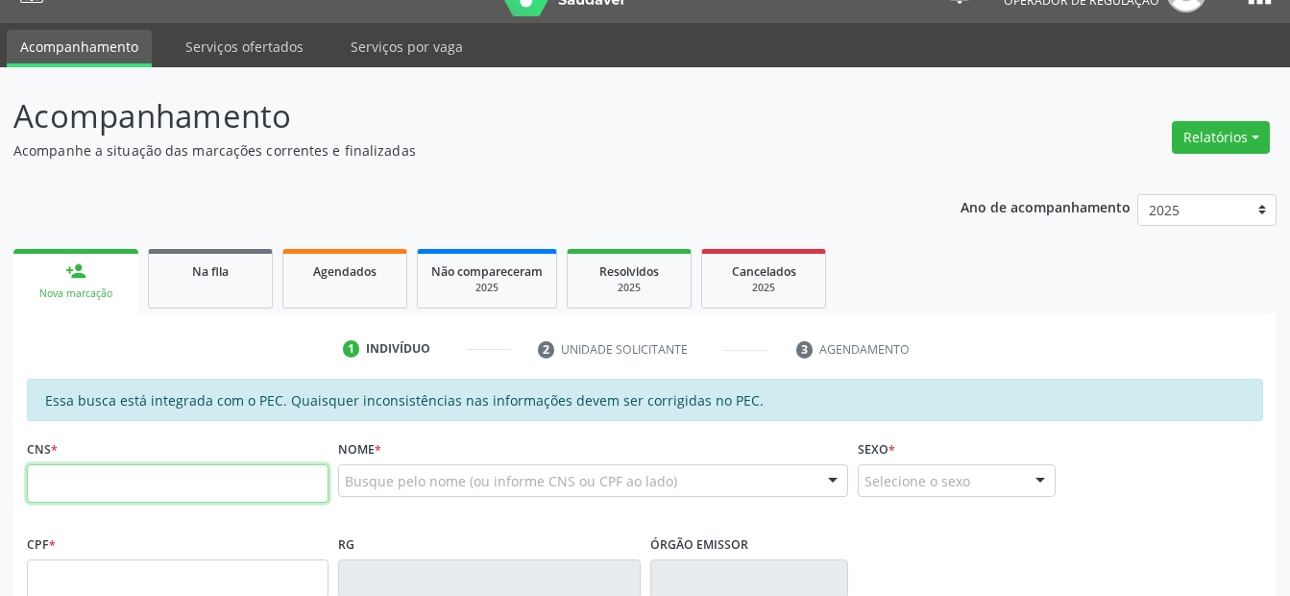
click at [142, 479] on input "text" at bounding box center [178, 483] width 302 height 38
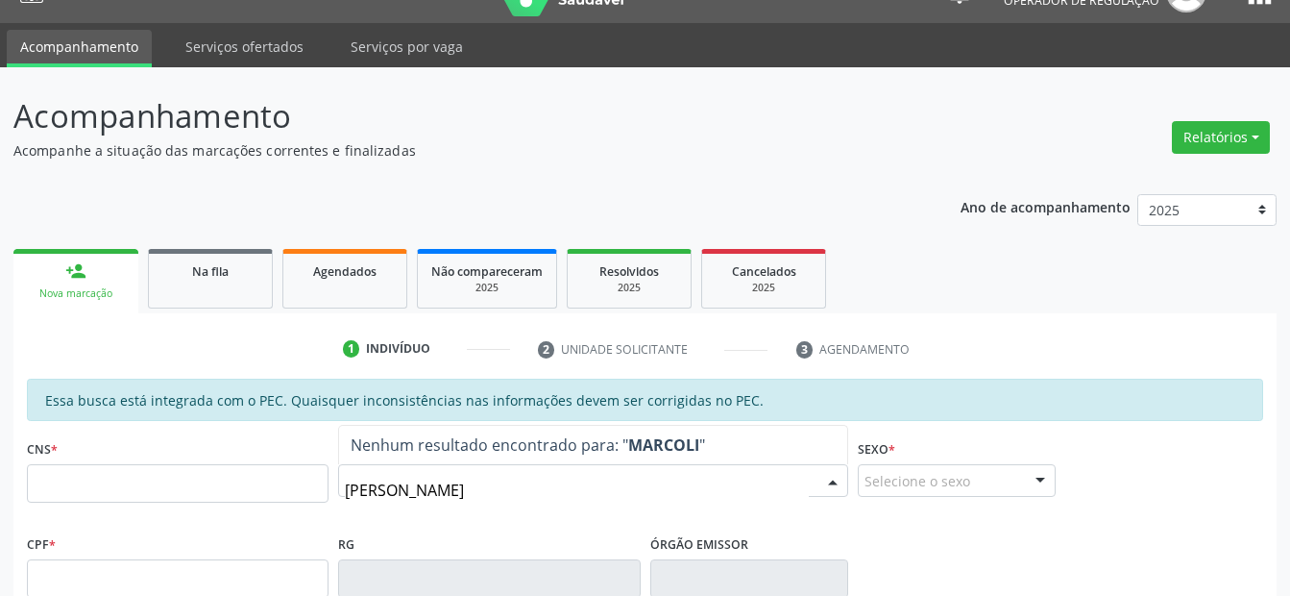
type input "MARCOLINA"
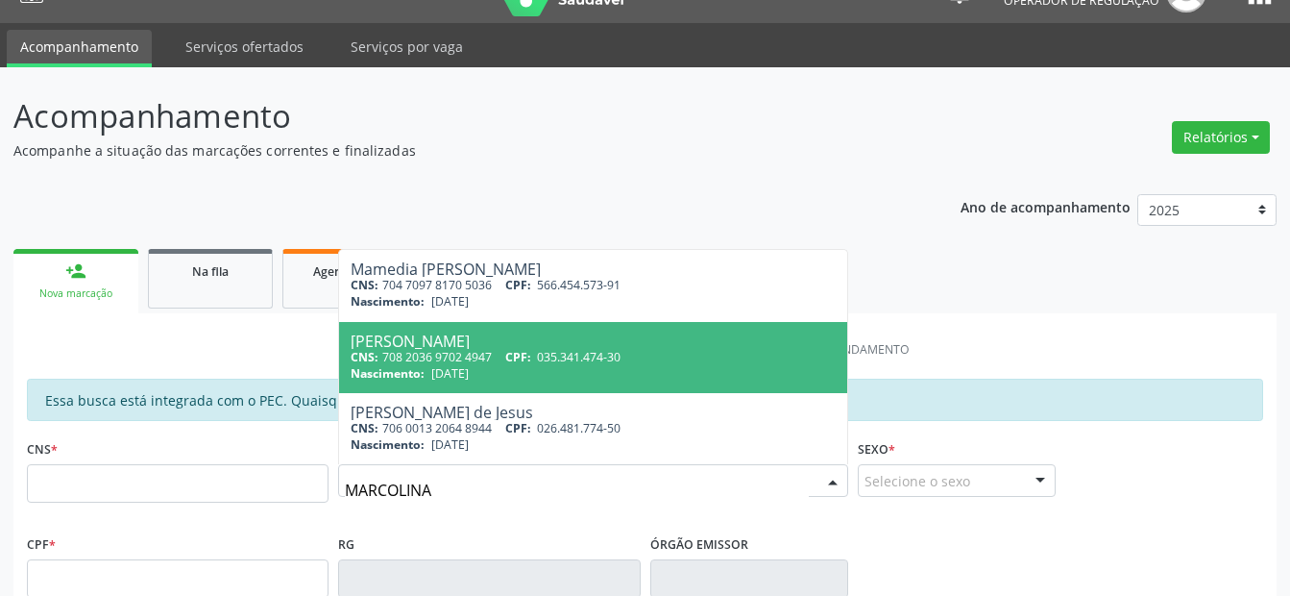
click at [477, 359] on div "CNS: 708 2036 9702 4947 CPF: 035.341.474-30" at bounding box center [593, 357] width 484 height 16
type input "708 2036 9702 4947"
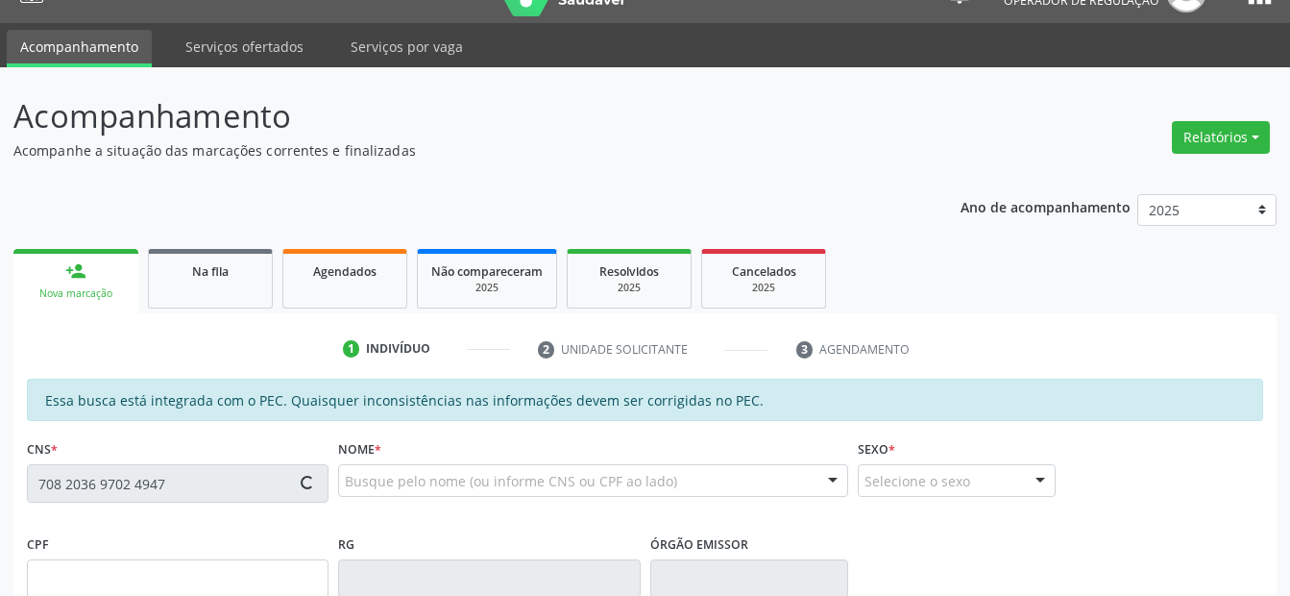
click at [0, 474] on html "Central de Marcação notifications Italo Souza Coelho Operador de regulação  Co…" at bounding box center [645, 260] width 1290 height 596
type input "035.341.474-30"
type input "[DATE]"
type input "[PERSON_NAME]"
type input "[PHONE_NUMBER]"
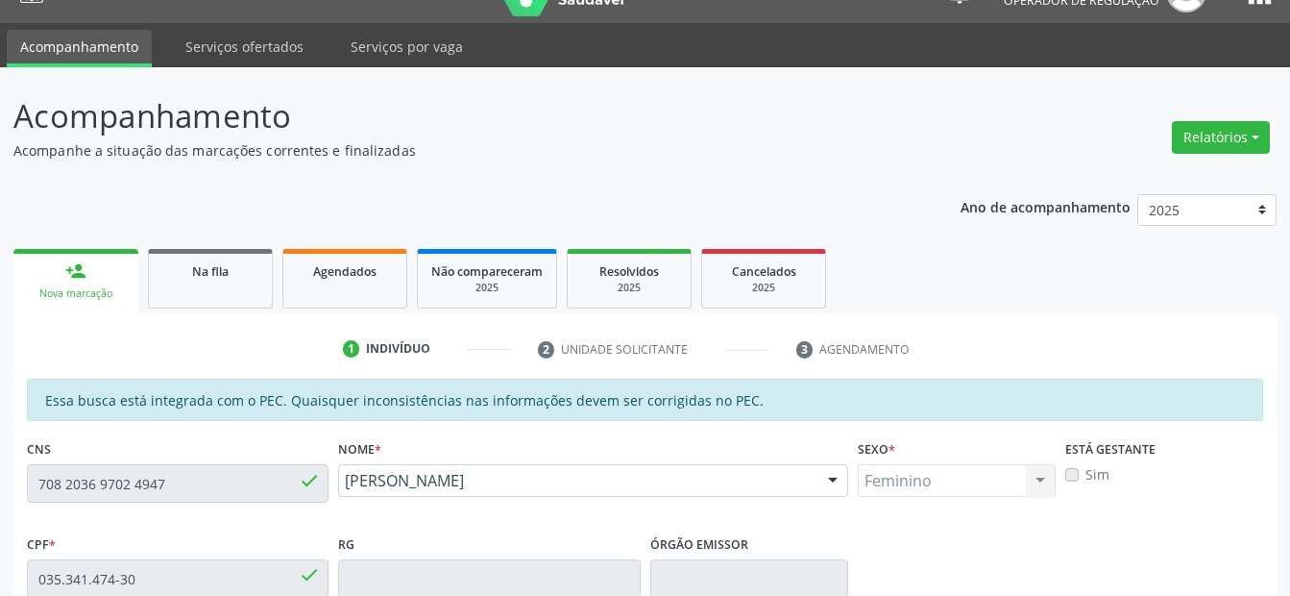
scroll to position [501, 0]
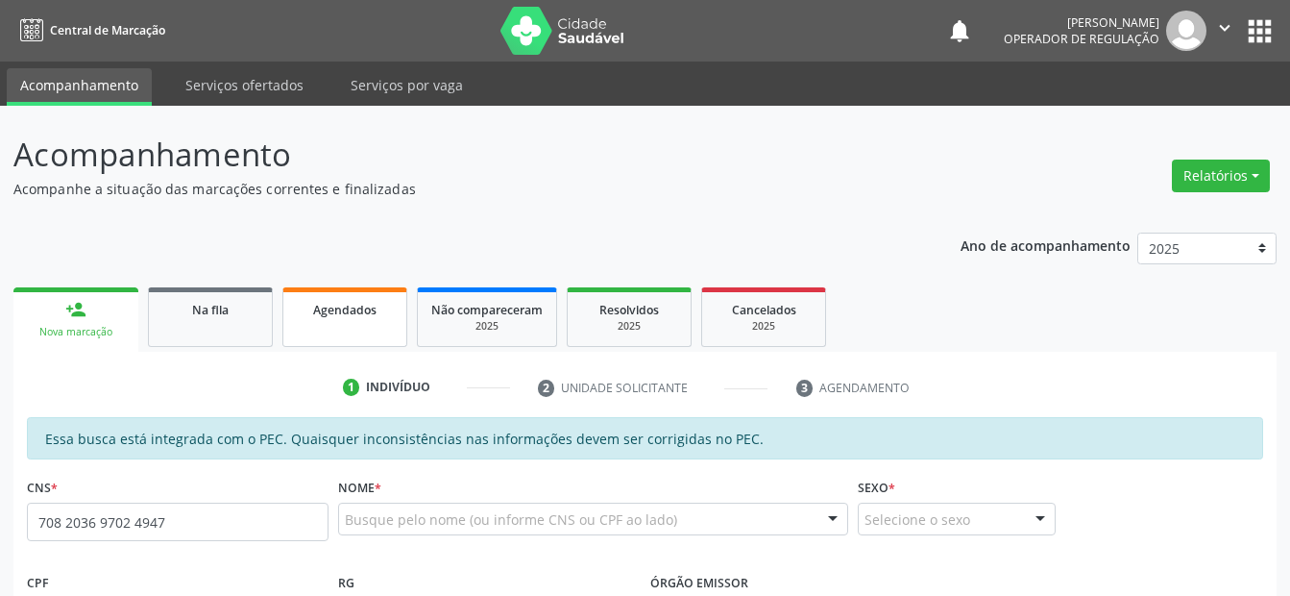
type input "708 2036 9702 4947"
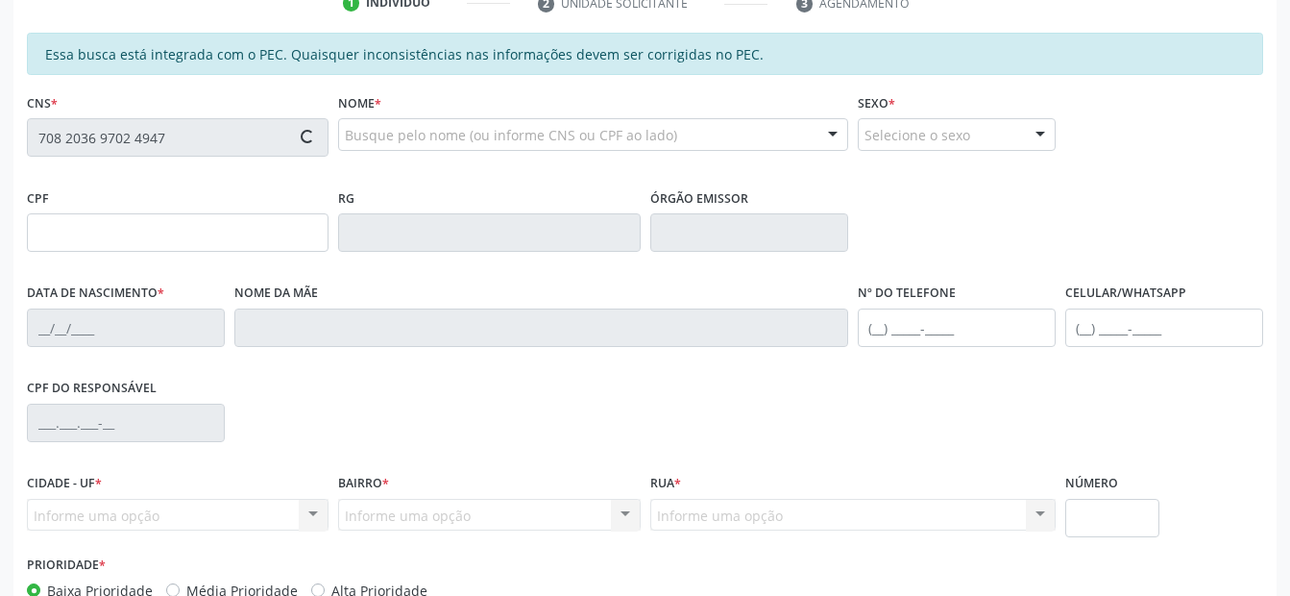
type input "035.341.474-30"
type input "[DATE]"
type input "[PERSON_NAME]"
type input "[PHONE_NUMBER]"
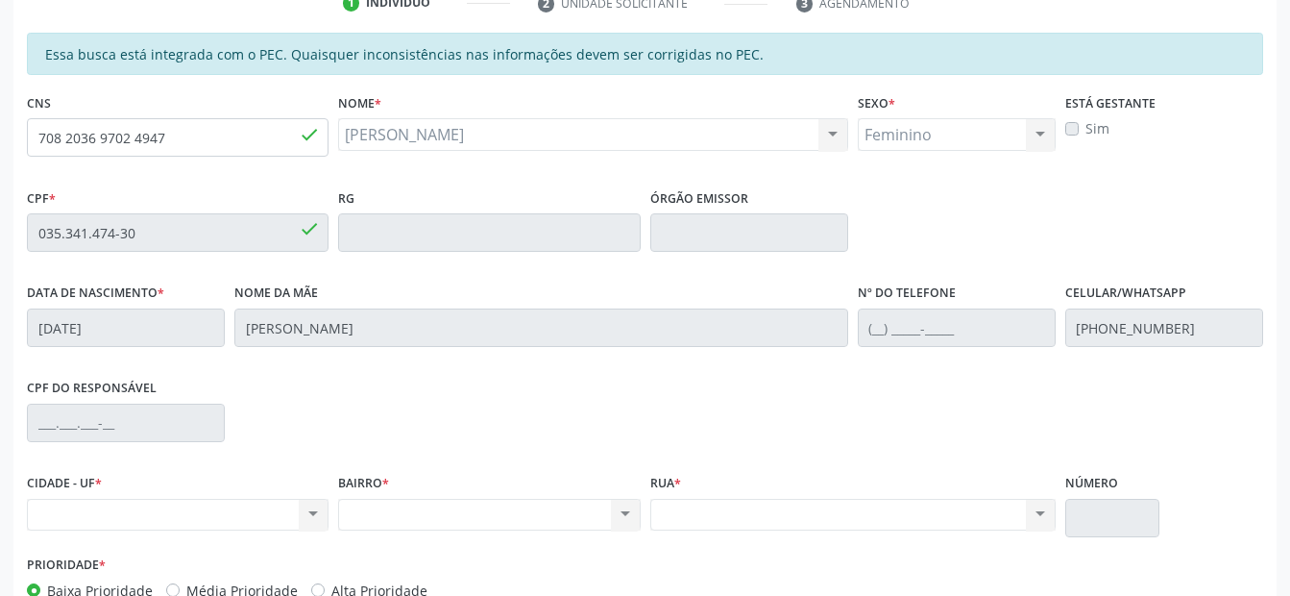
scroll to position [480, 0]
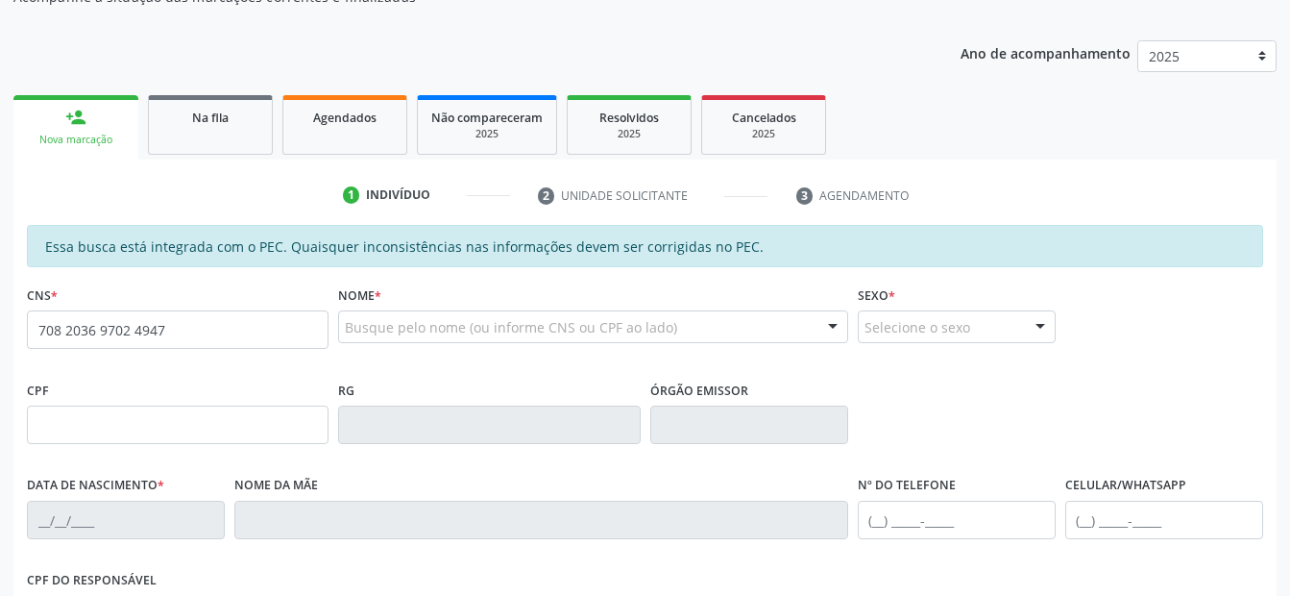
type input "708 2036 9702 4947"
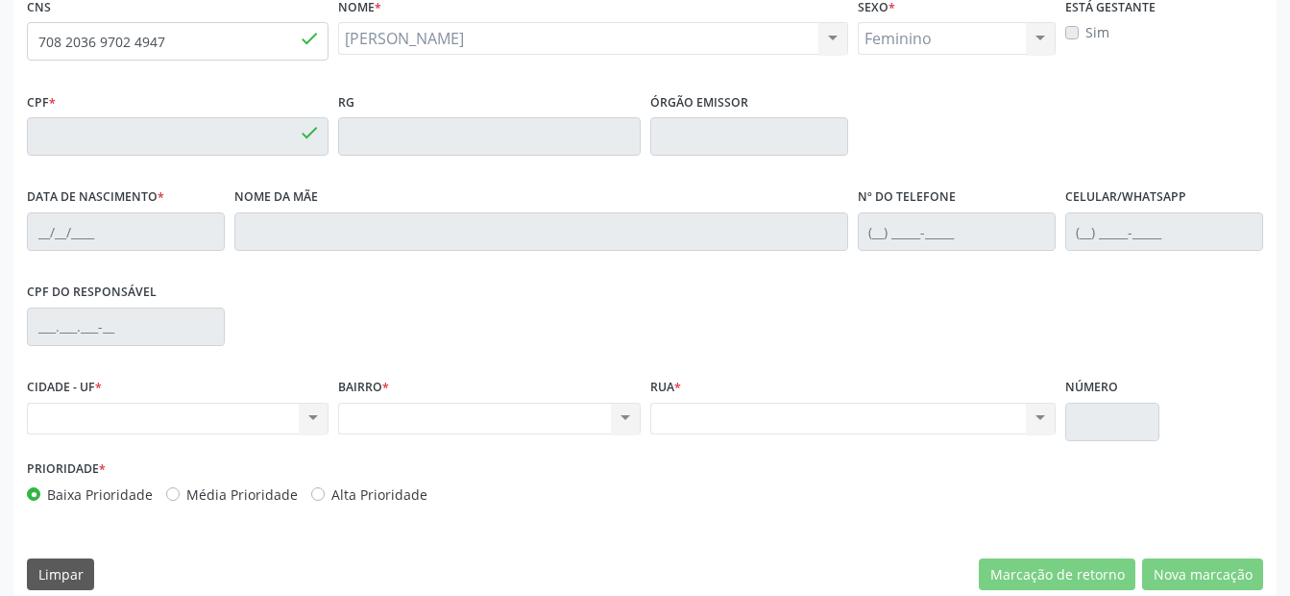
type input "035.341.474-30"
type input "[DATE]"
type input "[PERSON_NAME]"
type input "[PHONE_NUMBER]"
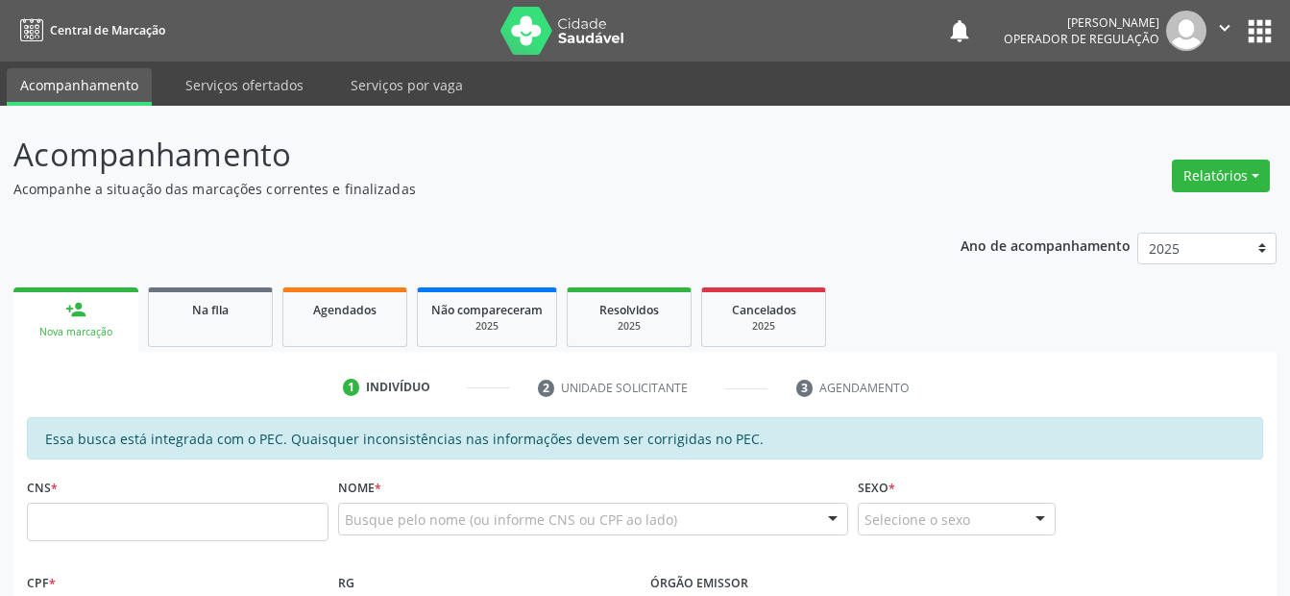
scroll to position [501, 0]
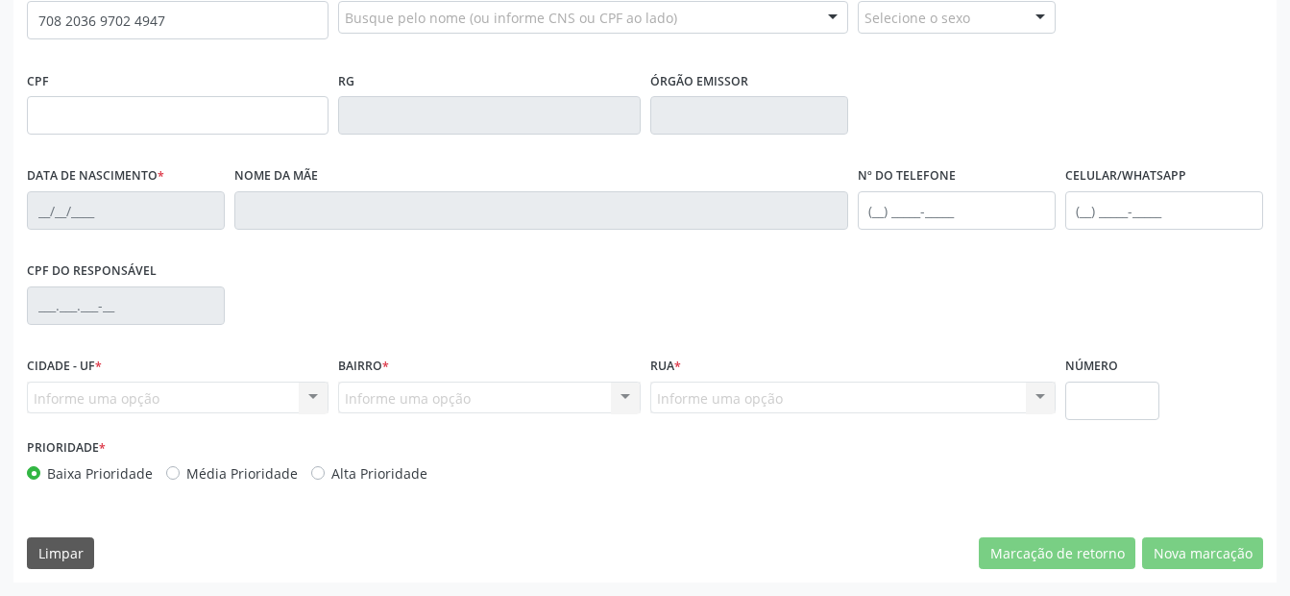
type input "708 2036 9702 4947"
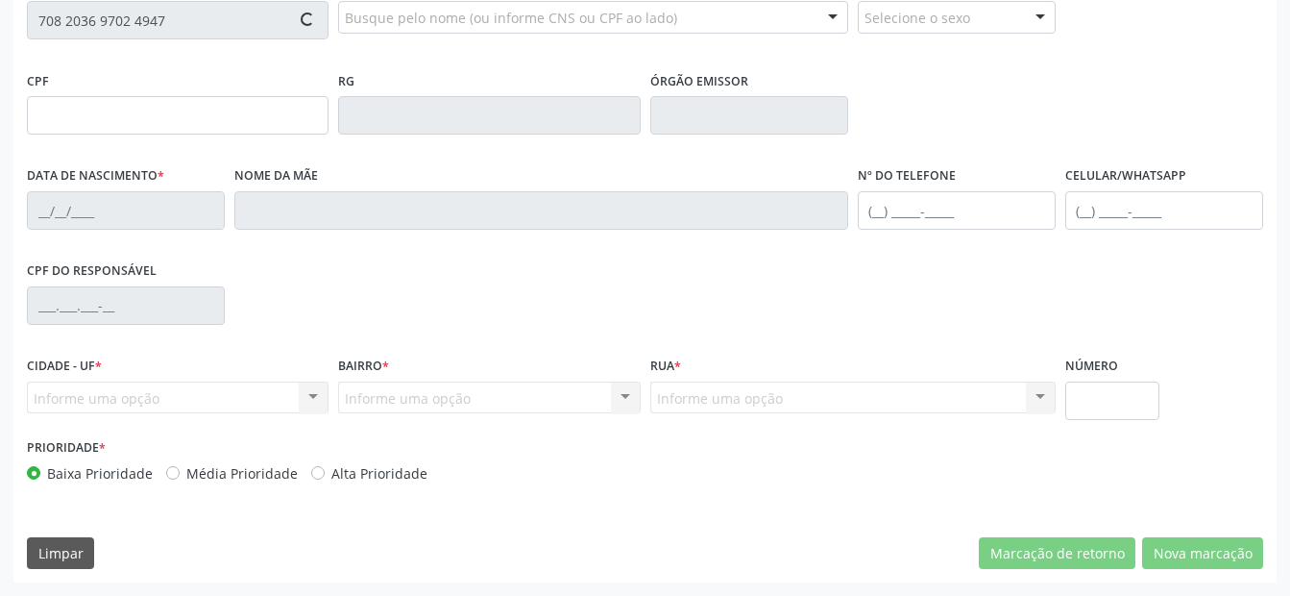
type input "035.341.474-30"
type input "[DATE]"
type input "[PERSON_NAME]"
type input "[PHONE_NUMBER]"
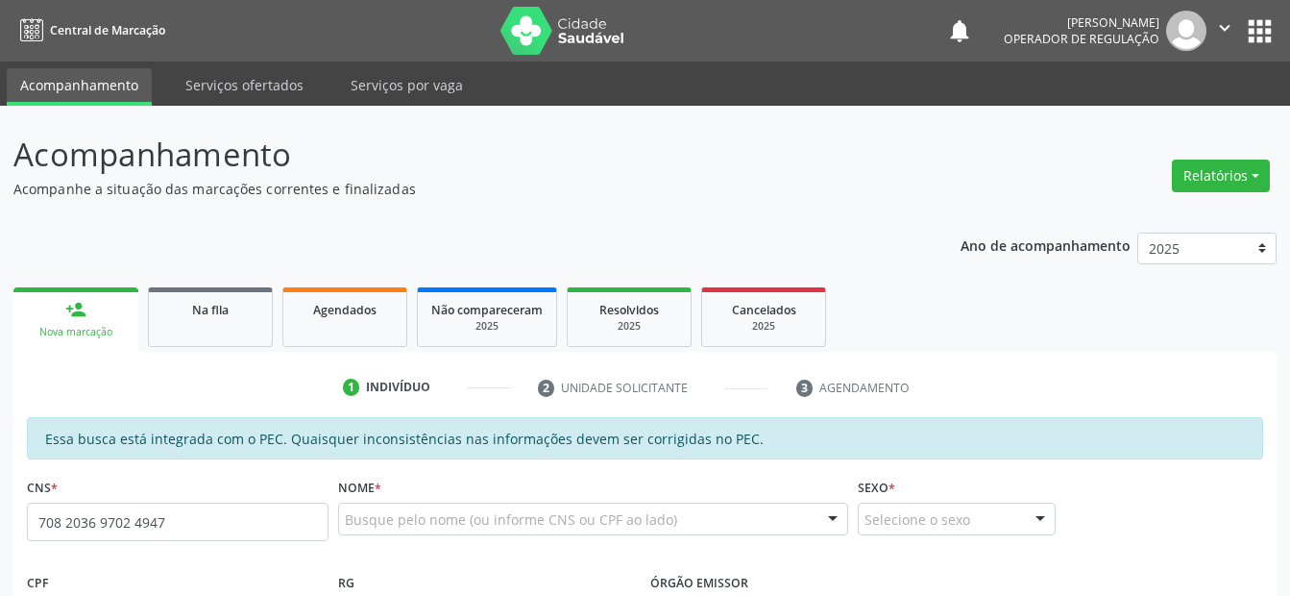
scroll to position [501, 0]
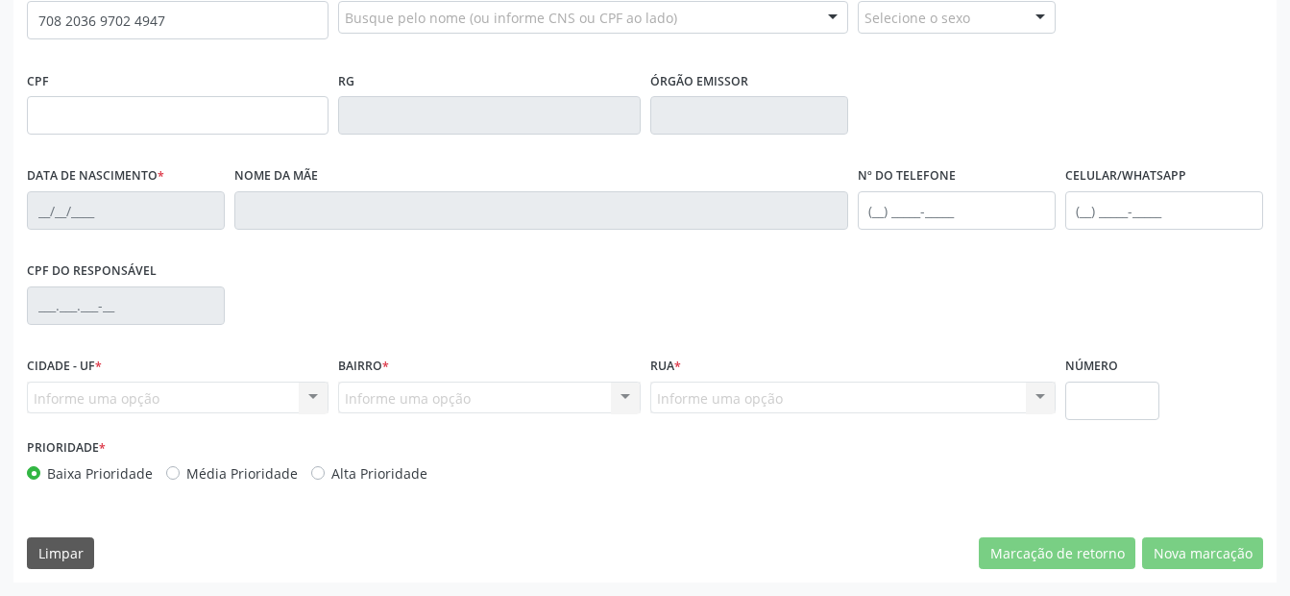
type input "708 2036 9702 4947"
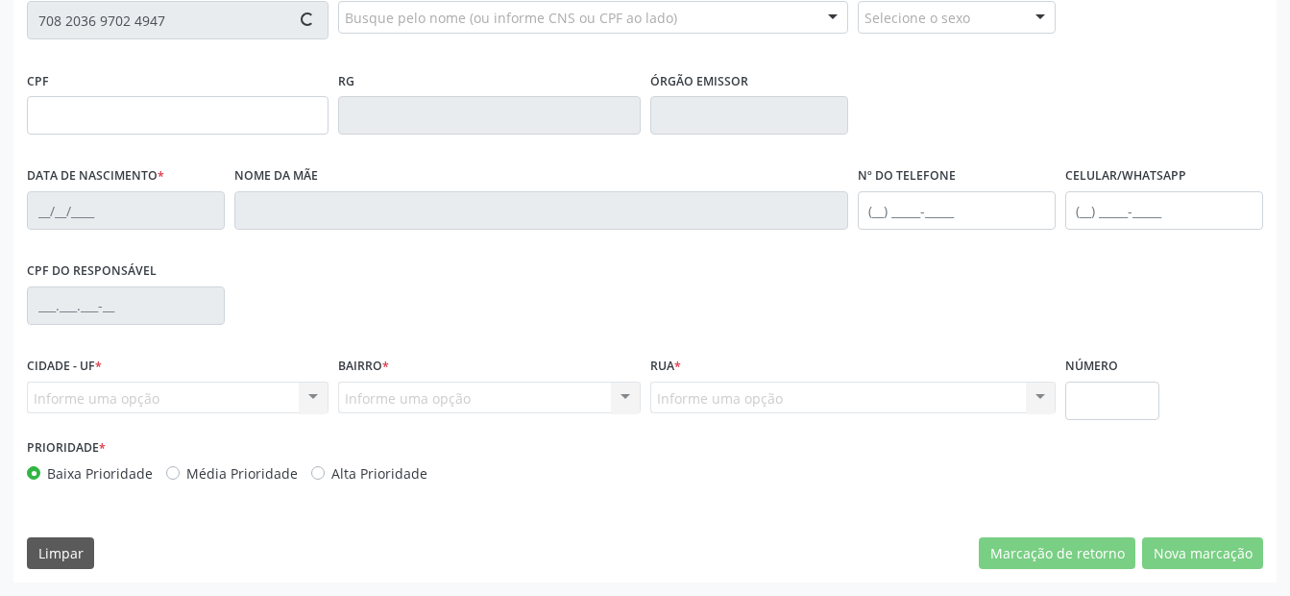
type input "035.341.474-30"
type input "[DATE]"
type input "[PERSON_NAME]"
type input "[PHONE_NUMBER]"
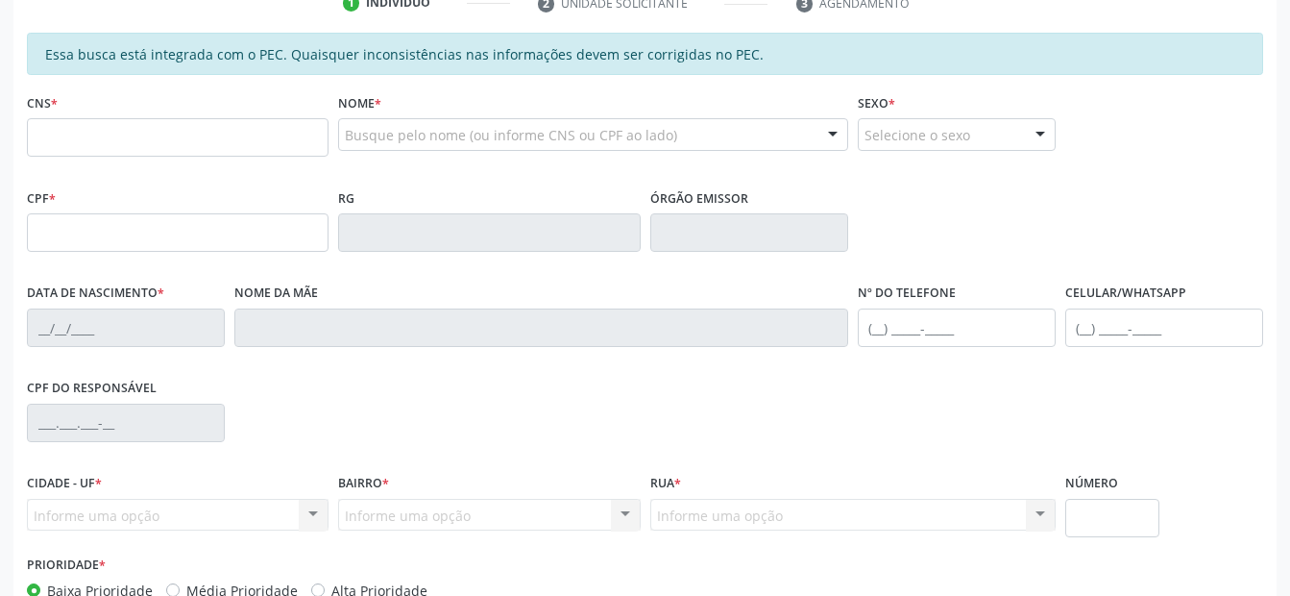
scroll to position [501, 0]
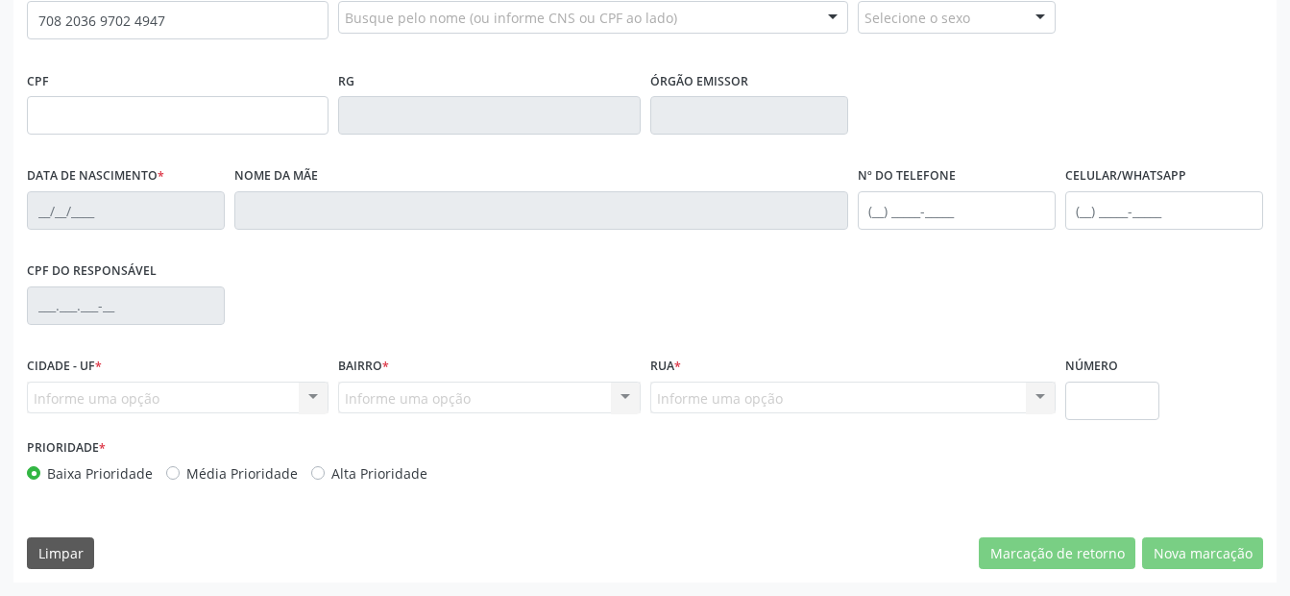
type input "708 2036 9702 4947"
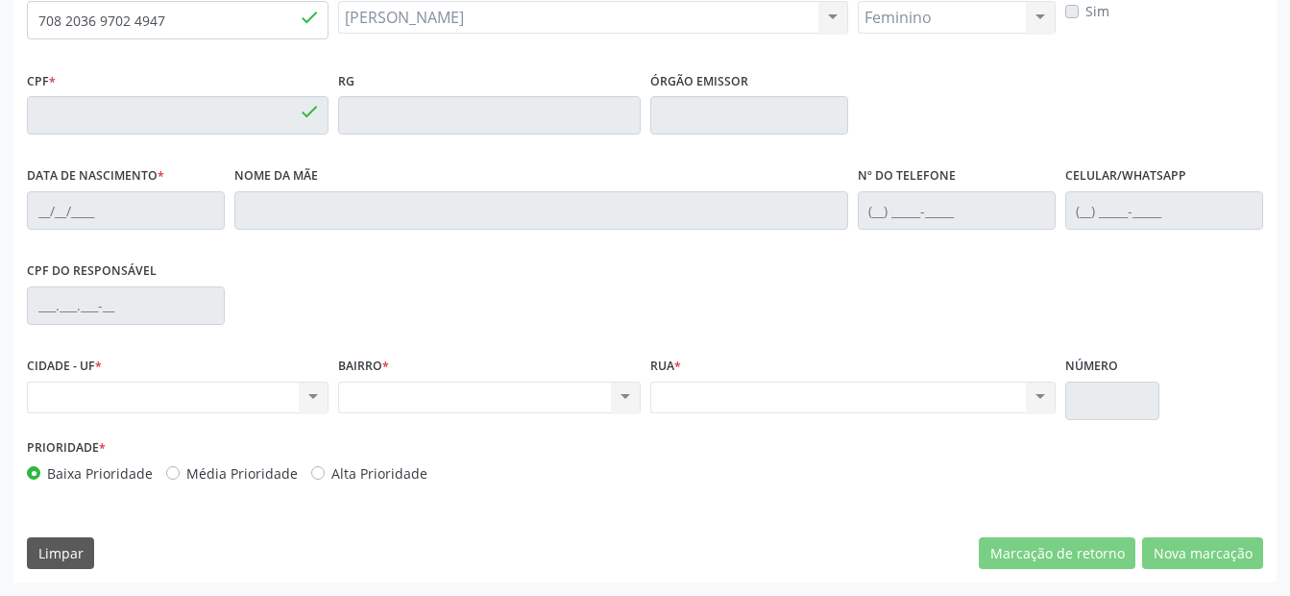
type input "035.341.474-30"
type input "[DATE]"
type input "[PERSON_NAME]"
type input "[PHONE_NUMBER]"
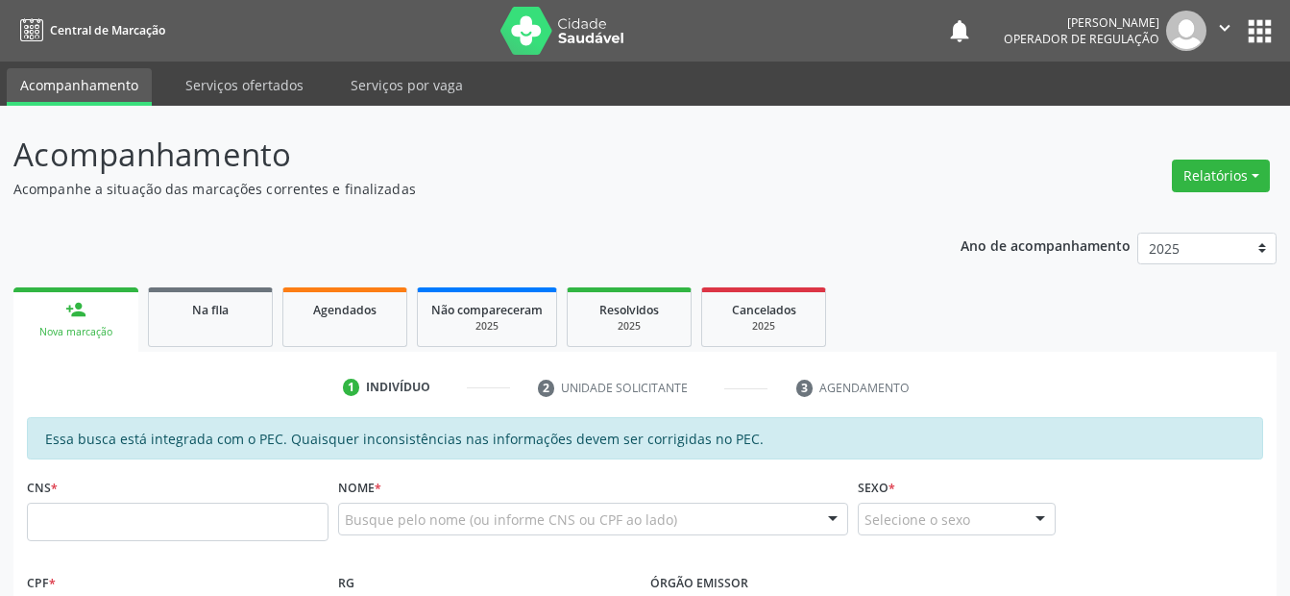
scroll to position [501, 0]
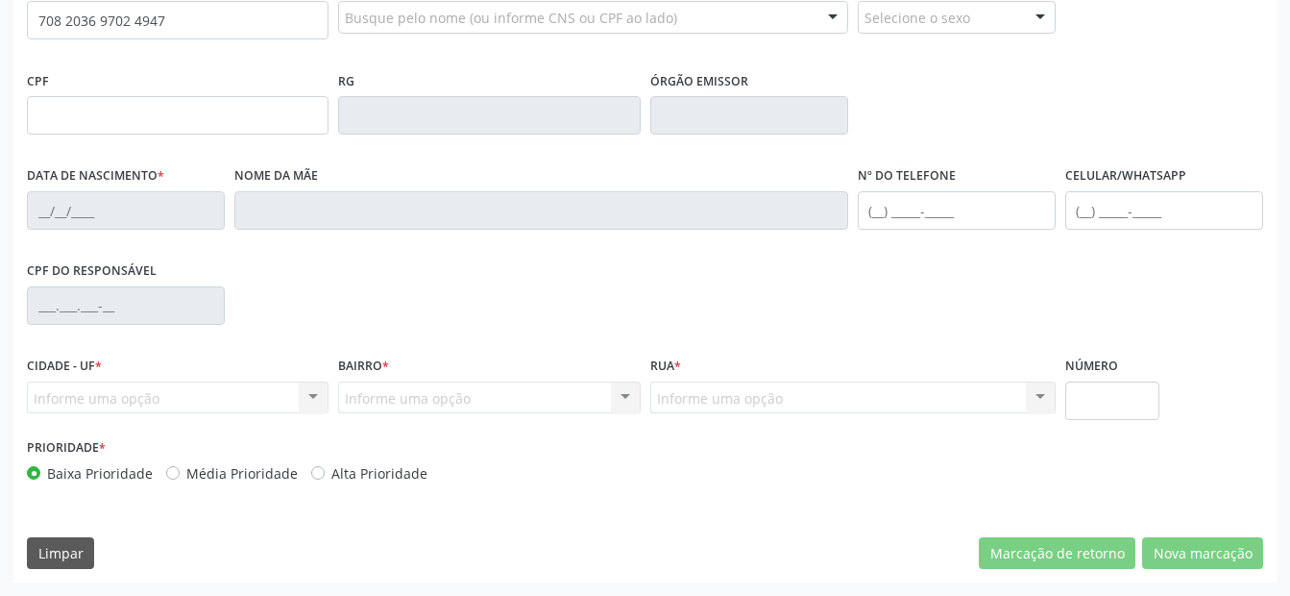
type input "708 2036 9702 4947"
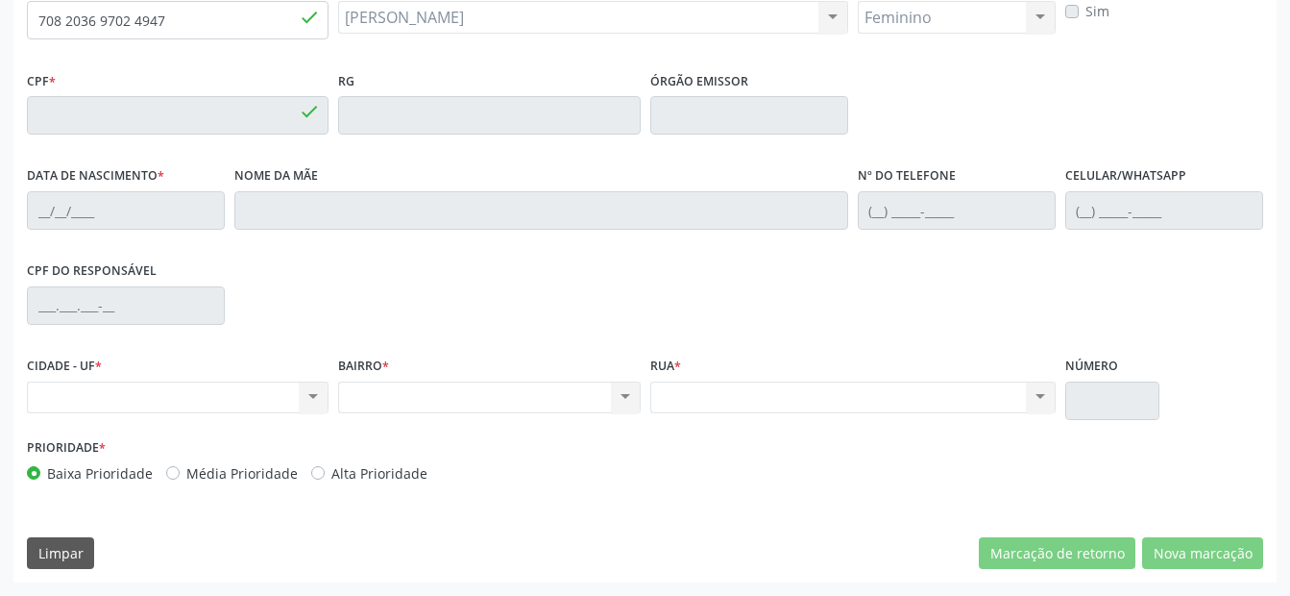
type input "035.341.474-30"
type input "[DATE]"
type input "[PERSON_NAME]"
type input "[PHONE_NUMBER]"
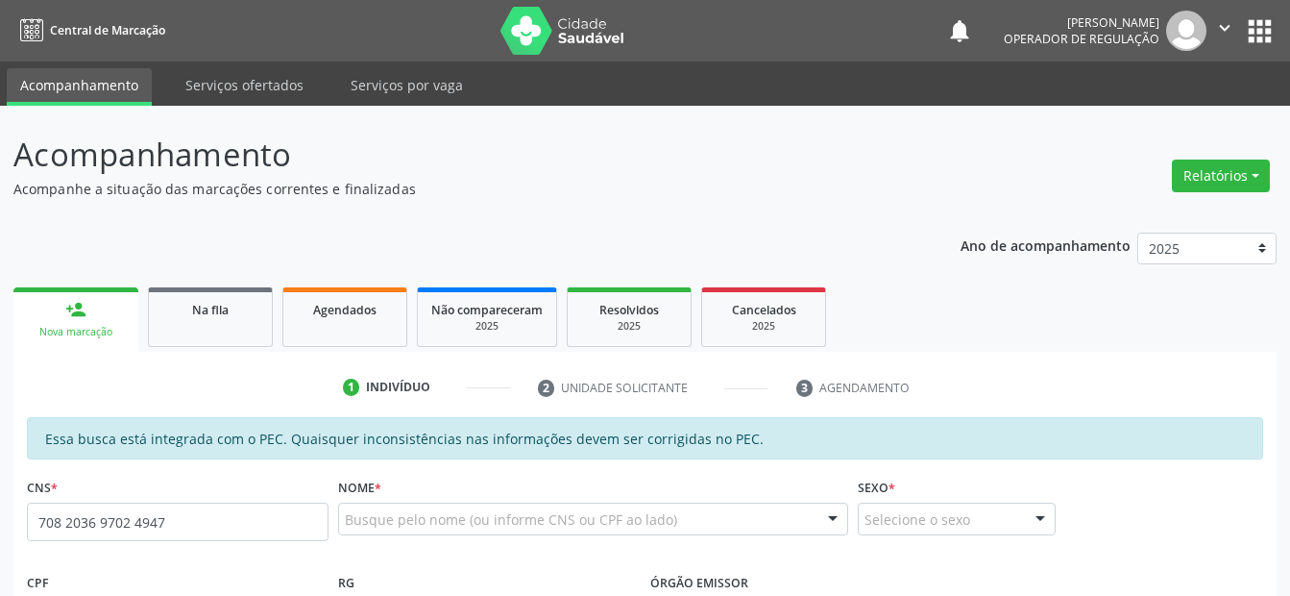
type input "708 2036 9702 4947"
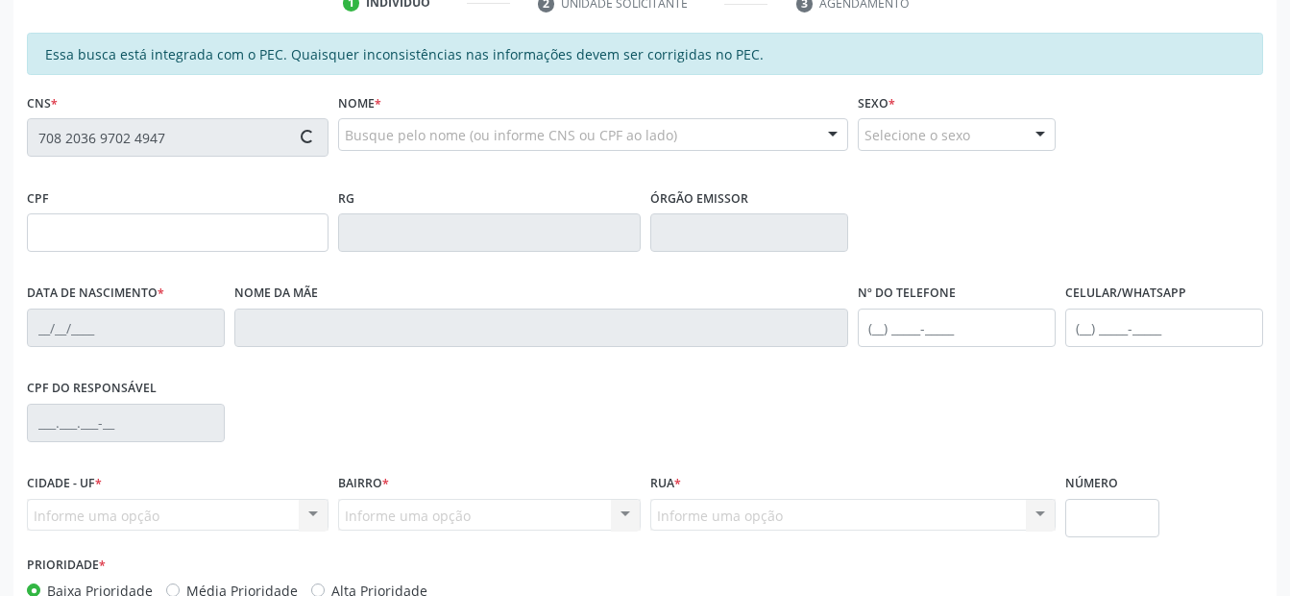
type input "035.341.474-30"
type input "[DATE]"
type input "[PERSON_NAME]"
type input "[PHONE_NUMBER]"
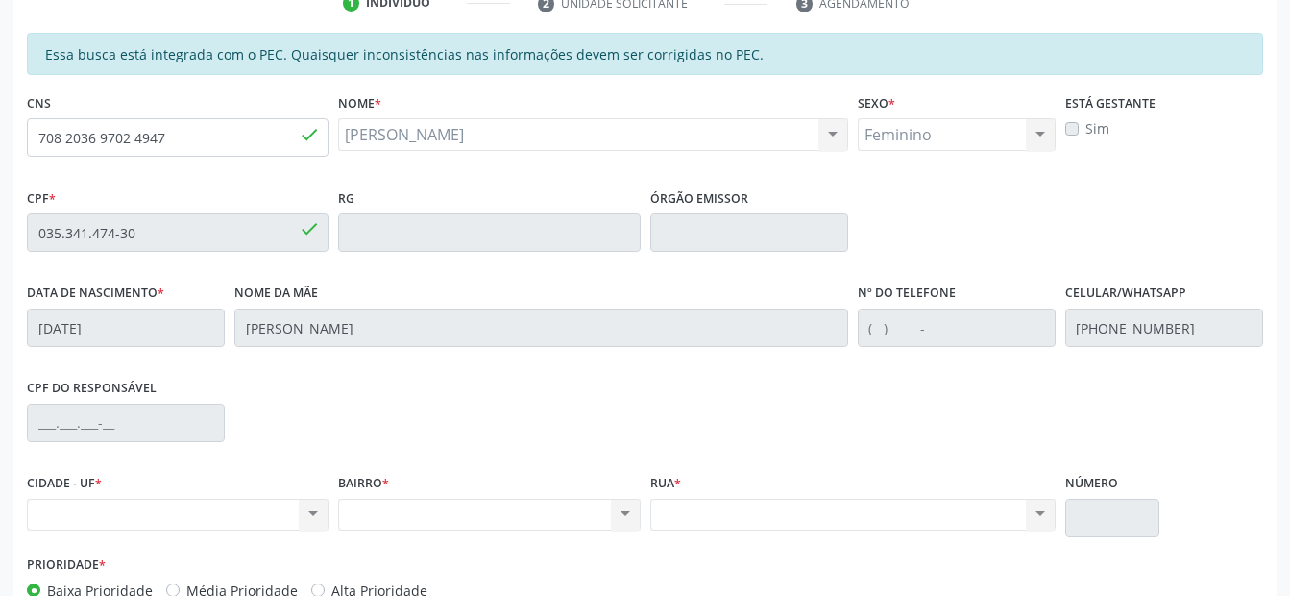
scroll to position [501, 0]
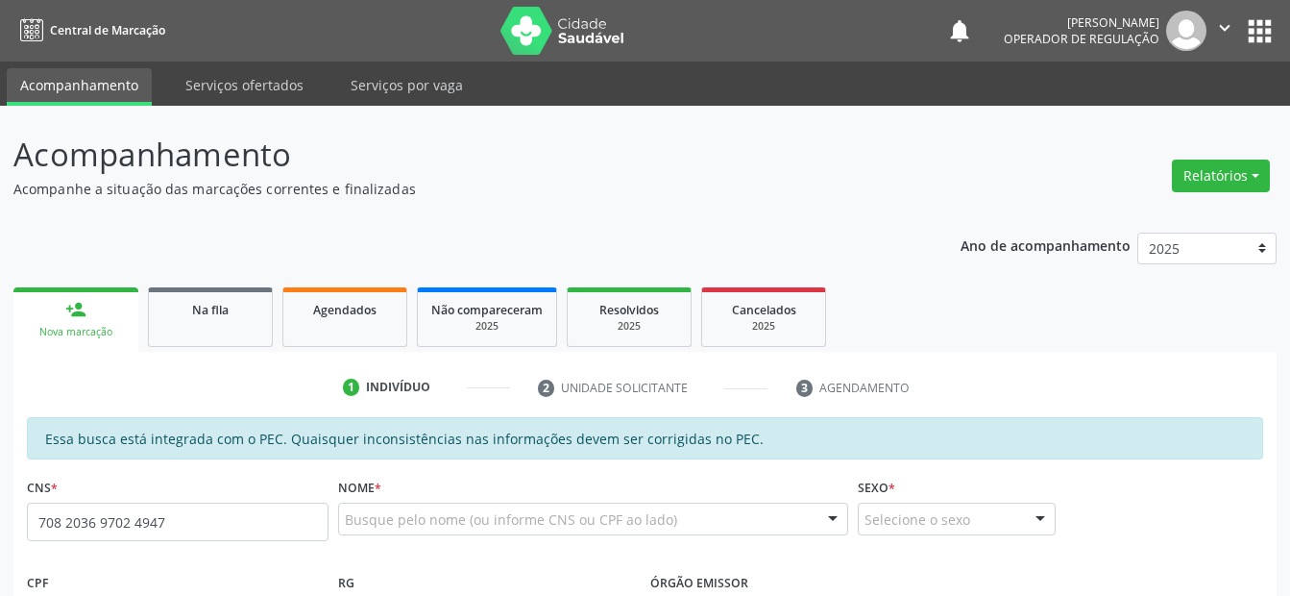
type input "708 2036 9702 4947"
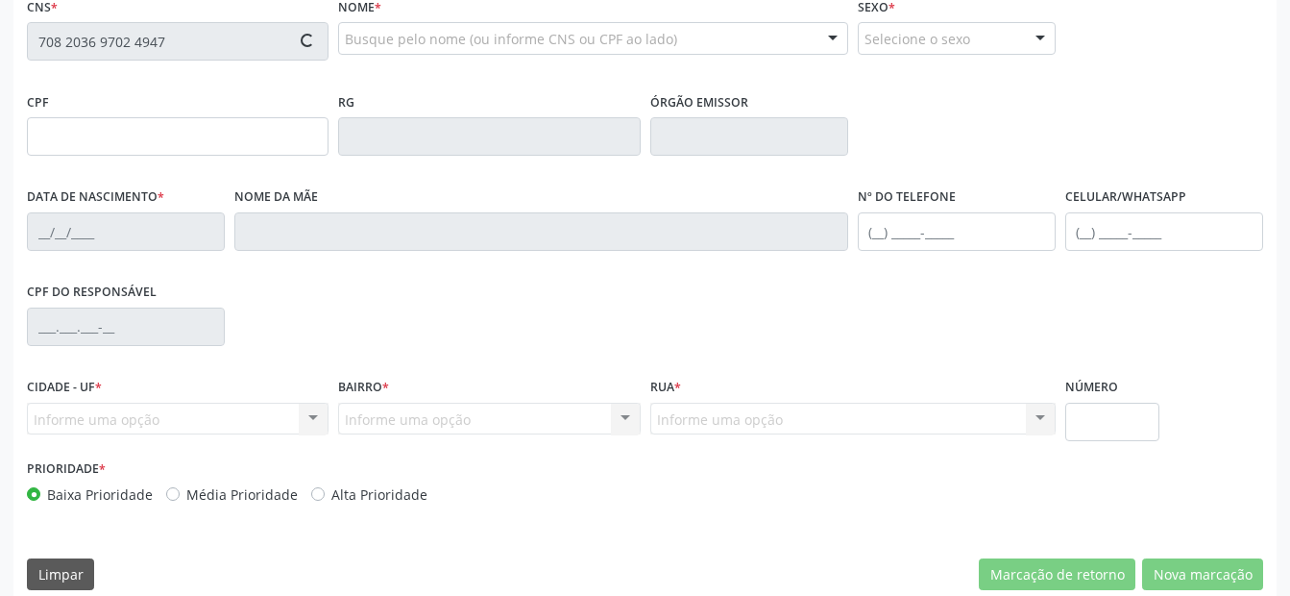
scroll to position [501, 0]
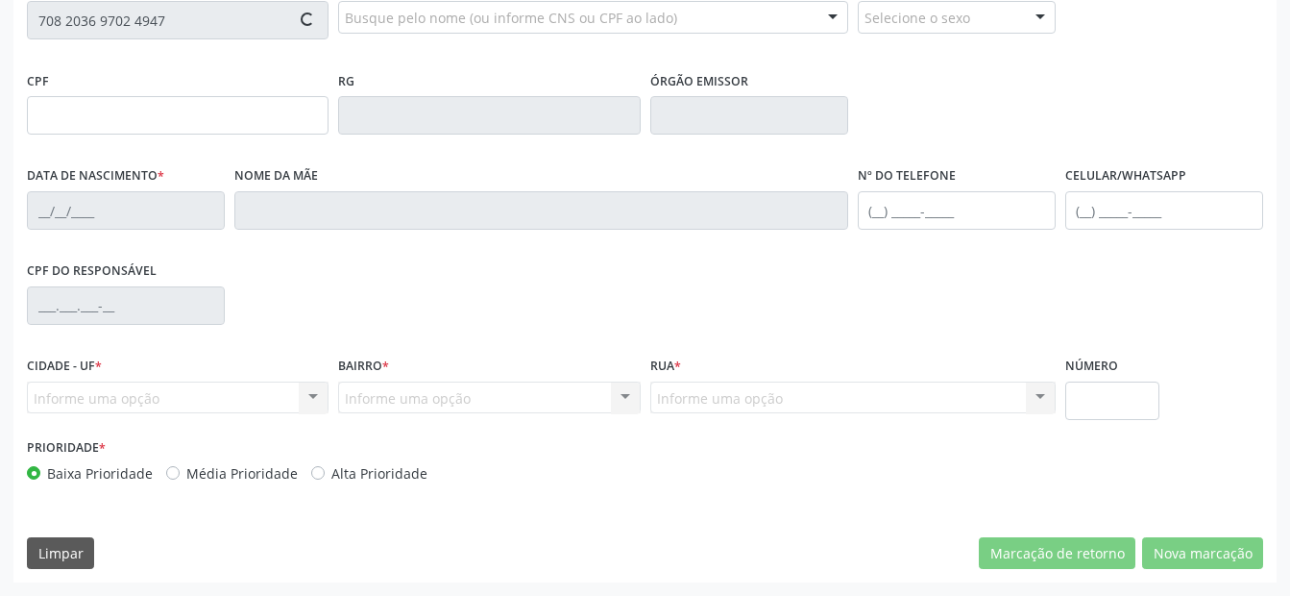
type input "035.341.474-30"
type input "[DATE]"
type input "[PERSON_NAME]"
type input "[PHONE_NUMBER]"
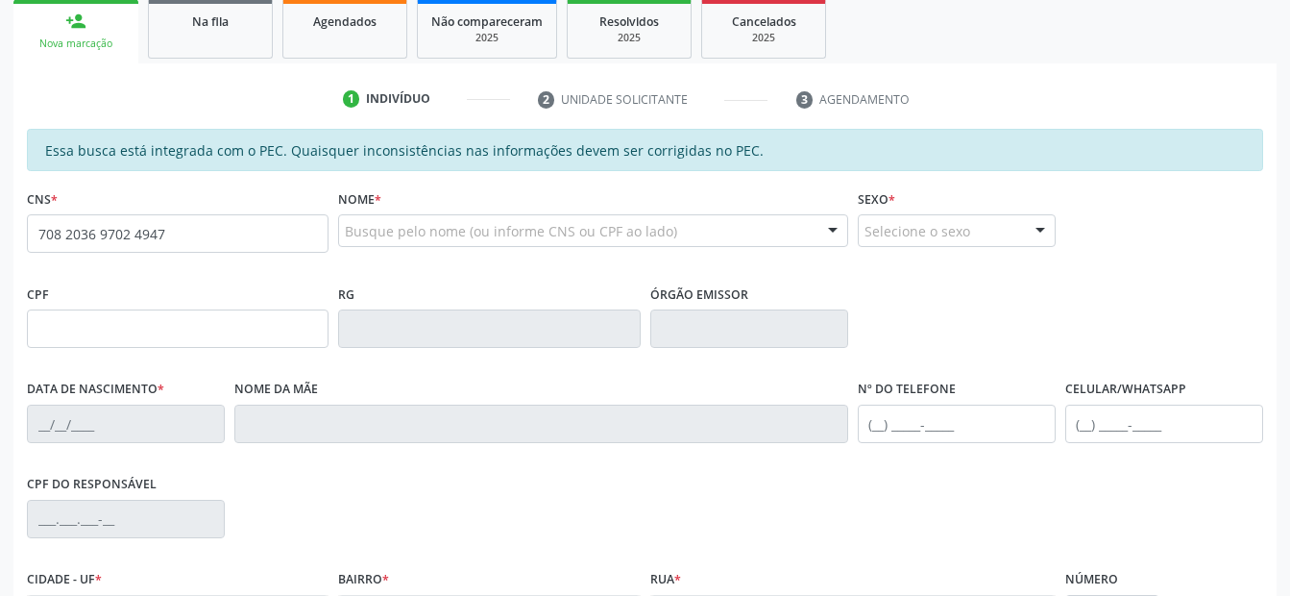
type input "708 2036 9702 4947"
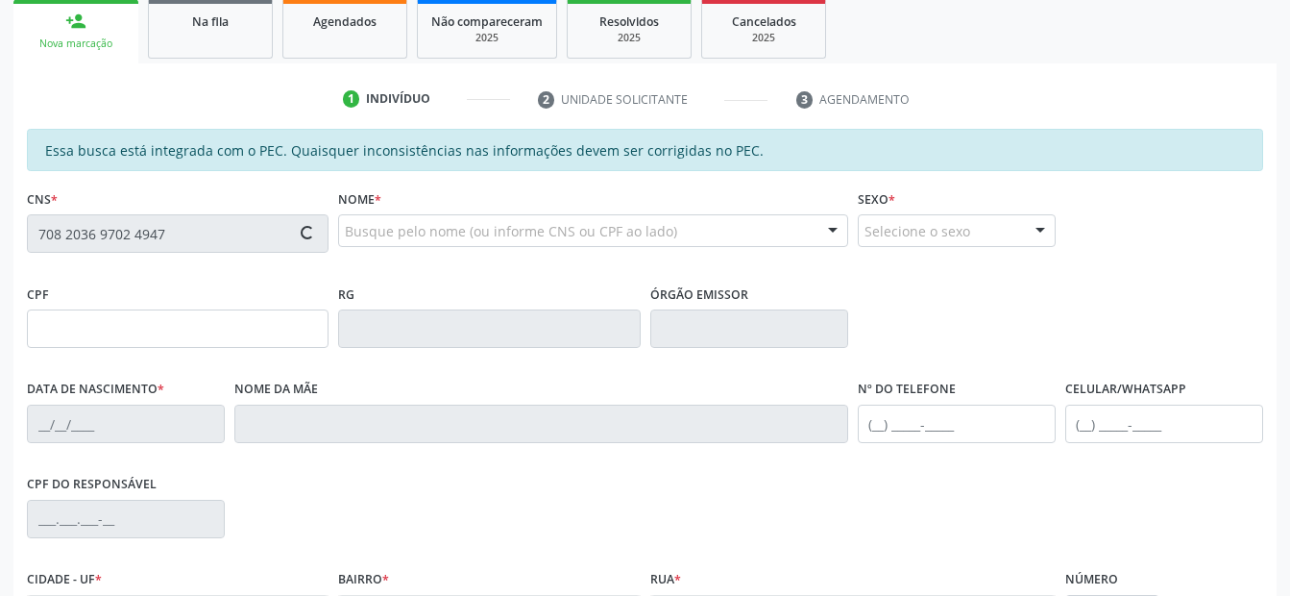
scroll to position [501, 0]
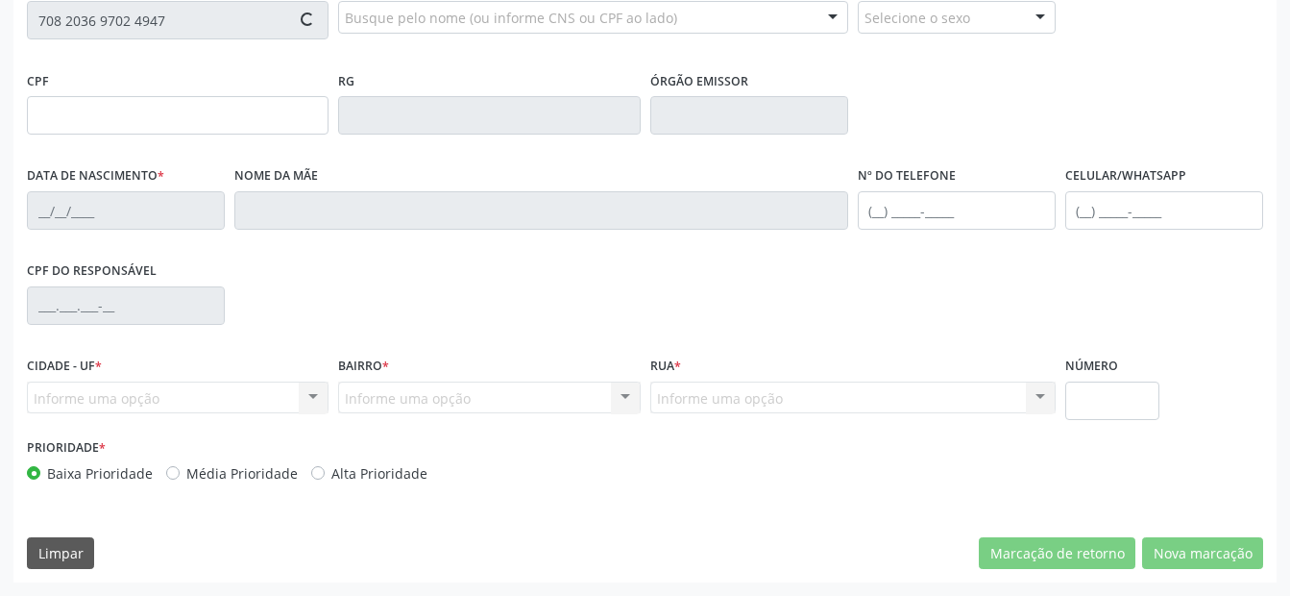
type input "035.341.474-30"
type input "[DATE]"
type input "[PERSON_NAME]"
type input "[PHONE_NUMBER]"
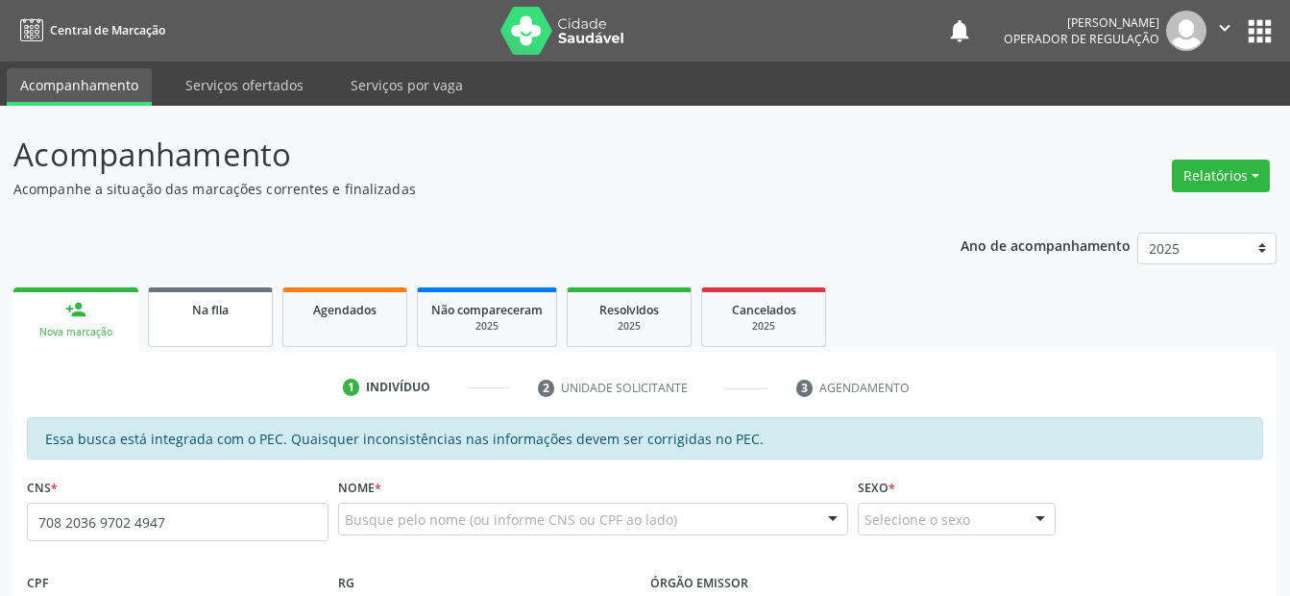
type input "708 2036 9702 4947"
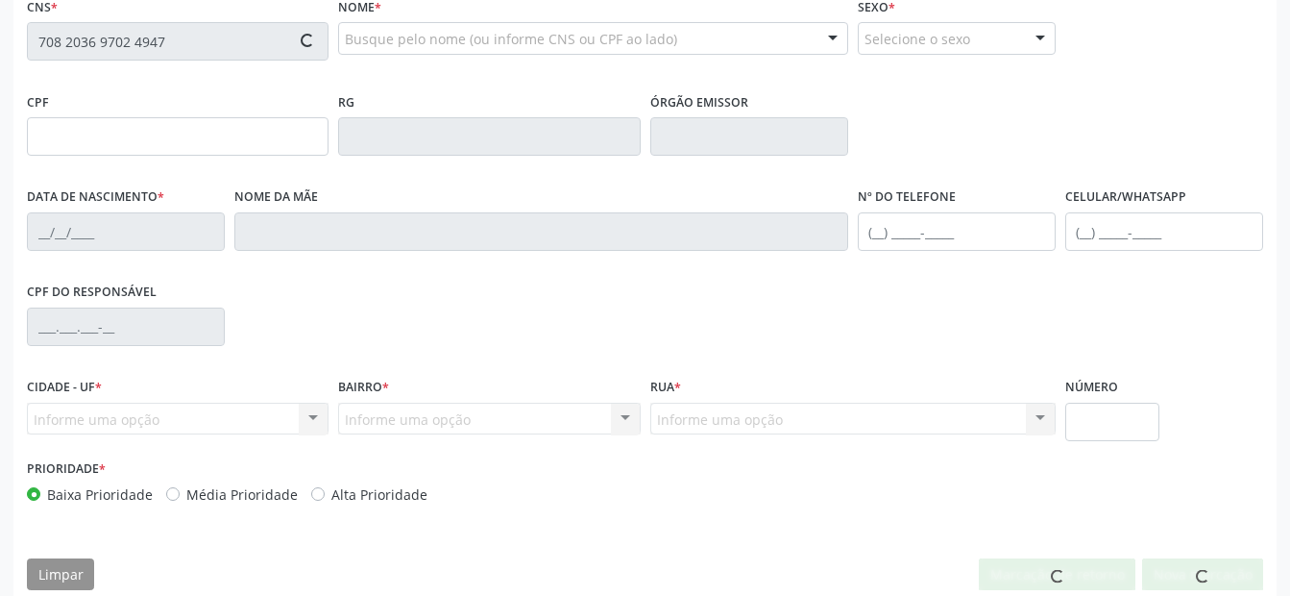
scroll to position [501, 0]
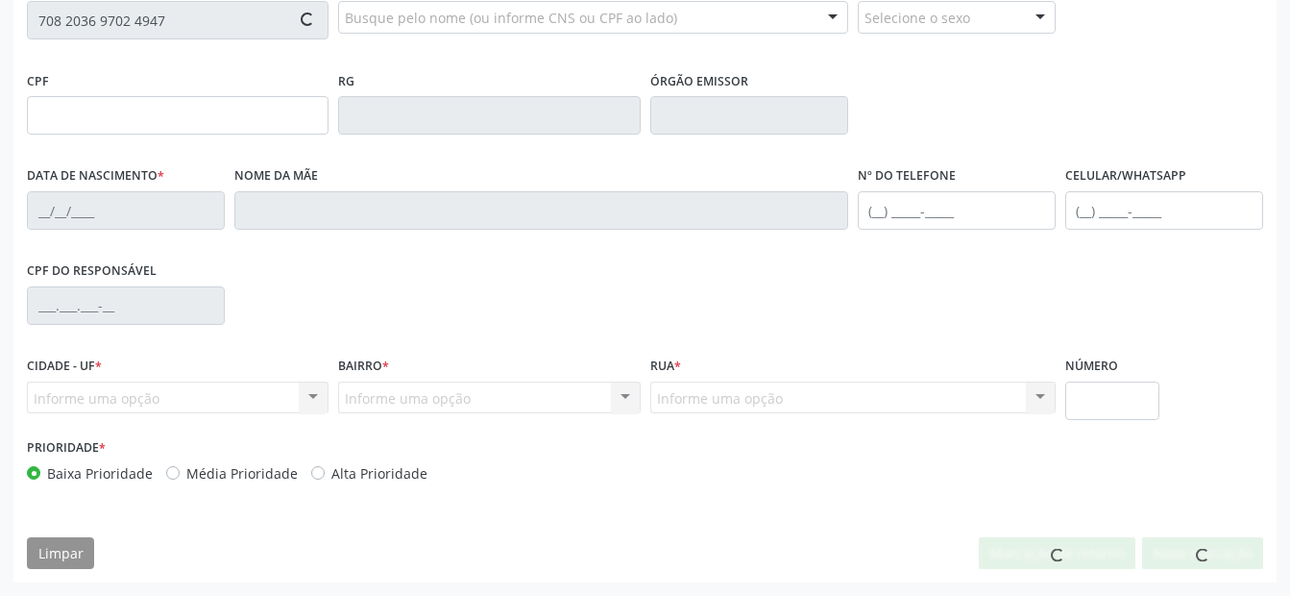
type input "035.341.474-30"
type input "[DATE]"
type input "[PERSON_NAME]"
type input "[PHONE_NUMBER]"
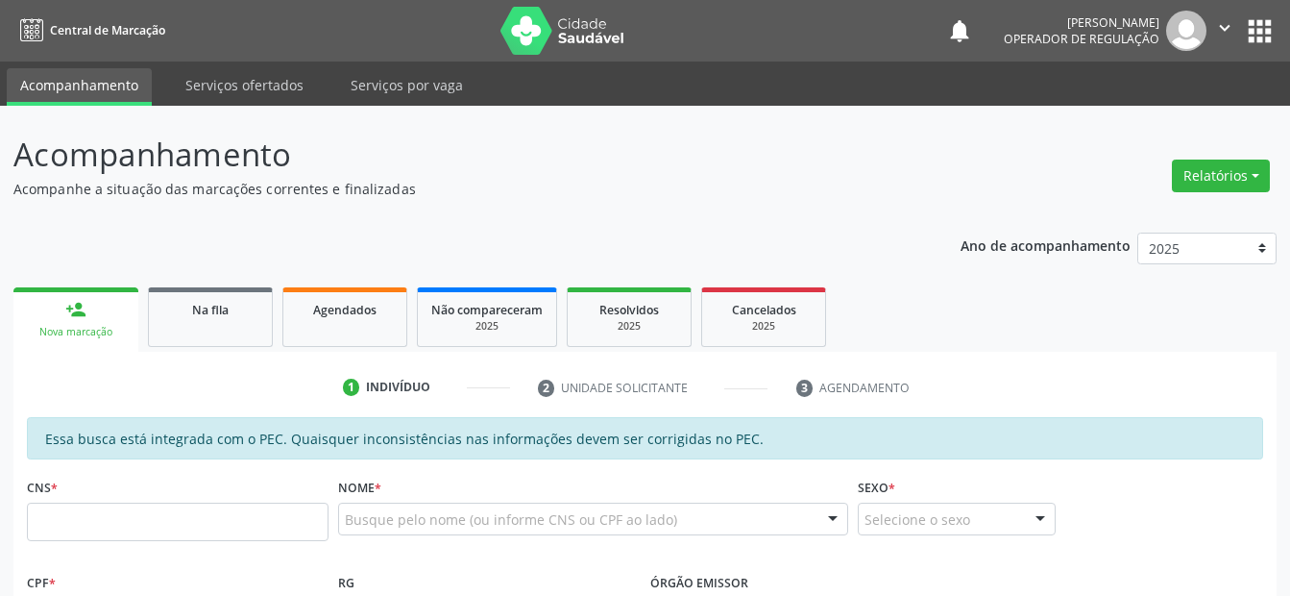
scroll to position [501, 0]
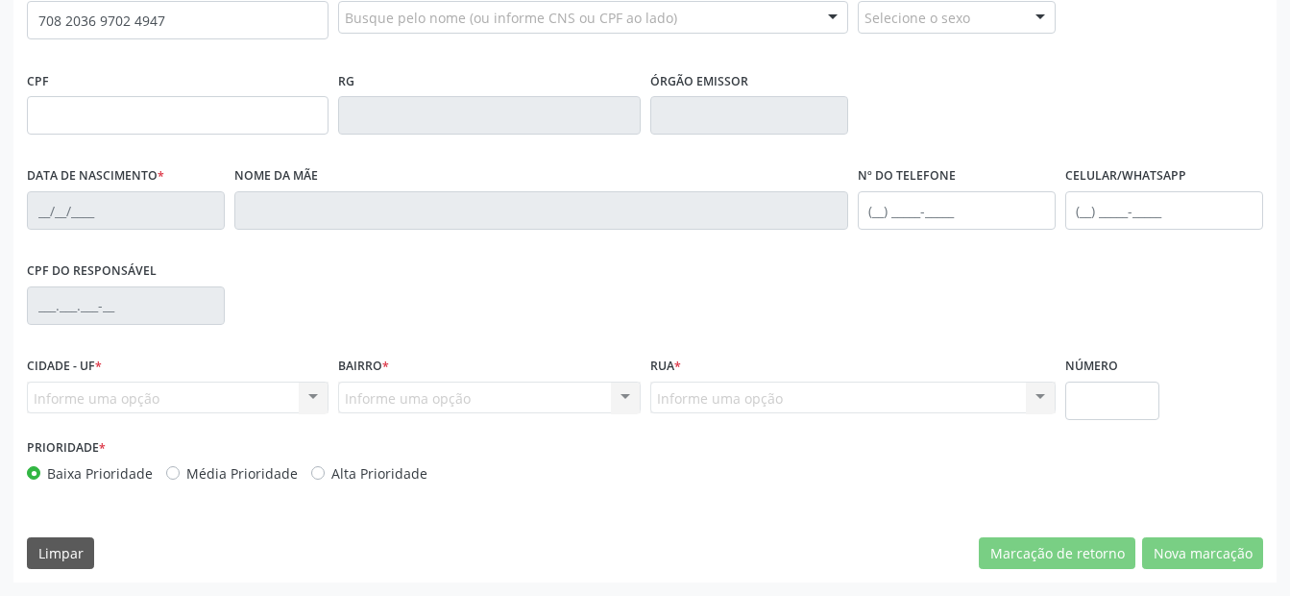
type input "708 2036 9702 4947"
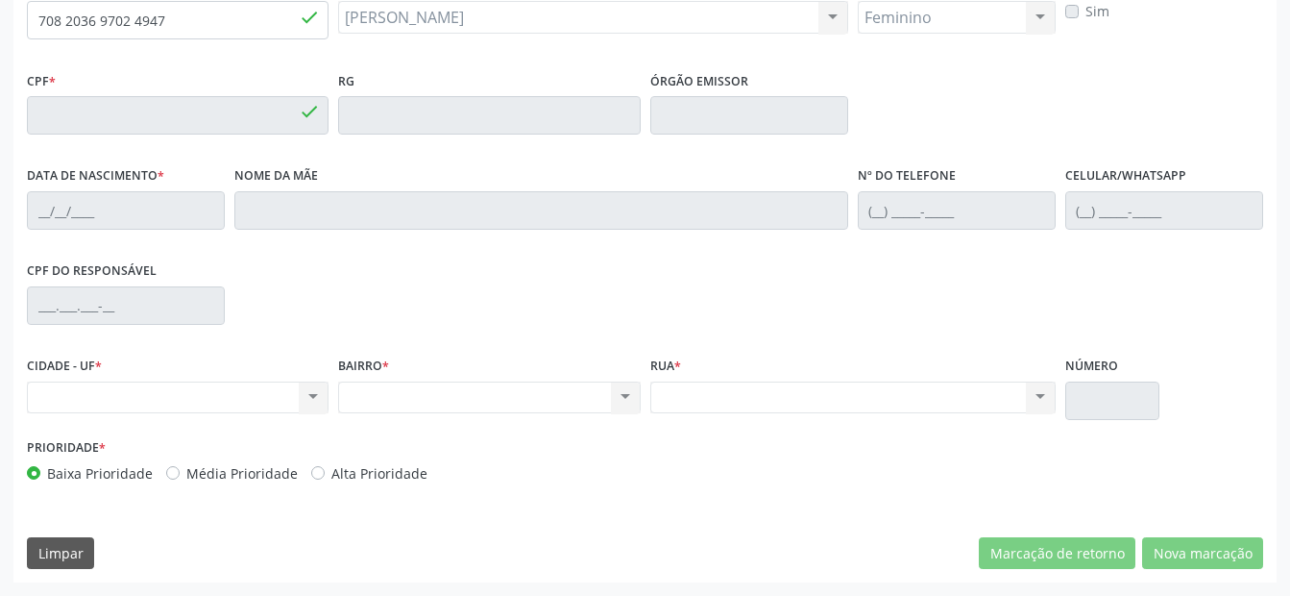
type input "035.341.474-30"
type input "[DATE]"
type input "[PERSON_NAME]"
type input "[PHONE_NUMBER]"
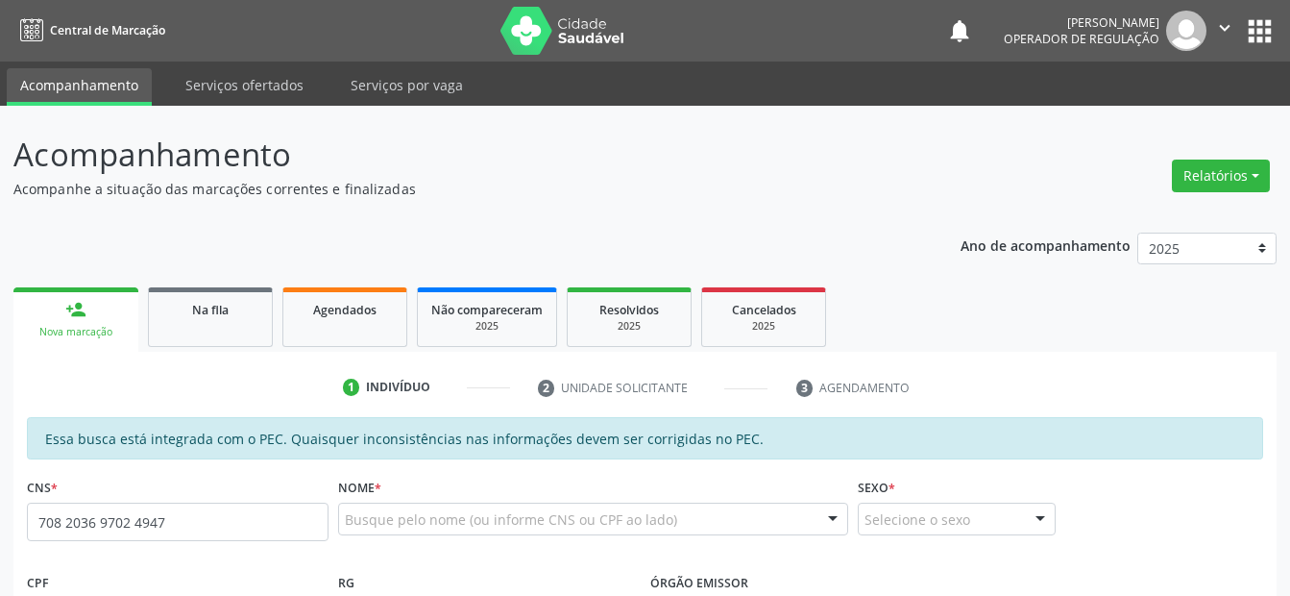
type input "708 2036 9702 4947"
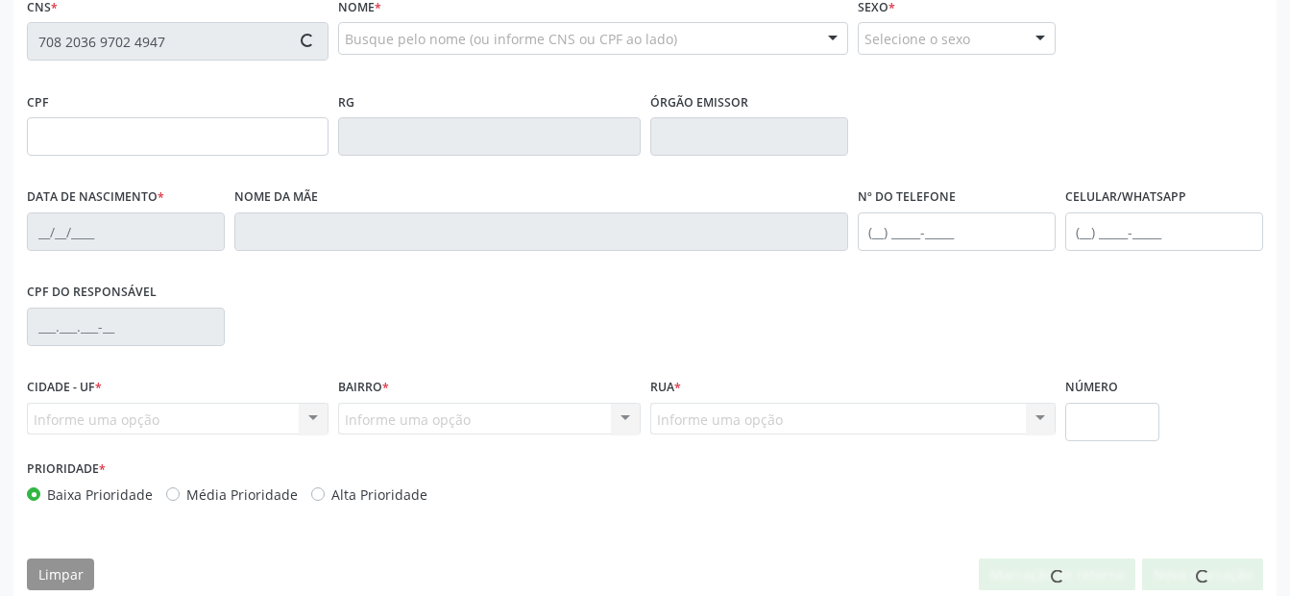
scroll to position [501, 0]
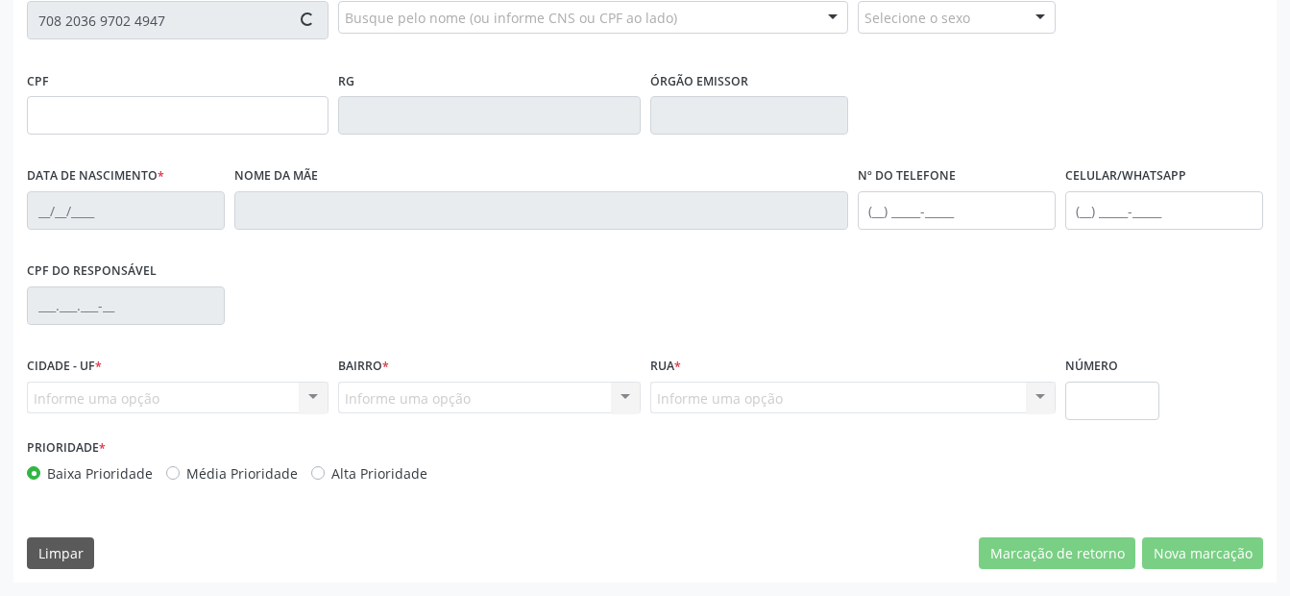
type input "035.341.474-30"
type input "[DATE]"
type input "[PERSON_NAME]"
type input "[PHONE_NUMBER]"
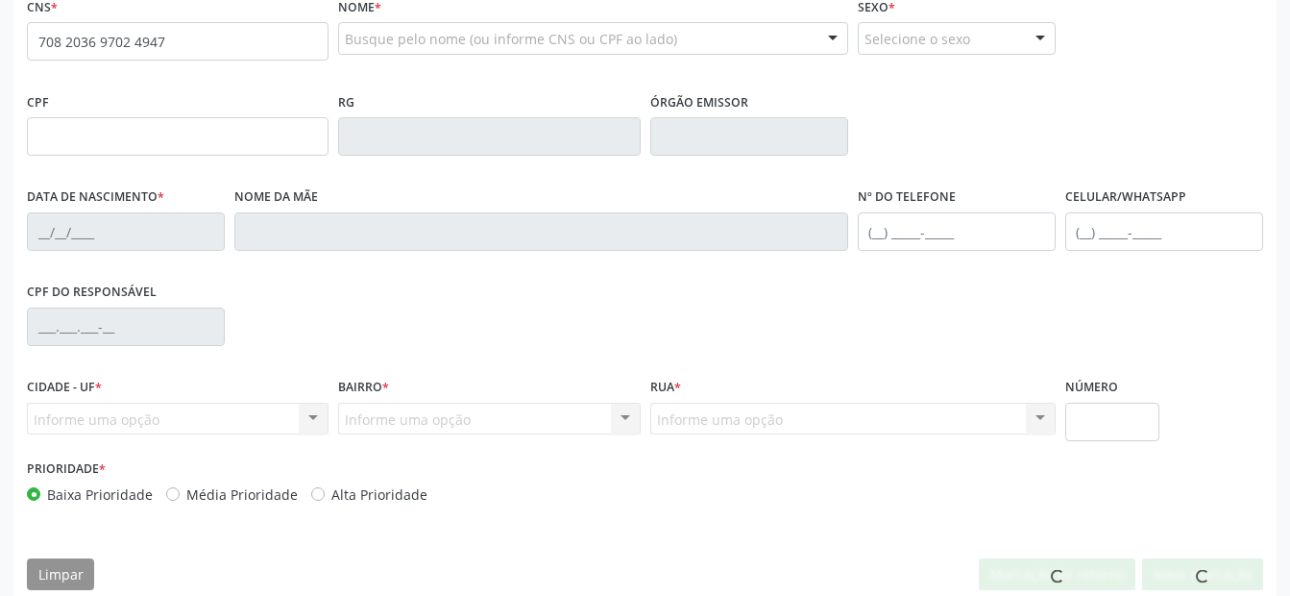
type input "708 2036 9702 4947"
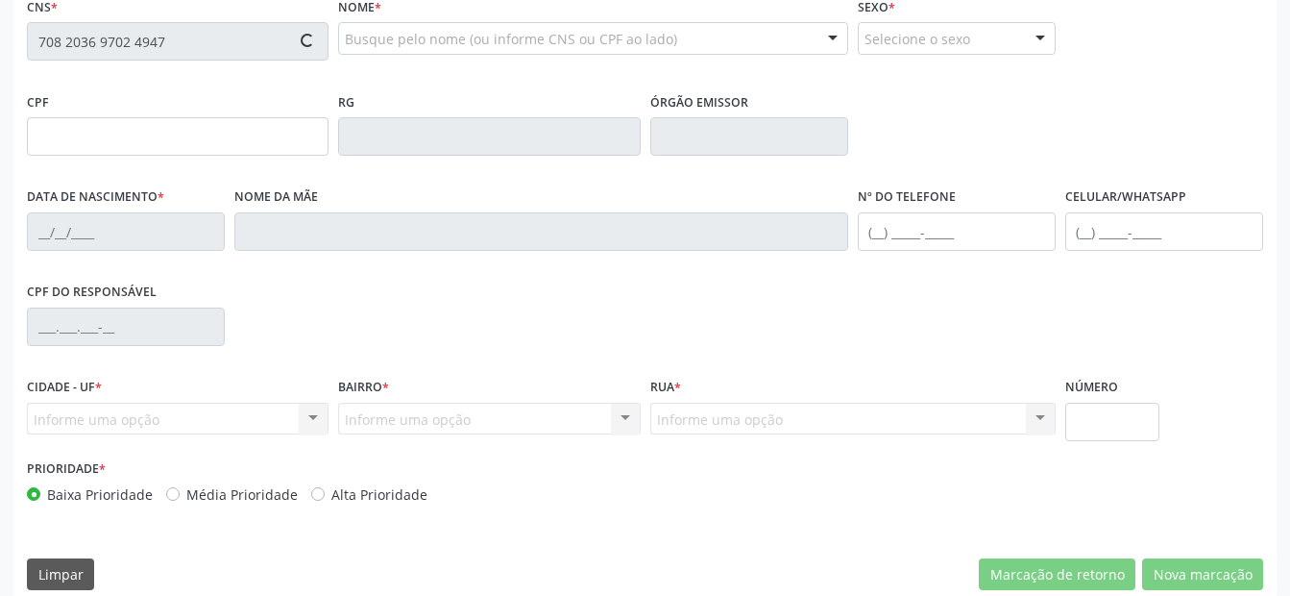
scroll to position [501, 0]
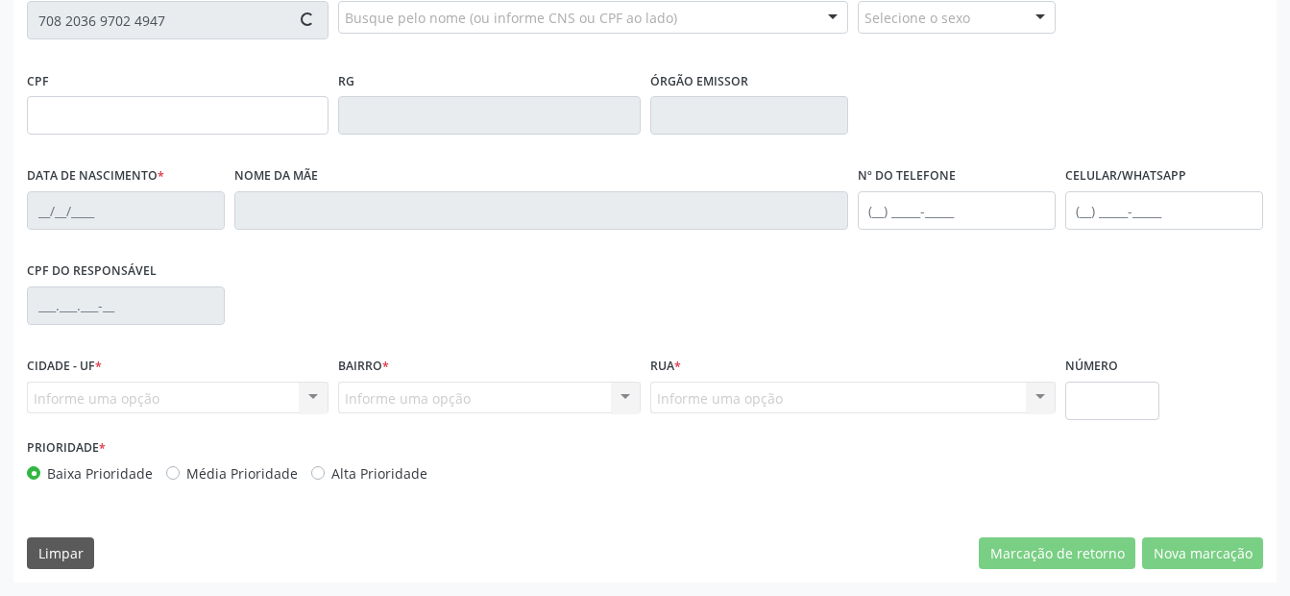
type input "035.341.474-30"
type input "[DATE]"
type input "[PERSON_NAME]"
type input "[PHONE_NUMBER]"
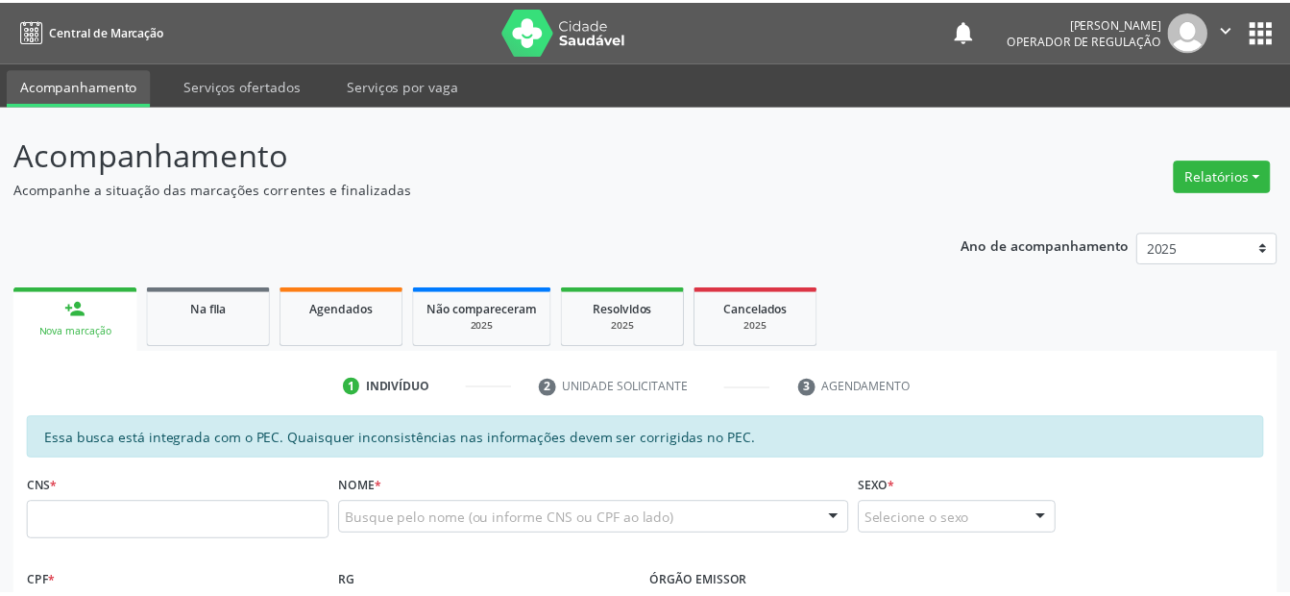
scroll to position [501, 0]
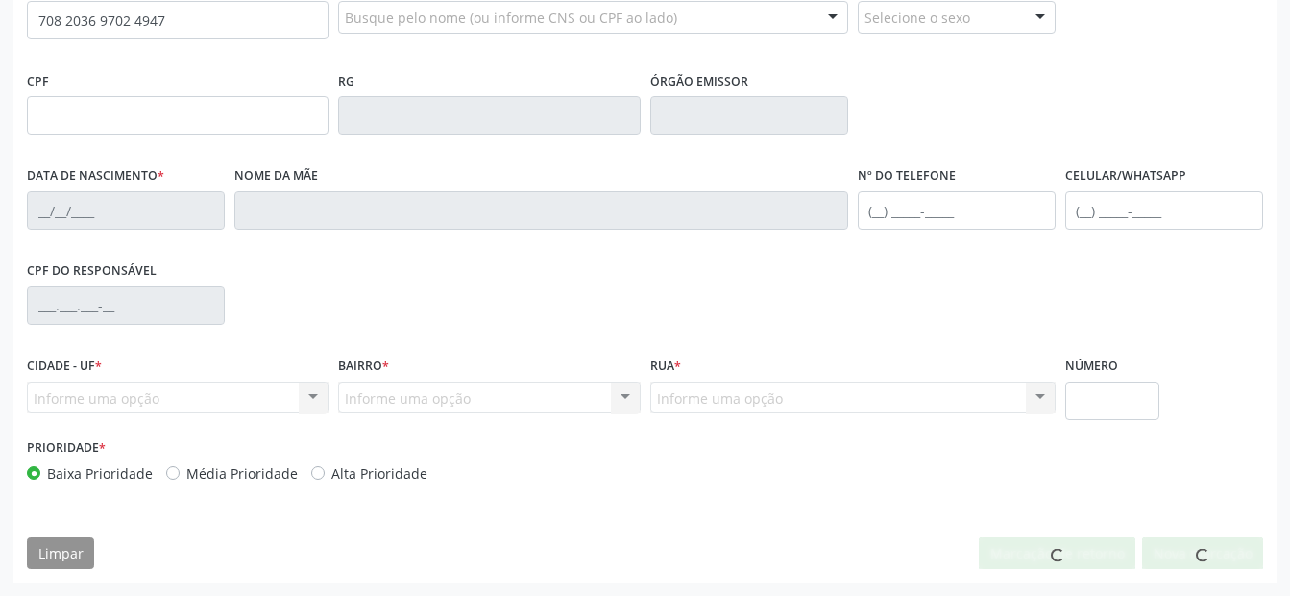
type input "708 2036 9702 4947"
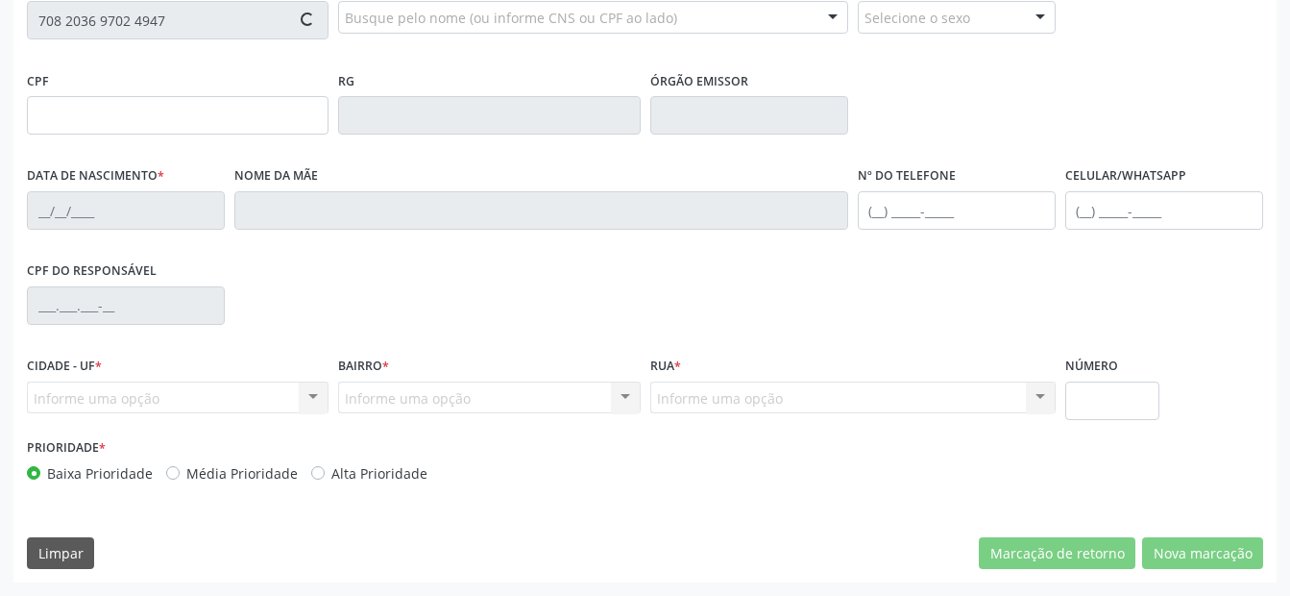
type input "035.341.474-30"
type input "[DATE]"
type input "[PERSON_NAME]"
type input "[PHONE_NUMBER]"
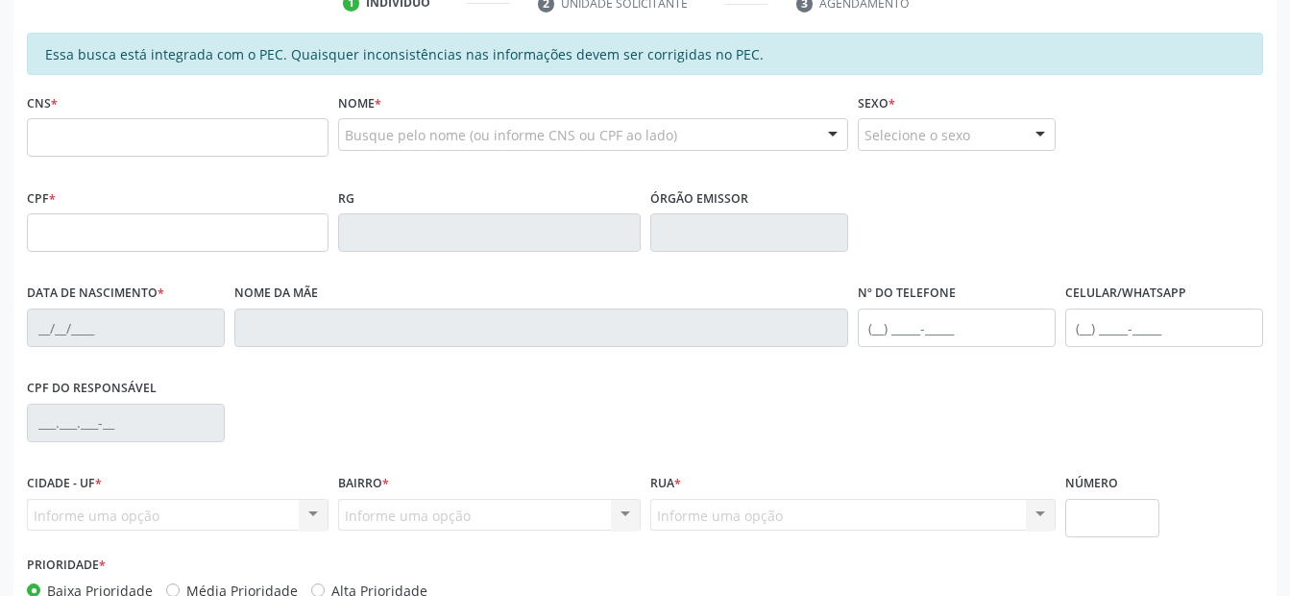
scroll to position [480, 0]
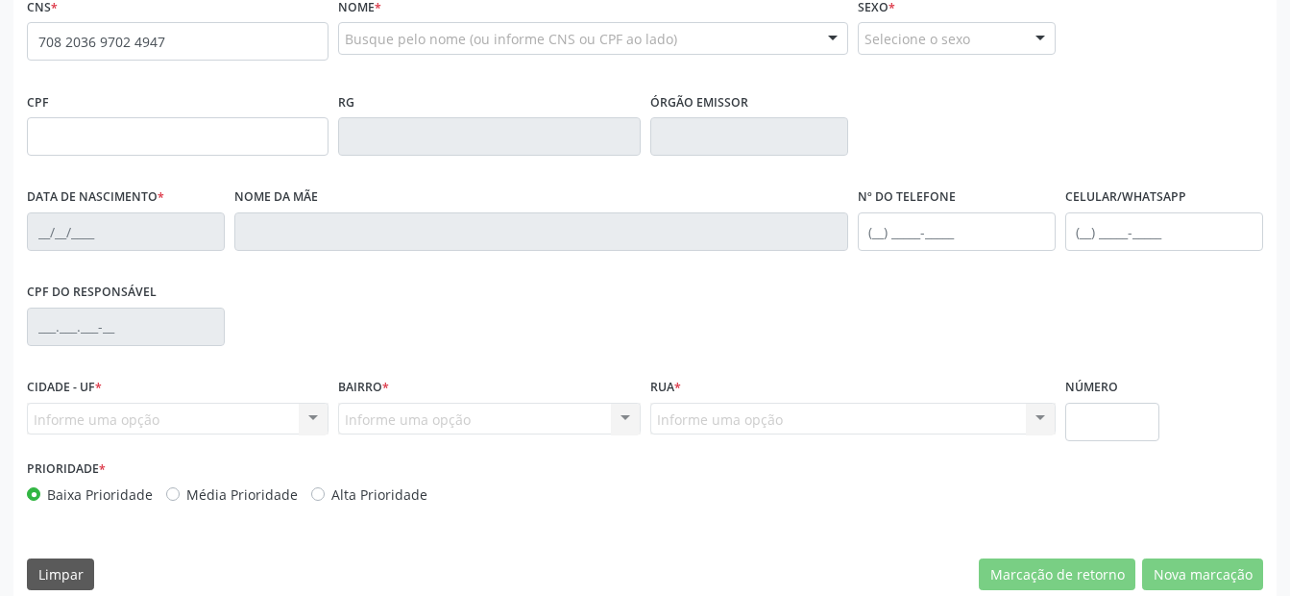
type input "708 2036 9702 4947"
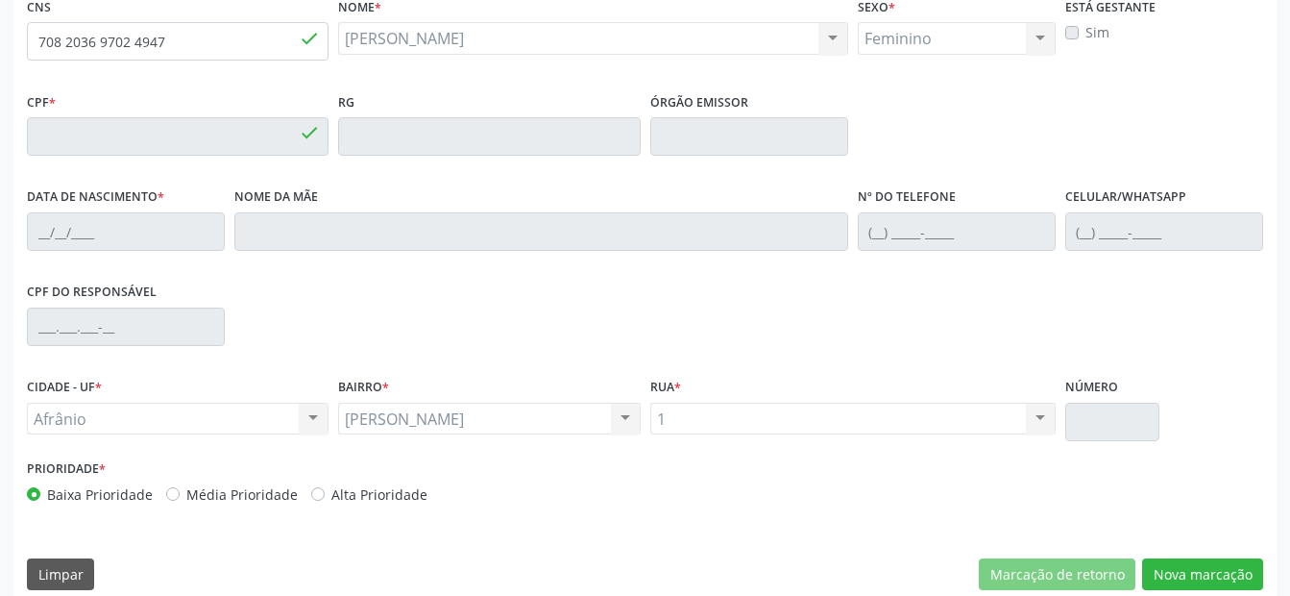
type input "035.341.474-30"
type input "[DATE]"
type input "[PERSON_NAME]"
type input "[PHONE_NUMBER]"
type input "S/N"
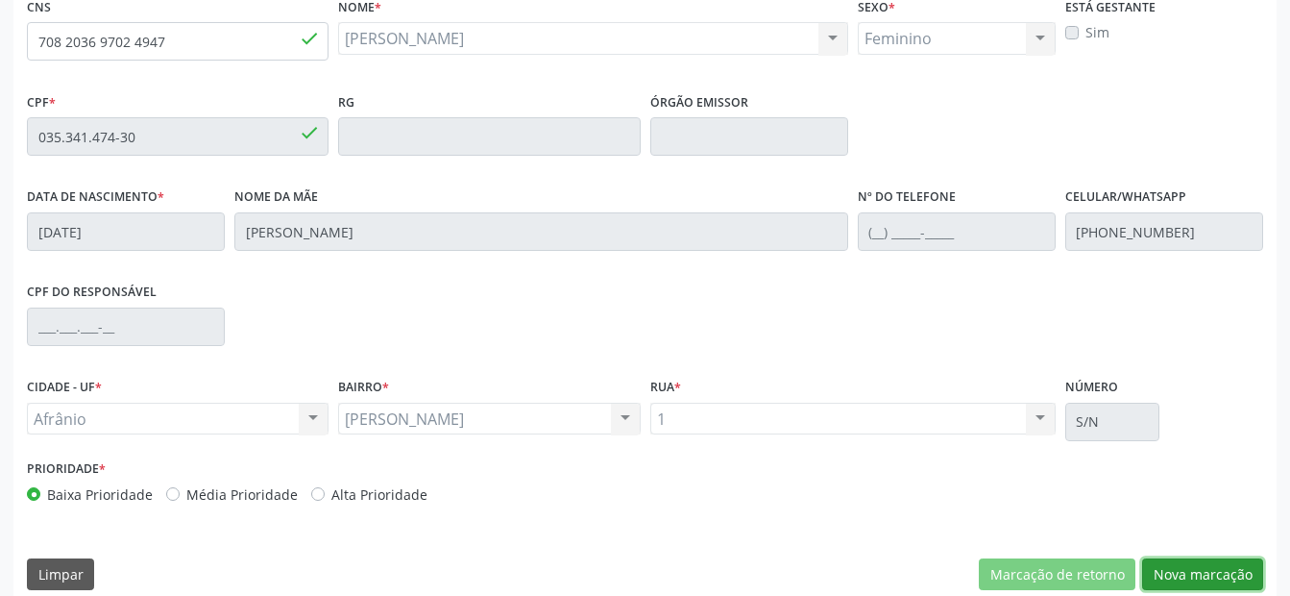
click at [1176, 587] on button "Nova marcação" at bounding box center [1202, 574] width 121 height 33
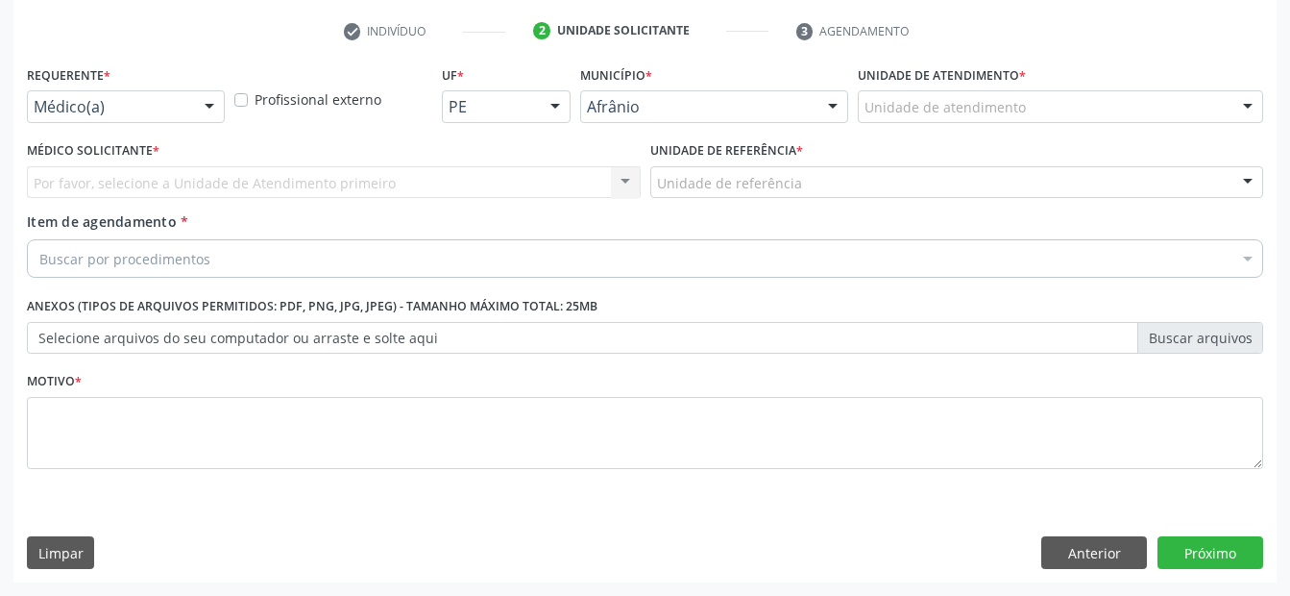
scroll to position [356, 0]
click at [1086, 104] on div "Unidade de atendimento" at bounding box center [1060, 106] width 405 height 33
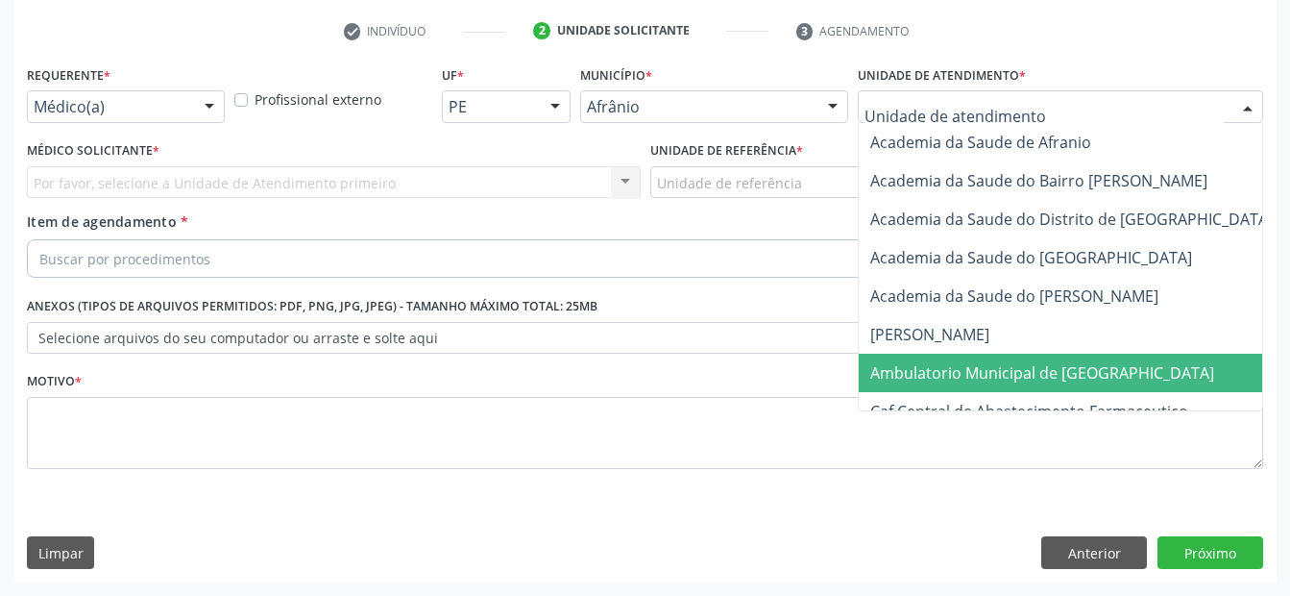
click at [1030, 366] on span "Ambulatorio Municipal de [GEOGRAPHIC_DATA]" at bounding box center [1042, 372] width 344 height 21
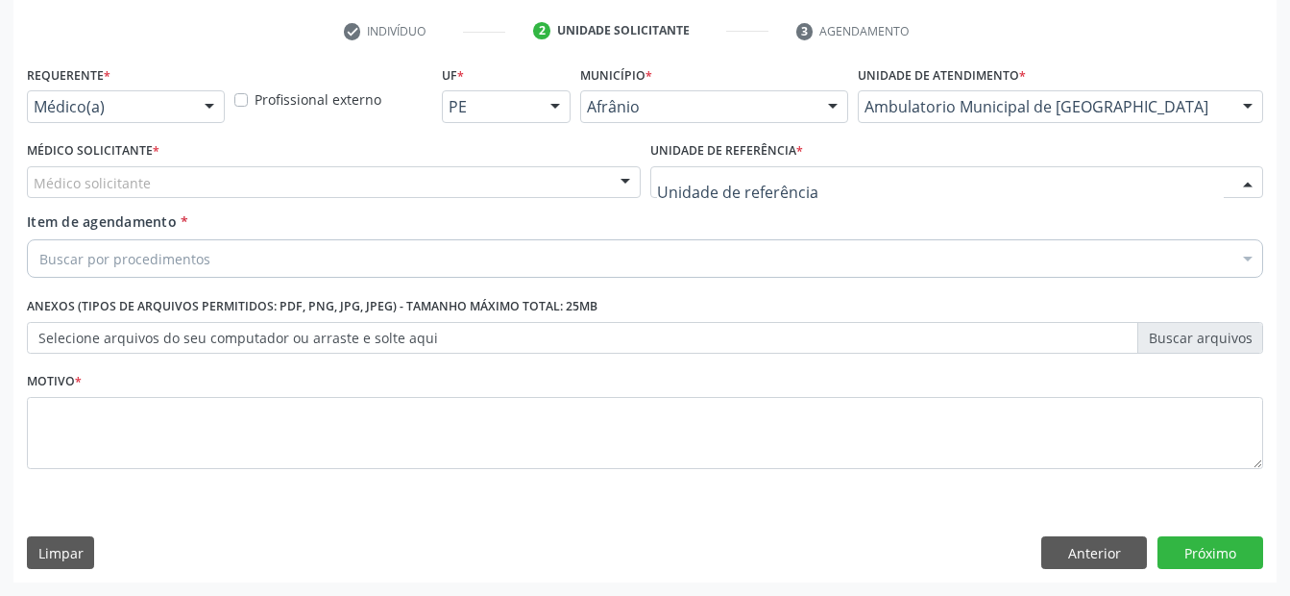
click at [933, 188] on div at bounding box center [957, 182] width 614 height 33
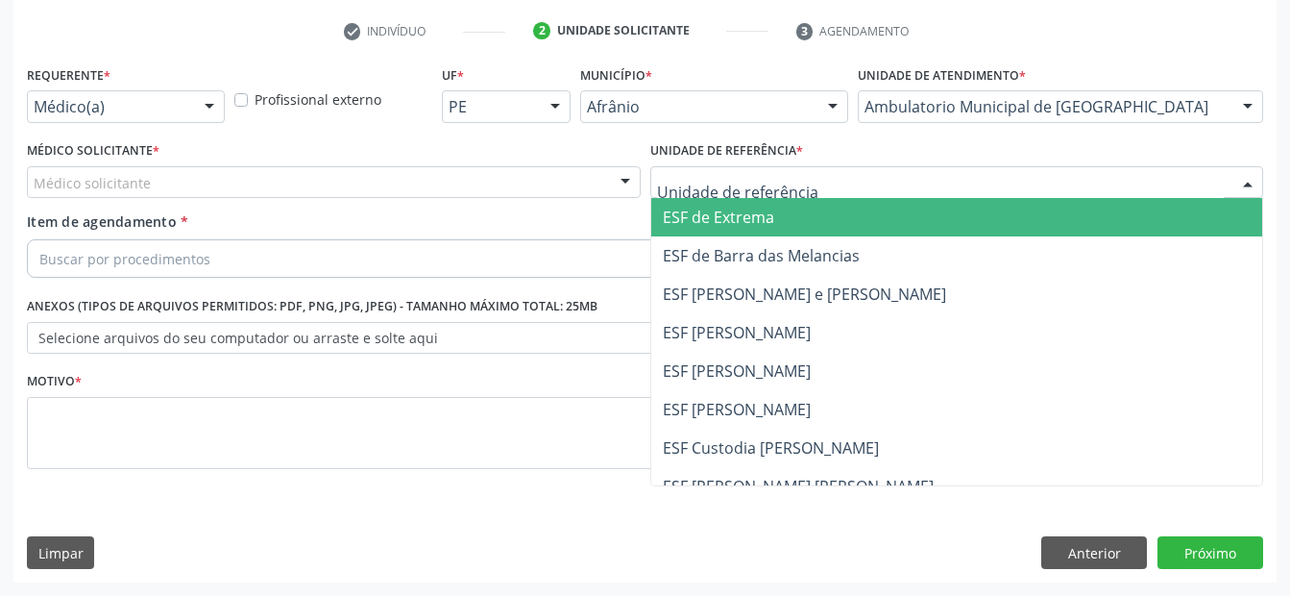
click at [876, 227] on span "ESF de Extrema" at bounding box center [957, 217] width 612 height 38
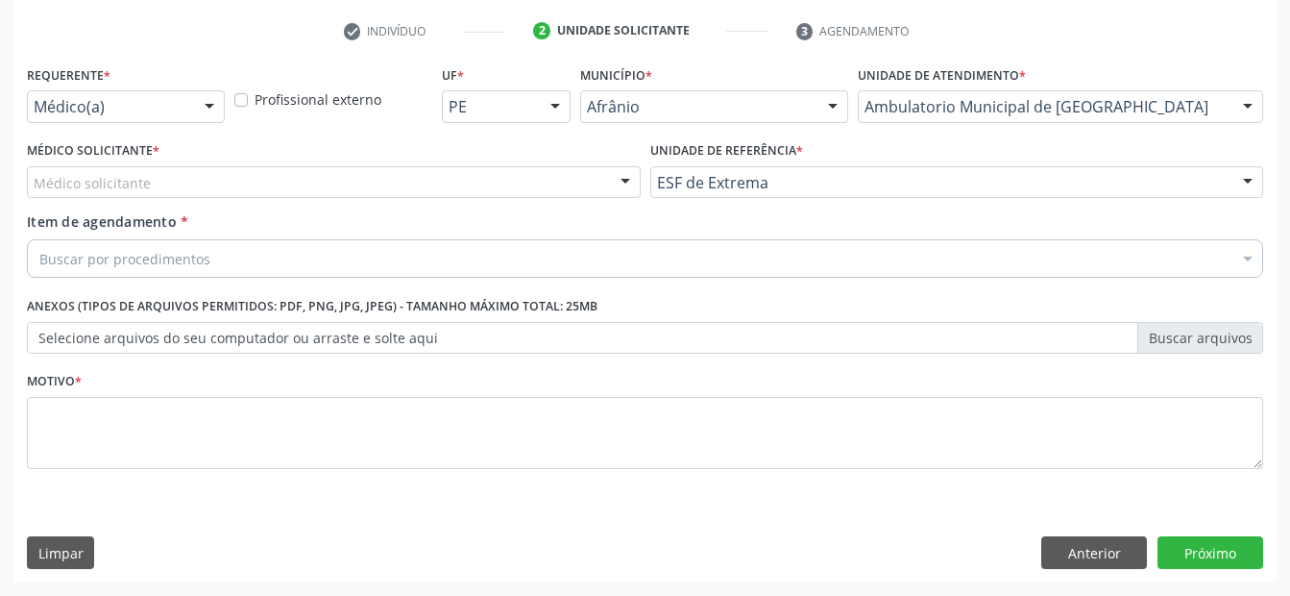
click at [557, 185] on div "Médico solicitante" at bounding box center [334, 182] width 614 height 33
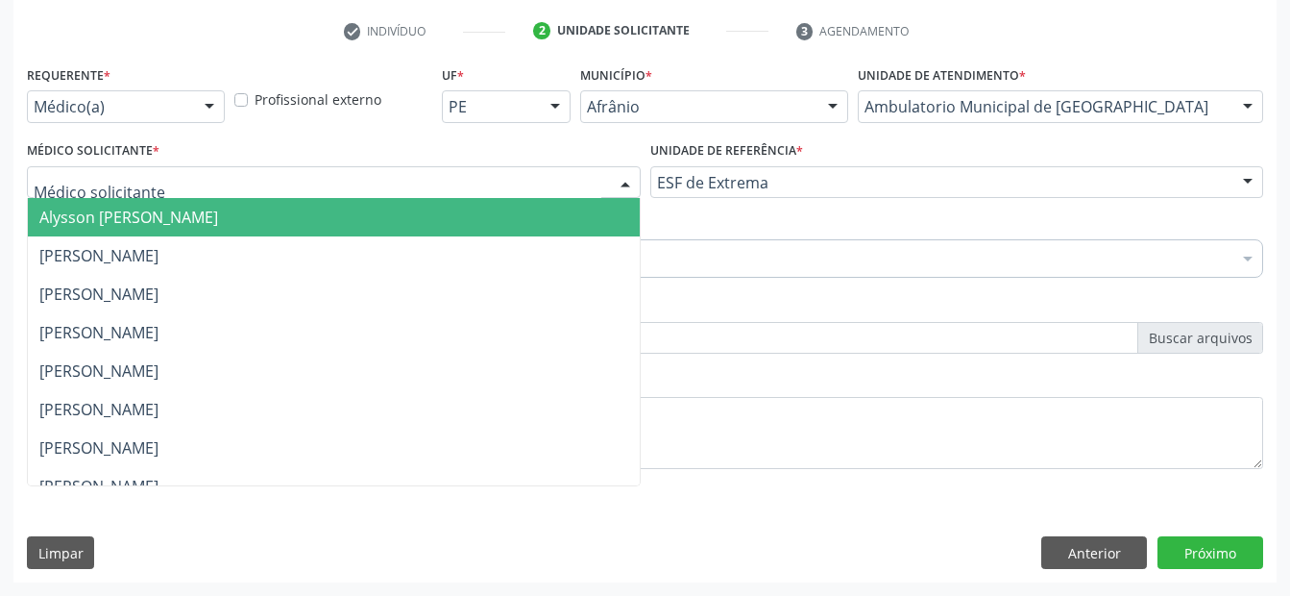
drag, startPoint x: 547, startPoint y: 211, endPoint x: 533, endPoint y: 215, distance: 14.0
click at [545, 211] on span "Alysson [PERSON_NAME]" at bounding box center [334, 217] width 612 height 38
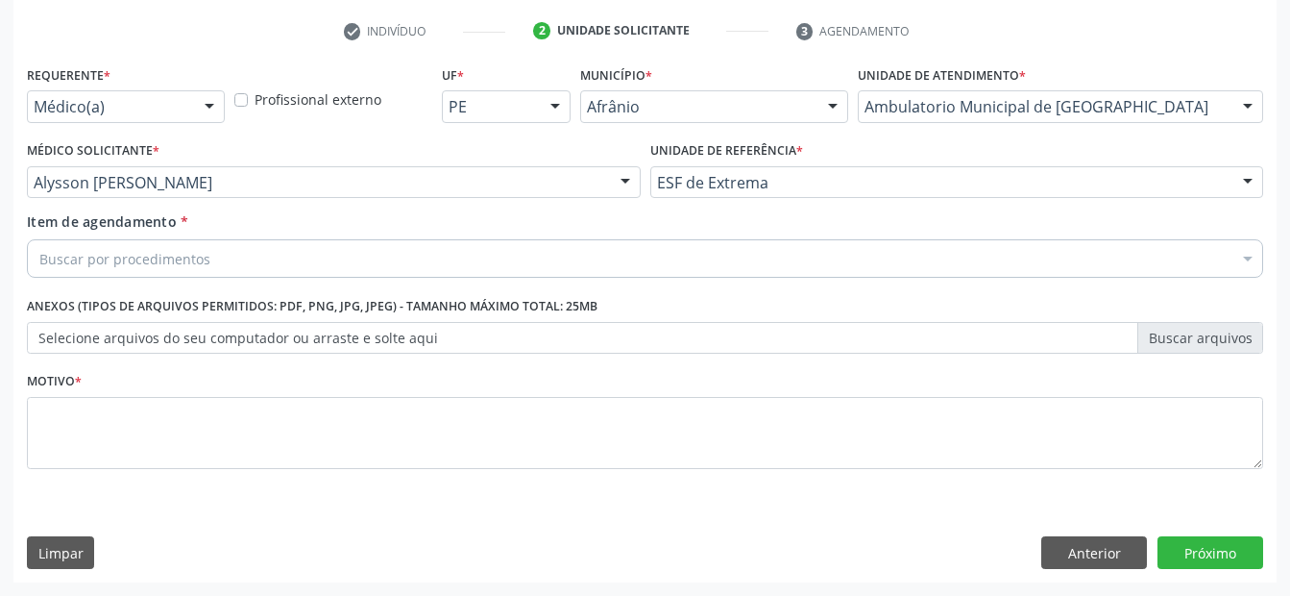
click at [541, 274] on div "Buscar por procedimentos" at bounding box center [645, 258] width 1236 height 38
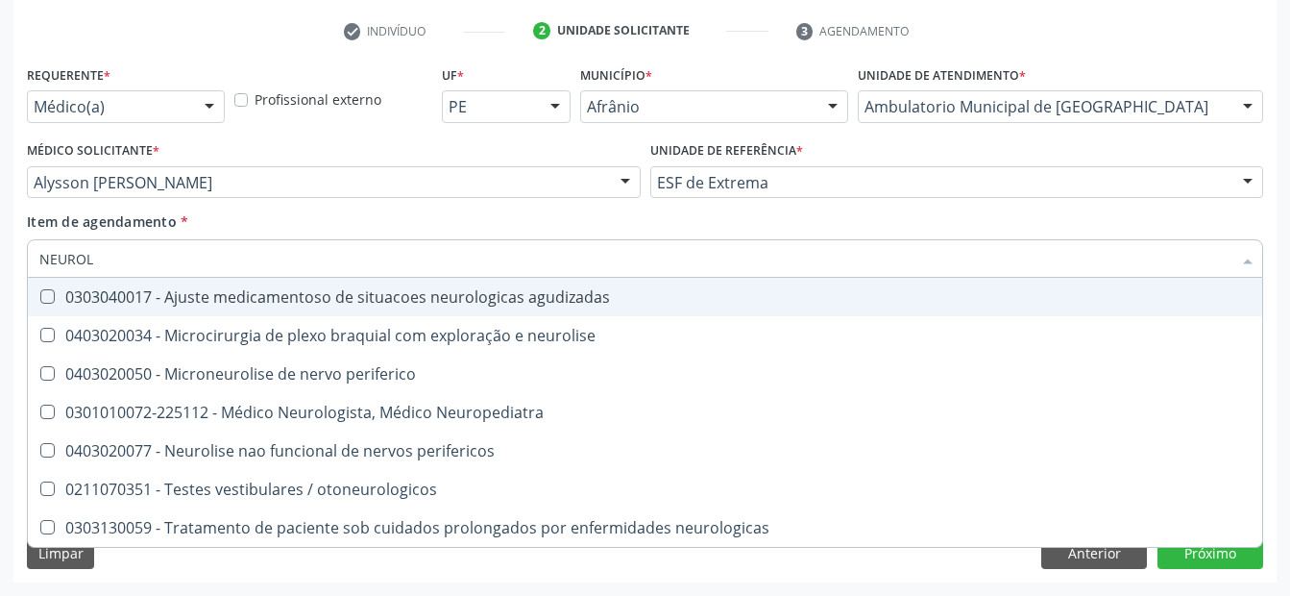
type input "NEUROLO"
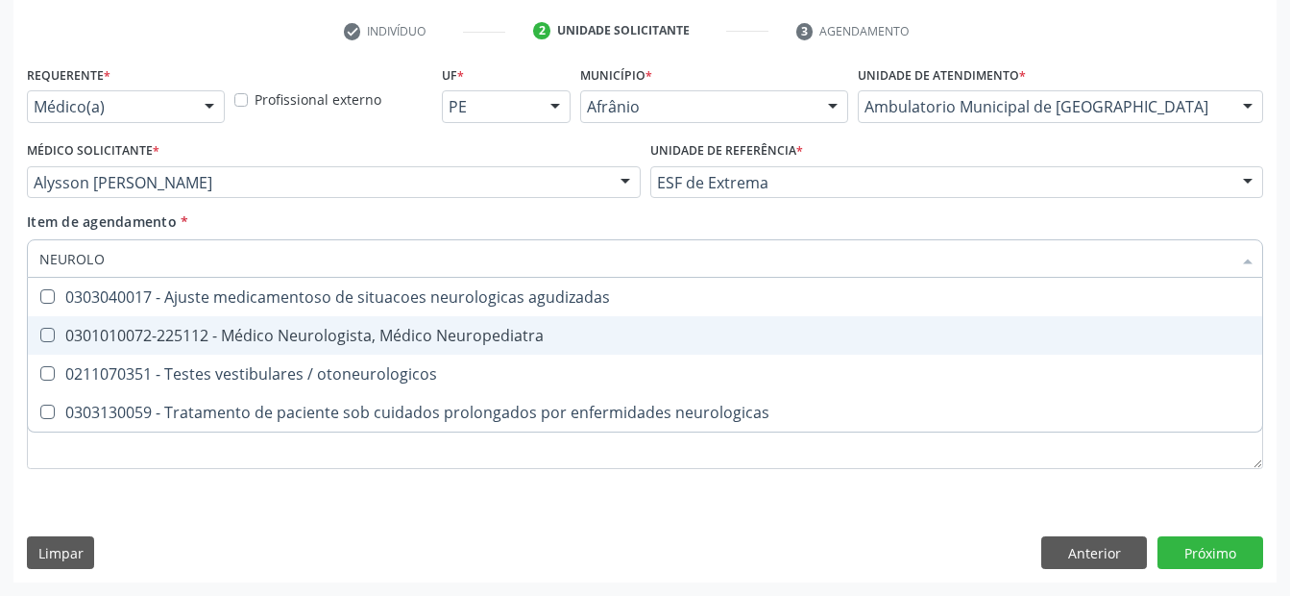
click at [525, 333] on div "0301010072-225112 - Médico Neurologista, Médico Neuropediatra" at bounding box center [644, 335] width 1211 height 15
checkbox Neuropediatra "true"
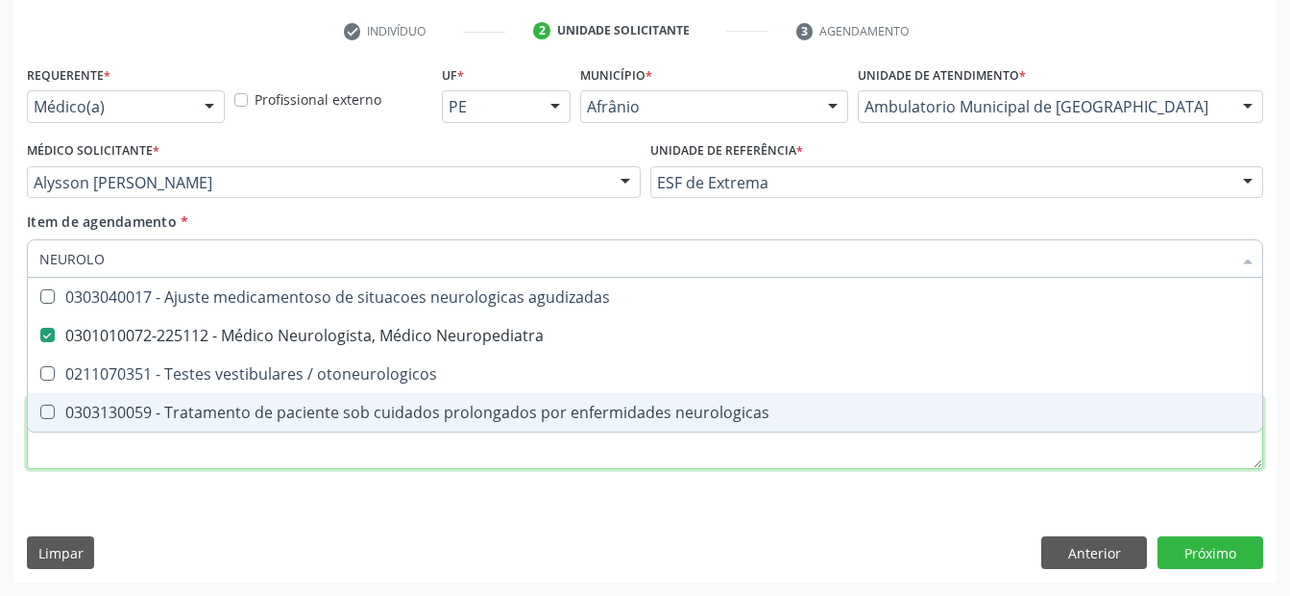
click at [574, 441] on div "Requerente * Médico(a) Médico(a) Enfermeiro(a) Paciente Nenhum resultado encont…" at bounding box center [645, 278] width 1236 height 435
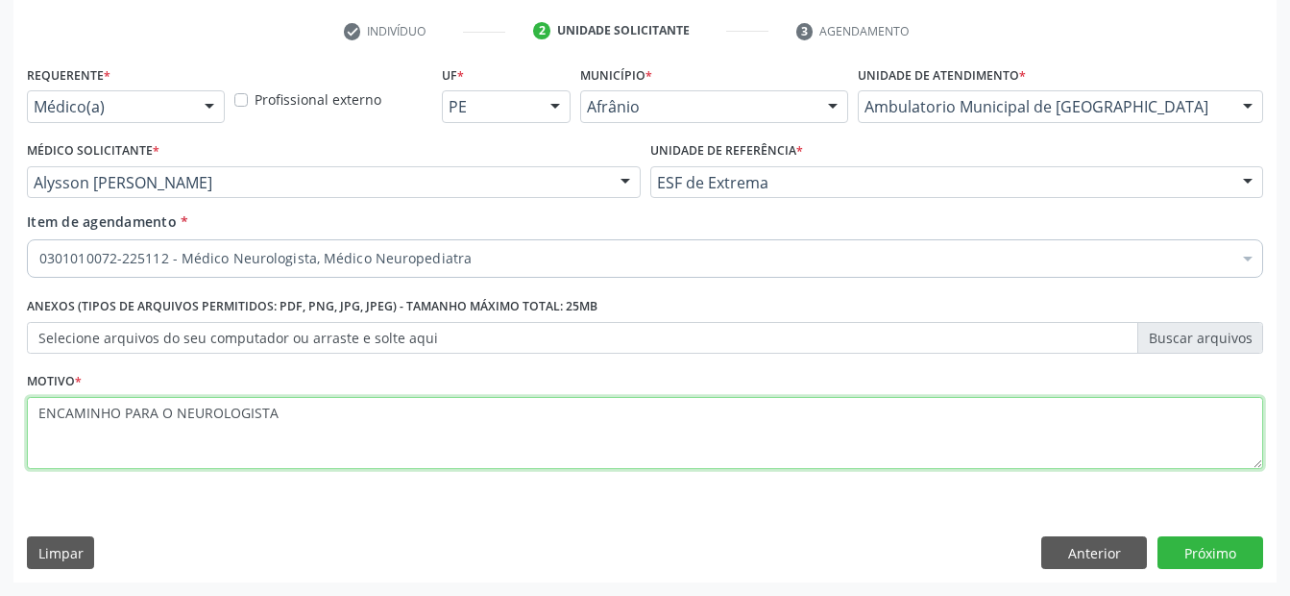
type textarea "ENCAMINHO PARA O NEUROLOGISTA"
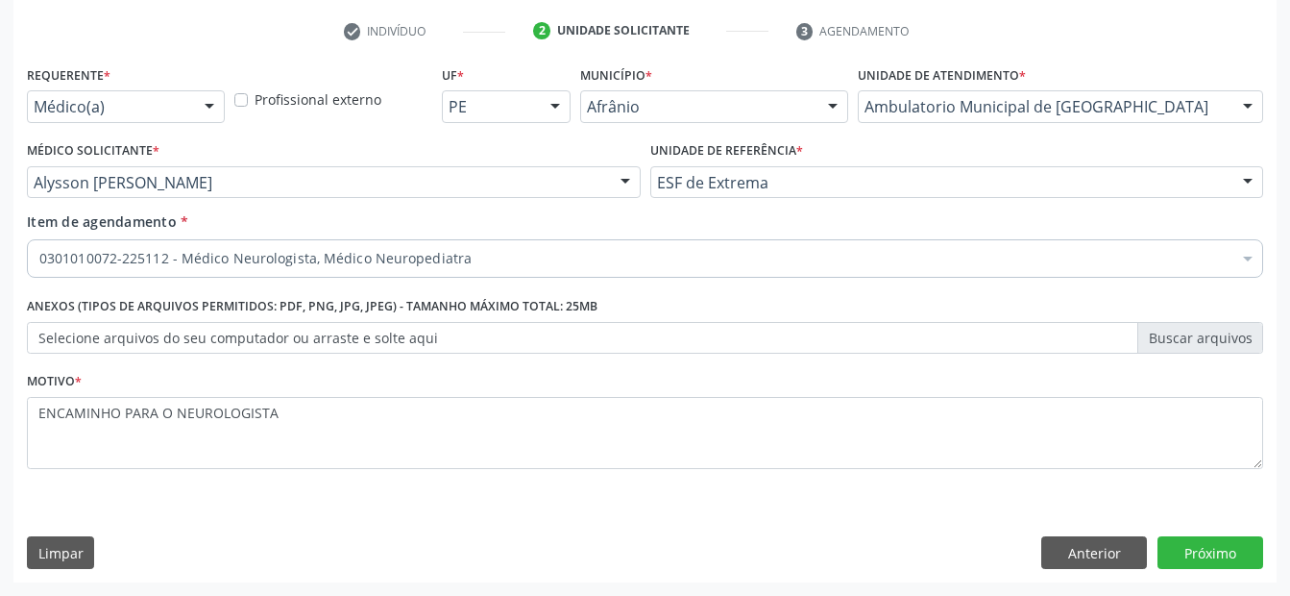
click at [1242, 535] on div "Requerente * Médico(a) Médico(a) Enfermeiro(a) Paciente Nenhum resultado encont…" at bounding box center [644, 322] width 1263 height 522
click at [1241, 546] on button "Próximo" at bounding box center [1210, 552] width 106 height 33
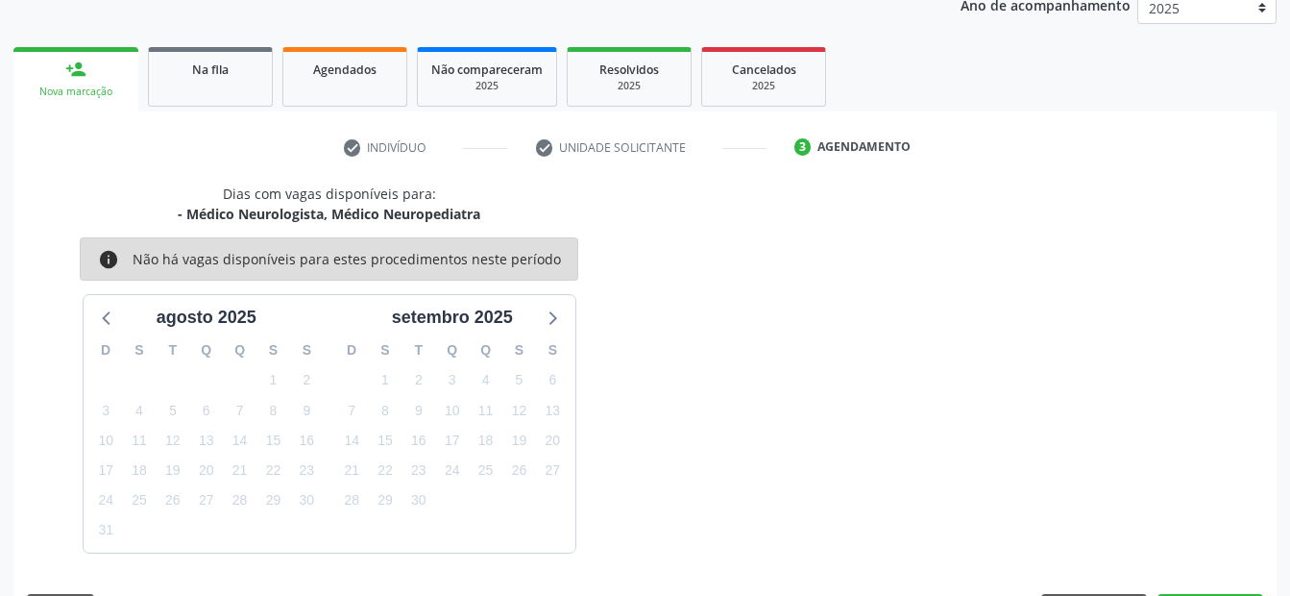
scroll to position [297, 0]
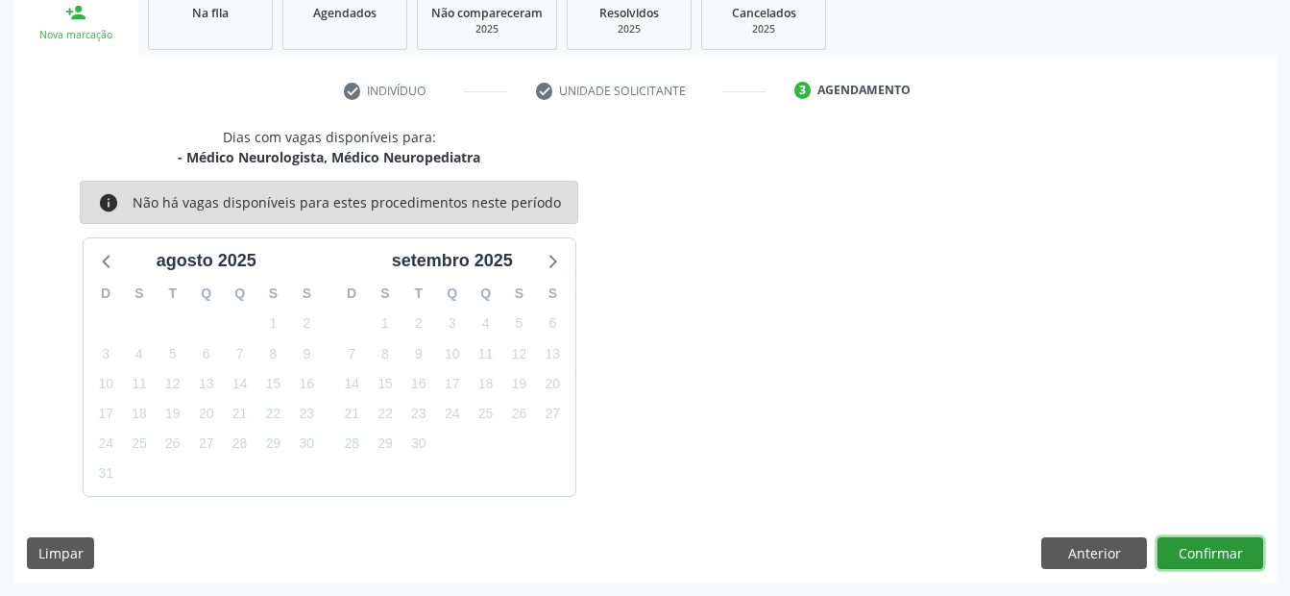
click at [1183, 548] on button "Confirmar" at bounding box center [1210, 553] width 106 height 33
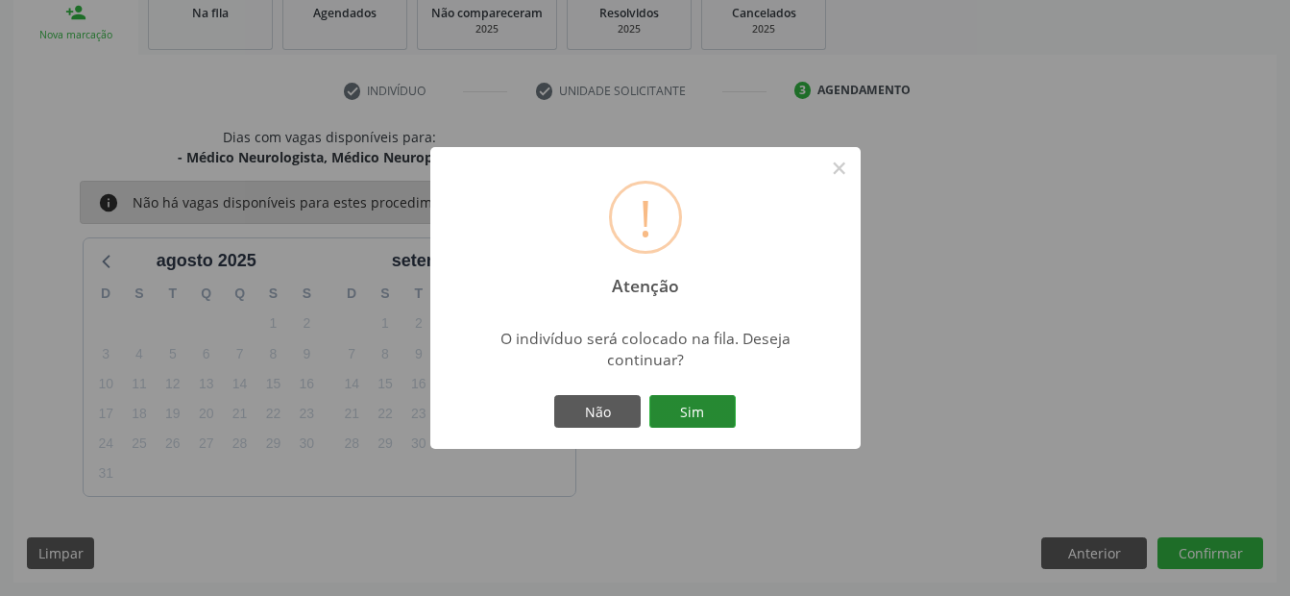
click at [733, 407] on button "Sim" at bounding box center [692, 411] width 86 height 33
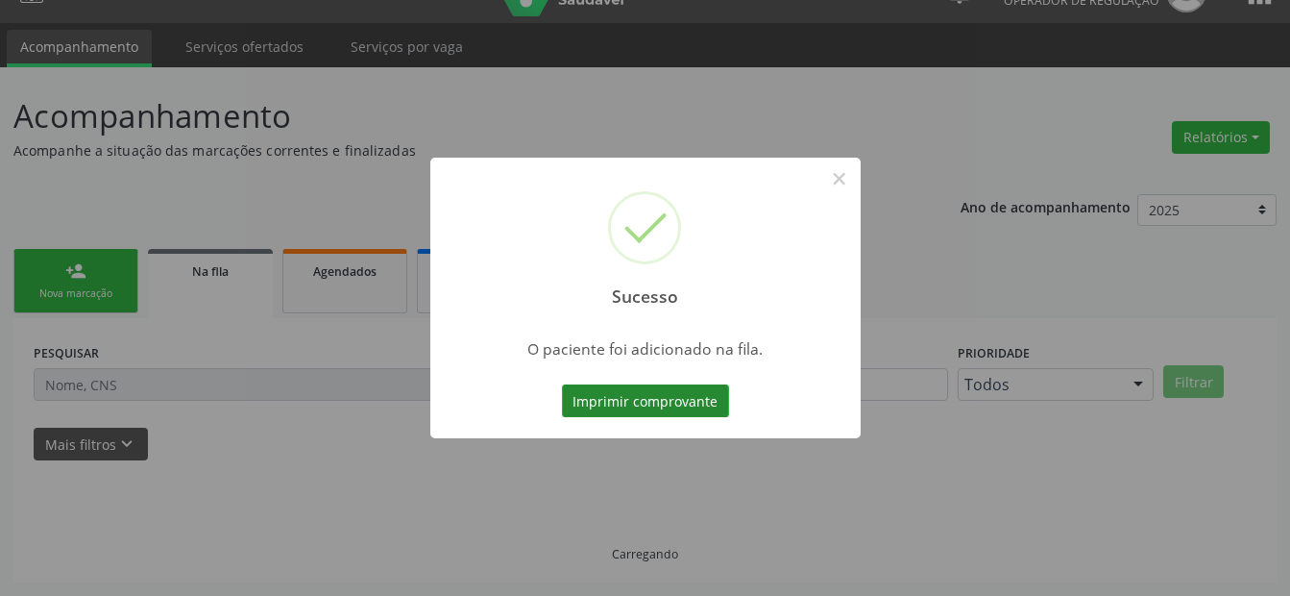
scroll to position [38, 0]
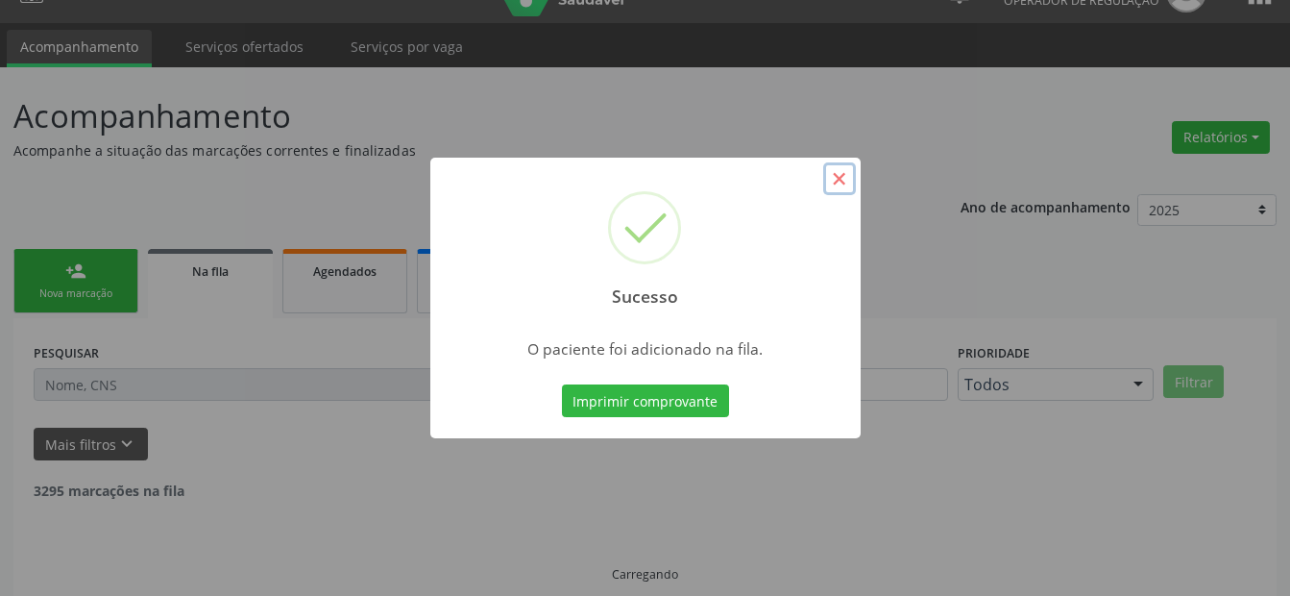
click at [838, 183] on button "×" at bounding box center [839, 178] width 33 height 33
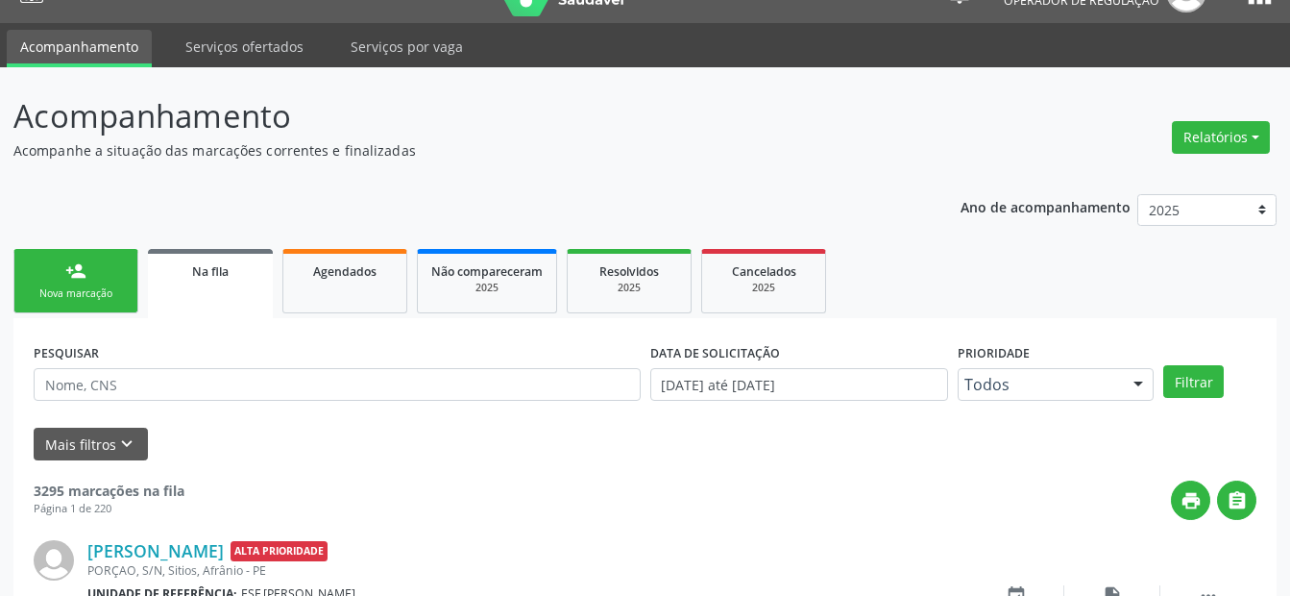
click at [62, 277] on link "person_add Nova marcação" at bounding box center [75, 281] width 125 height 64
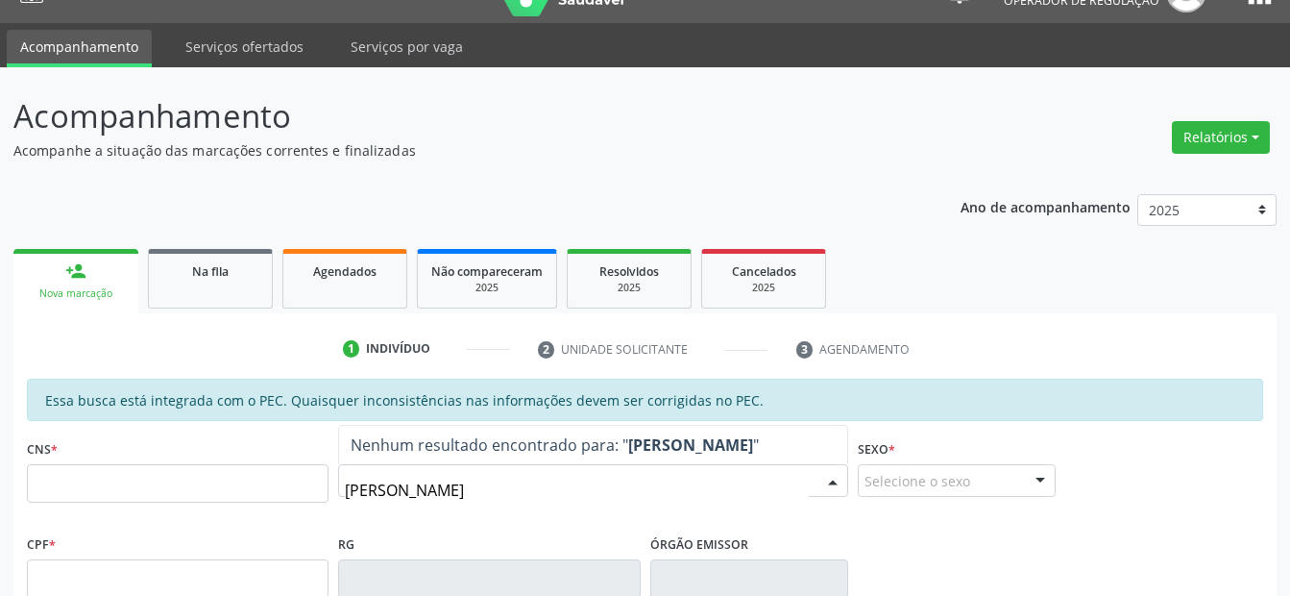
type input "[PERSON_NAME]"
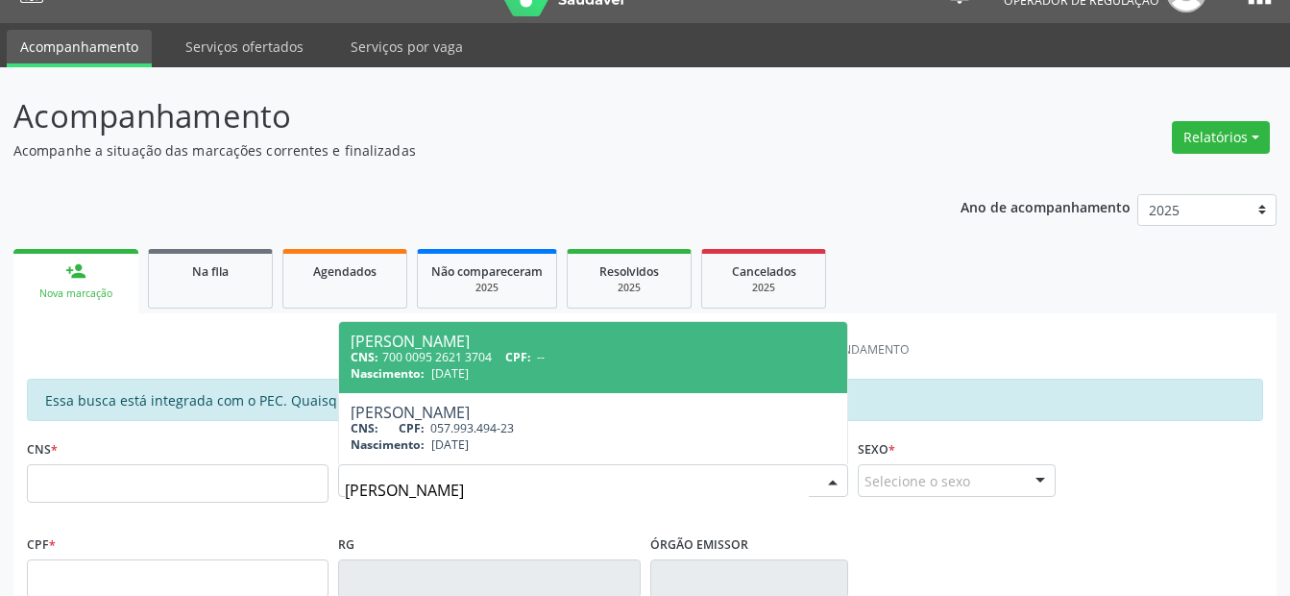
click at [574, 366] on div "Nascimento: [DATE]" at bounding box center [593, 373] width 484 height 16
type input "700 0095 2621 3704"
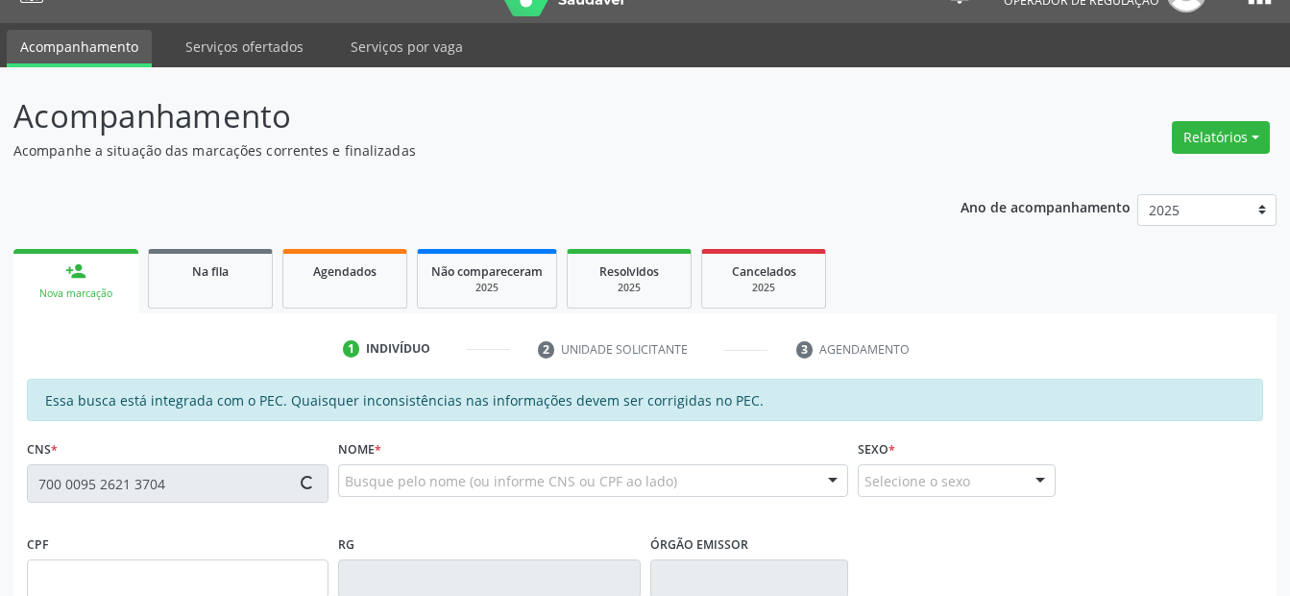
type input "[DATE]"
type input "[PERSON_NAME]"
type input "[PHONE_NUMBER]"
type input "S/N"
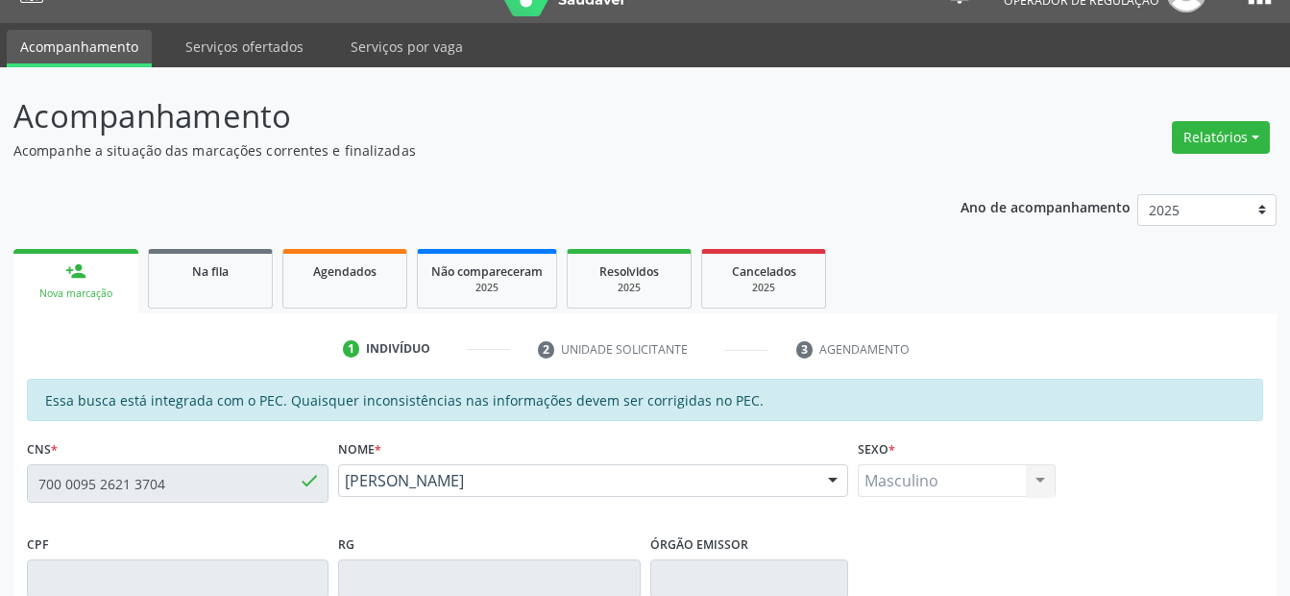
scroll to position [501, 0]
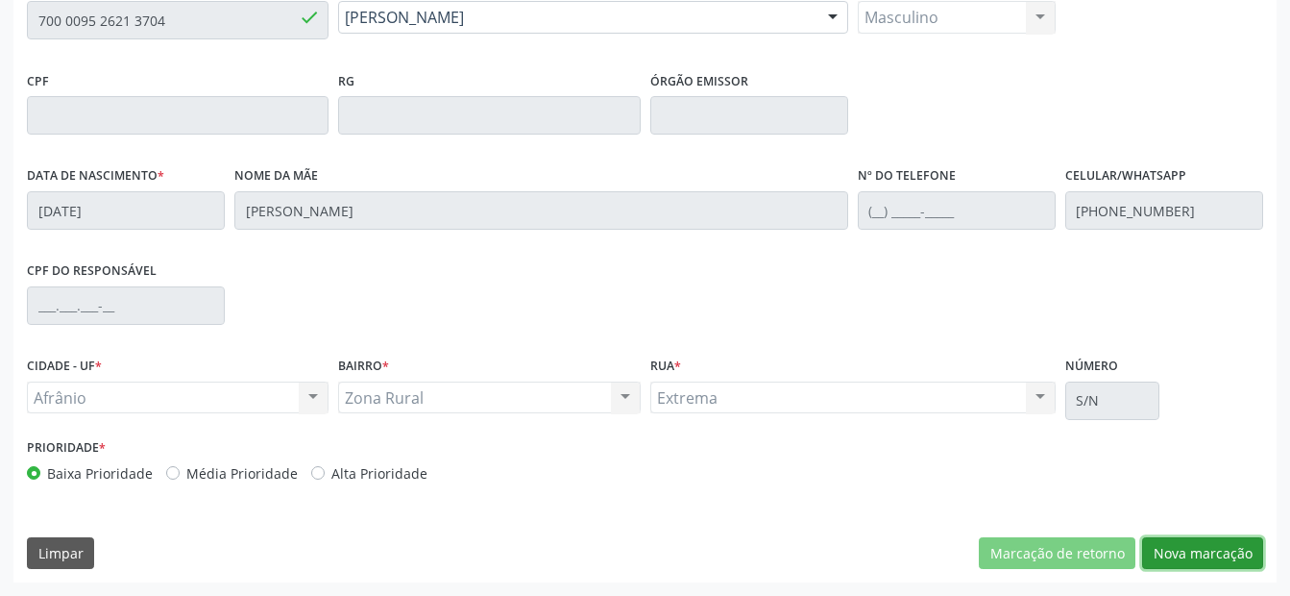
click at [1206, 553] on button "Nova marcação" at bounding box center [1202, 553] width 121 height 33
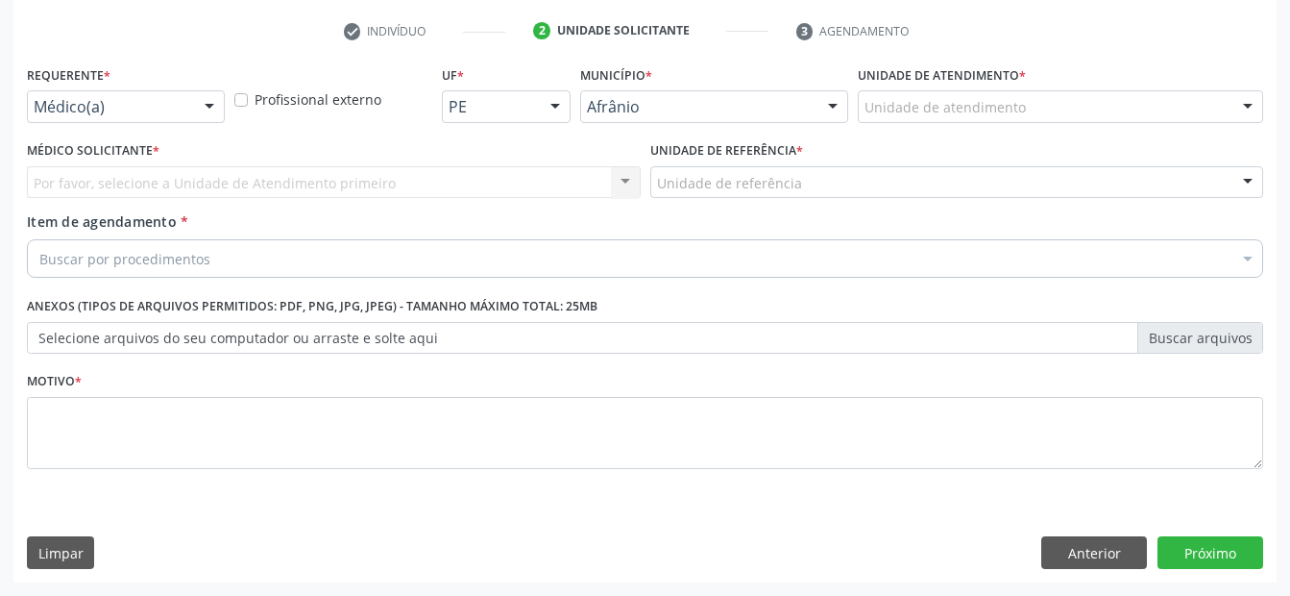
scroll to position [356, 0]
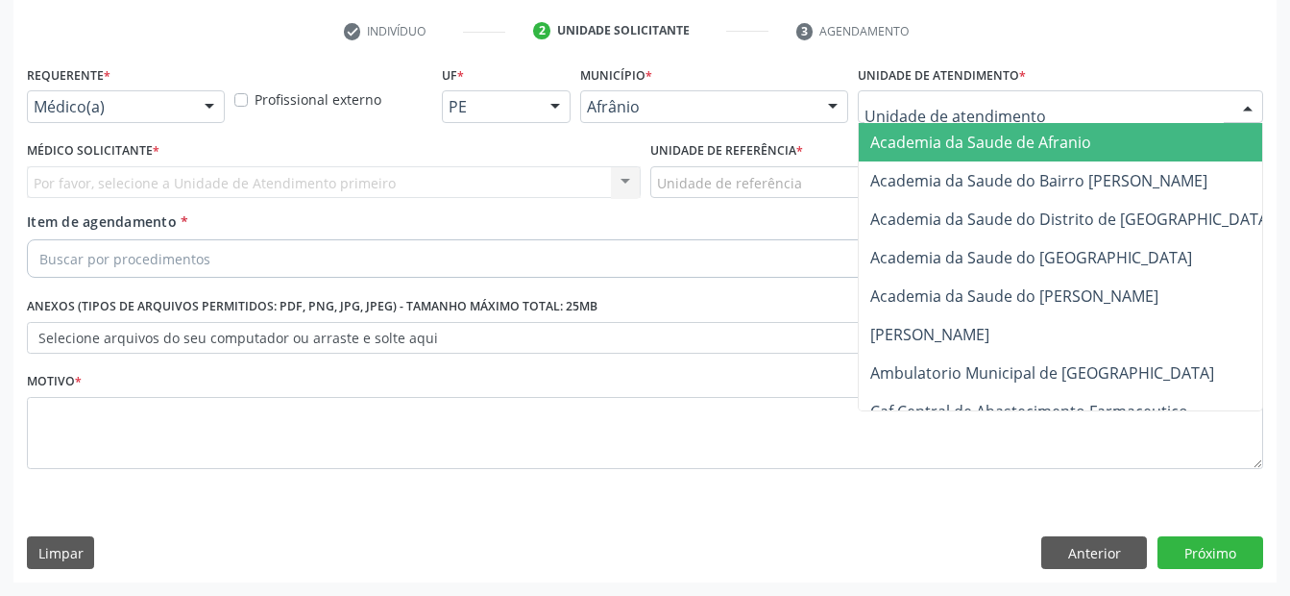
click at [1074, 107] on div at bounding box center [1060, 106] width 405 height 33
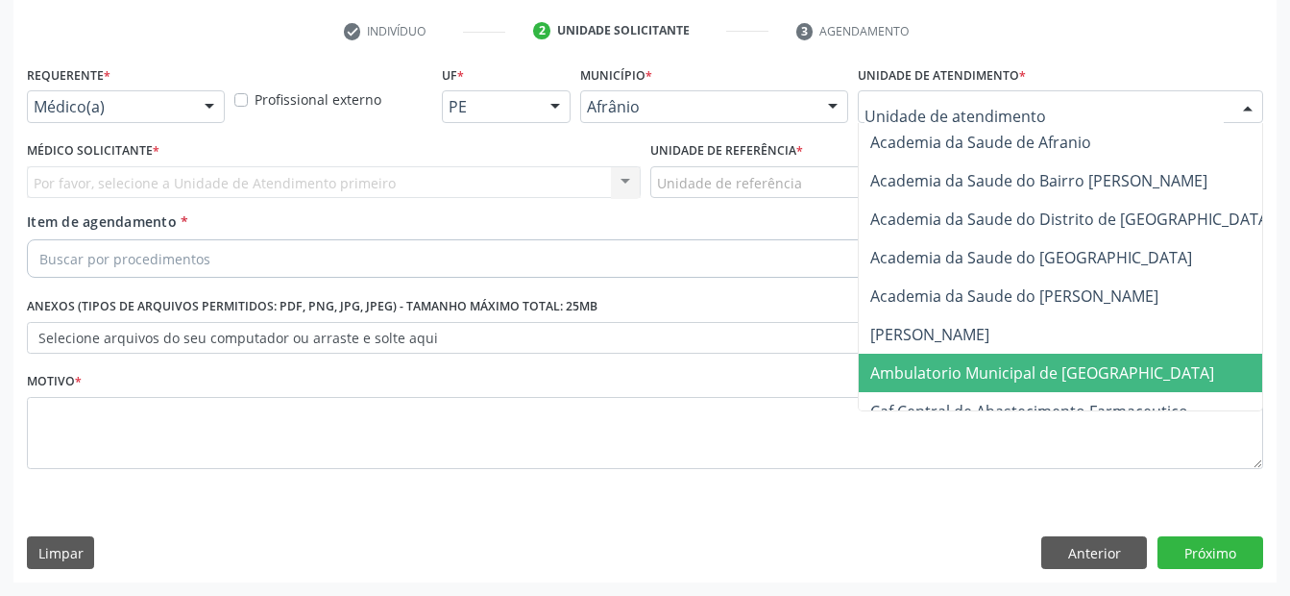
click at [1003, 368] on span "Ambulatorio Municipal de [GEOGRAPHIC_DATA]" at bounding box center [1042, 372] width 344 height 21
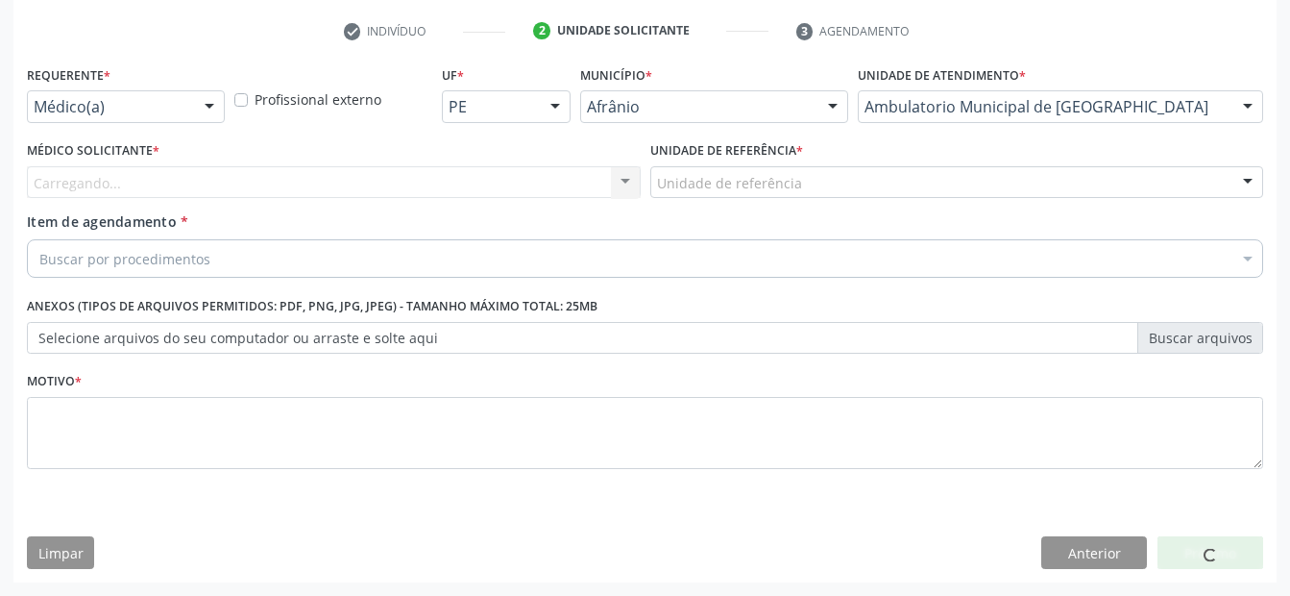
click at [875, 202] on div "Unidade de referência * Unidade de referência ESF de Extrema ESF de Barra das M…" at bounding box center [956, 173] width 623 height 75
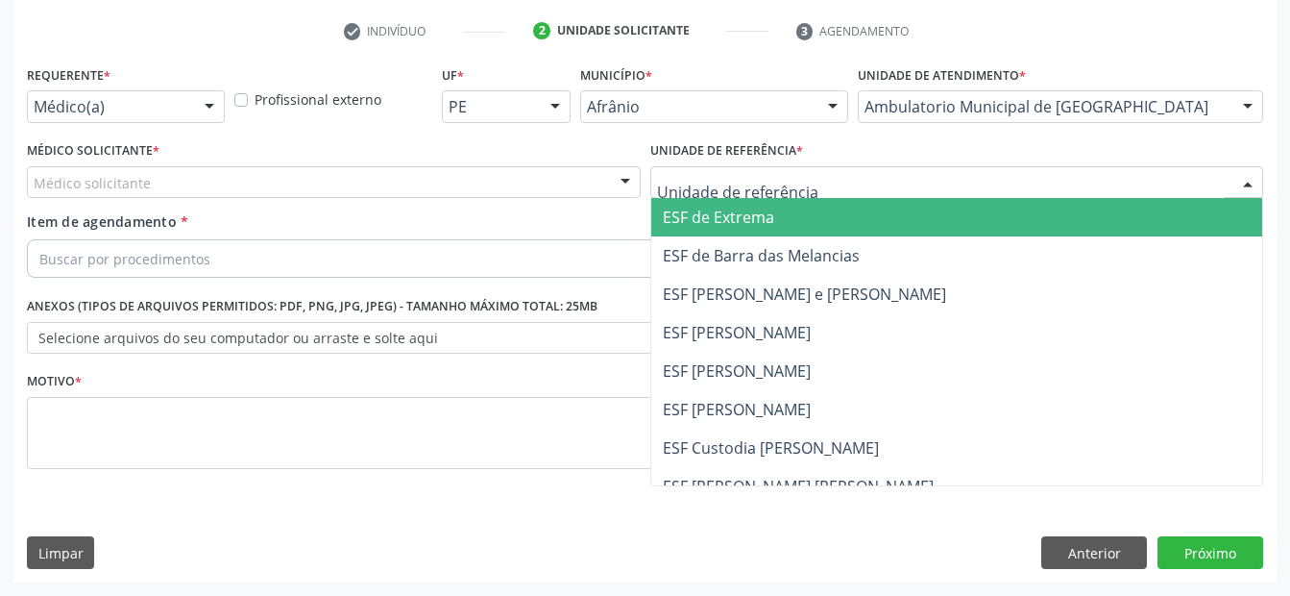
click at [895, 180] on div at bounding box center [957, 182] width 614 height 33
click at [877, 222] on span "ESF de Extrema" at bounding box center [957, 217] width 612 height 38
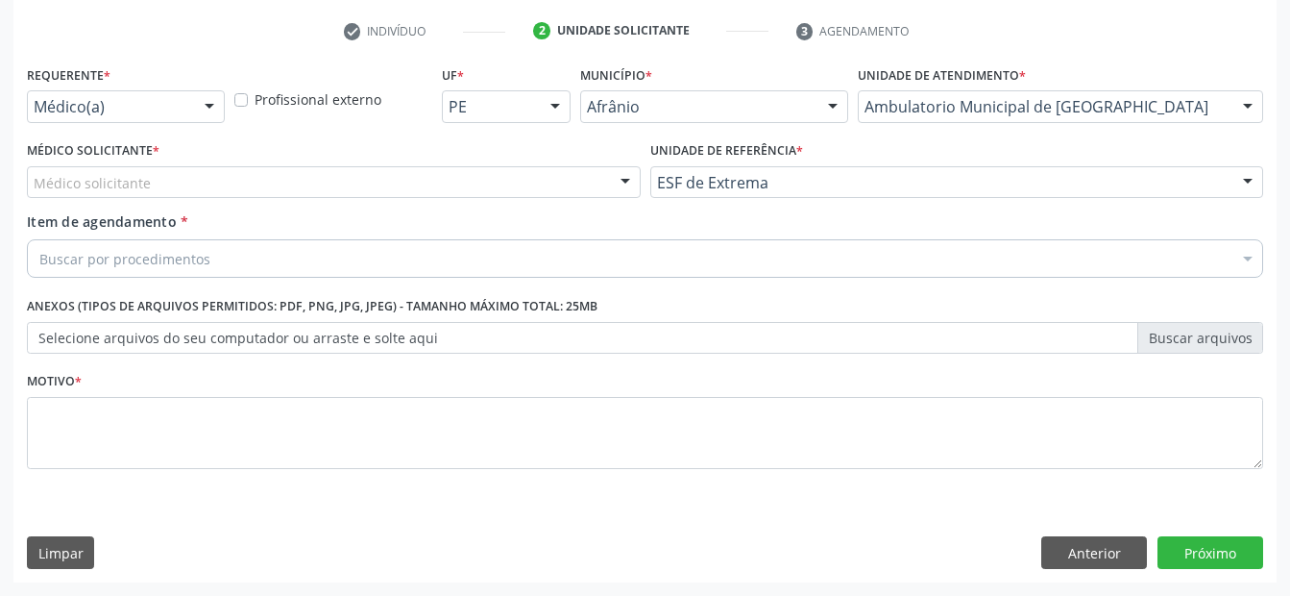
click at [513, 181] on div "Médico solicitante" at bounding box center [334, 182] width 614 height 33
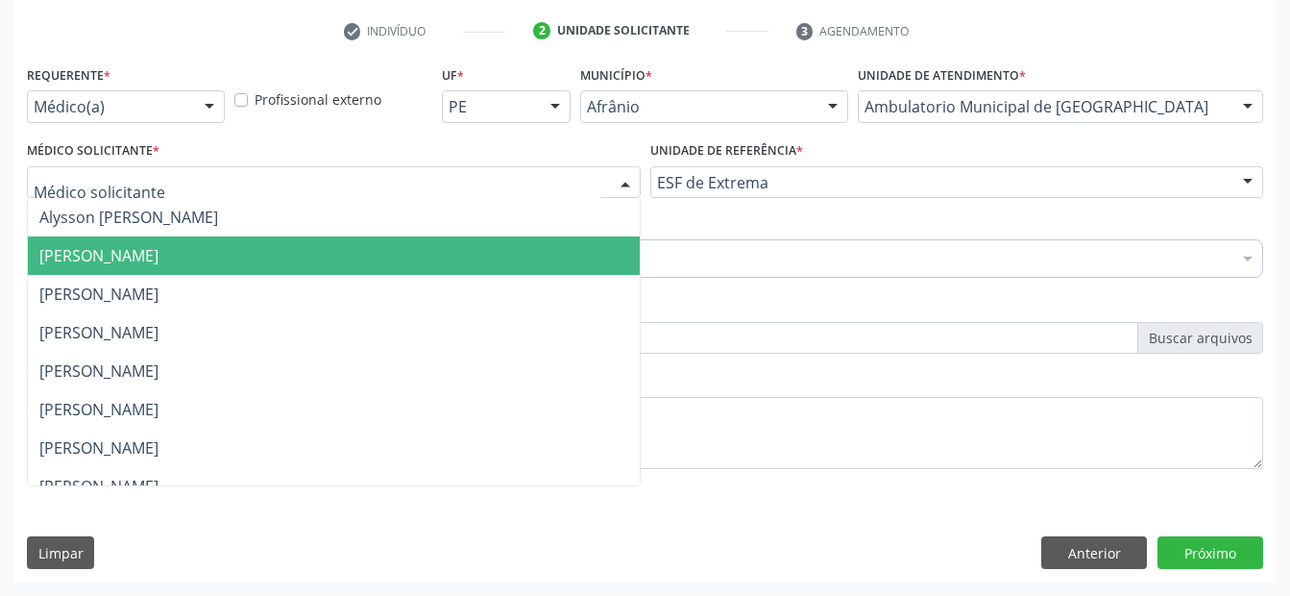
click at [506, 243] on span "[PERSON_NAME]" at bounding box center [334, 255] width 612 height 38
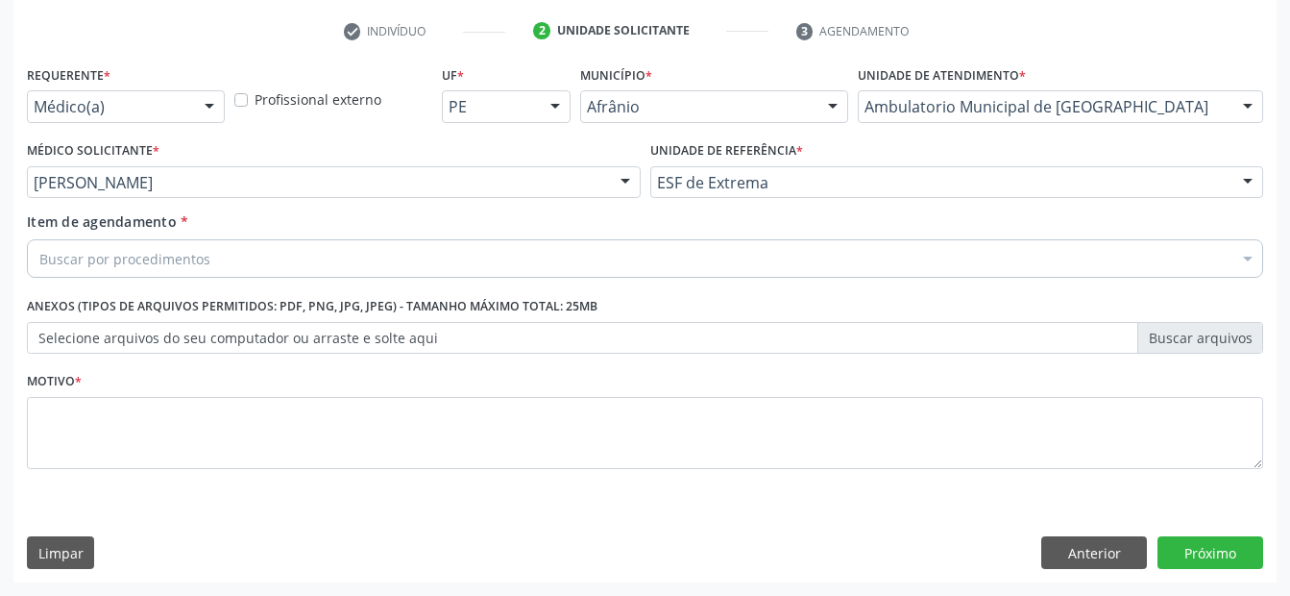
click at [491, 274] on div "Buscar por procedimentos" at bounding box center [645, 258] width 1236 height 38
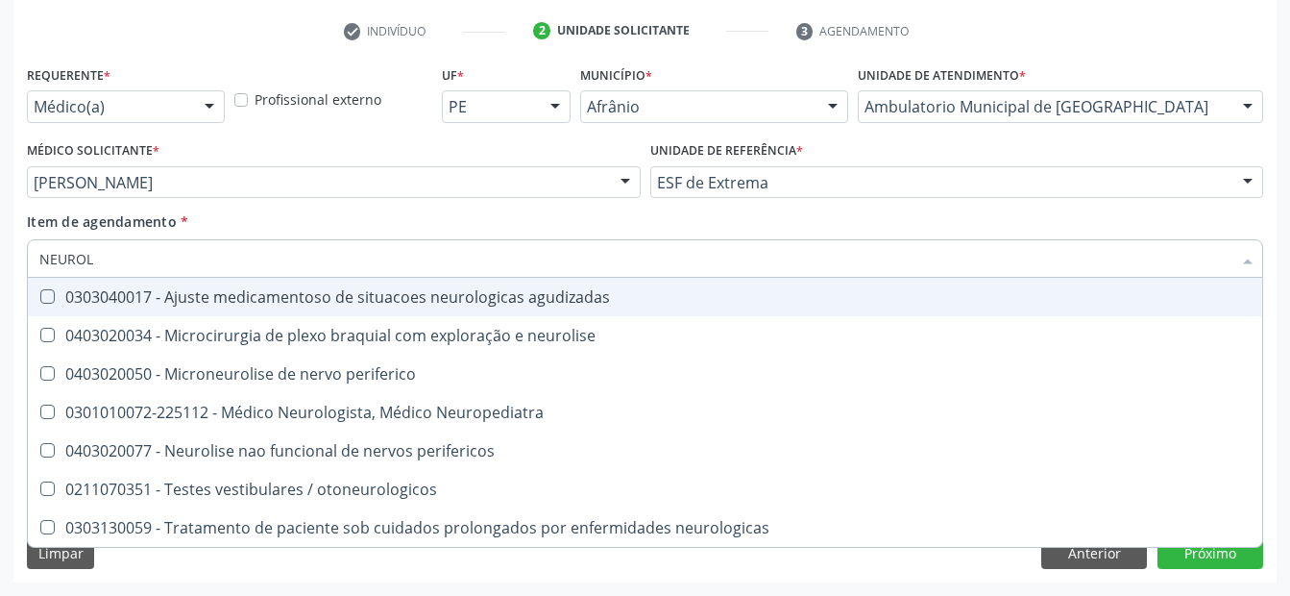
type input "NEUROLO"
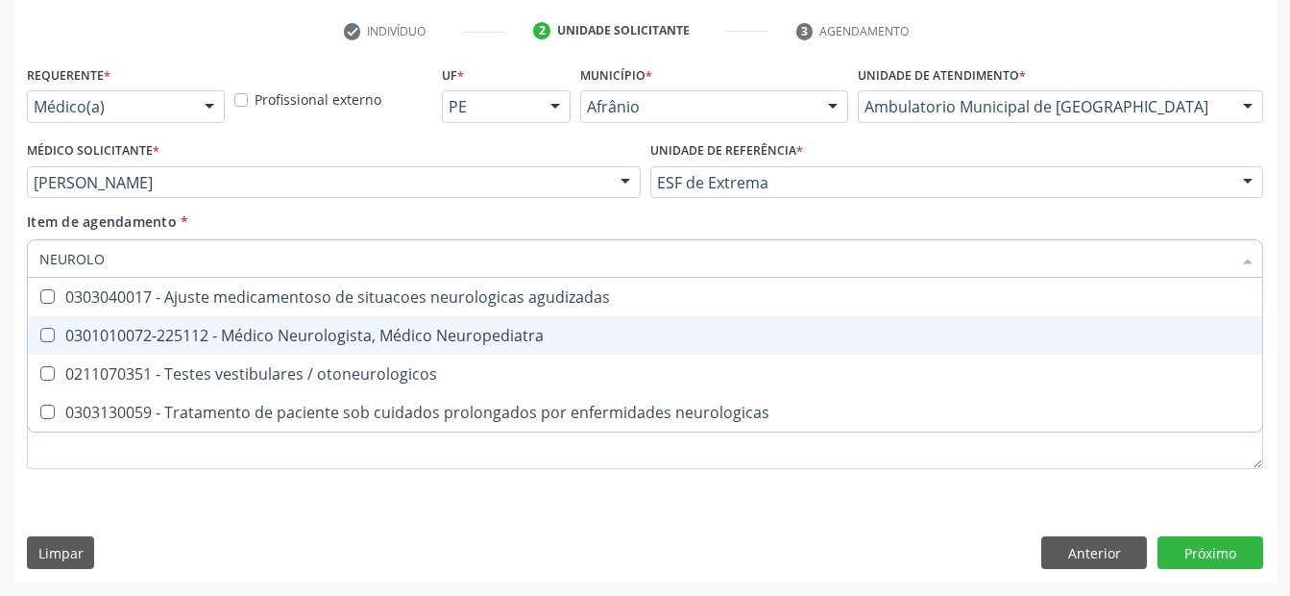
click at [475, 349] on span "0301010072-225112 - Médico Neurologista, Médico Neuropediatra" at bounding box center [645, 335] width 1234 height 38
checkbox Neuropediatra "true"
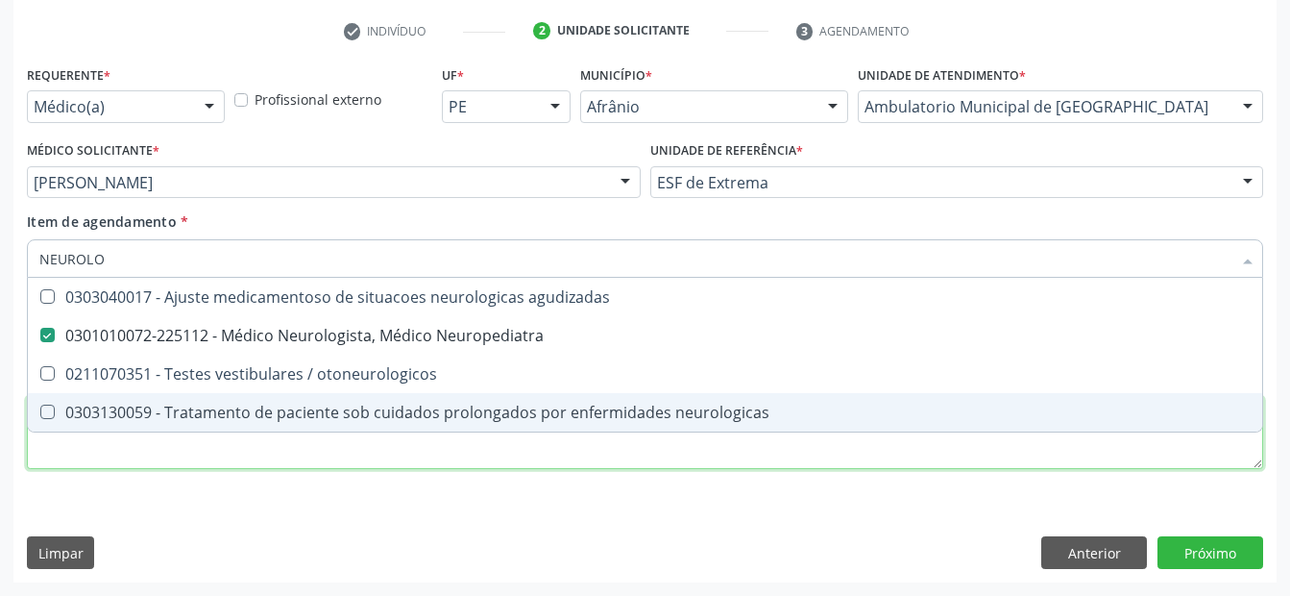
click at [377, 460] on div "Requerente * Médico(a) Médico(a) Enfermeiro(a) Paciente Nenhum resultado encont…" at bounding box center [645, 278] width 1236 height 435
click at [377, 393] on li "0211070351 - Testes vestibulares / otoneurologicos" at bounding box center [645, 373] width 1234 height 38
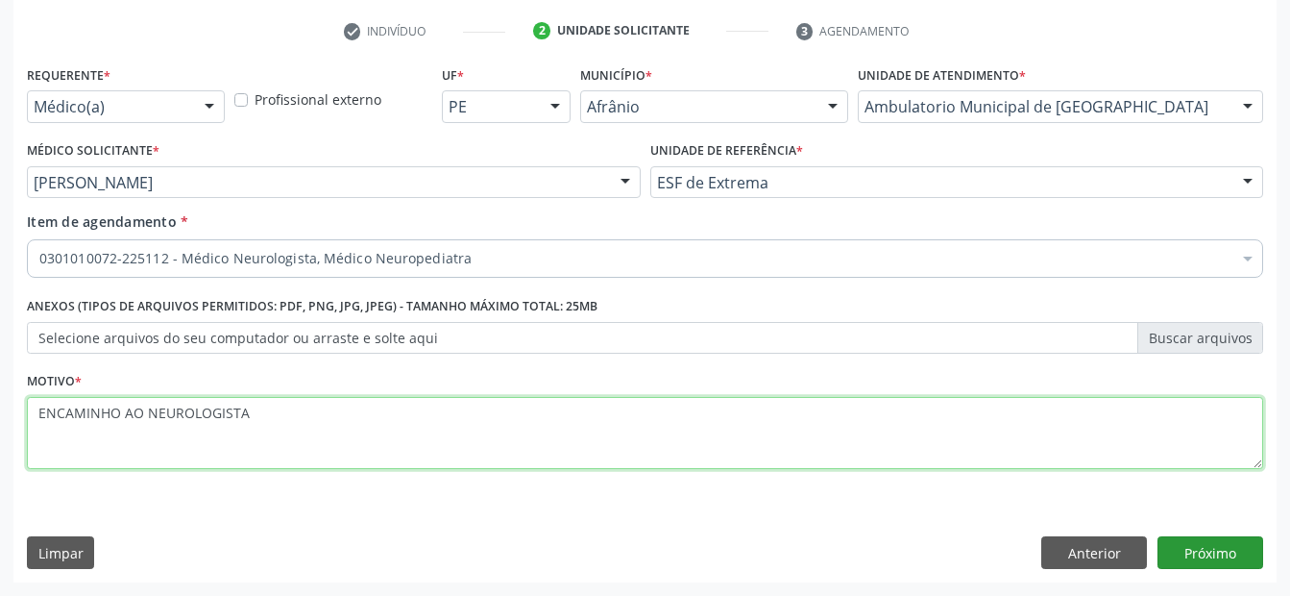
type textarea "ENCAMINHO AO NEUROLOGISTA"
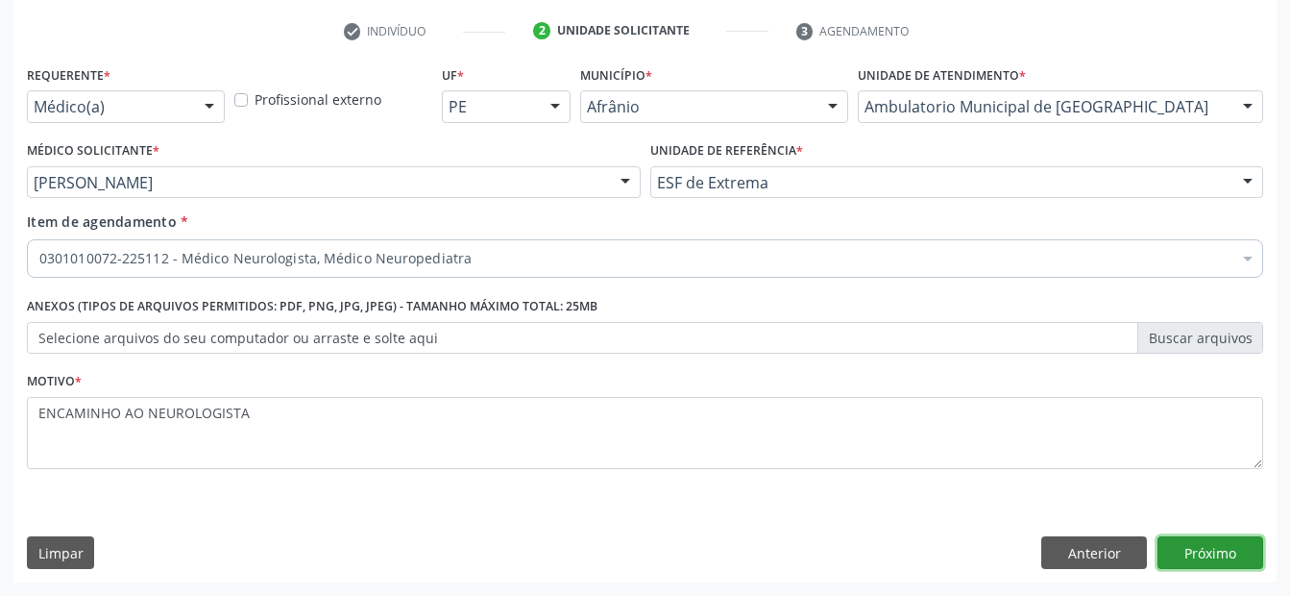
click at [1215, 568] on button "Próximo" at bounding box center [1210, 552] width 106 height 33
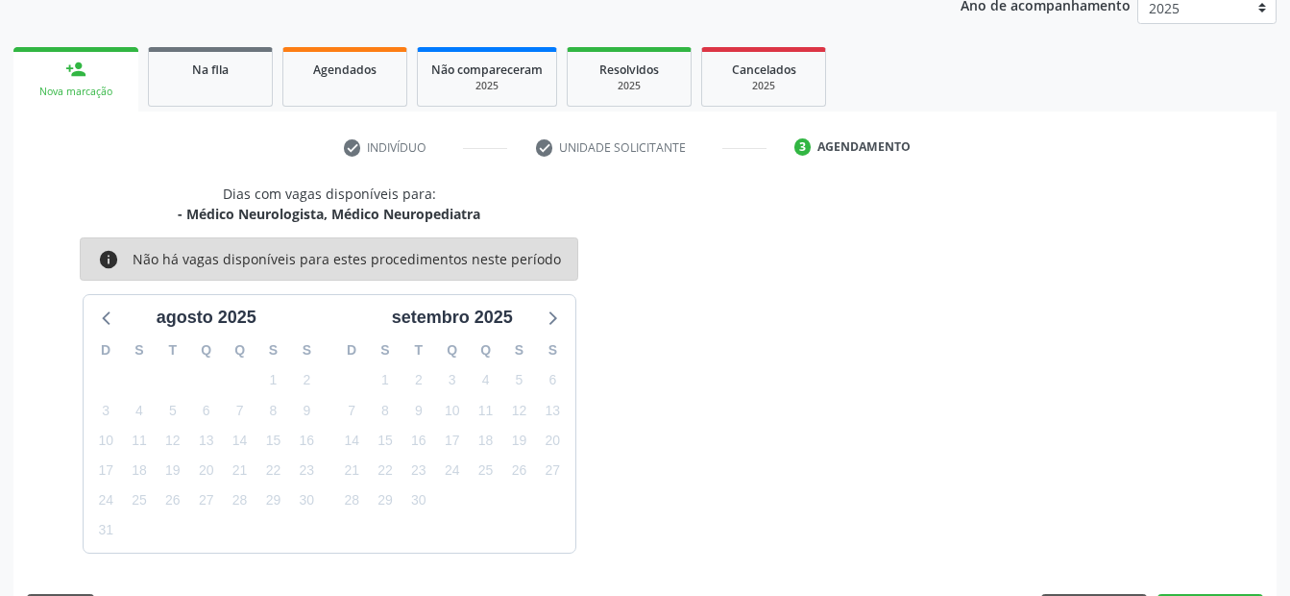
scroll to position [297, 0]
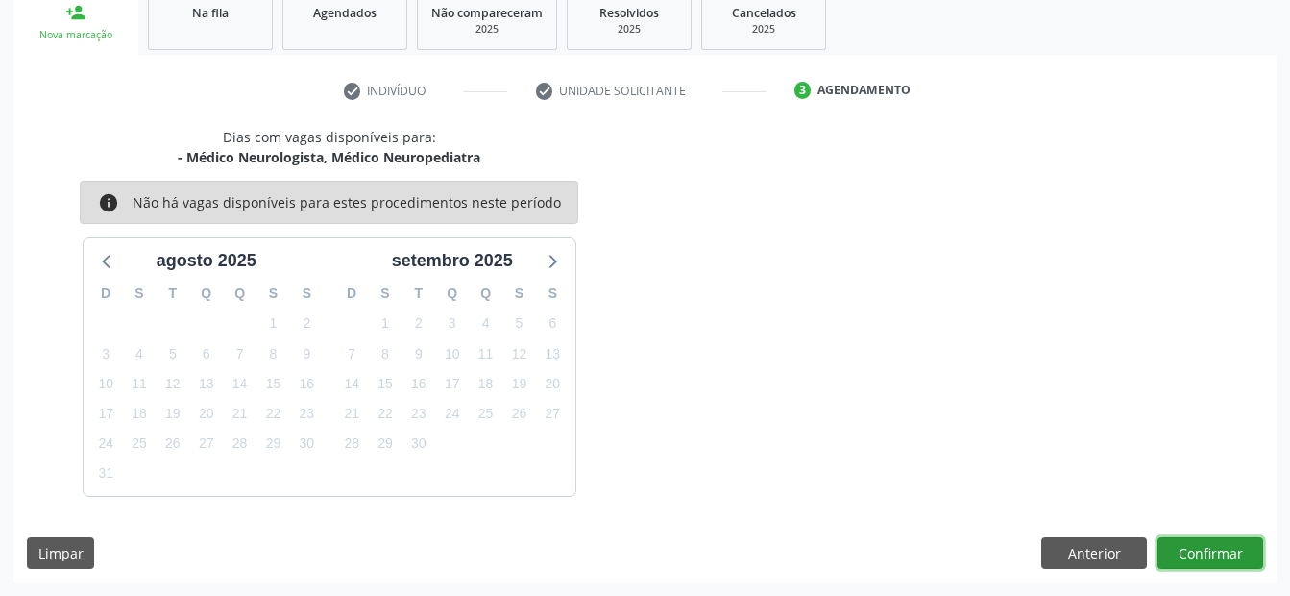
click at [1196, 550] on button "Confirmar" at bounding box center [1210, 553] width 106 height 33
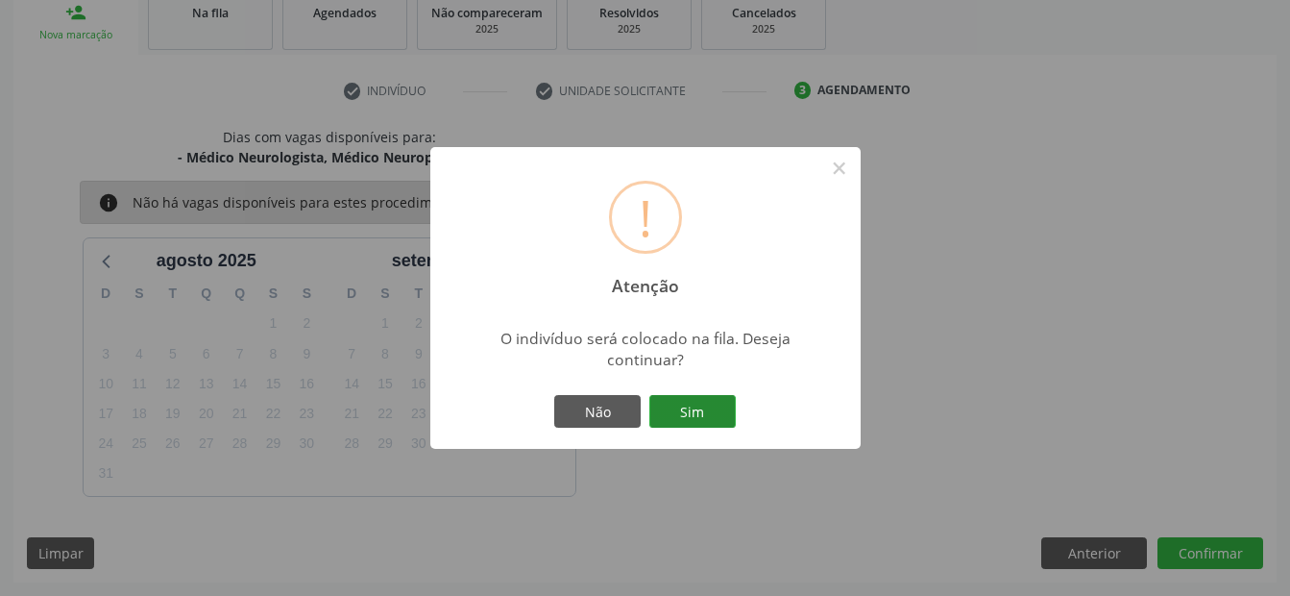
click at [696, 408] on button "Sim" at bounding box center [692, 411] width 86 height 33
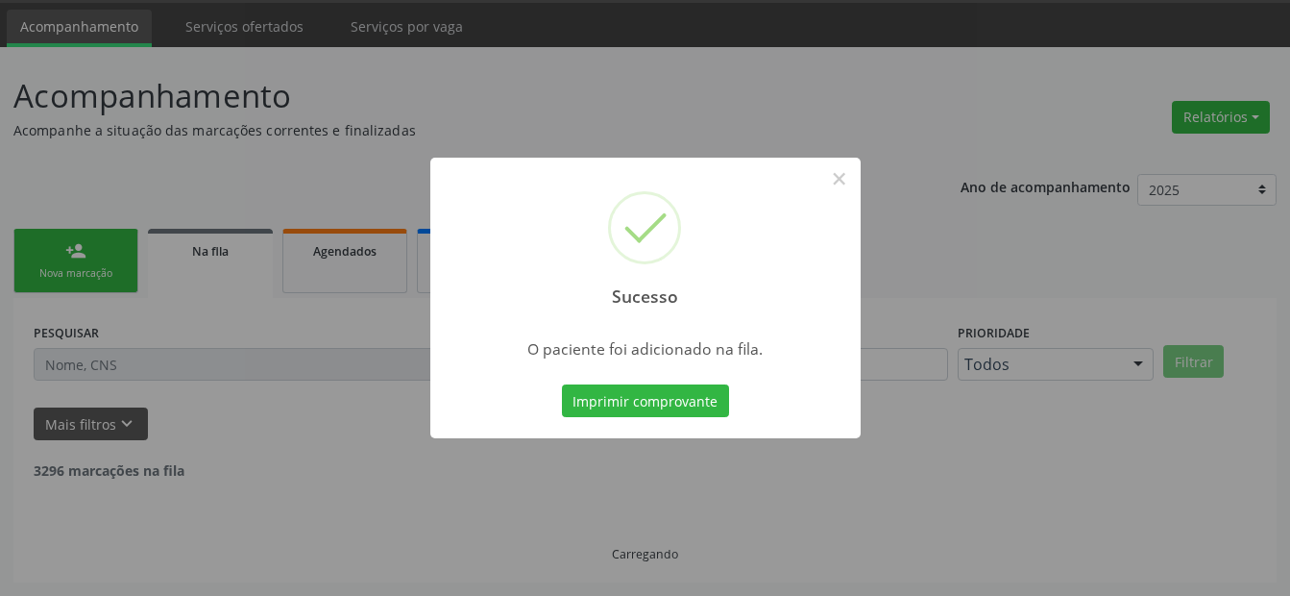
scroll to position [38, 0]
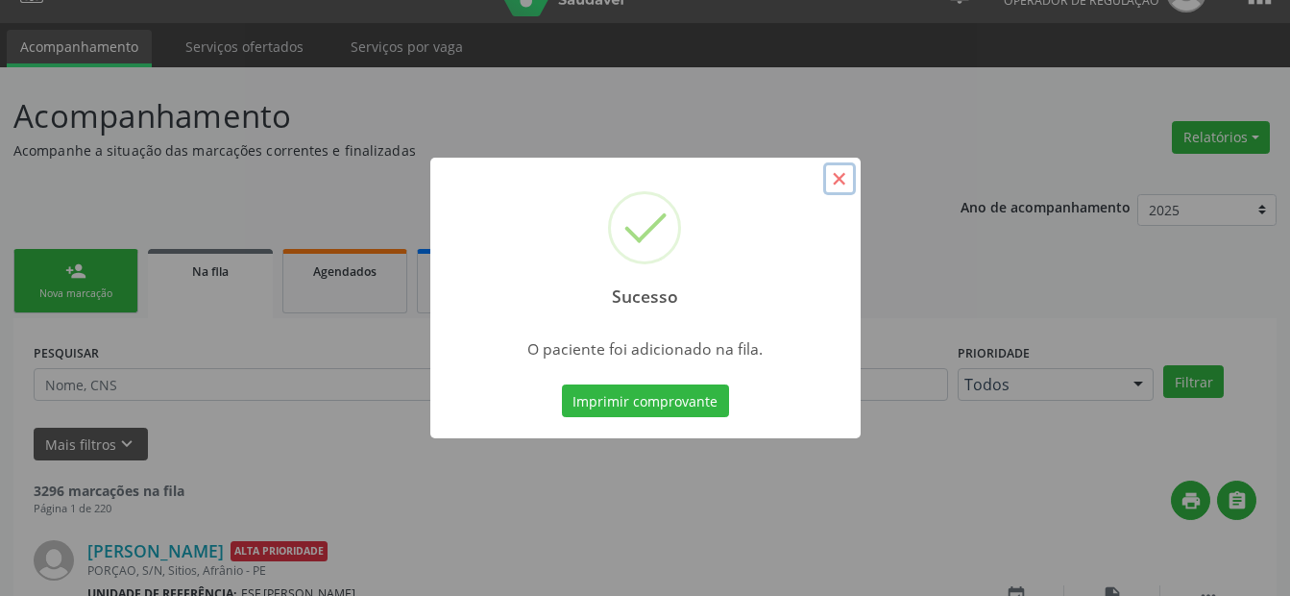
click at [845, 176] on button "×" at bounding box center [839, 178] width 33 height 33
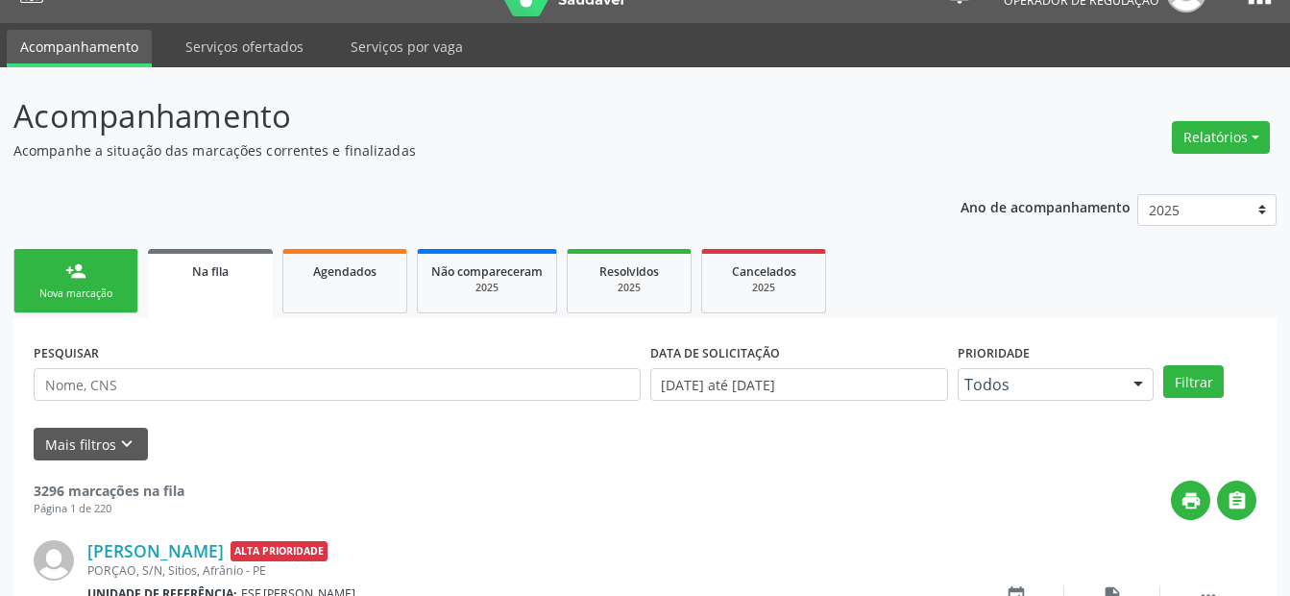
click at [80, 292] on div "Nova marcação" at bounding box center [76, 293] width 96 height 14
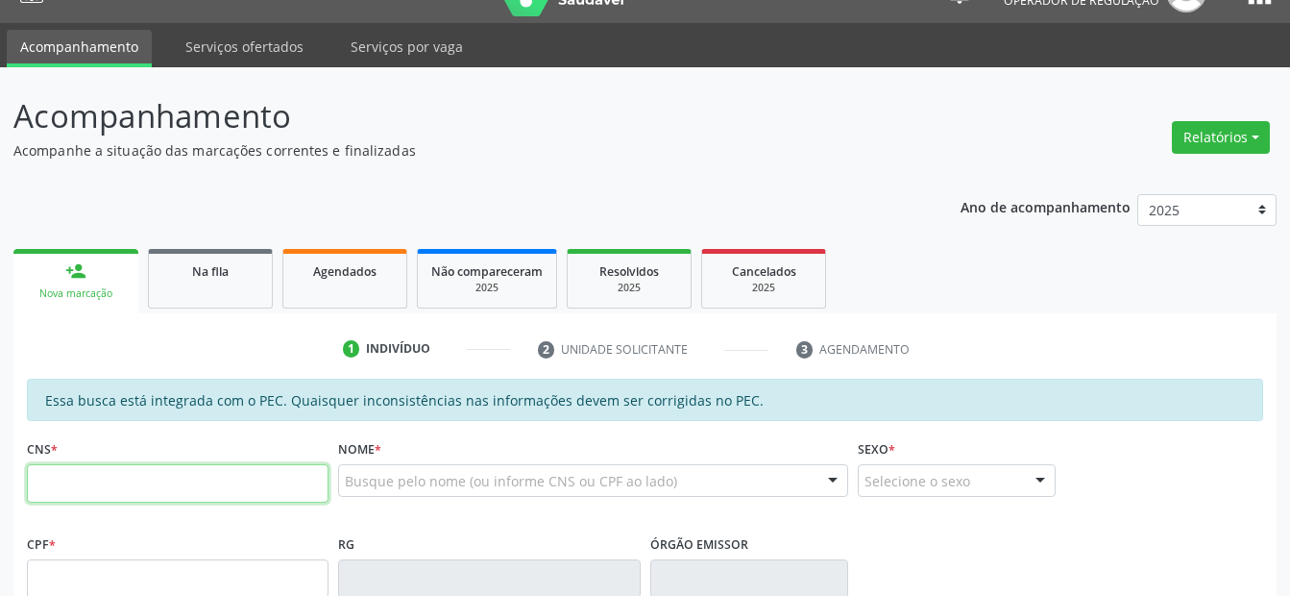
click at [95, 498] on input "text" at bounding box center [178, 483] width 302 height 38
type input "700 2024 0000 7023"
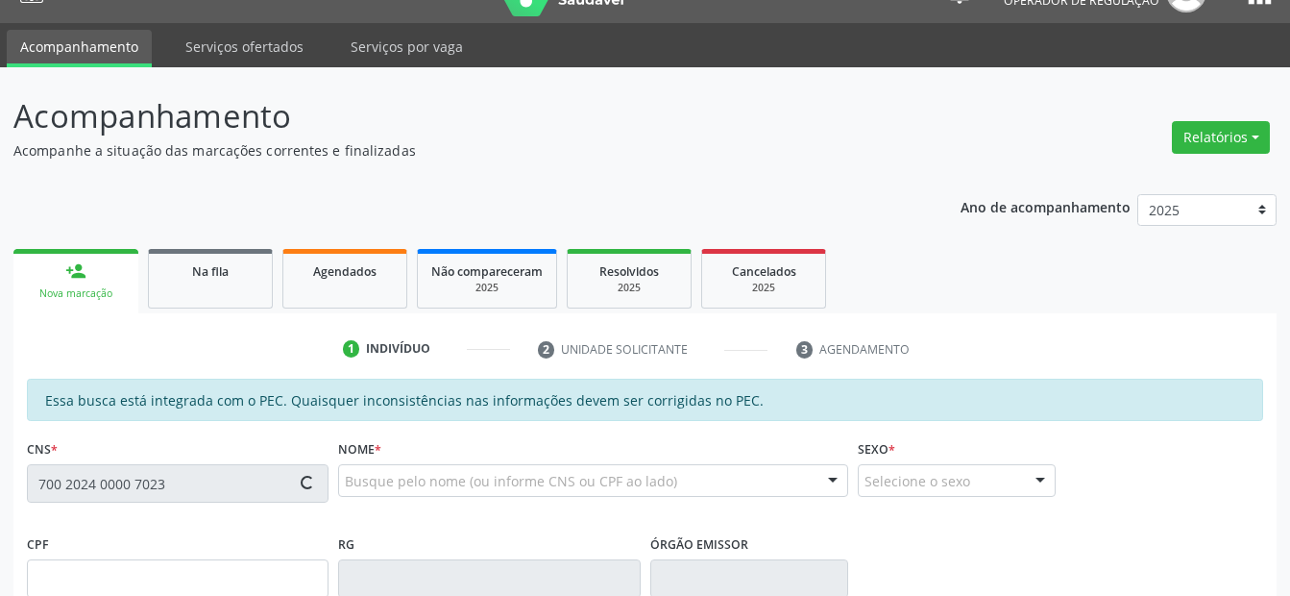
type input "053.407.784-60"
type input "[DATE]"
type input "[PERSON_NAME]"
type input "[PHONE_NUMBER]"
type input "S/N"
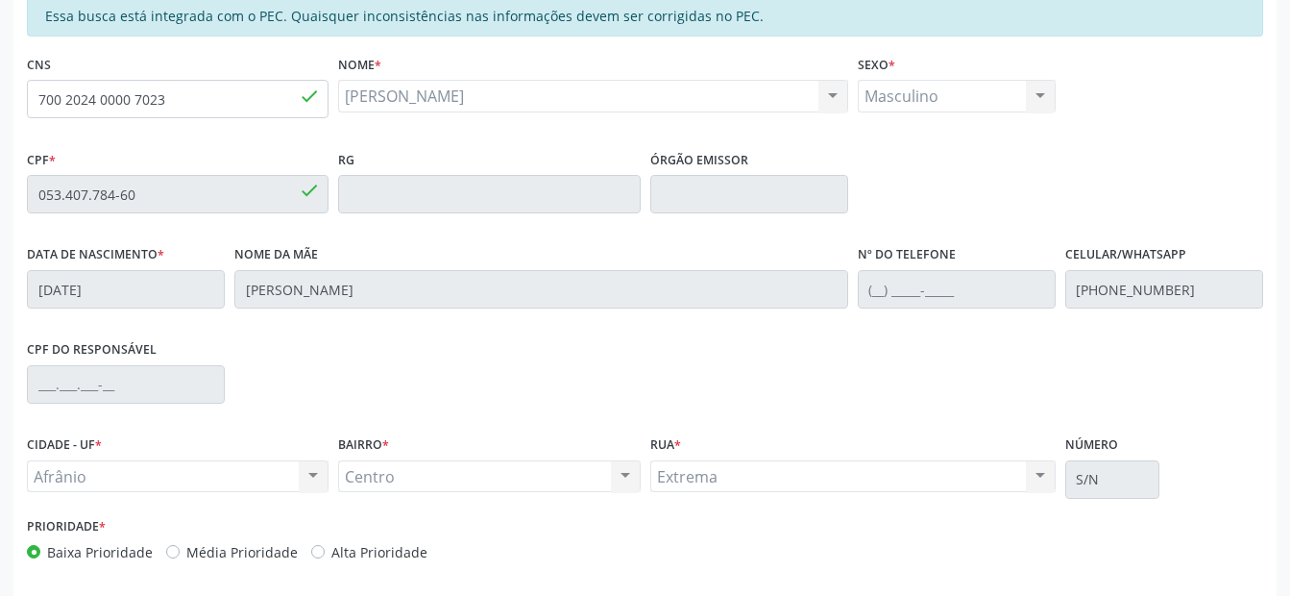
scroll to position [501, 0]
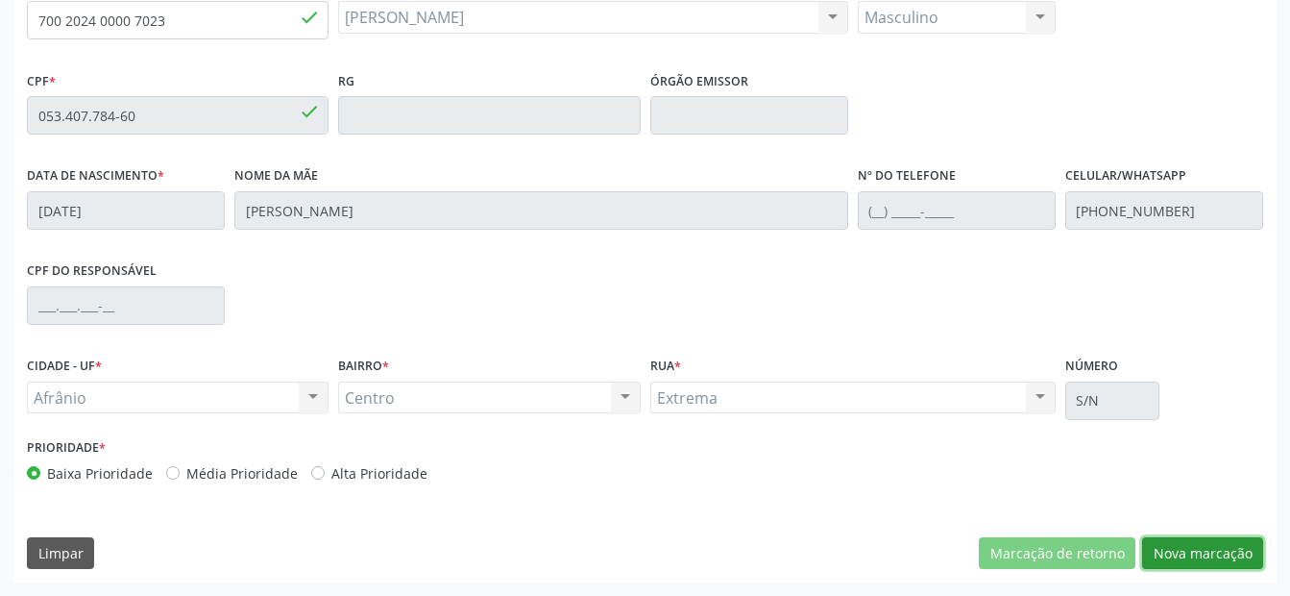
click at [1210, 564] on button "Nova marcação" at bounding box center [1202, 553] width 121 height 33
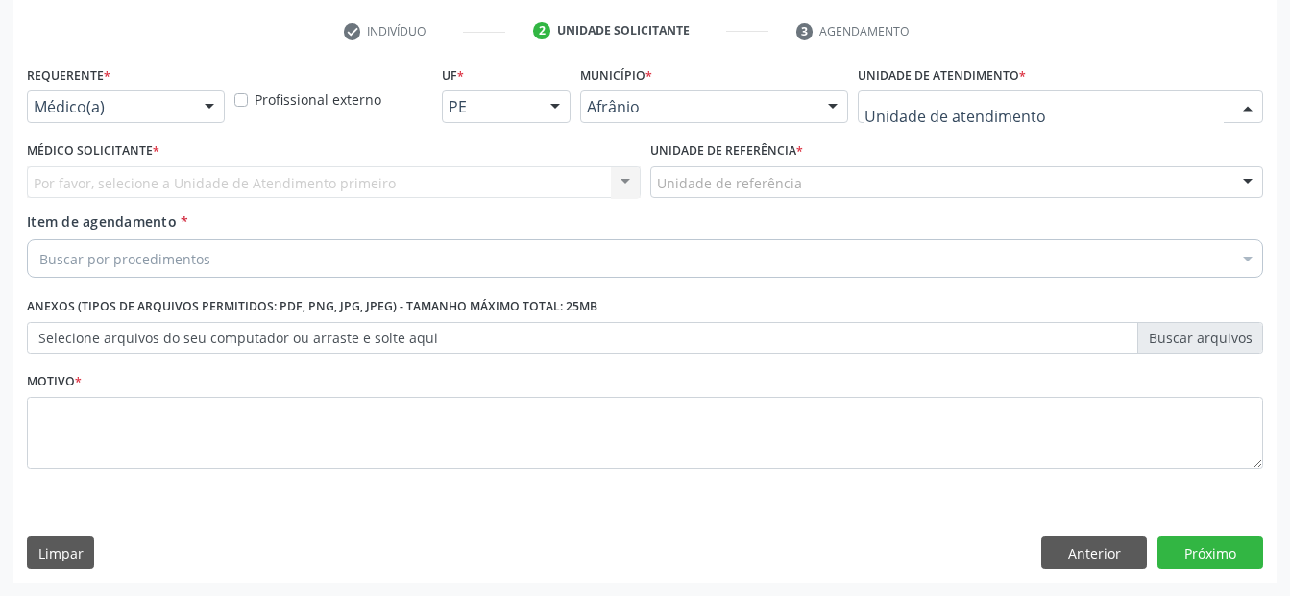
drag, startPoint x: 1030, startPoint y: 95, endPoint x: 1028, endPoint y: 116, distance: 21.2
click at [1030, 98] on div at bounding box center [1060, 106] width 405 height 33
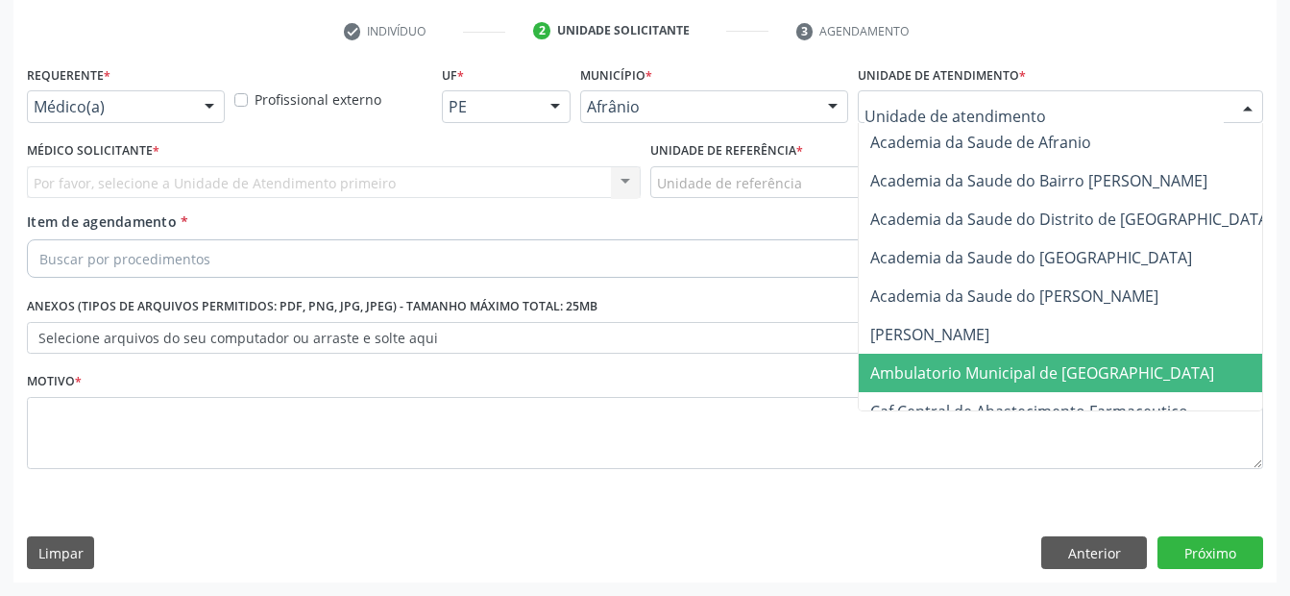
click at [997, 358] on span "Ambulatorio Municipal de [GEOGRAPHIC_DATA]" at bounding box center [1093, 372] width 469 height 38
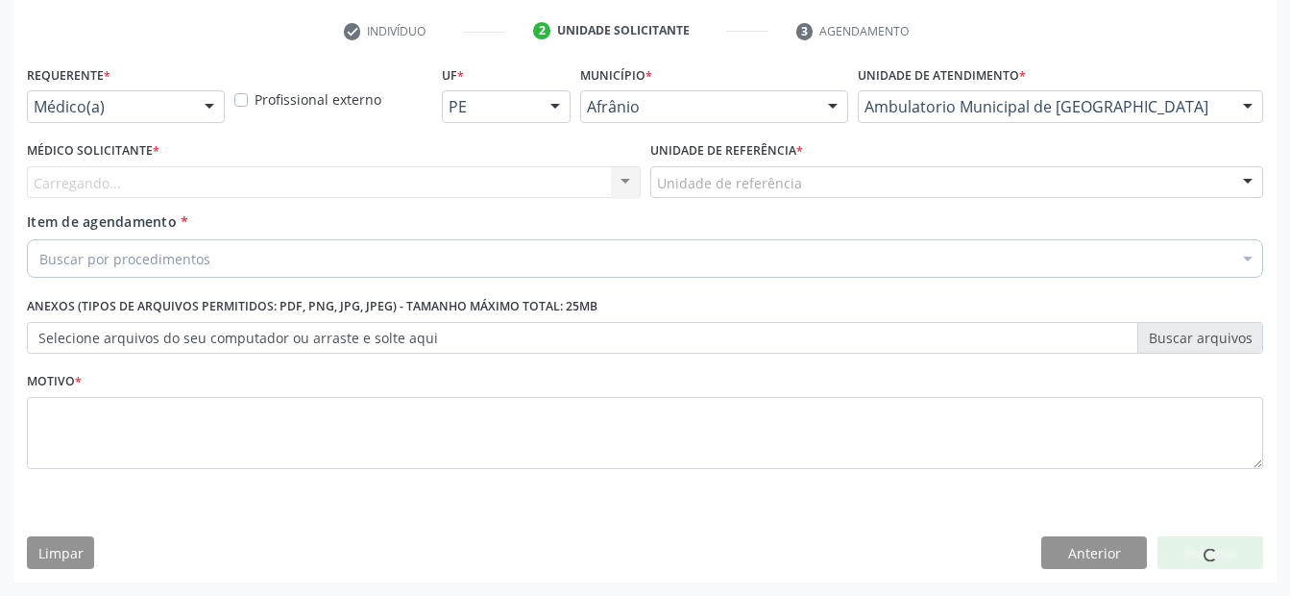
click at [851, 167] on div "Unidade de referência" at bounding box center [957, 182] width 614 height 33
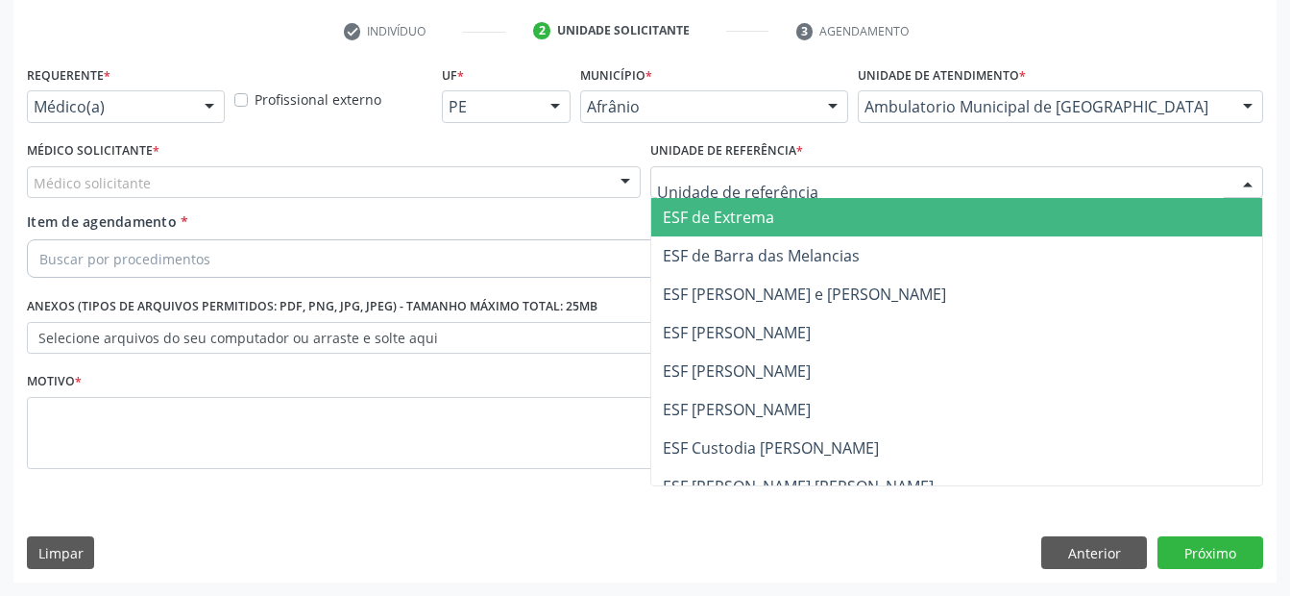
click at [836, 232] on span "ESF de Extrema" at bounding box center [957, 217] width 612 height 38
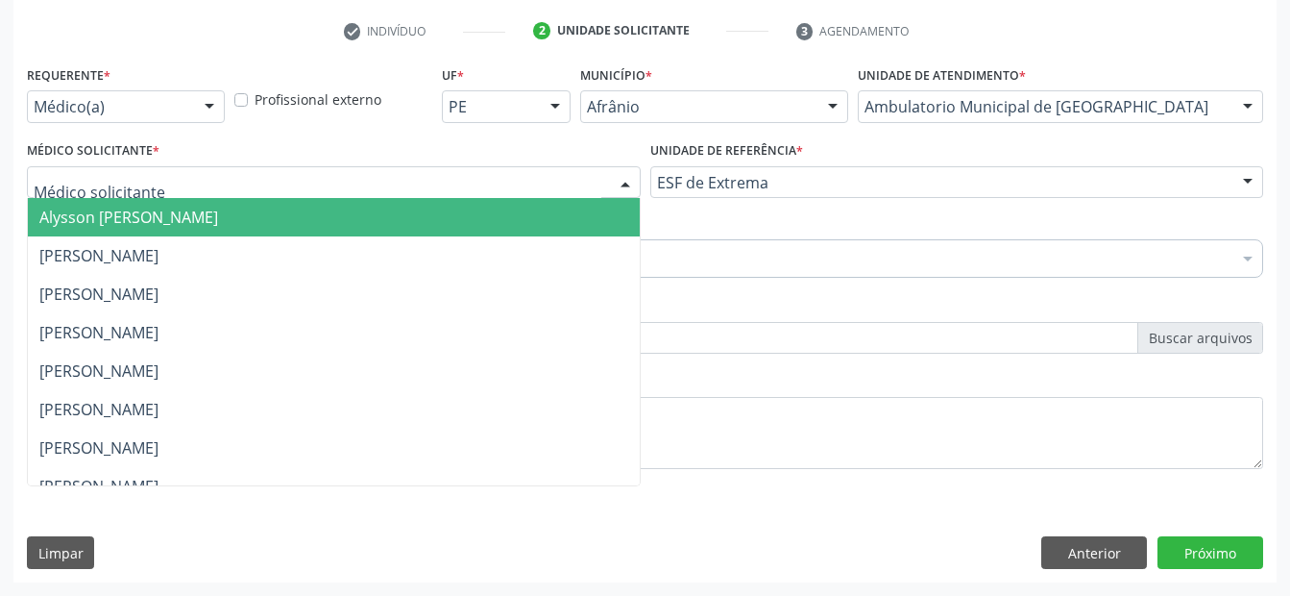
click at [549, 187] on div at bounding box center [334, 182] width 614 height 33
click at [526, 214] on span "Alysson [PERSON_NAME]" at bounding box center [334, 217] width 612 height 38
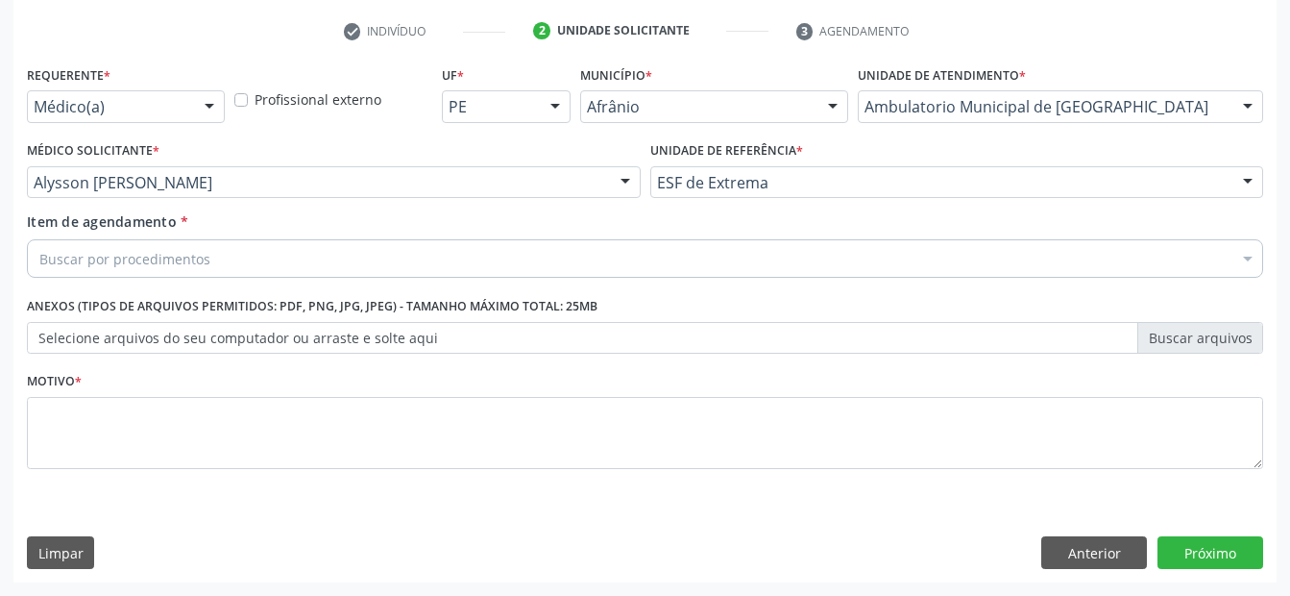
click at [409, 257] on div "Buscar por procedimentos" at bounding box center [645, 258] width 1236 height 38
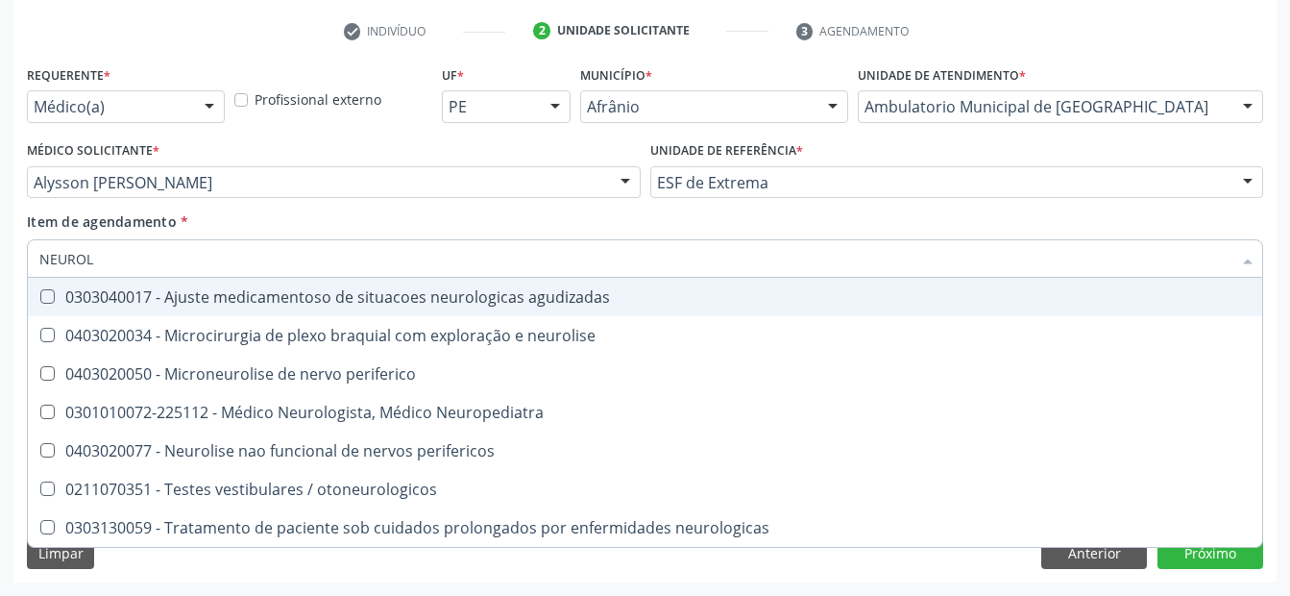
type input "NEUROLO"
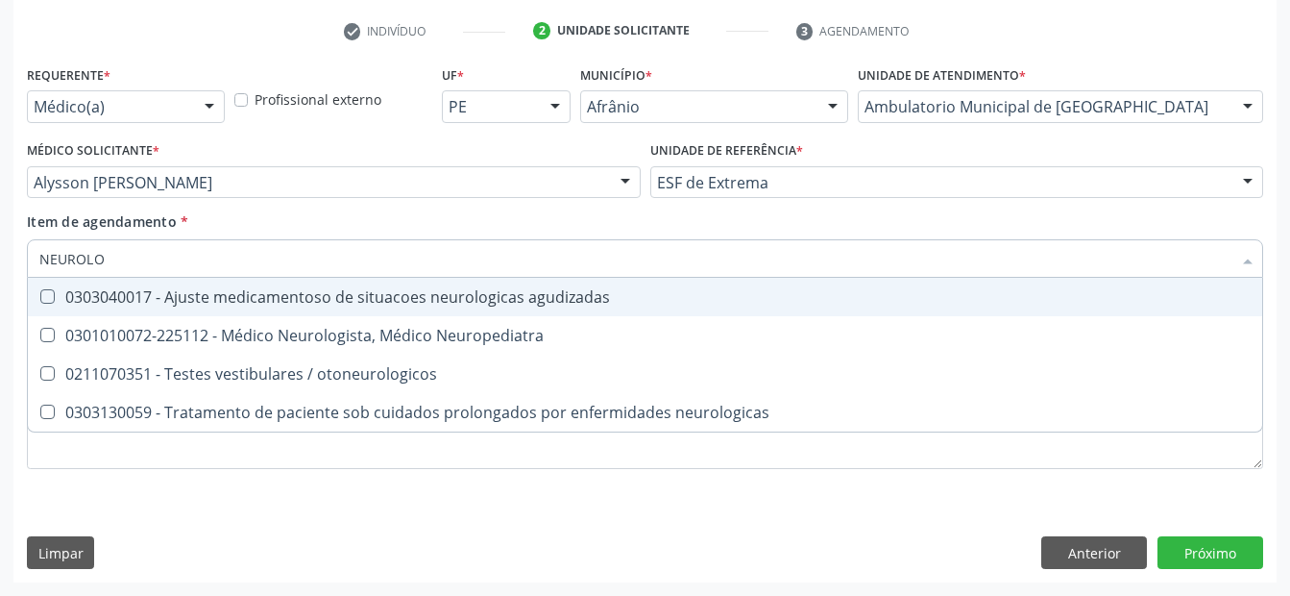
drag, startPoint x: 399, startPoint y: 328, endPoint x: 401, endPoint y: 338, distance: 10.0
click at [401, 334] on div "0301010072-225112 - Médico Neurologista, Médico Neuropediatra" at bounding box center [644, 335] width 1211 height 15
checkbox Neuropediatra "true"
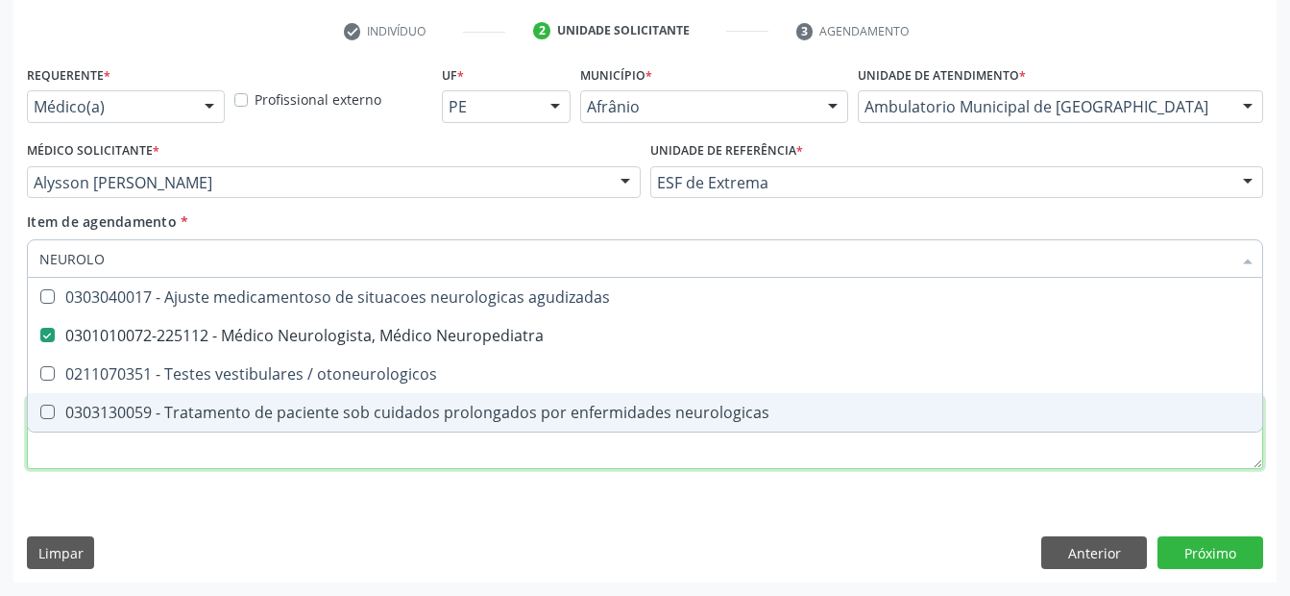
click at [380, 447] on div "Requerente * Médico(a) Médico(a) Enfermeiro(a) Paciente Nenhum resultado encont…" at bounding box center [645, 278] width 1236 height 435
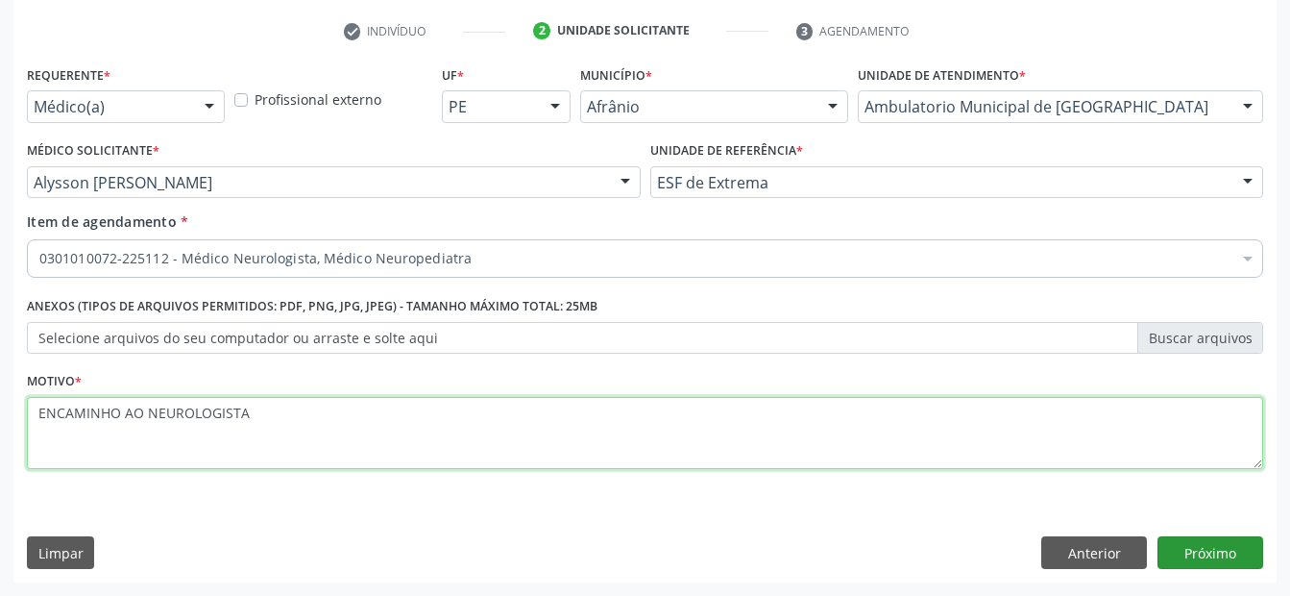
type textarea "ENCAMINHO AO NEUROLOGISTA"
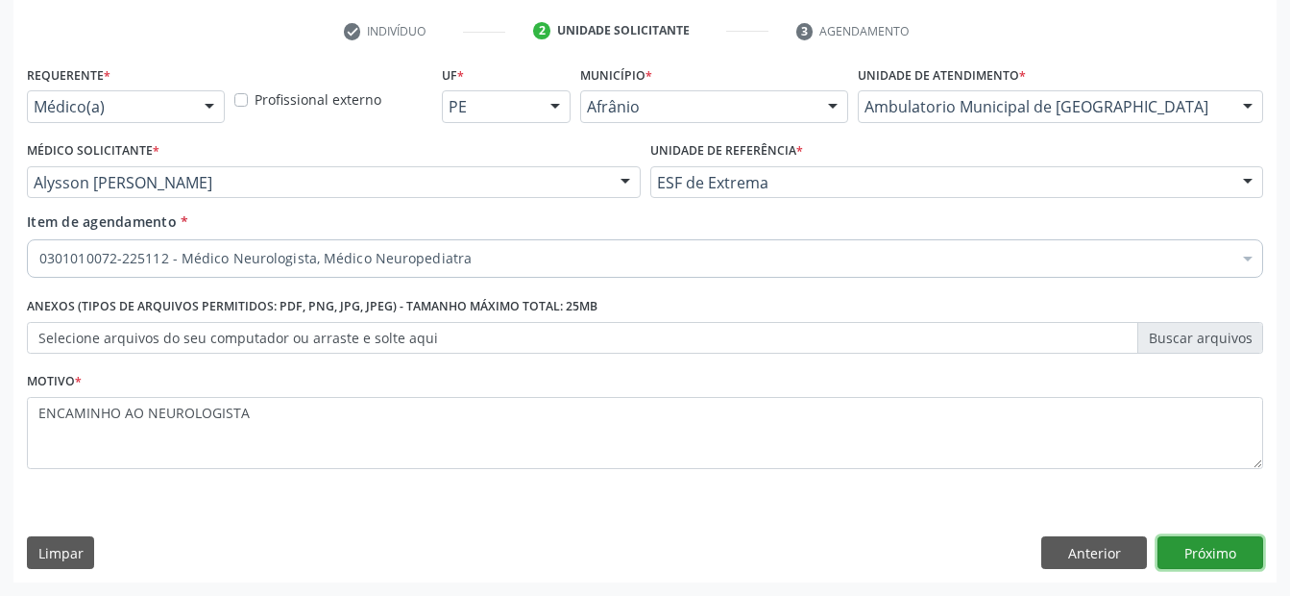
click at [1189, 549] on button "Próximo" at bounding box center [1210, 552] width 106 height 33
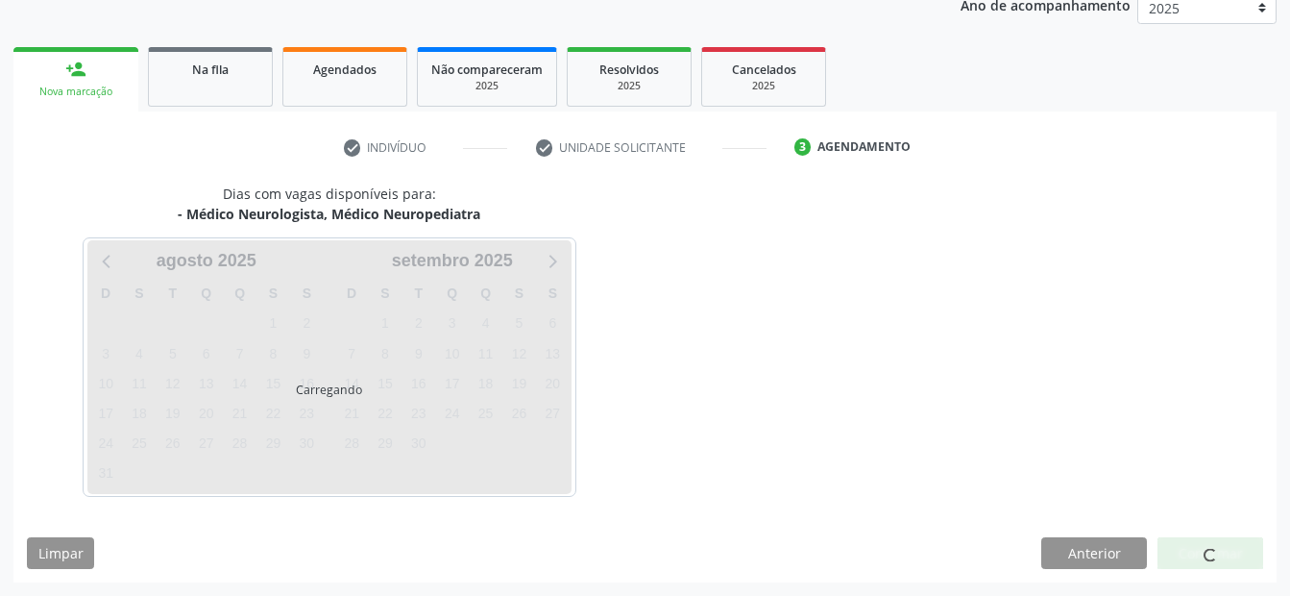
scroll to position [297, 0]
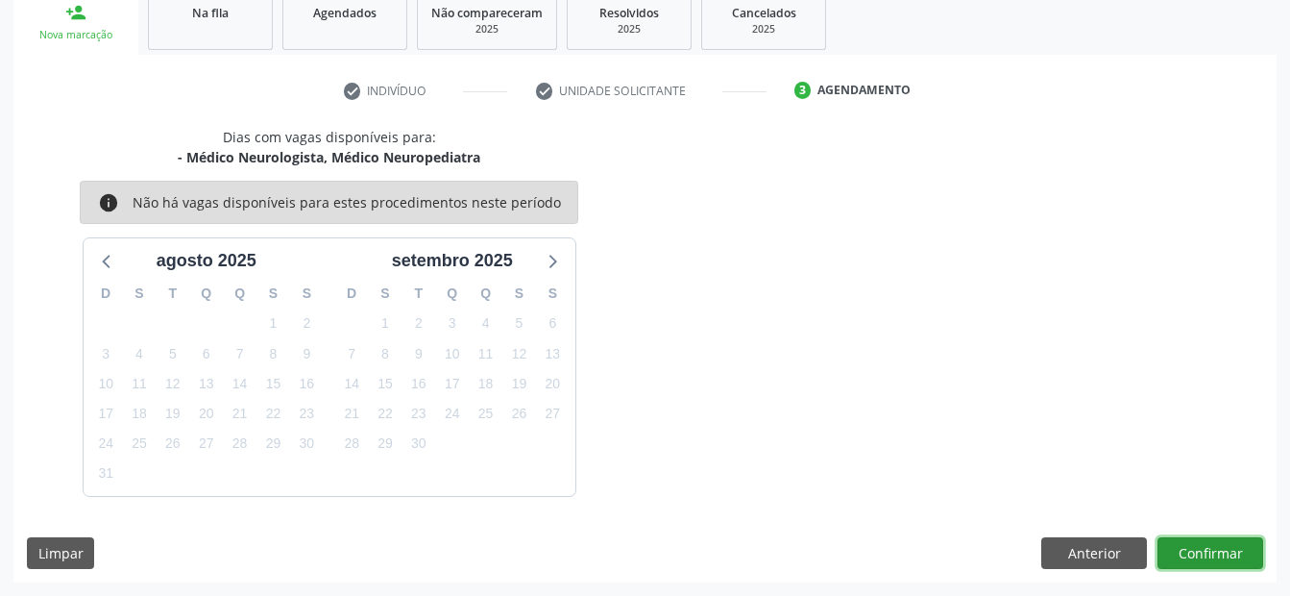
click at [1187, 549] on button "Confirmar" at bounding box center [1210, 553] width 106 height 33
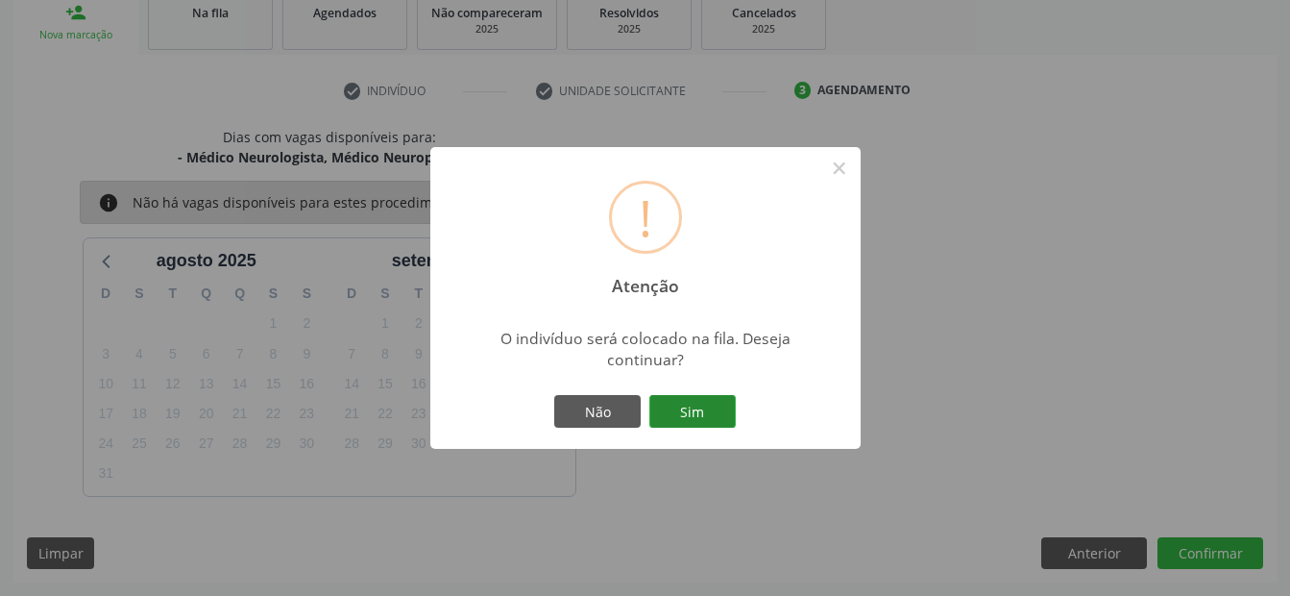
click at [680, 411] on button "Sim" at bounding box center [692, 411] width 86 height 33
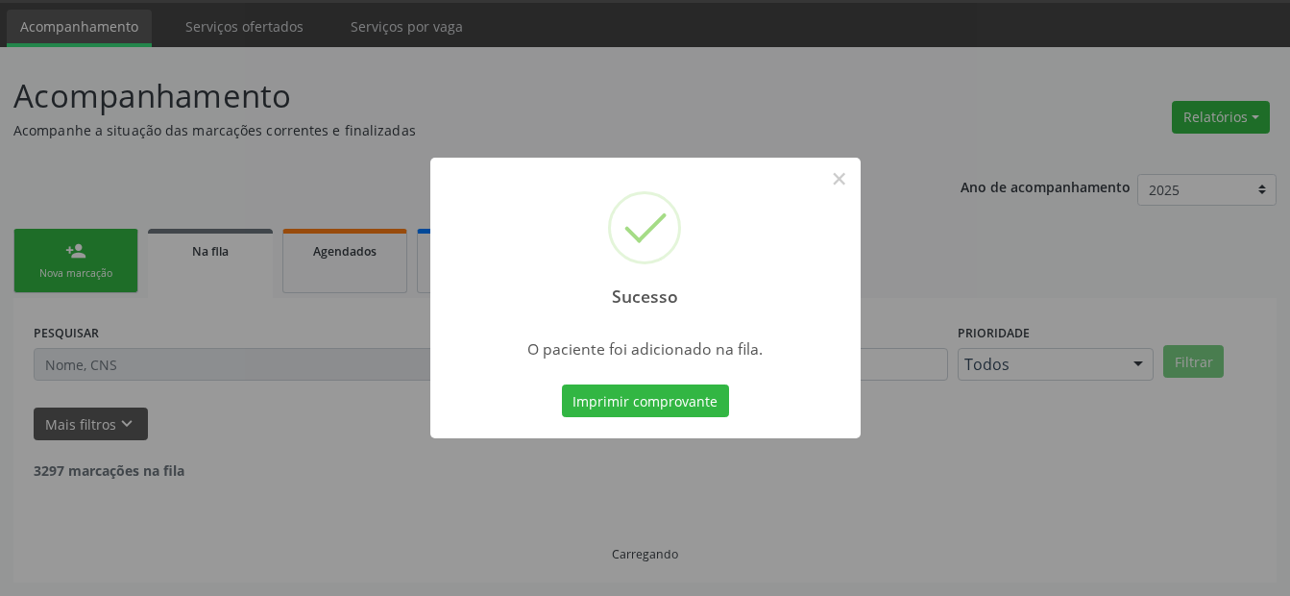
scroll to position [38, 0]
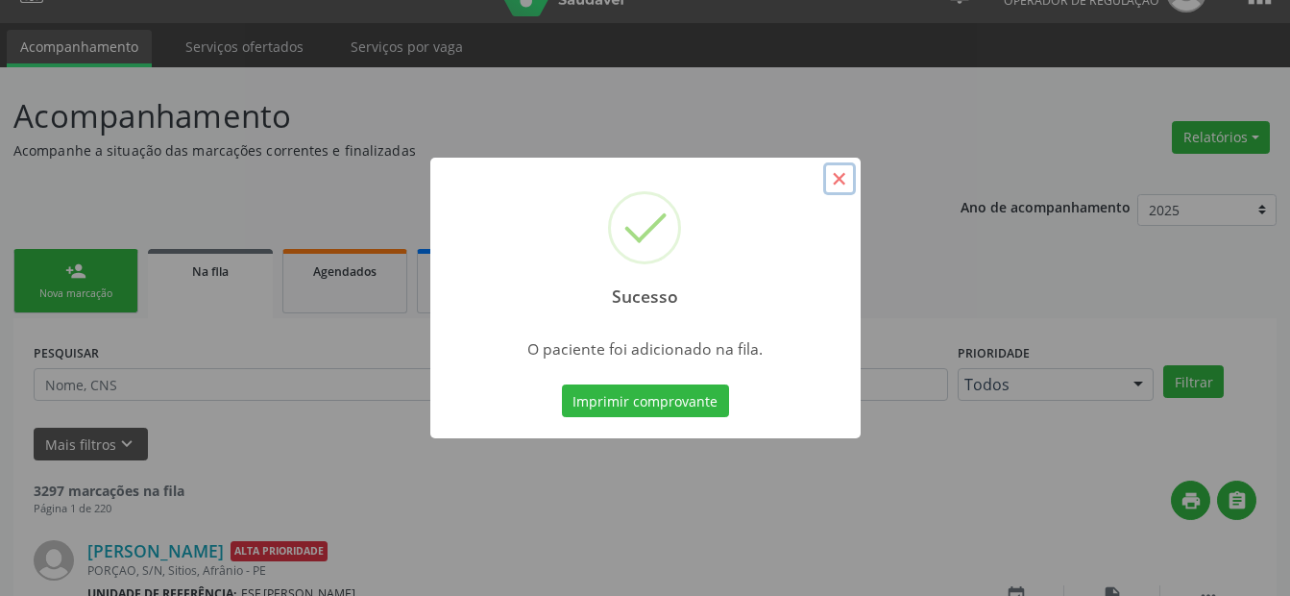
click at [846, 170] on button "×" at bounding box center [839, 178] width 33 height 33
